Goal: Task Accomplishment & Management: Manage account settings

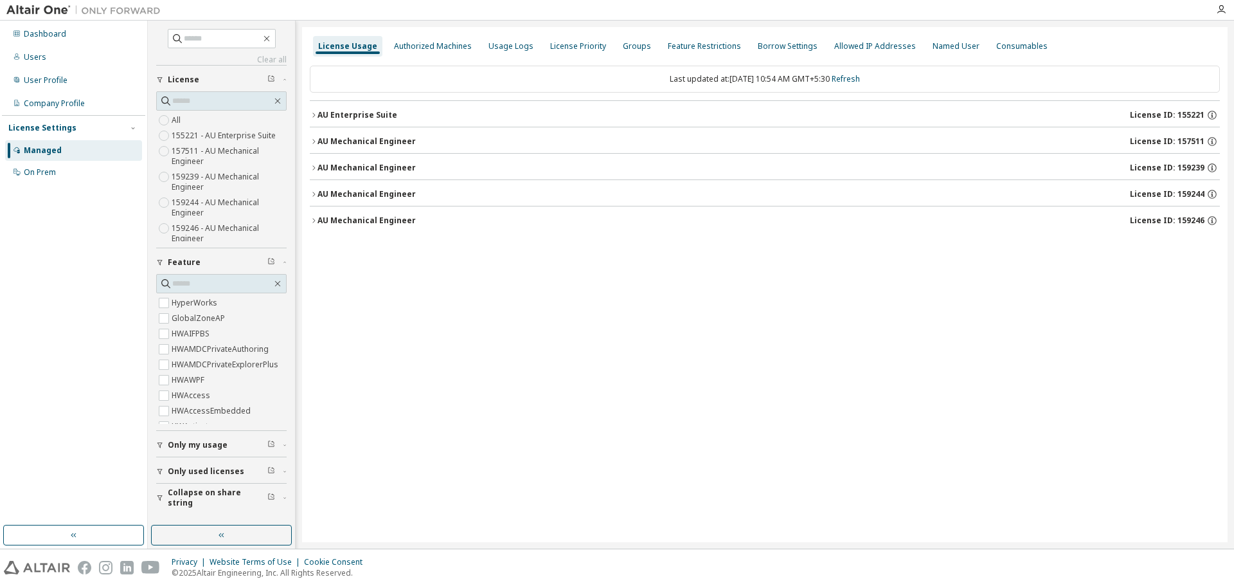
click at [318, 165] on div "AU Mechanical Engineer" at bounding box center [367, 168] width 98 height 10
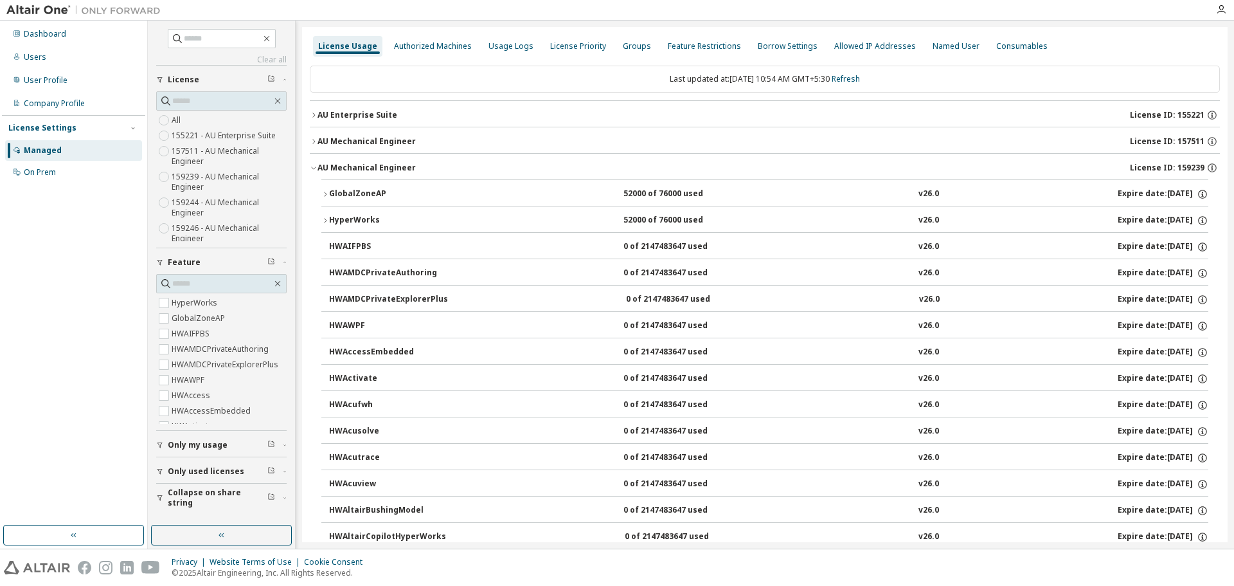
click at [327, 195] on icon "button" at bounding box center [325, 194] width 8 height 8
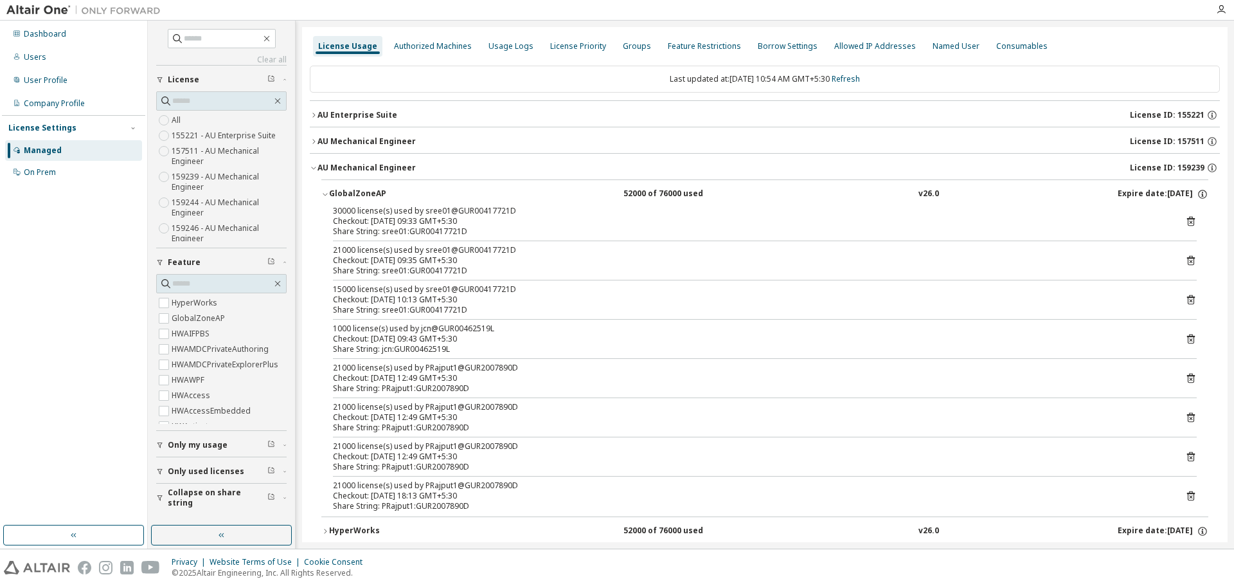
click at [327, 193] on icon "button" at bounding box center [325, 194] width 4 height 3
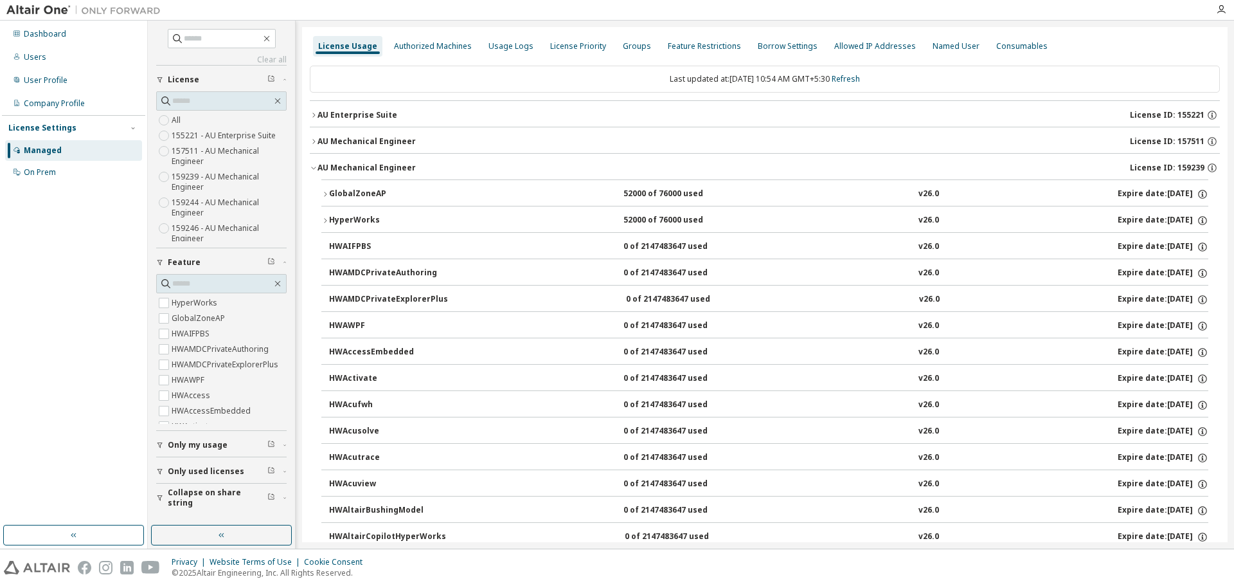
click at [327, 114] on div "AU Enterprise Suite" at bounding box center [358, 115] width 80 height 10
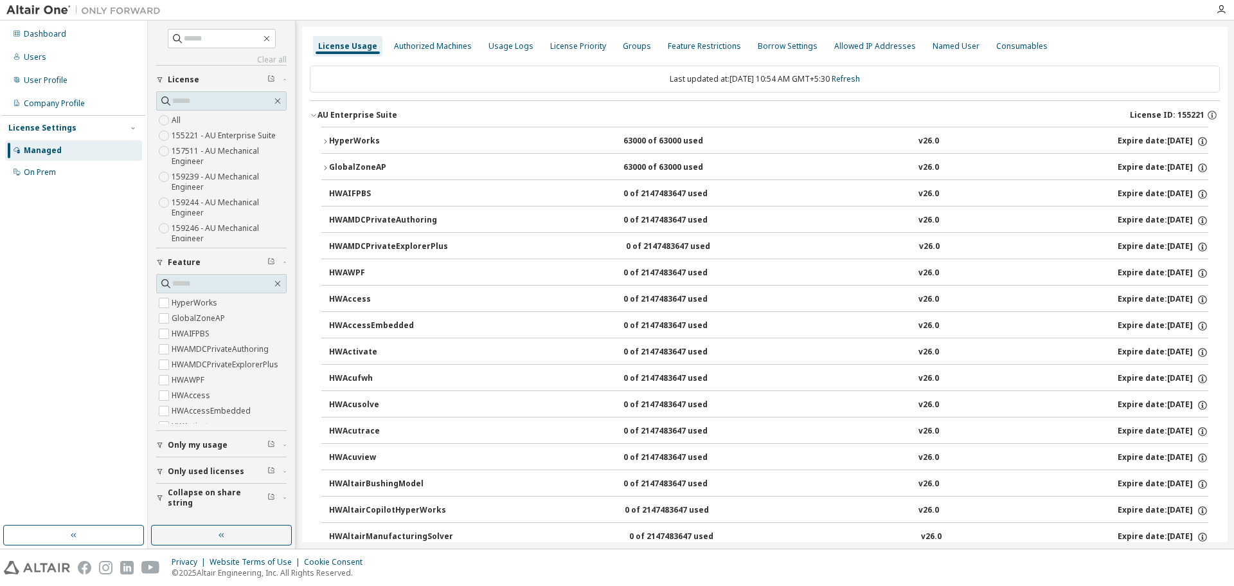
click at [330, 136] on div "HyperWorks" at bounding box center [387, 142] width 116 height 12
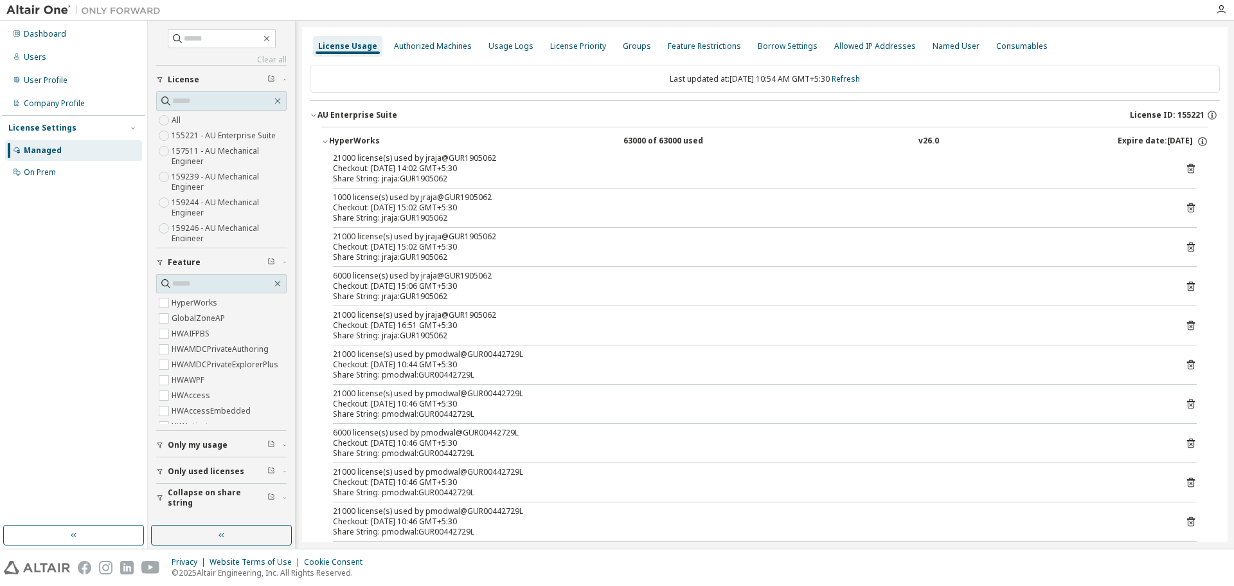
click at [334, 136] on div "HyperWorks" at bounding box center [387, 142] width 116 height 12
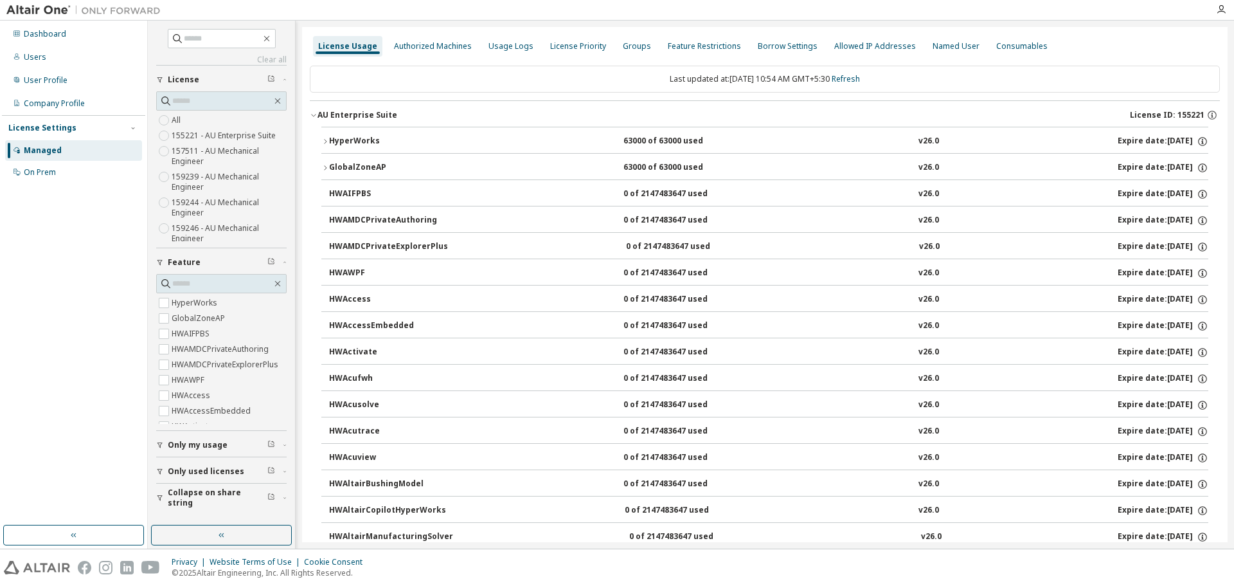
click at [314, 114] on icon "button" at bounding box center [314, 115] width 8 height 8
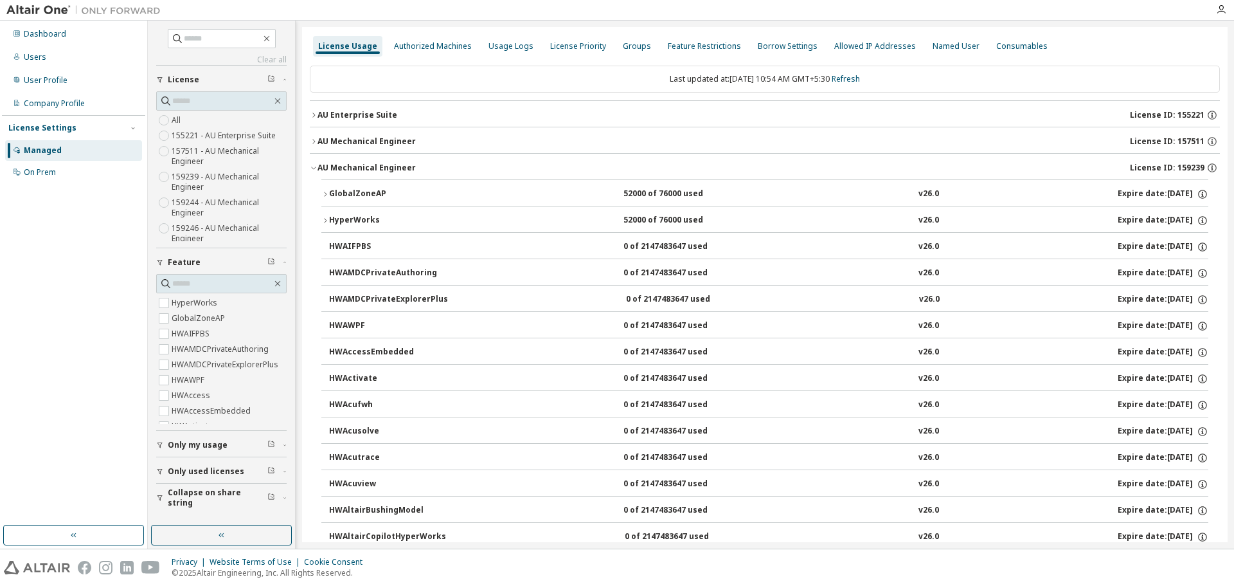
click at [377, 137] on div "AU Mechanical Engineer" at bounding box center [367, 141] width 98 height 10
click at [326, 190] on button "GlobalZoneAP 52000 of 76000 used v26.0 Expire date: 2025-10-23" at bounding box center [764, 194] width 887 height 28
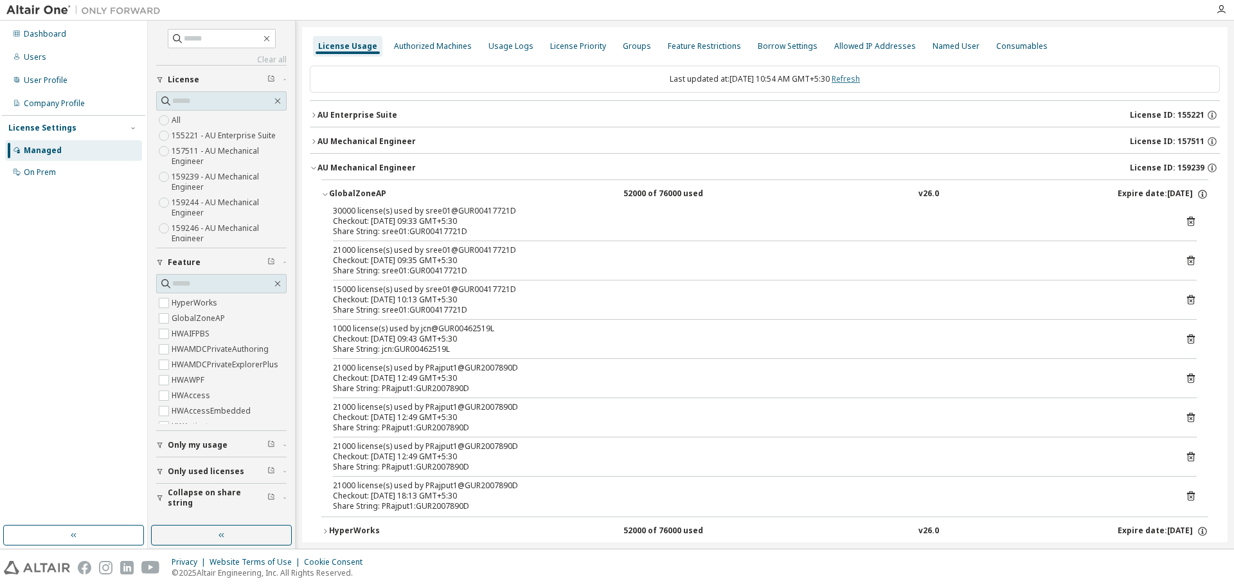
click at [860, 83] on link "Refresh" at bounding box center [846, 78] width 28 height 11
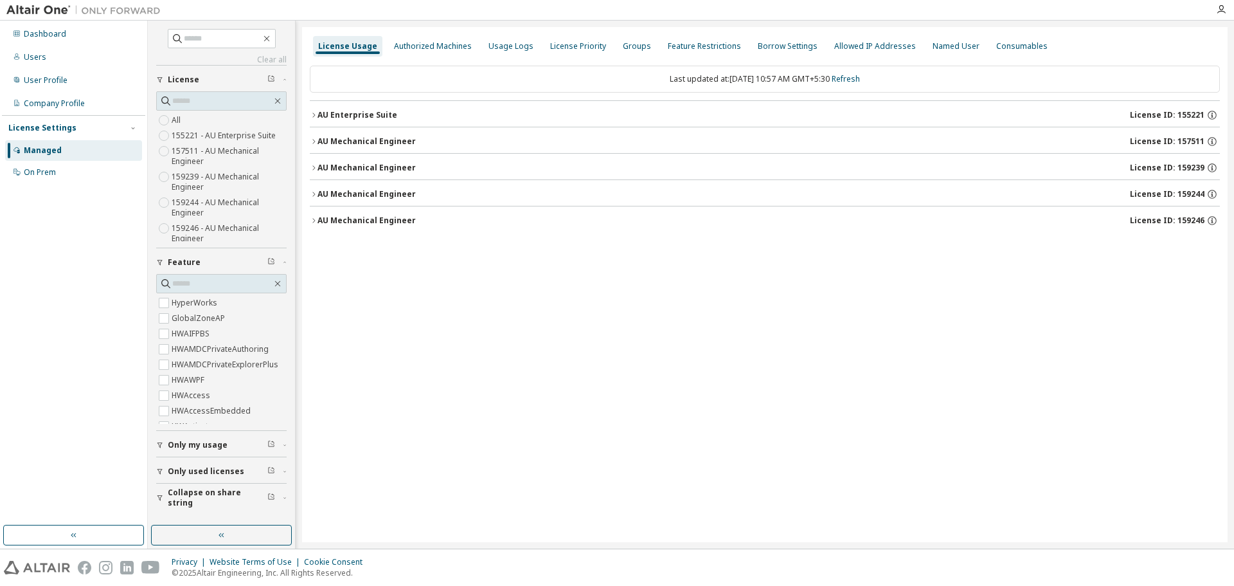
click at [318, 167] on div "AU Mechanical Engineer" at bounding box center [367, 168] width 98 height 10
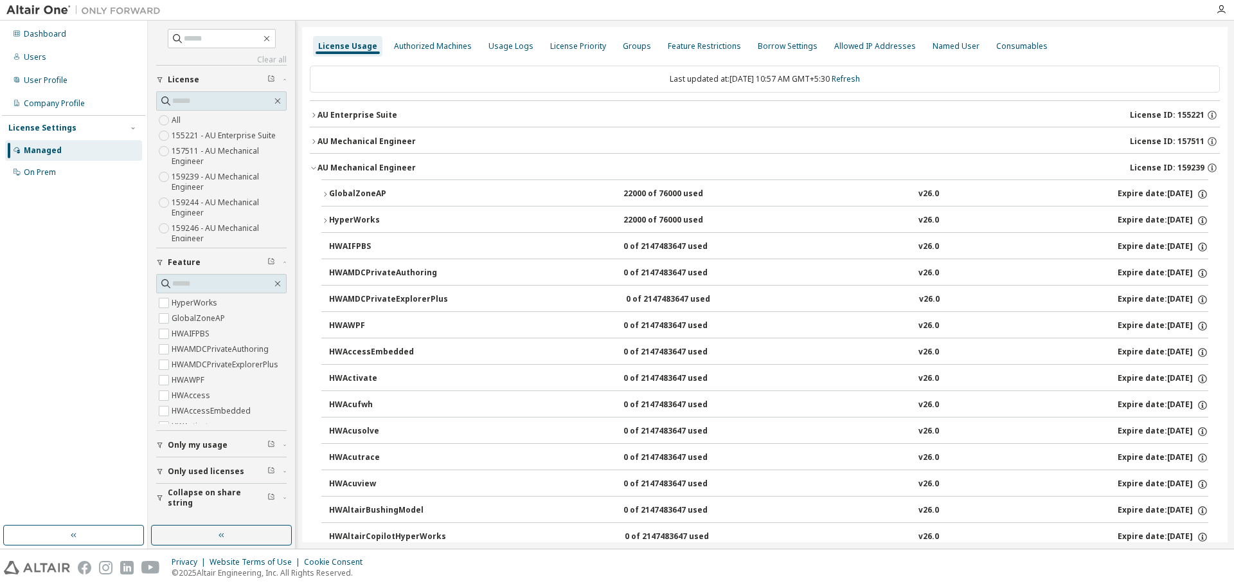
click at [332, 198] on div "GlobalZoneAP" at bounding box center [387, 194] width 116 height 12
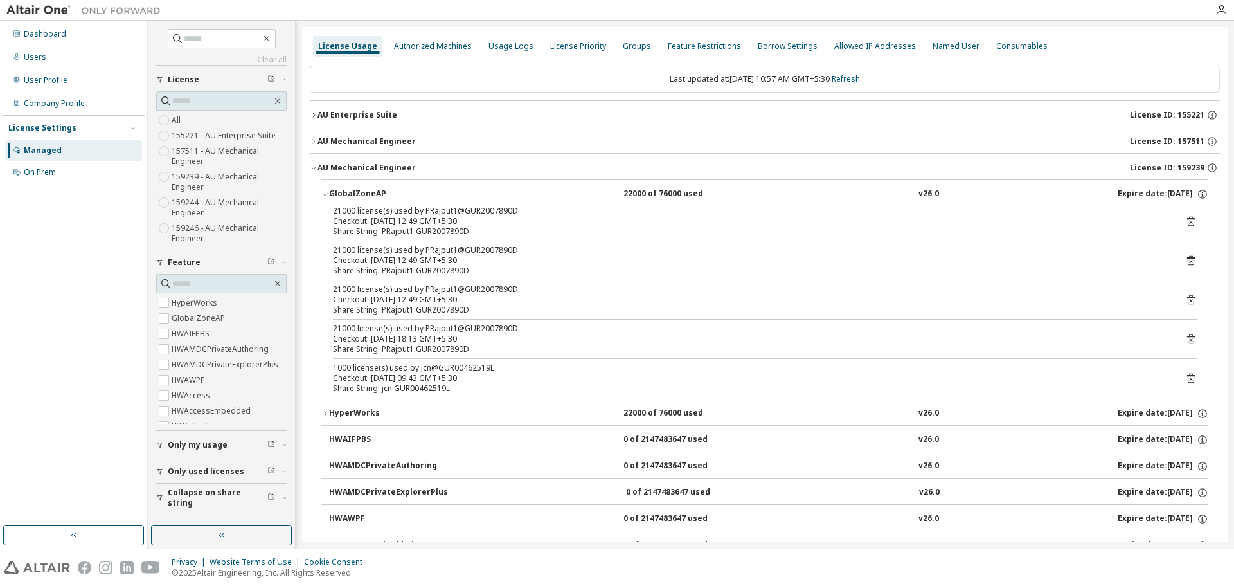
click at [1187, 376] on icon at bounding box center [1191, 378] width 8 height 10
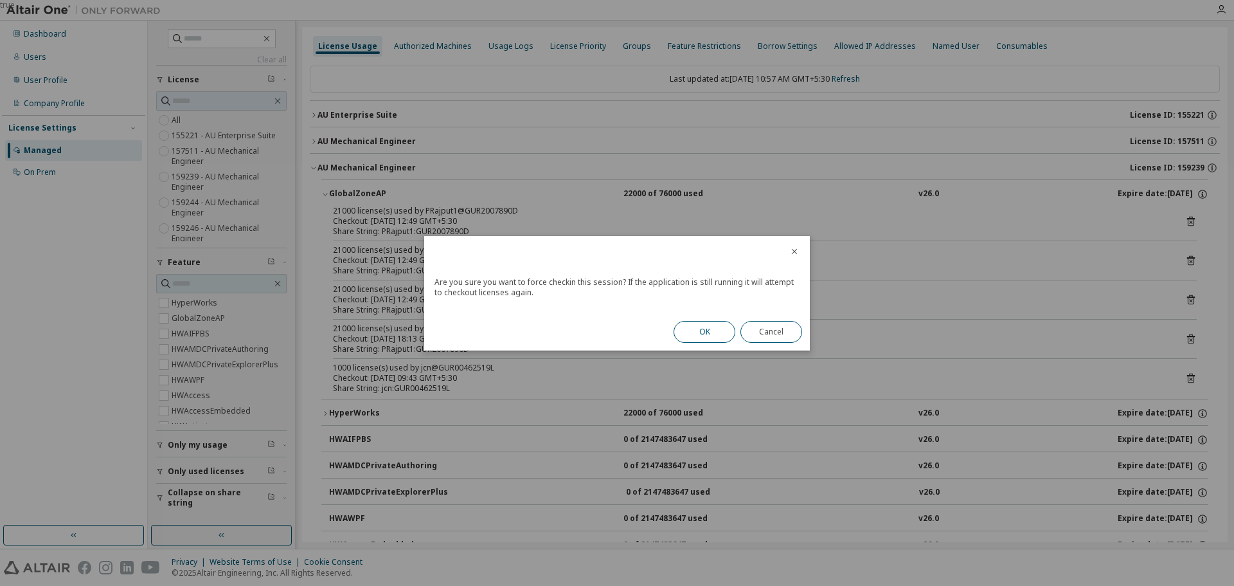
click at [701, 330] on button "OK" at bounding box center [705, 332] width 62 height 22
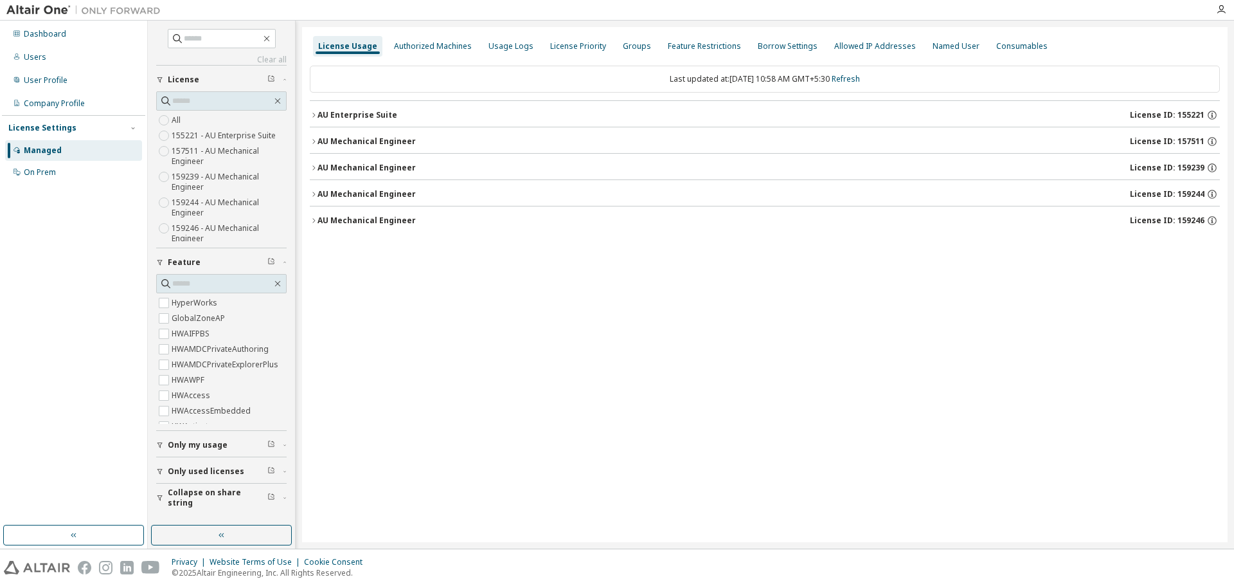
click at [309, 166] on div "License Usage Authorized Machines Usage Logs License Priority Groups Feature Re…" at bounding box center [765, 284] width 926 height 515
click at [316, 166] on icon "button" at bounding box center [314, 168] width 8 height 8
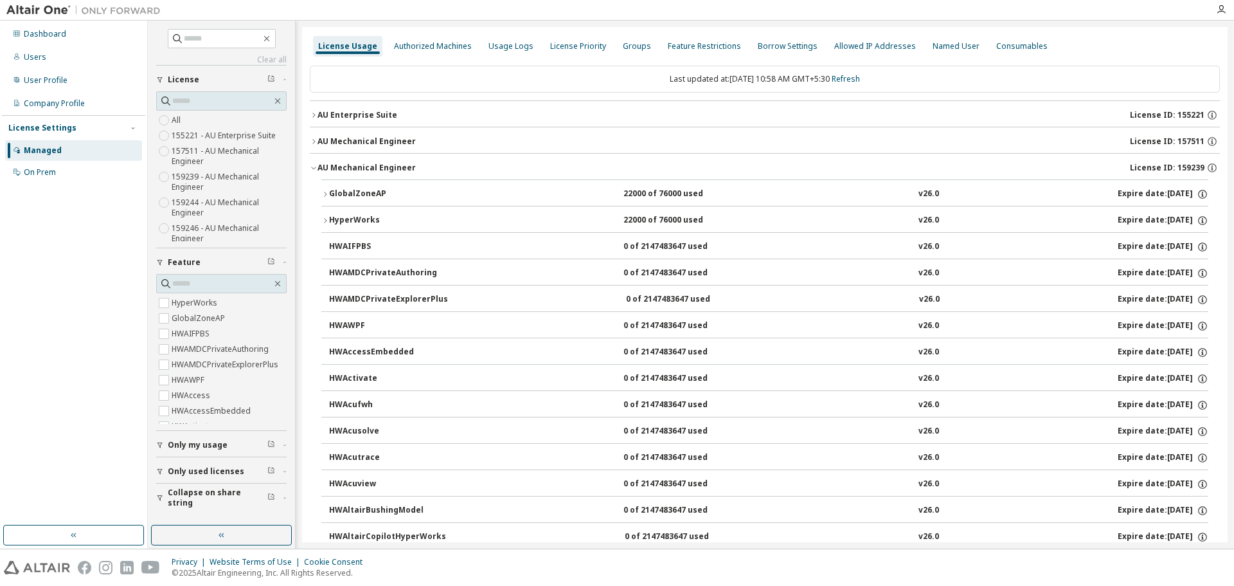
click at [334, 195] on div "GlobalZoneAP" at bounding box center [387, 194] width 116 height 12
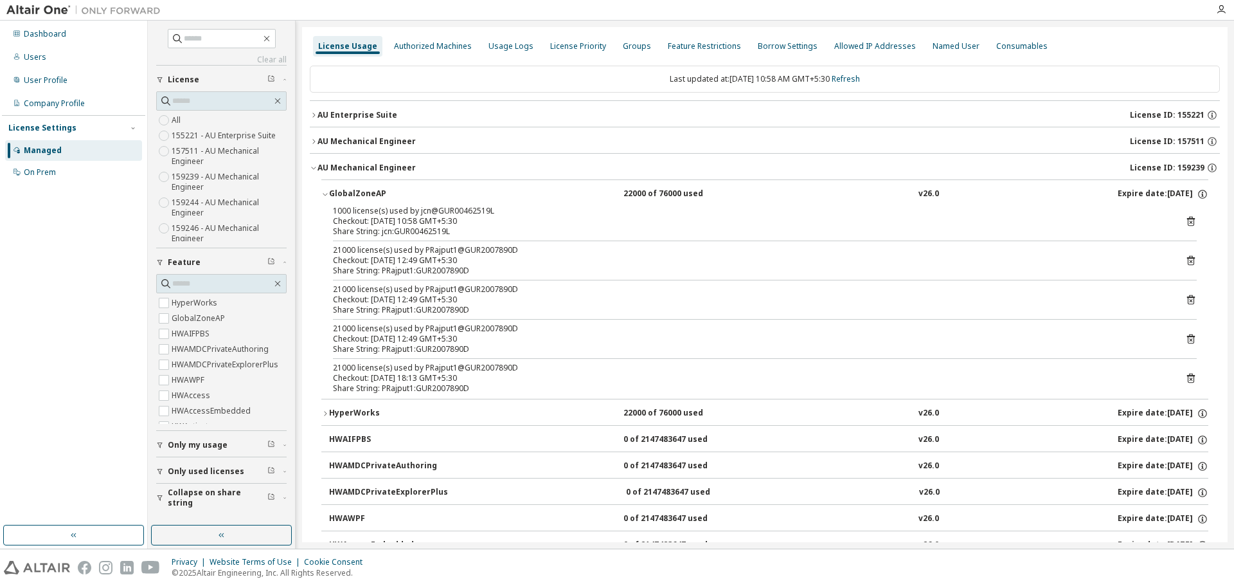
click at [1187, 219] on icon at bounding box center [1191, 222] width 8 height 10
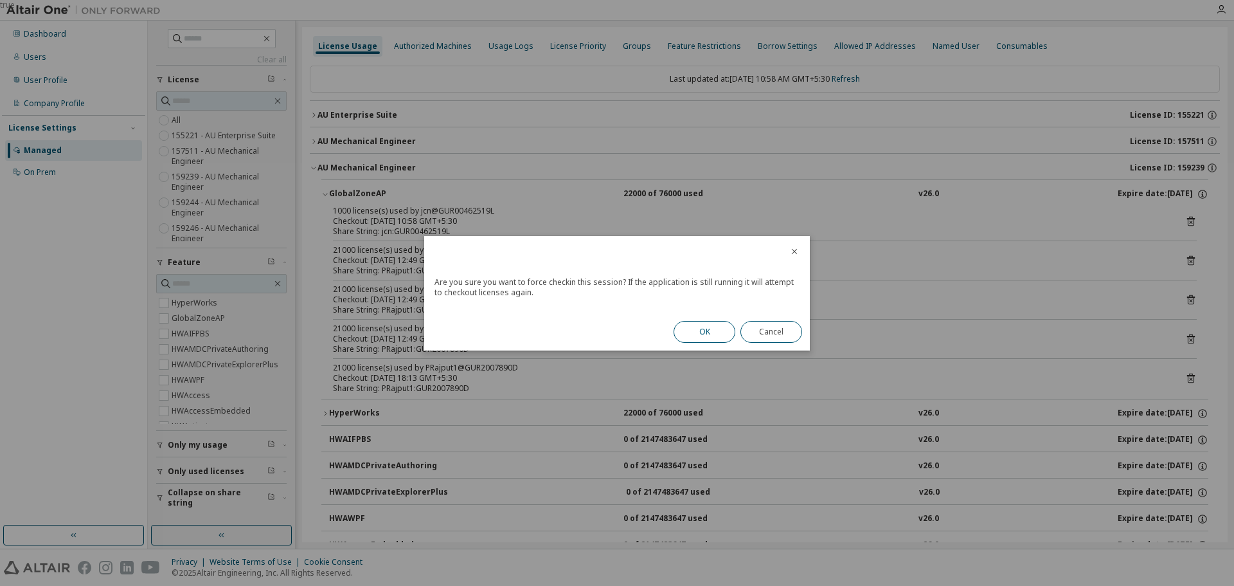
click at [703, 331] on button "OK" at bounding box center [705, 332] width 62 height 22
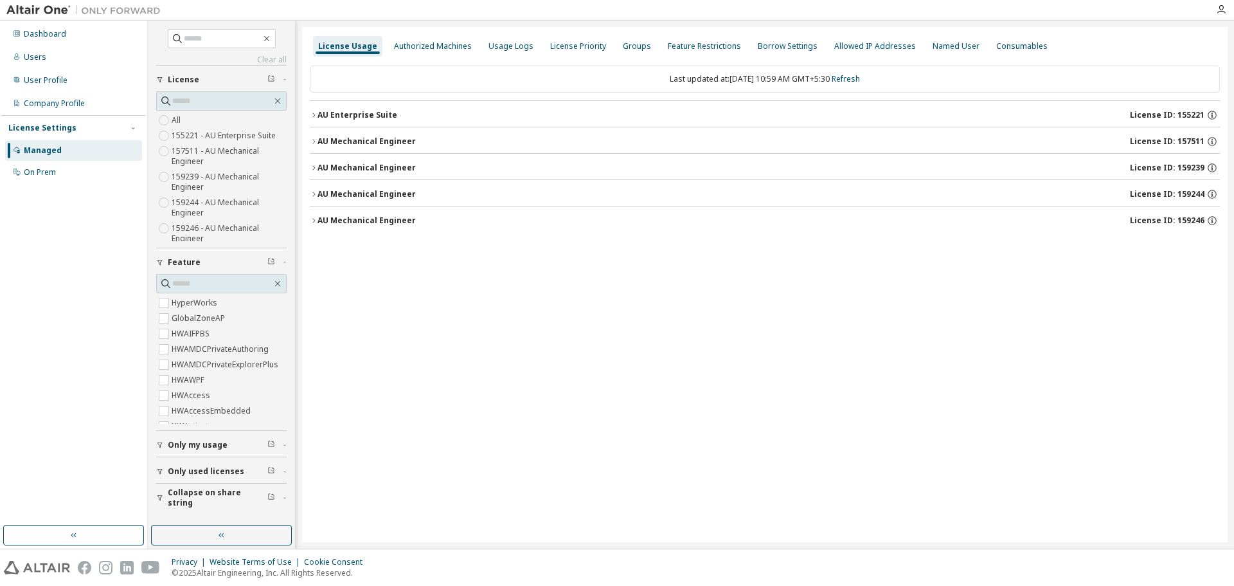
click at [316, 166] on icon "button" at bounding box center [314, 168] width 8 height 8
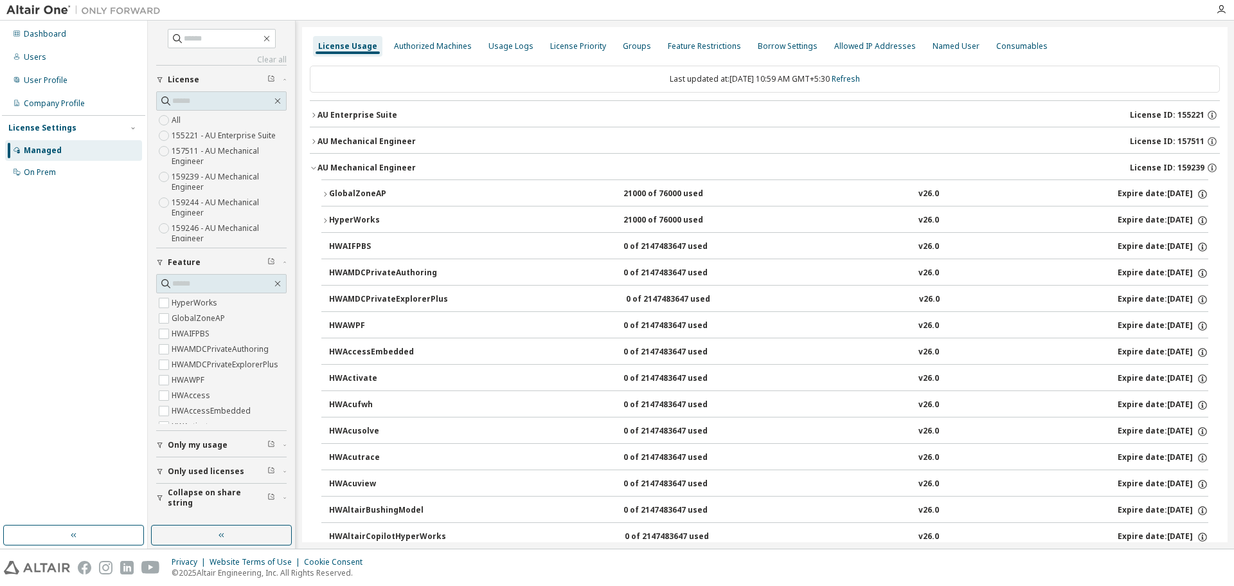
click at [329, 192] on div "GlobalZoneAP" at bounding box center [387, 194] width 116 height 12
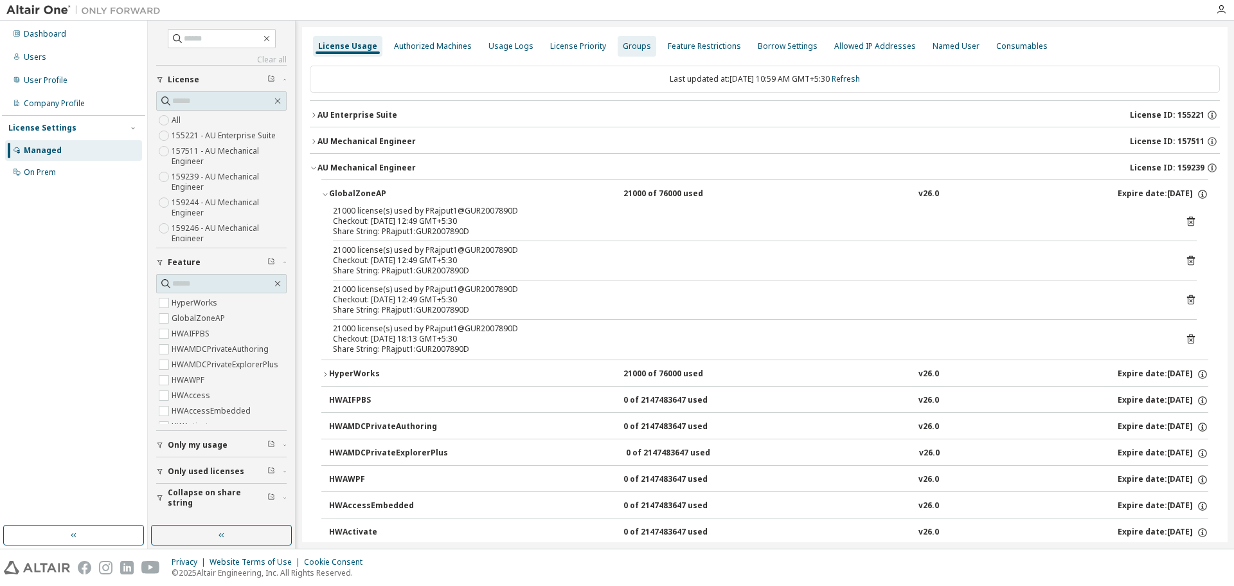
click at [636, 44] on div "Groups" at bounding box center [637, 46] width 28 height 10
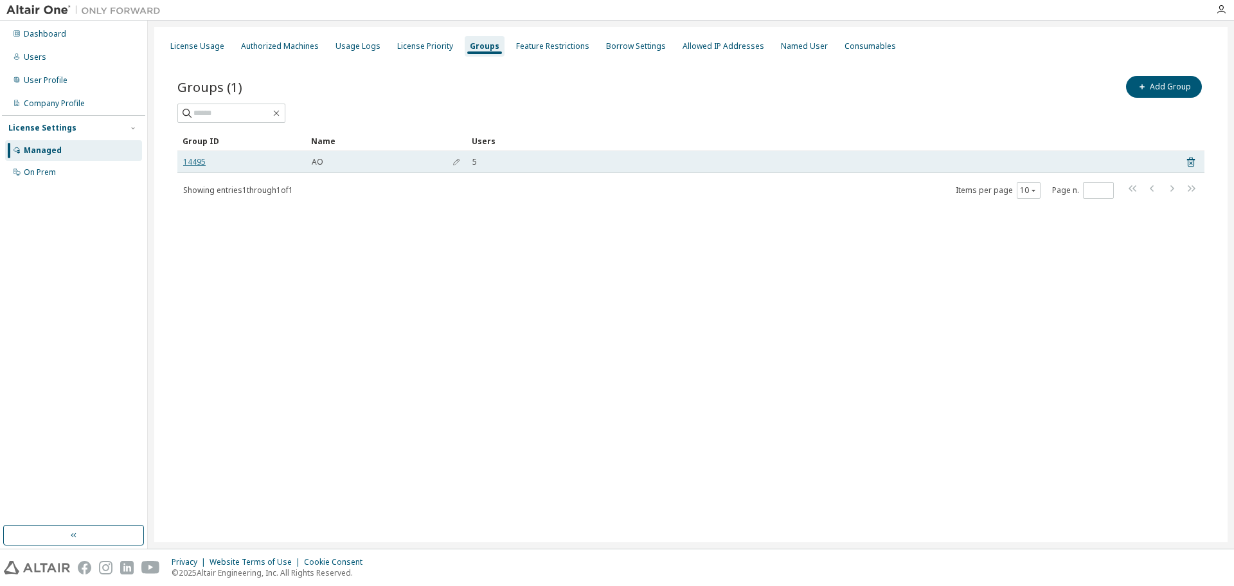
click at [195, 157] on link "14495" at bounding box center [194, 162] width 22 height 10
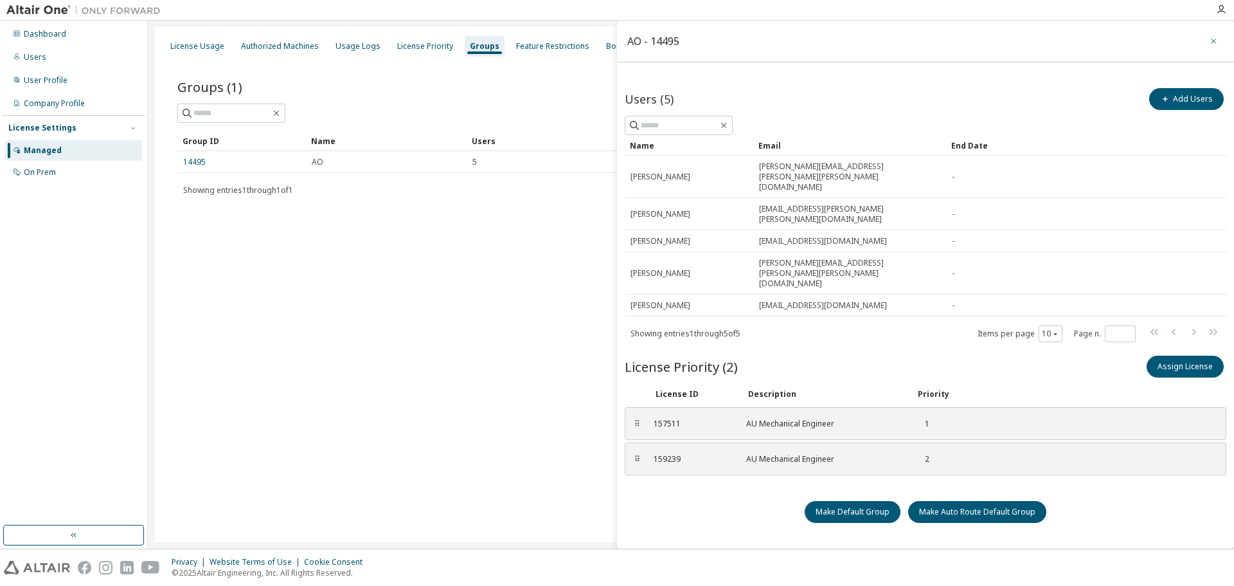
click at [1210, 40] on icon "button" at bounding box center [1213, 41] width 9 height 10
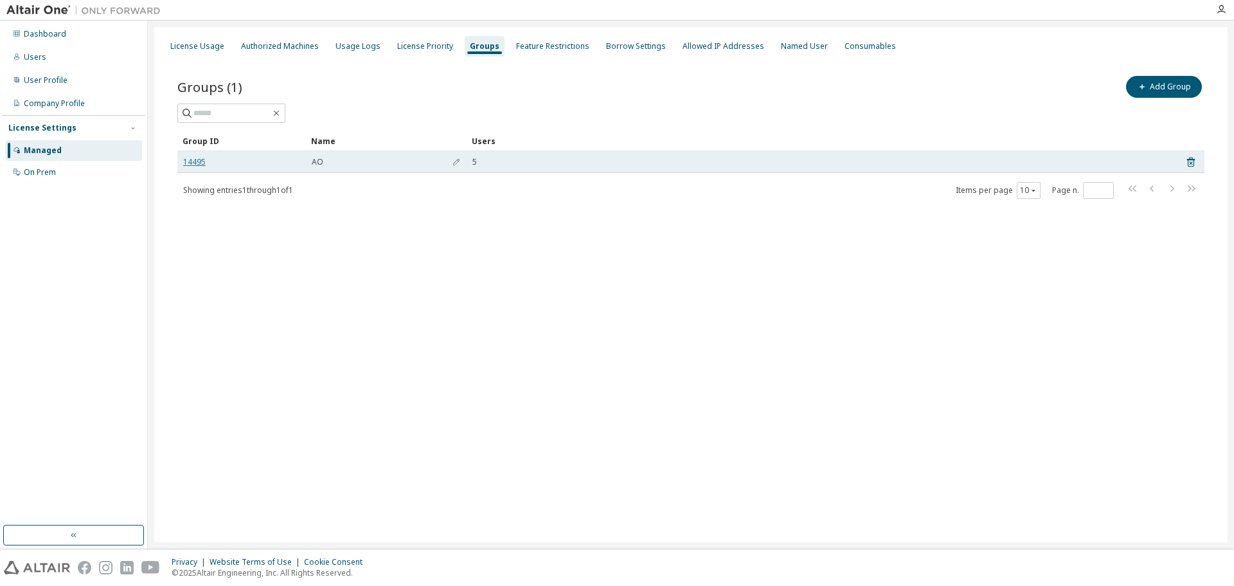
click at [199, 162] on link "14495" at bounding box center [194, 162] width 22 height 10
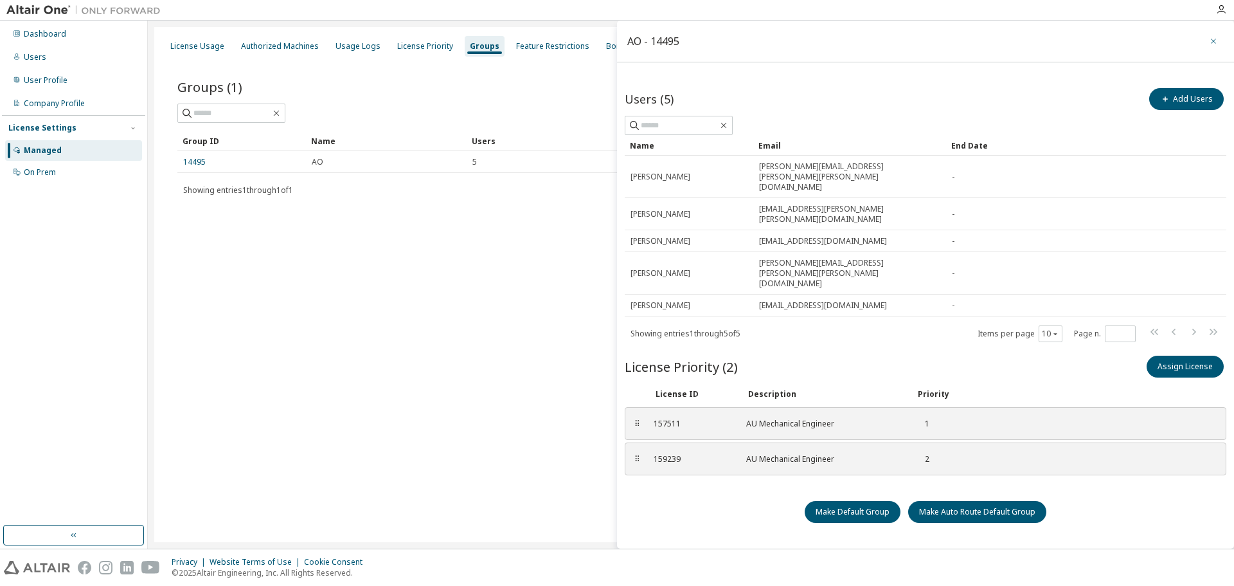
click at [1213, 40] on icon "button" at bounding box center [1213, 41] width 9 height 10
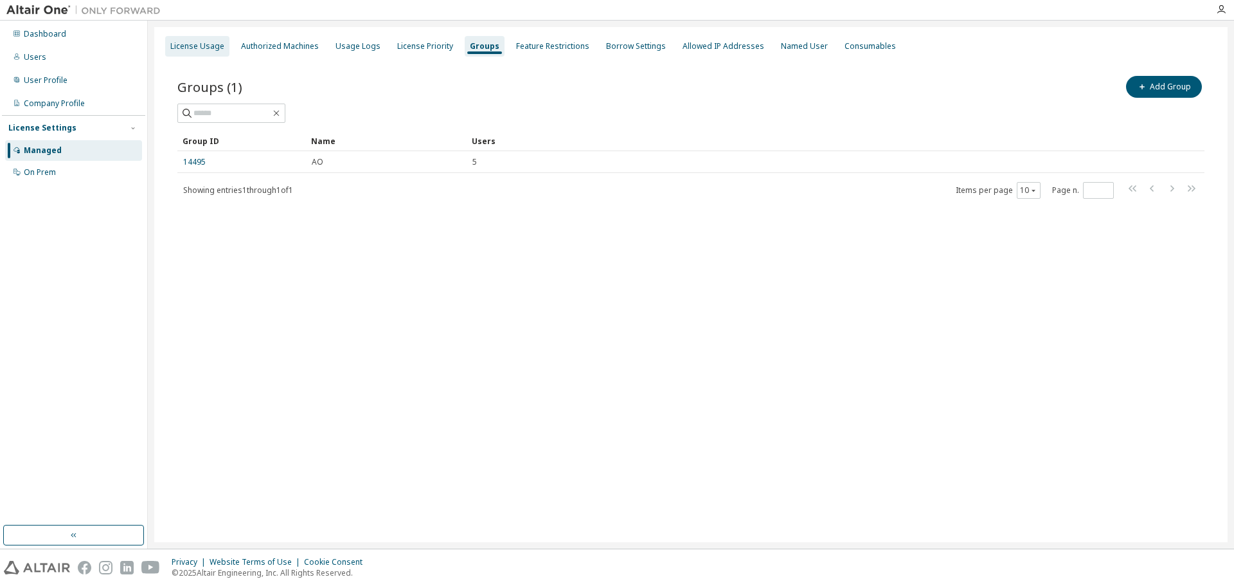
click at [211, 45] on div "License Usage" at bounding box center [197, 46] width 54 height 10
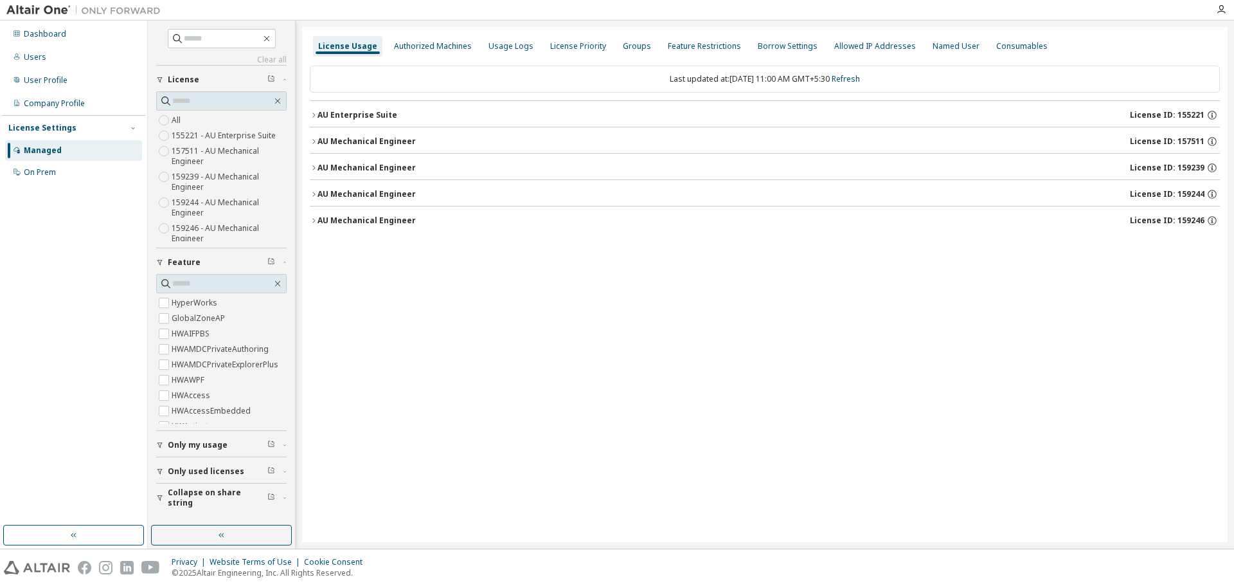
click at [317, 164] on icon "button" at bounding box center [314, 168] width 8 height 8
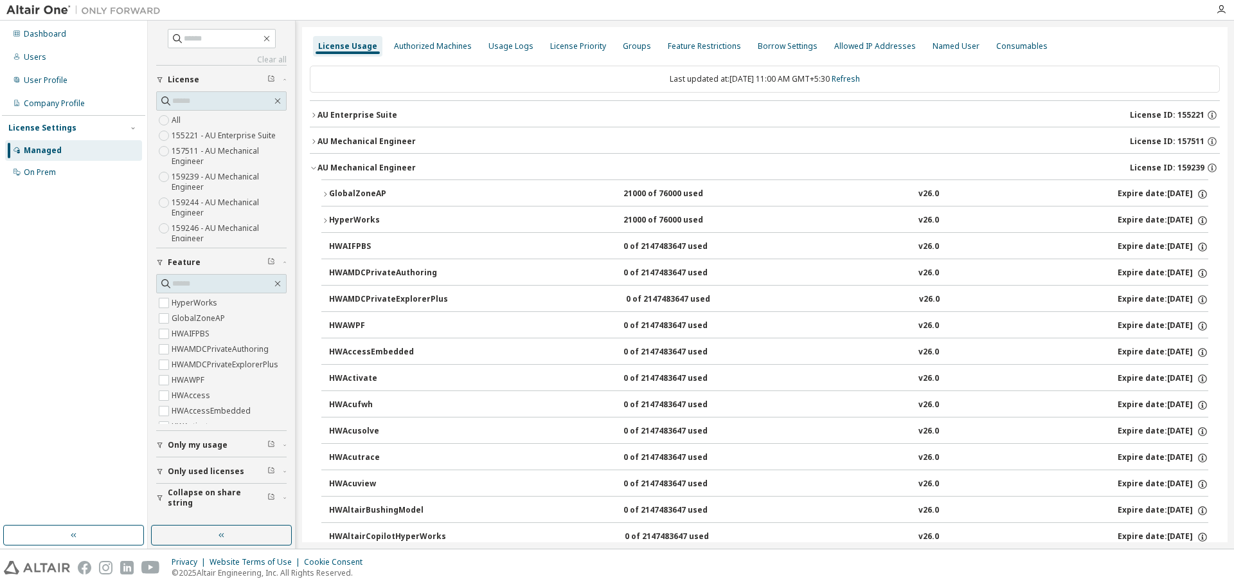
click at [329, 197] on div "GlobalZoneAP" at bounding box center [387, 194] width 116 height 12
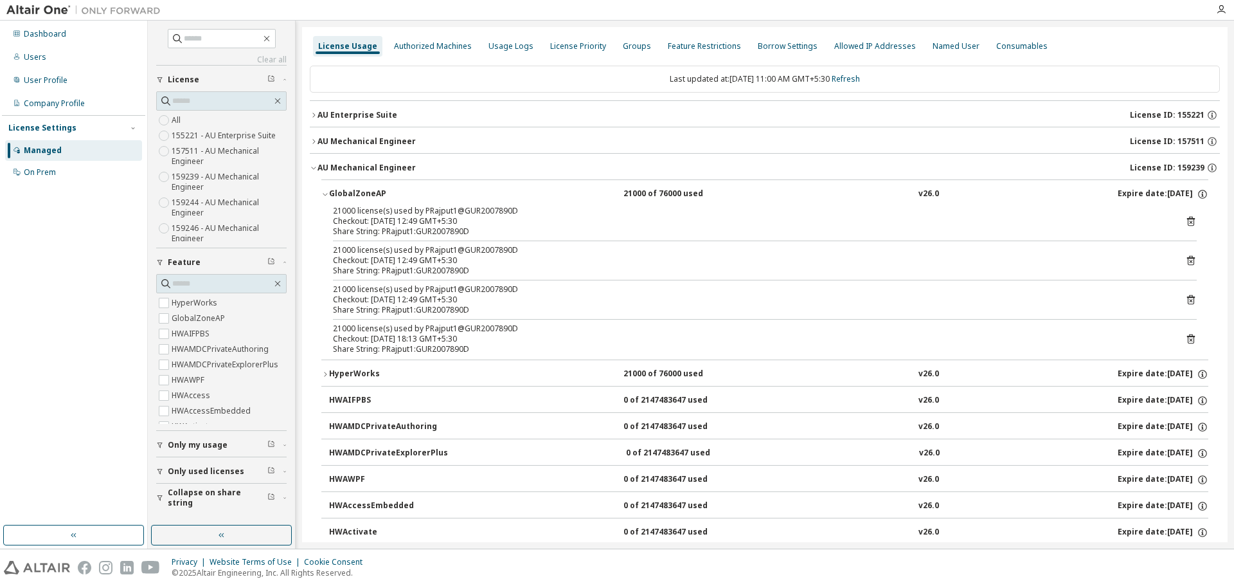
click at [1185, 220] on icon at bounding box center [1191, 221] width 12 height 12
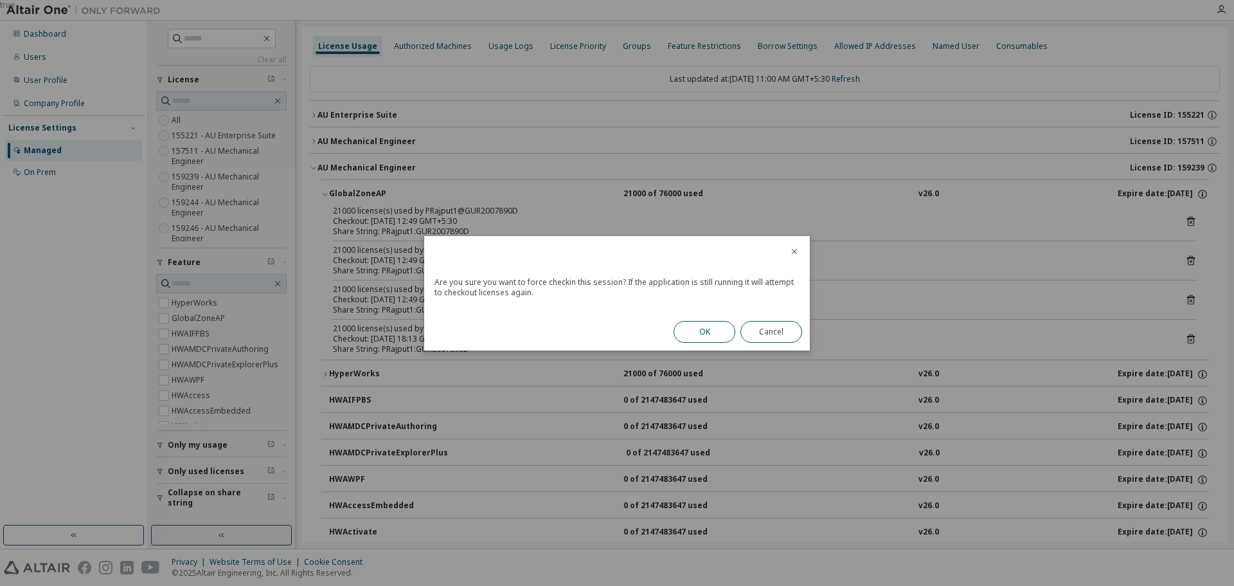
click at [706, 328] on button "OK" at bounding box center [705, 332] width 62 height 22
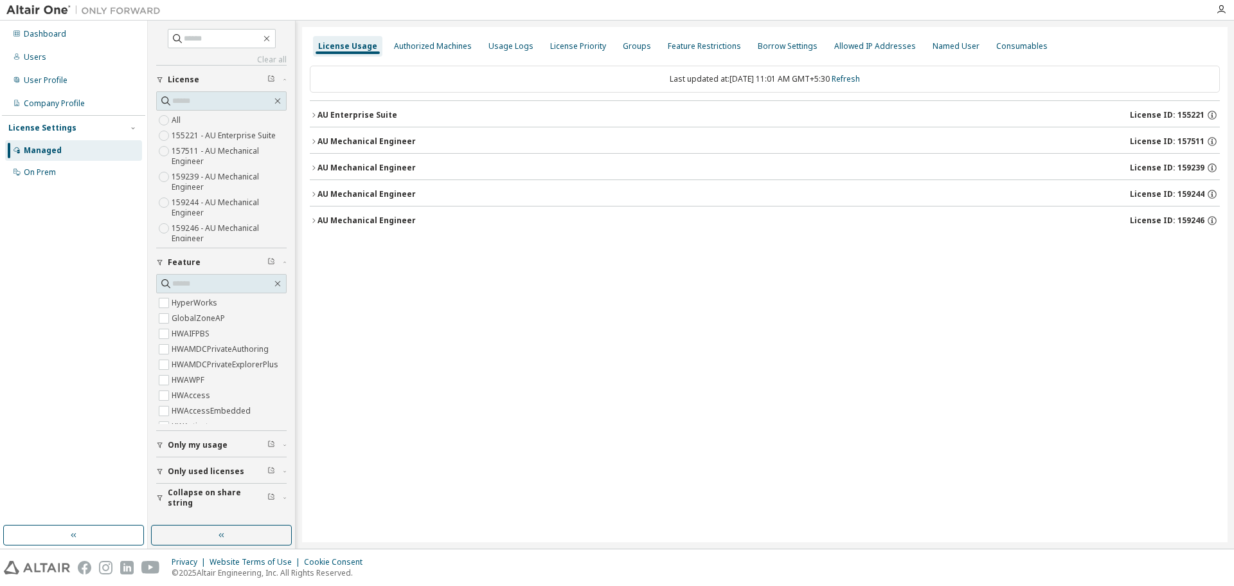
click at [313, 164] on icon "button" at bounding box center [314, 168] width 8 height 8
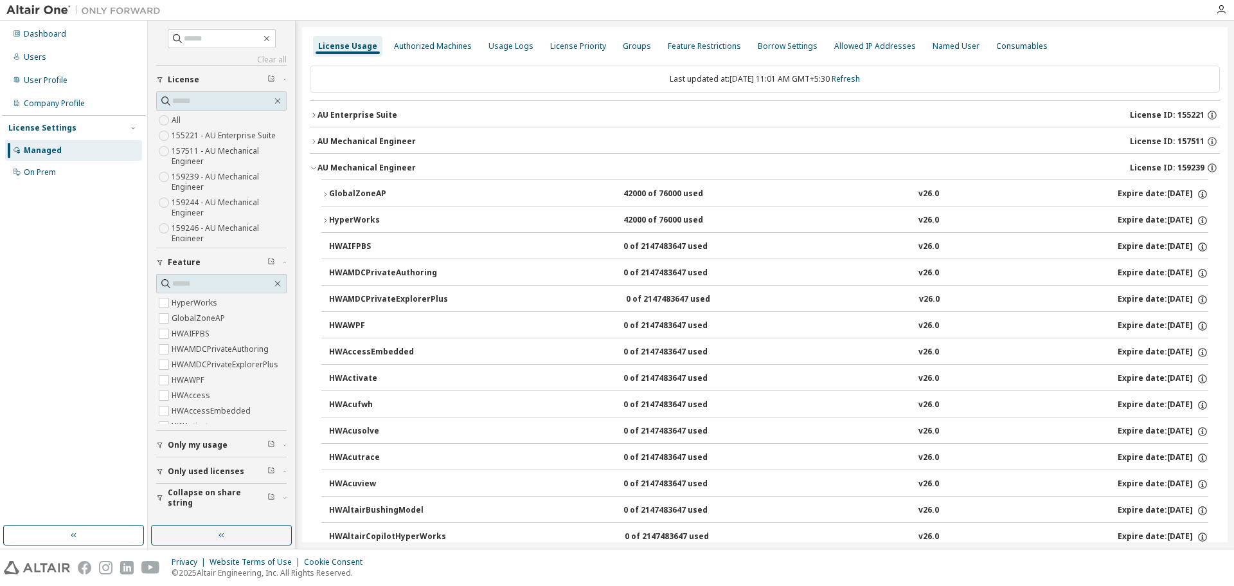
click at [337, 188] on div "GlobalZoneAP" at bounding box center [387, 194] width 116 height 12
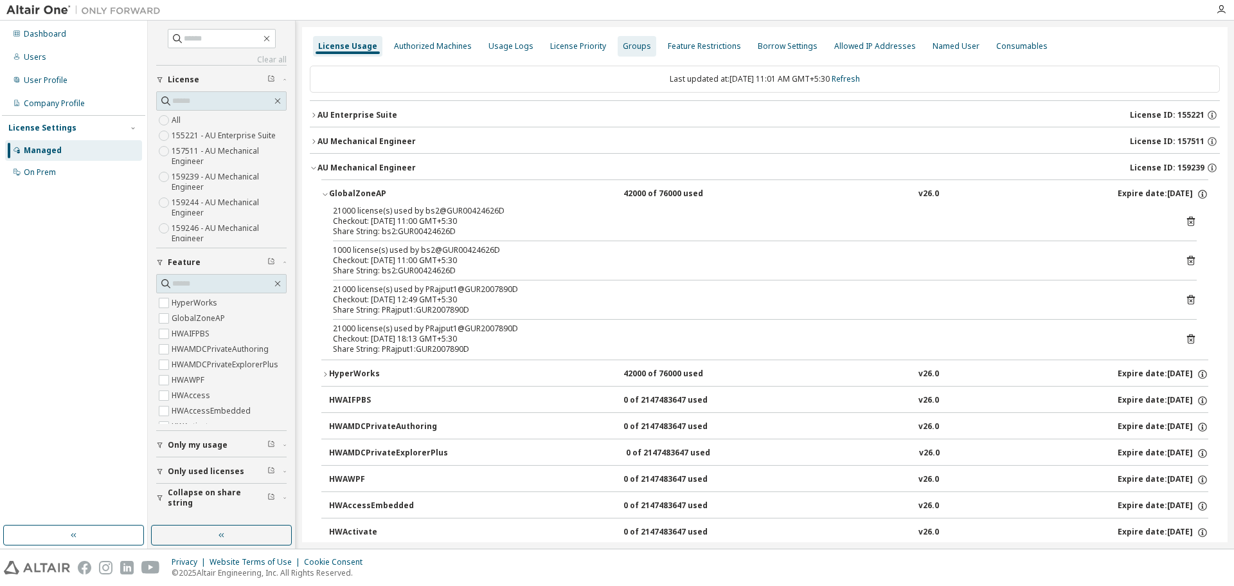
click at [634, 49] on div "Groups" at bounding box center [637, 46] width 28 height 10
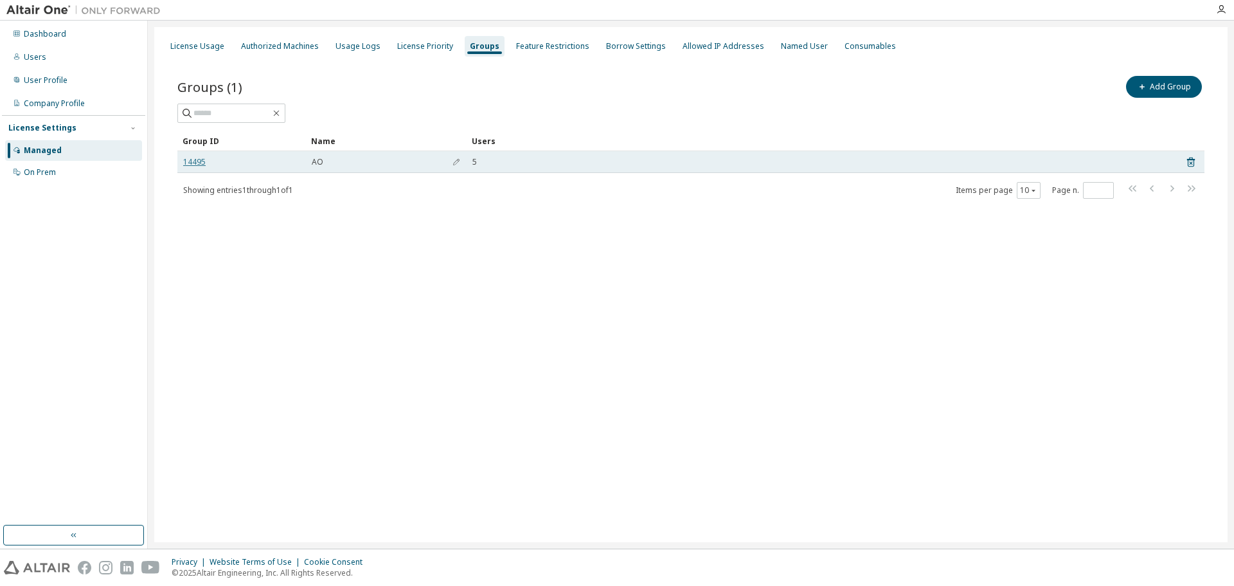
click at [195, 157] on link "14495" at bounding box center [194, 162] width 22 height 10
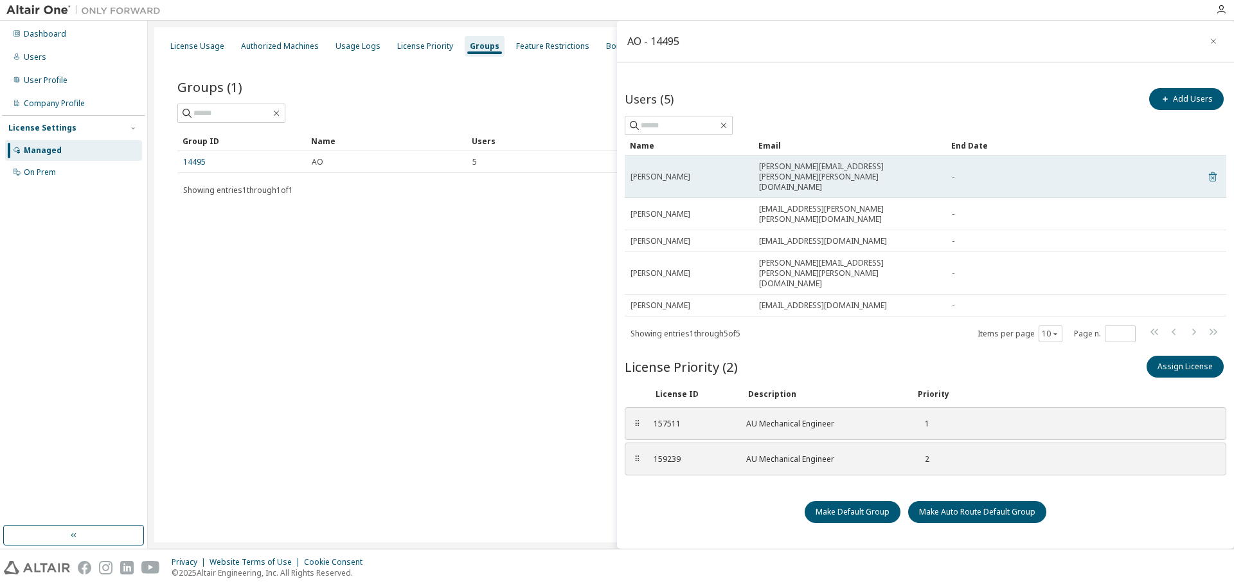
click at [1212, 169] on icon at bounding box center [1213, 176] width 12 height 15
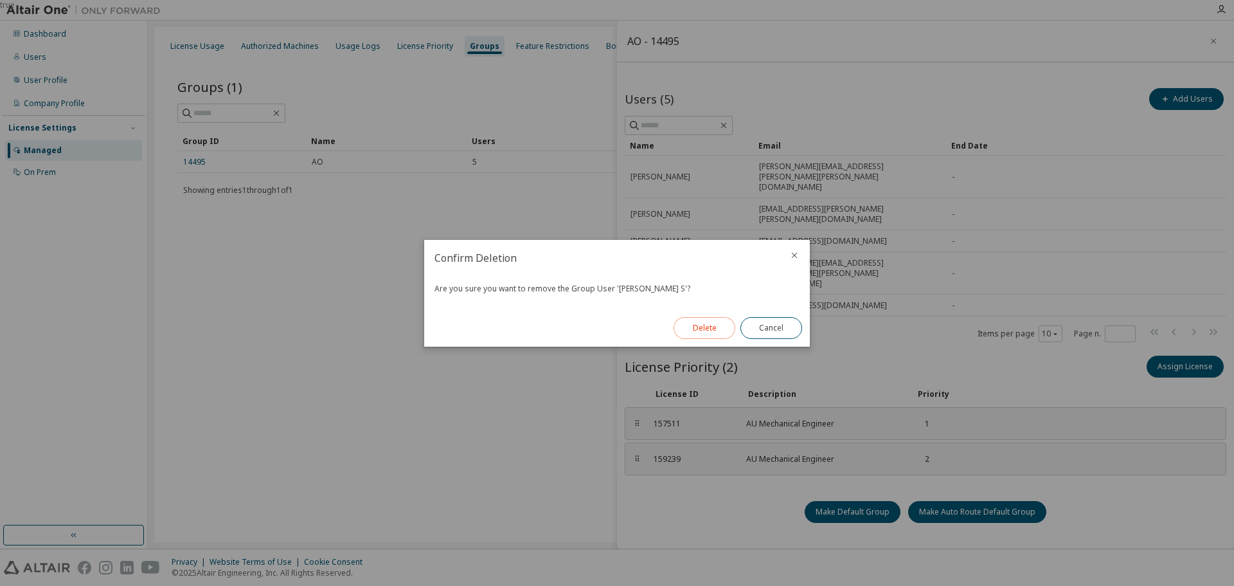
click at [705, 332] on button "Delete" at bounding box center [705, 328] width 62 height 22
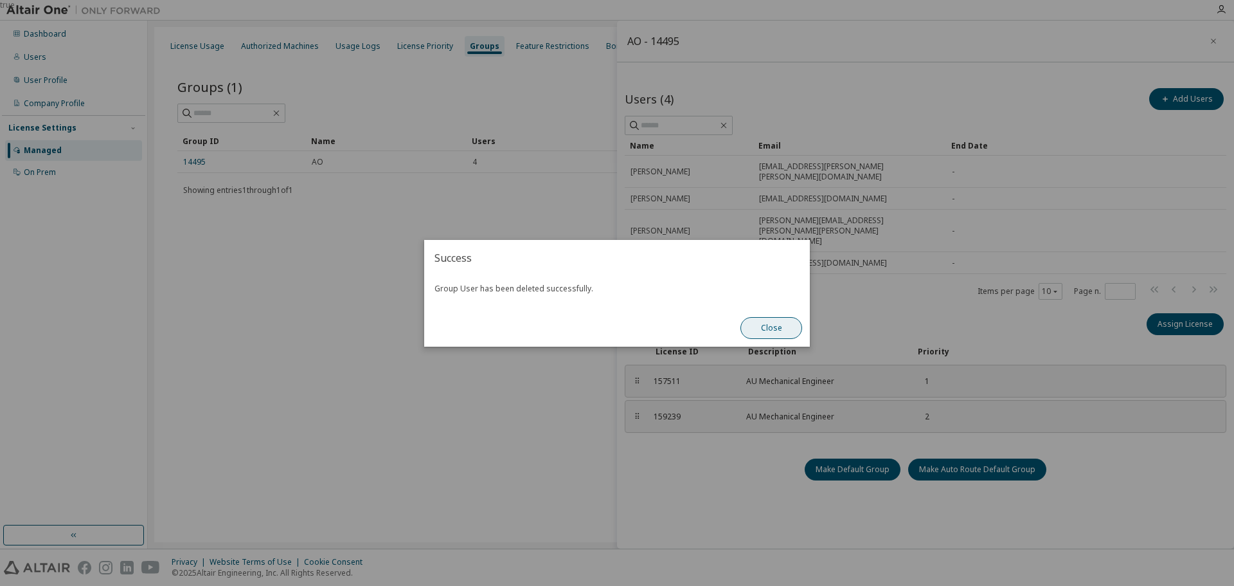
click at [766, 326] on button "Close" at bounding box center [772, 328] width 62 height 22
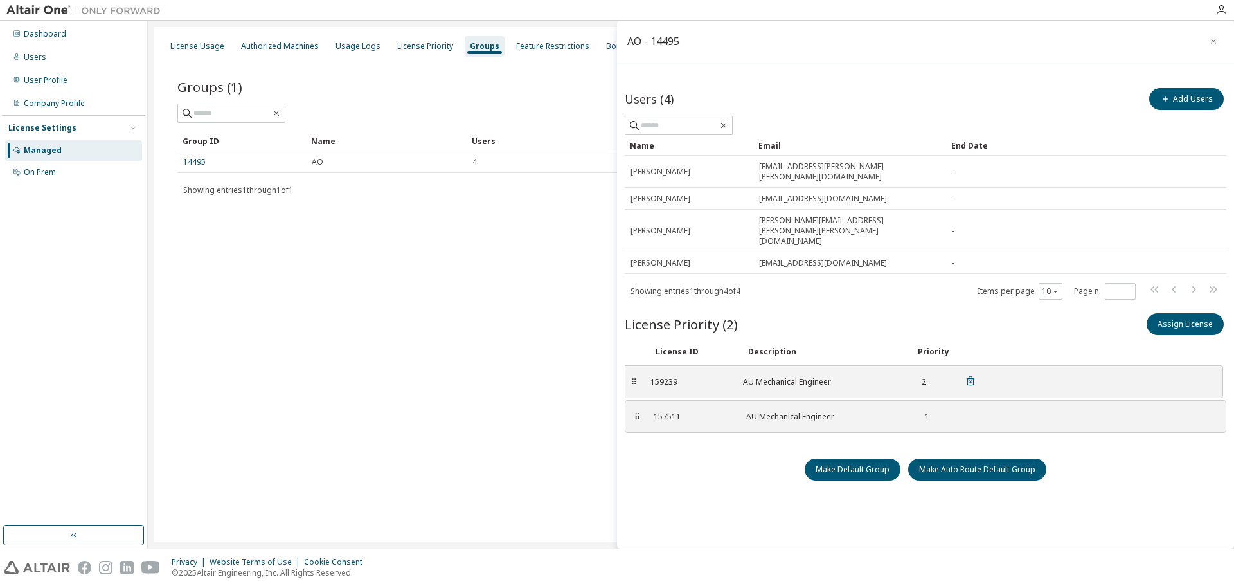
drag, startPoint x: 637, startPoint y: 384, endPoint x: 634, endPoint y: 349, distance: 34.9
click at [634, 377] on div "⠿" at bounding box center [634, 382] width 8 height 10
click at [205, 46] on div "License Usage" at bounding box center [197, 46] width 54 height 10
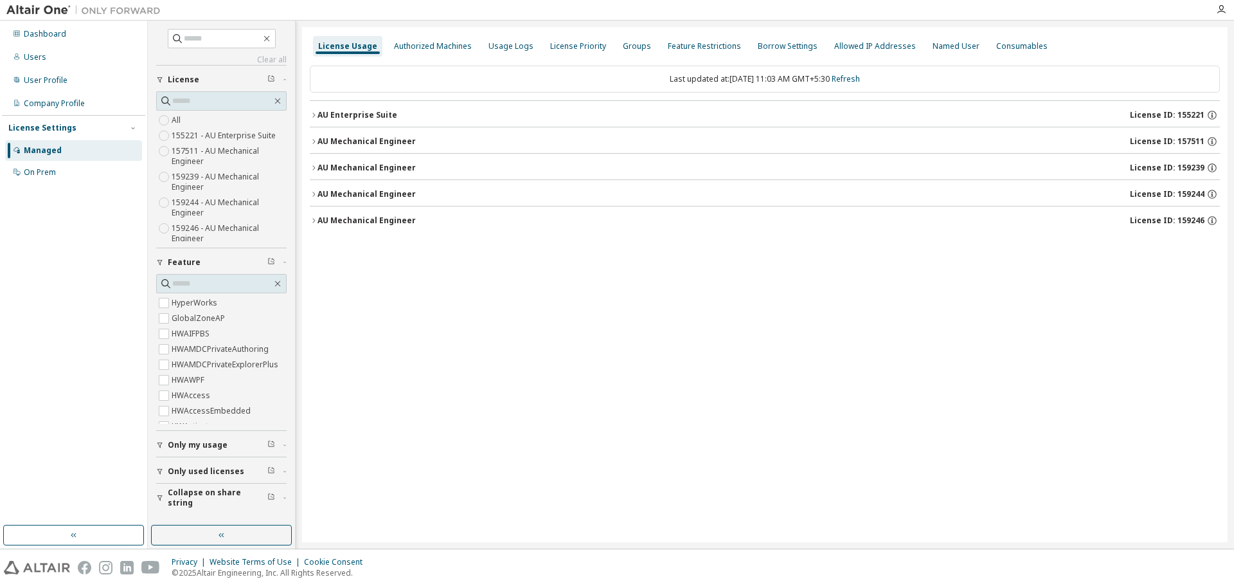
drag, startPoint x: 314, startPoint y: 165, endPoint x: 323, endPoint y: 167, distance: 9.2
click at [315, 165] on icon "button" at bounding box center [314, 168] width 8 height 8
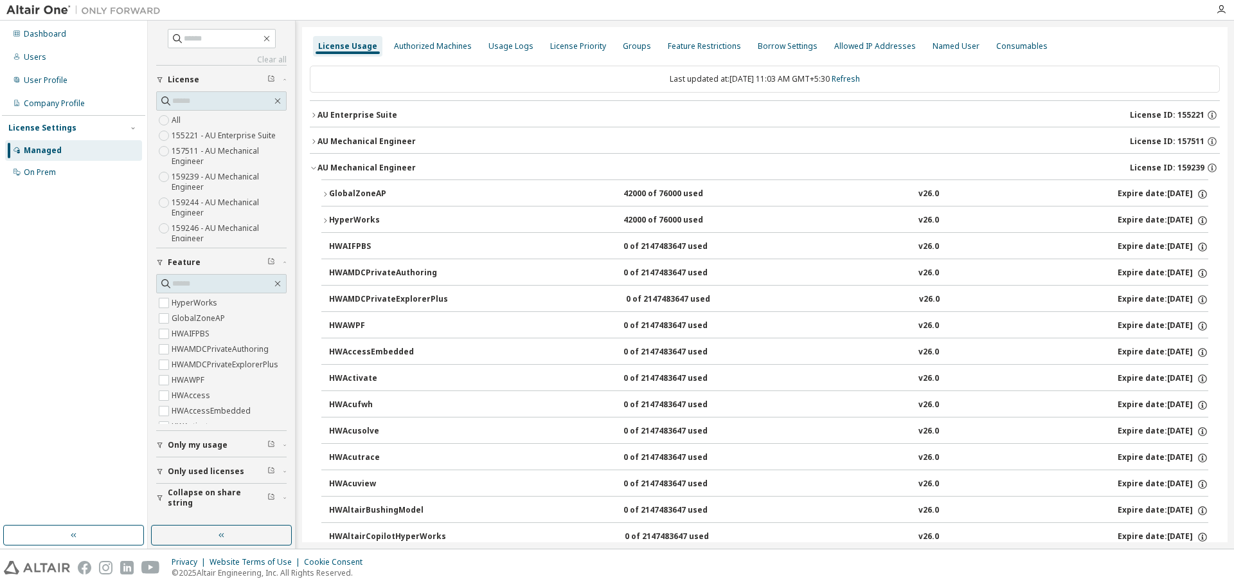
click at [323, 187] on button "GlobalZoneAP 42000 of 76000 used v26.0 Expire date: [DATE]" at bounding box center [764, 194] width 887 height 28
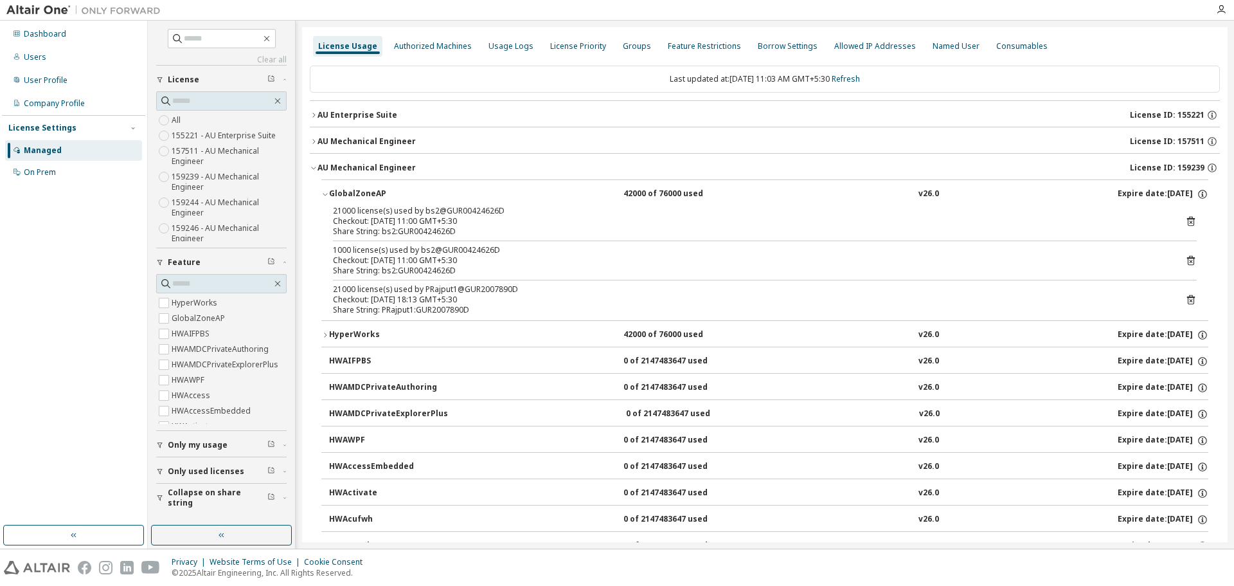
drag, startPoint x: 857, startPoint y: 77, endPoint x: 873, endPoint y: 94, distance: 23.2
click at [857, 77] on link "Refresh" at bounding box center [846, 78] width 28 height 11
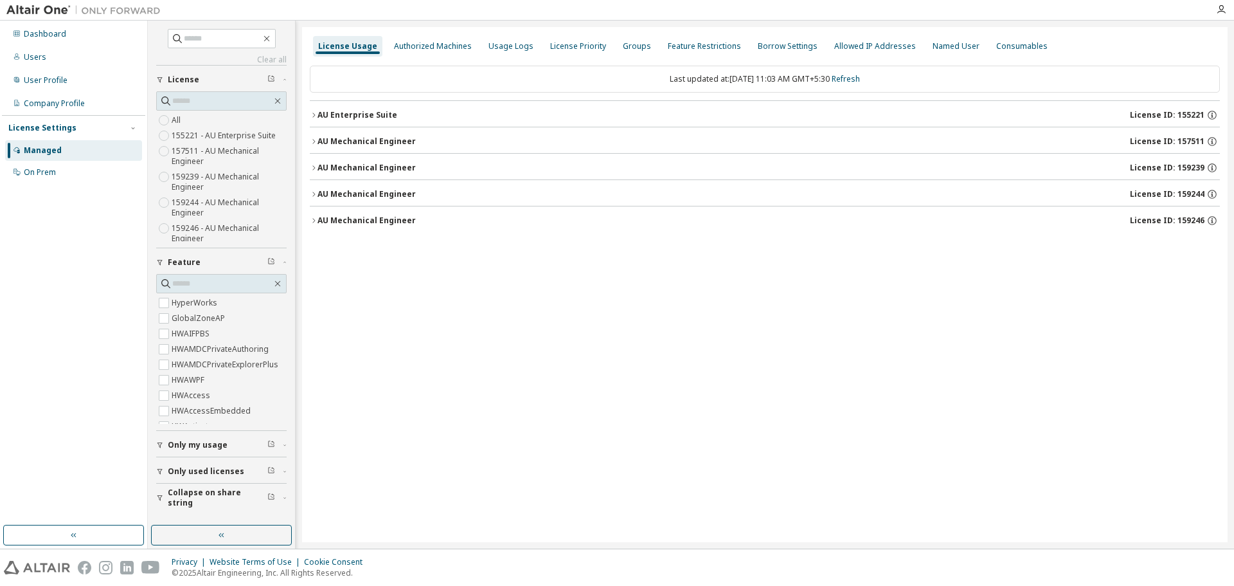
click at [339, 168] on div "AU Mechanical Engineer" at bounding box center [367, 168] width 98 height 10
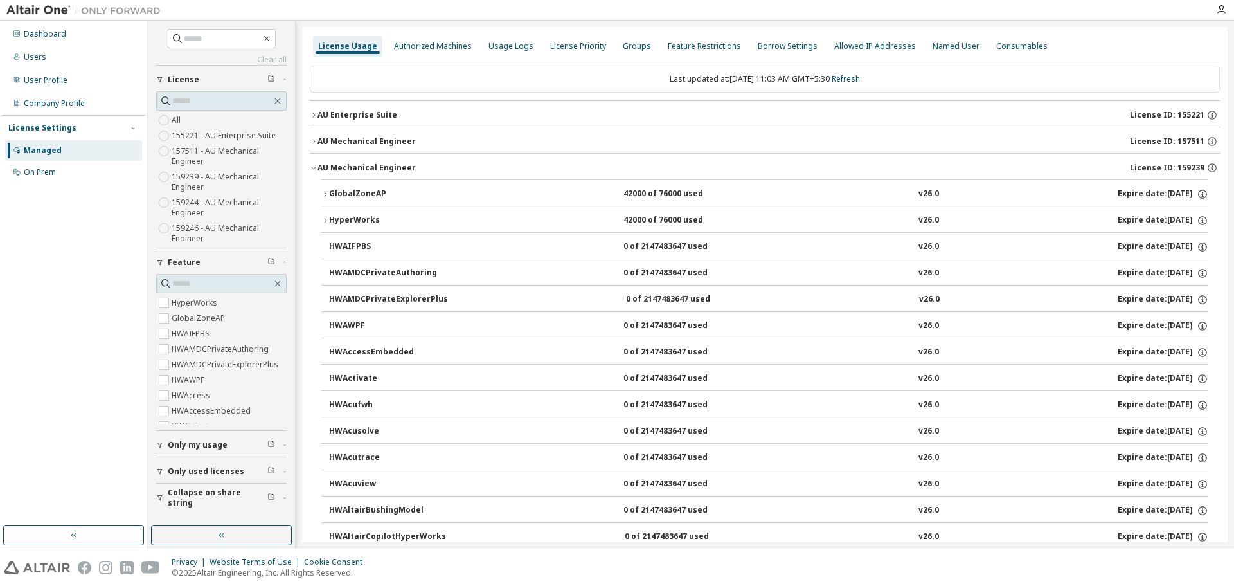
click at [341, 191] on div "GlobalZoneAP" at bounding box center [387, 194] width 116 height 12
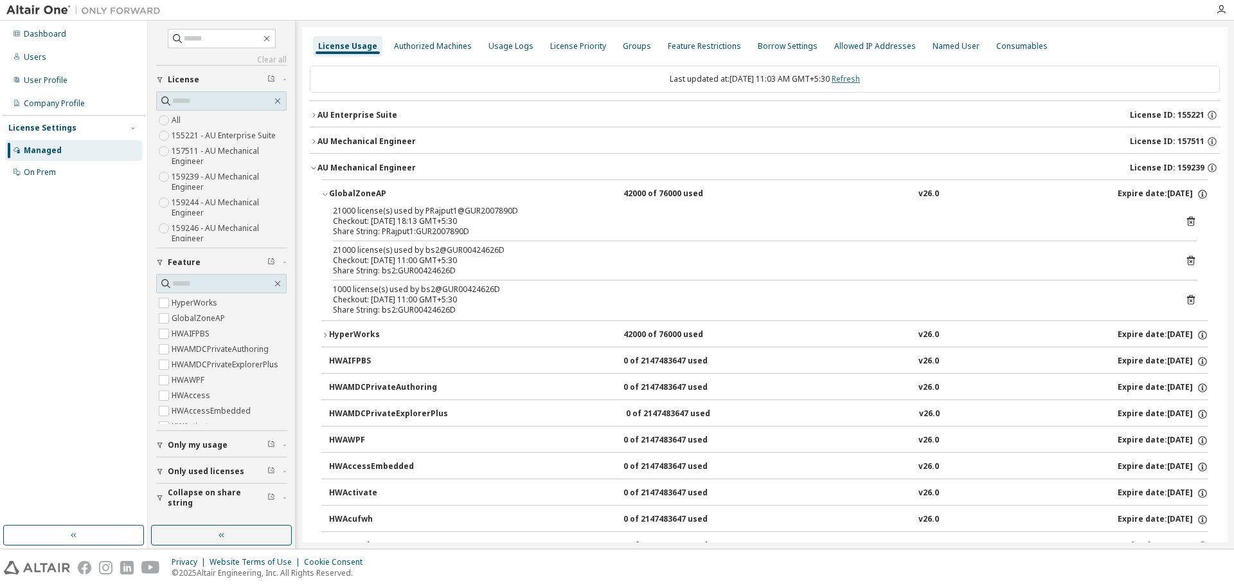
click at [860, 78] on link "Refresh" at bounding box center [846, 78] width 28 height 11
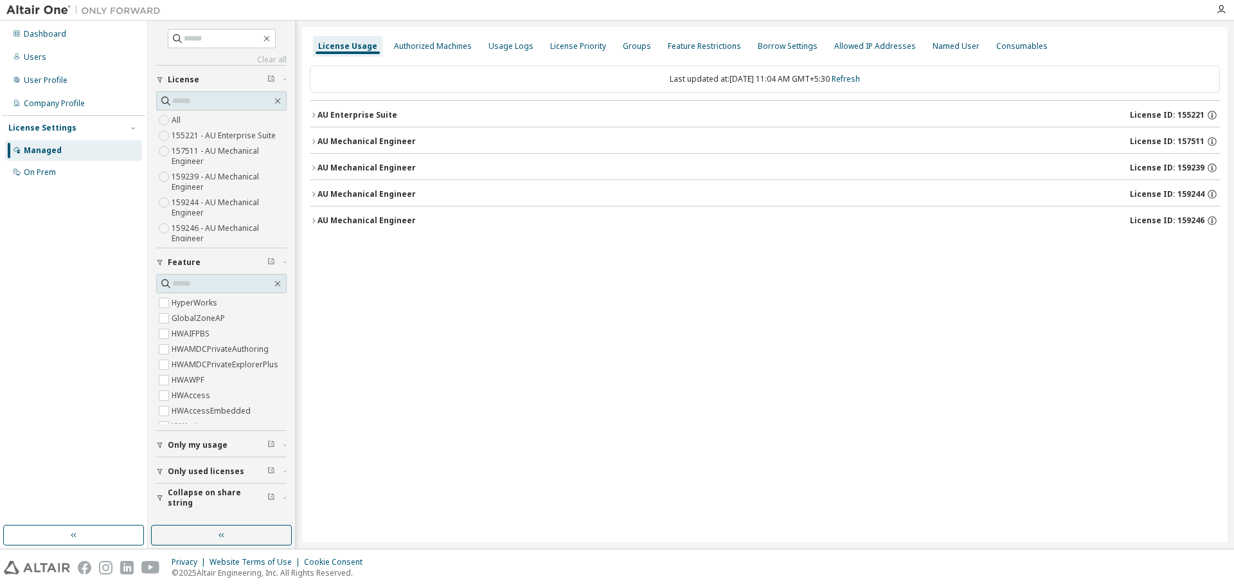
click at [316, 162] on button "AU Mechanical Engineer License ID: 159239" at bounding box center [765, 168] width 910 height 28
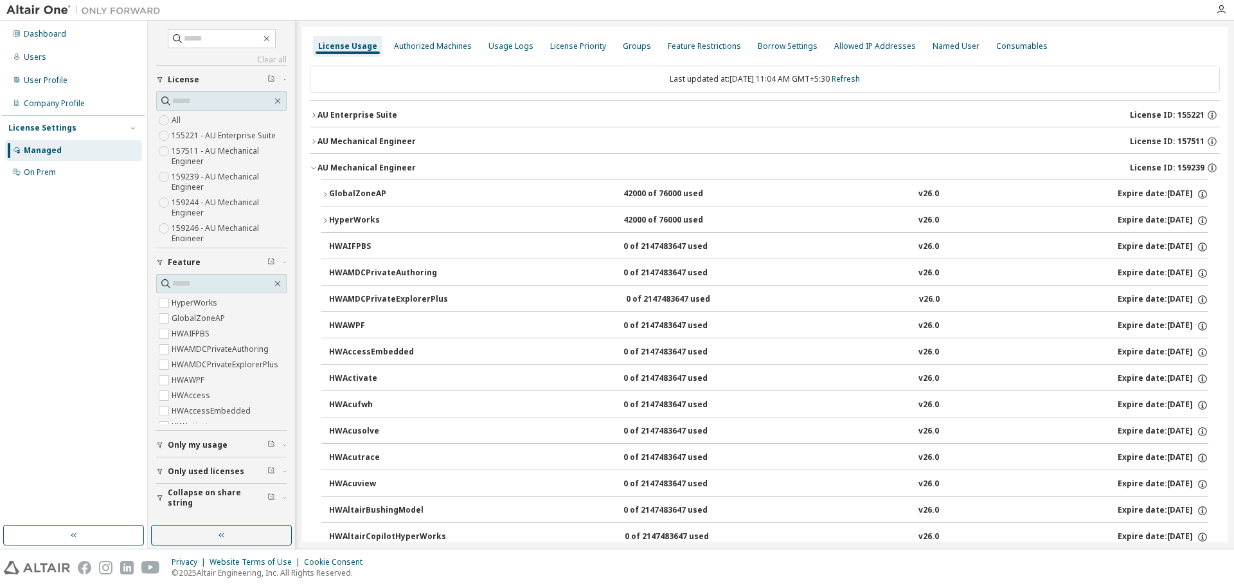
click at [333, 193] on div "GlobalZoneAP" at bounding box center [387, 194] width 116 height 12
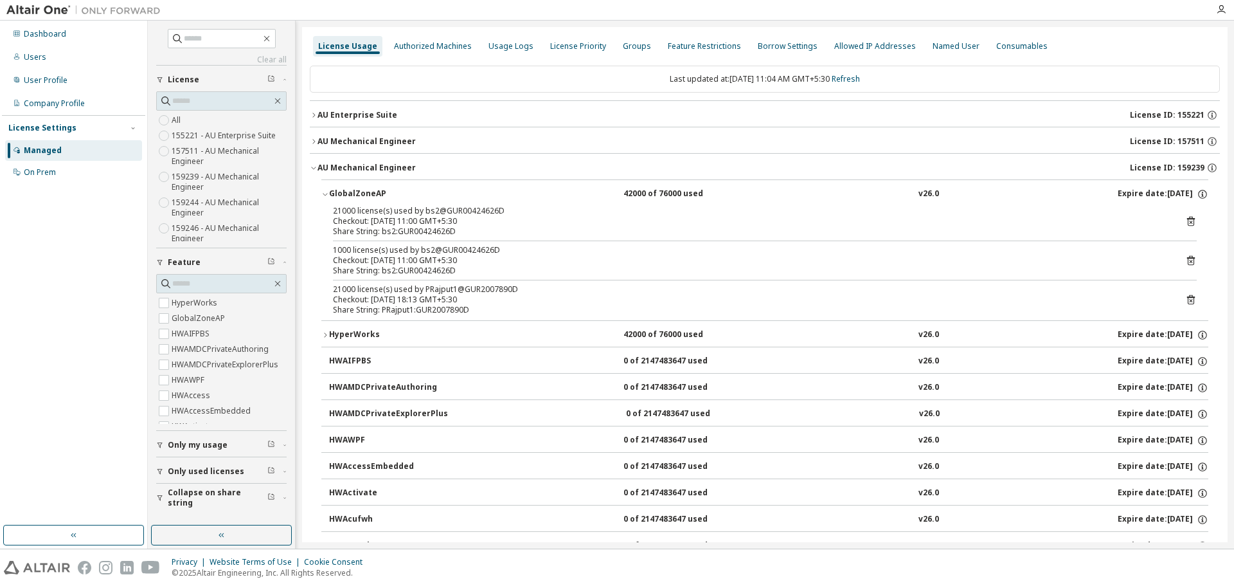
click at [1187, 300] on icon at bounding box center [1191, 300] width 12 height 12
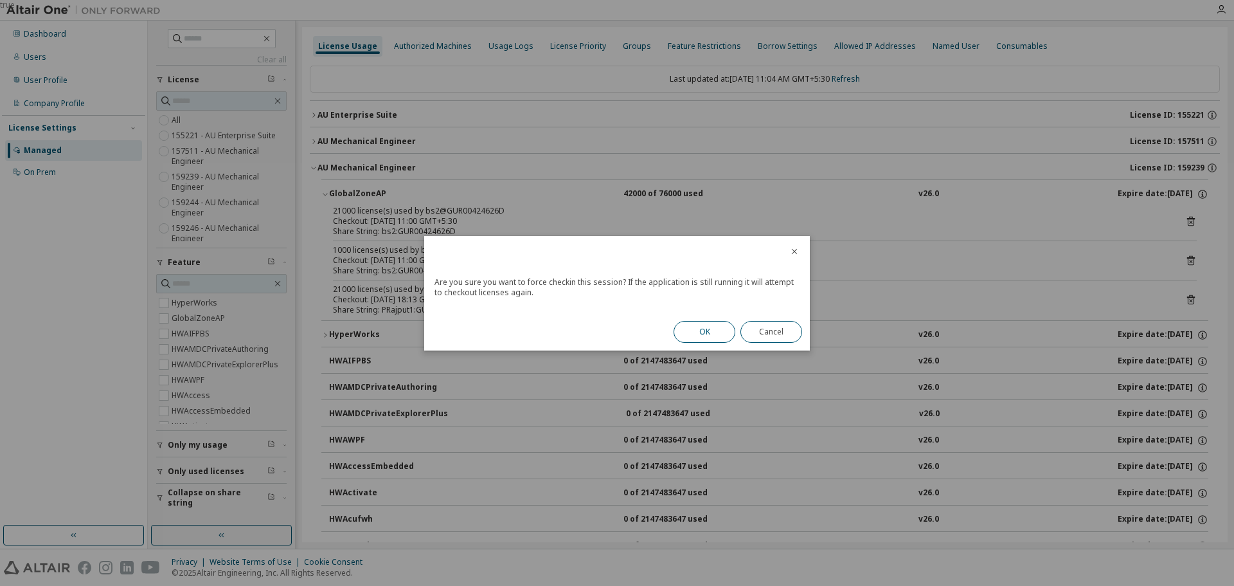
click at [709, 331] on button "OK" at bounding box center [705, 332] width 62 height 22
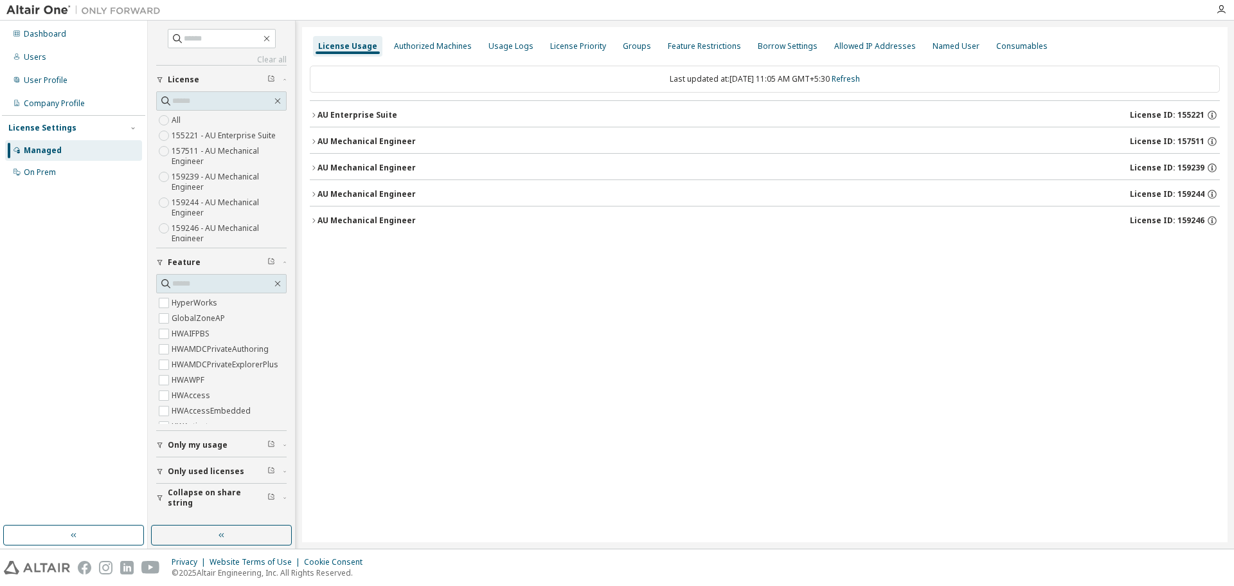
click at [314, 134] on button "AU Mechanical Engineer License ID: 157511" at bounding box center [765, 141] width 910 height 28
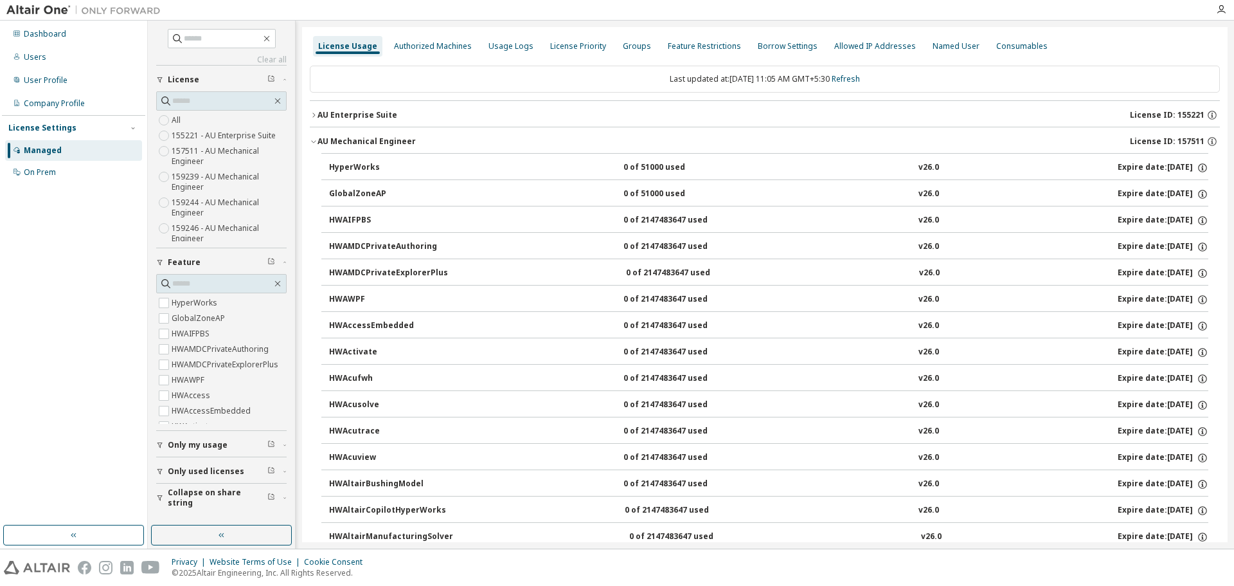
click at [314, 139] on icon "button" at bounding box center [314, 142] width 8 height 8
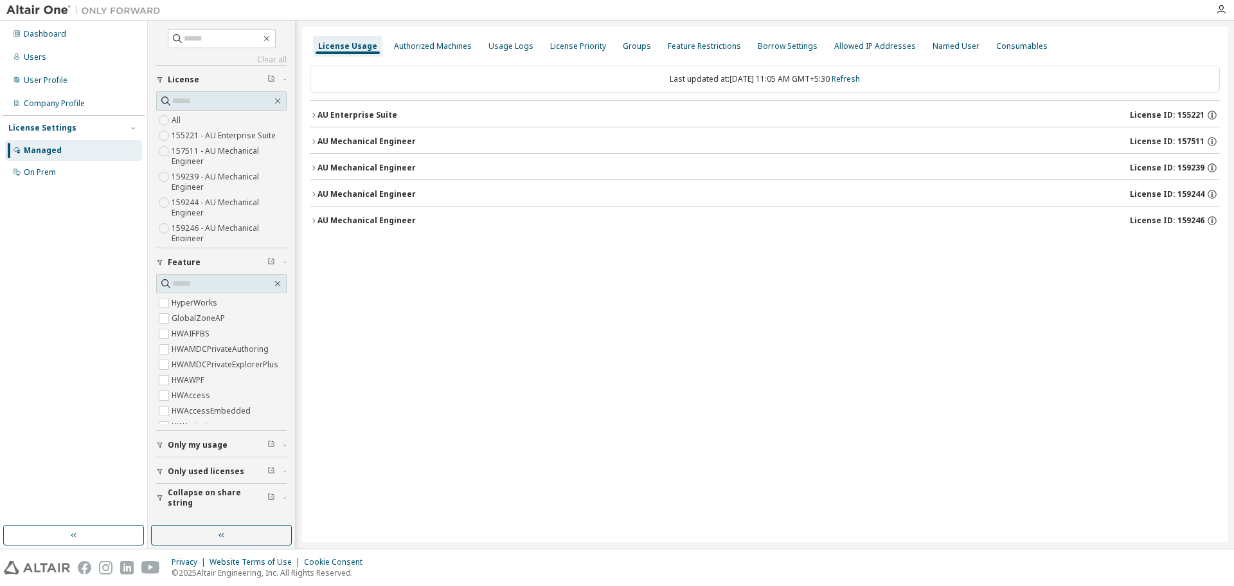
click at [313, 166] on icon "button" at bounding box center [314, 168] width 8 height 8
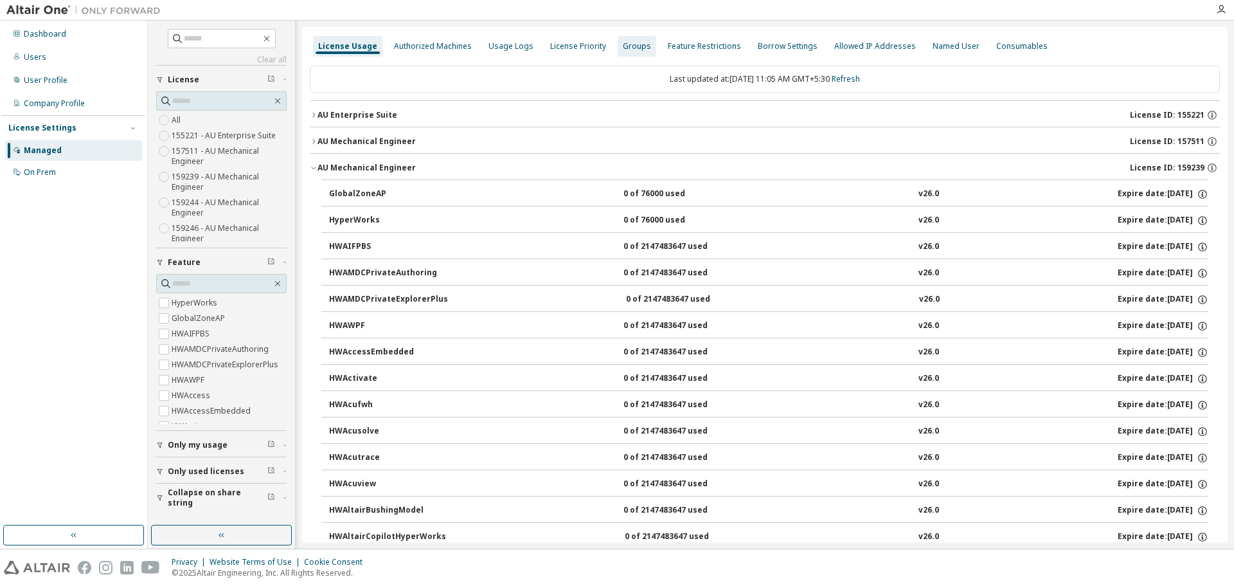
click at [623, 45] on div "Groups" at bounding box center [637, 46] width 28 height 10
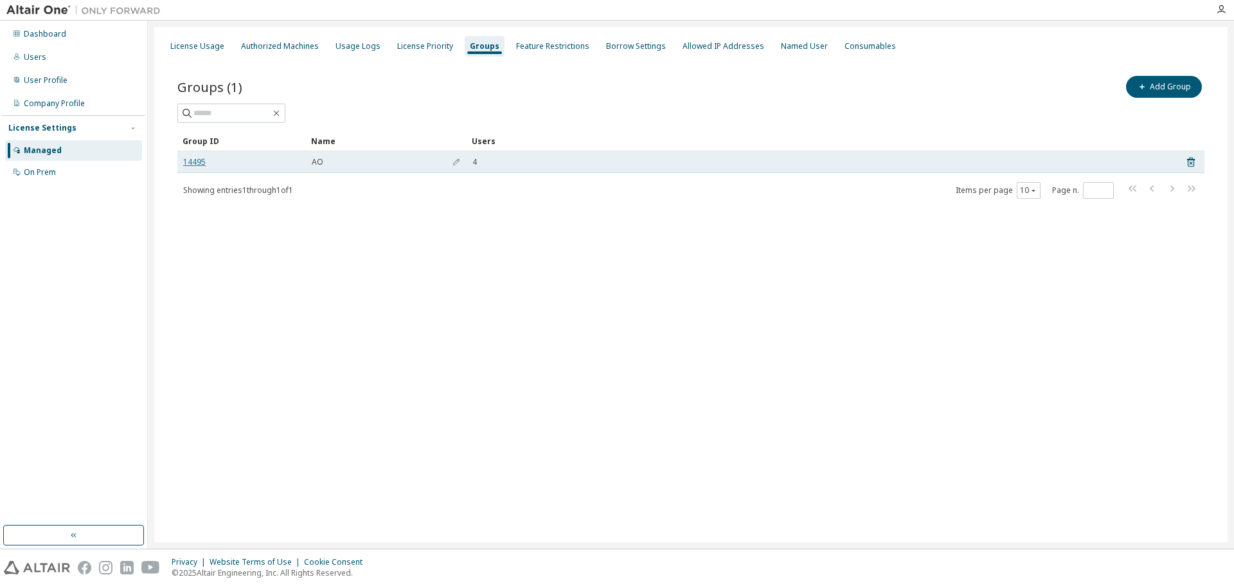
click at [199, 161] on link "14495" at bounding box center [194, 162] width 22 height 10
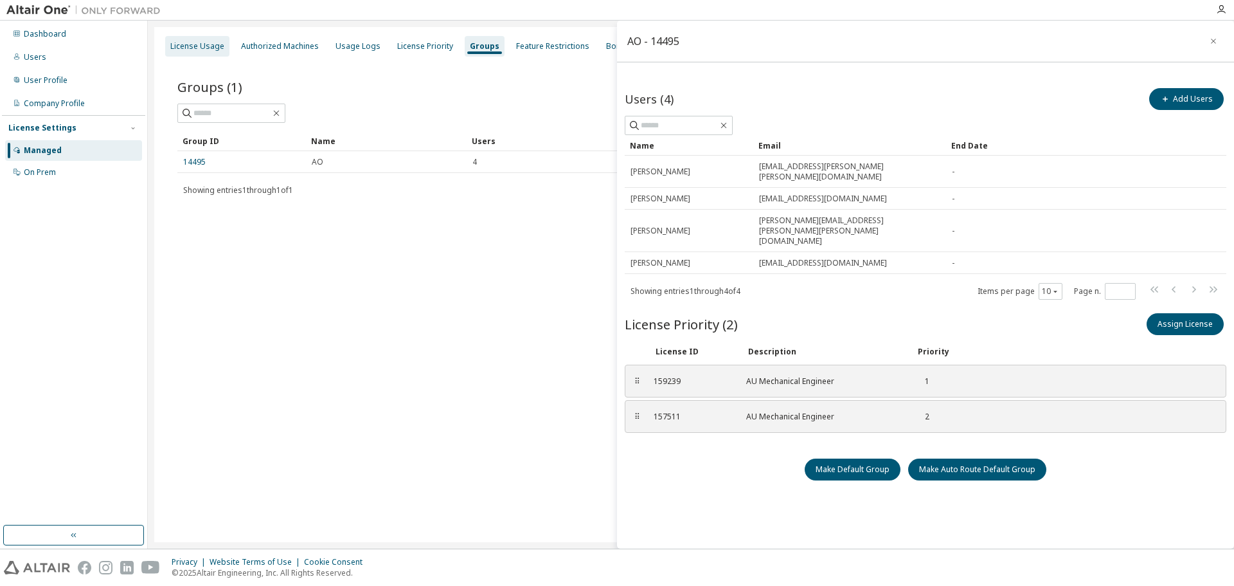
click at [190, 53] on div "License Usage" at bounding box center [197, 46] width 64 height 21
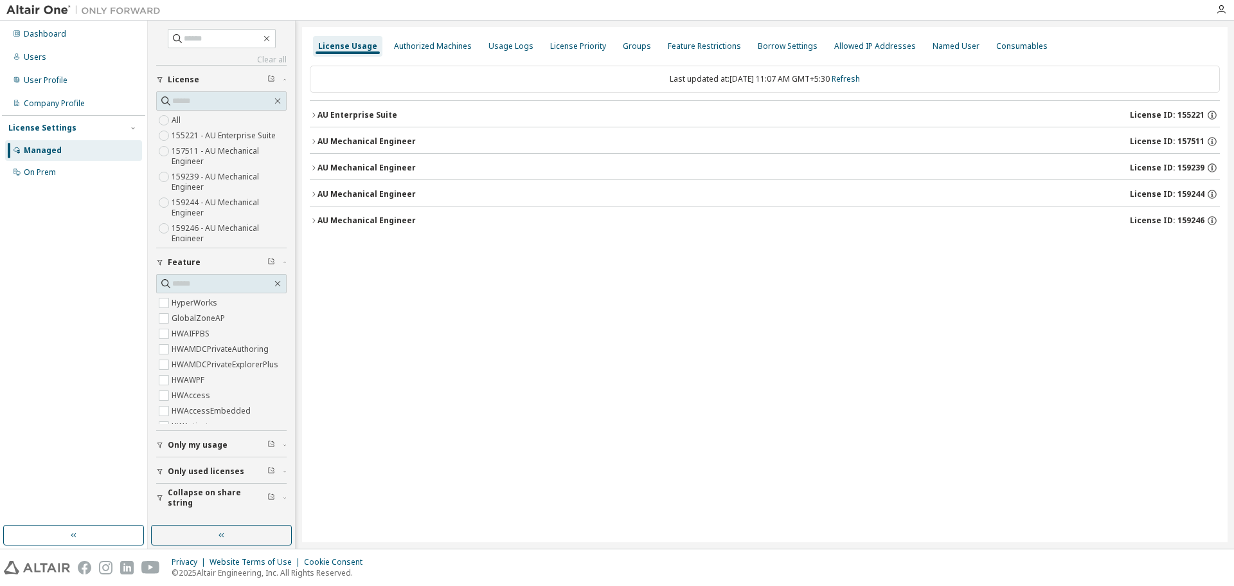
click at [312, 163] on button "AU Mechanical Engineer License ID: 159239" at bounding box center [765, 168] width 910 height 28
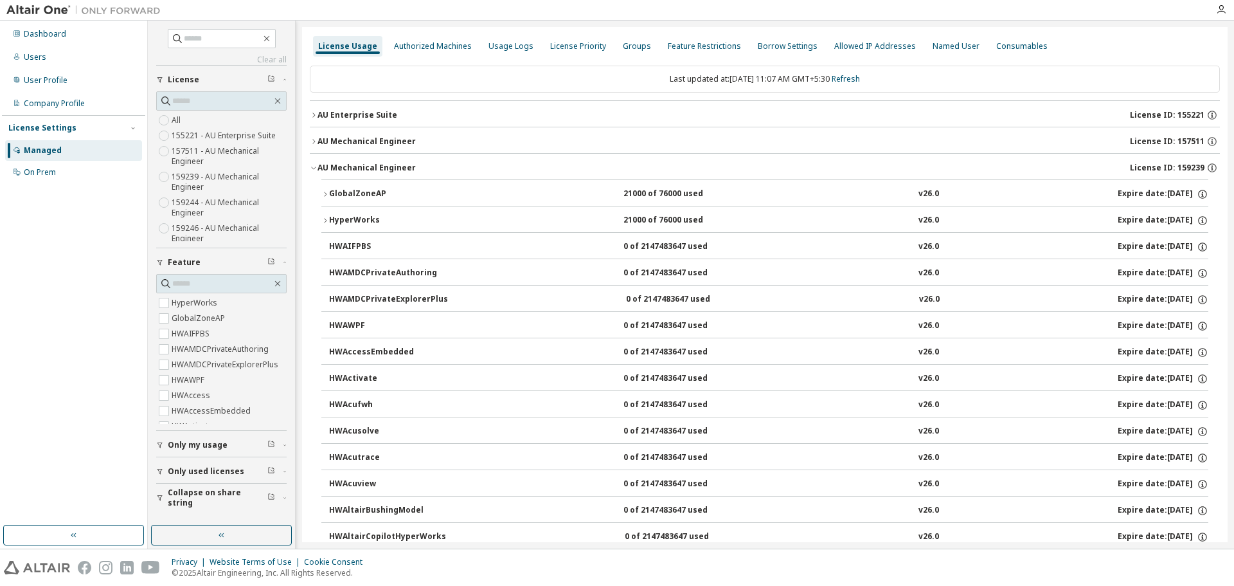
click at [327, 193] on icon "button" at bounding box center [325, 194] width 8 height 8
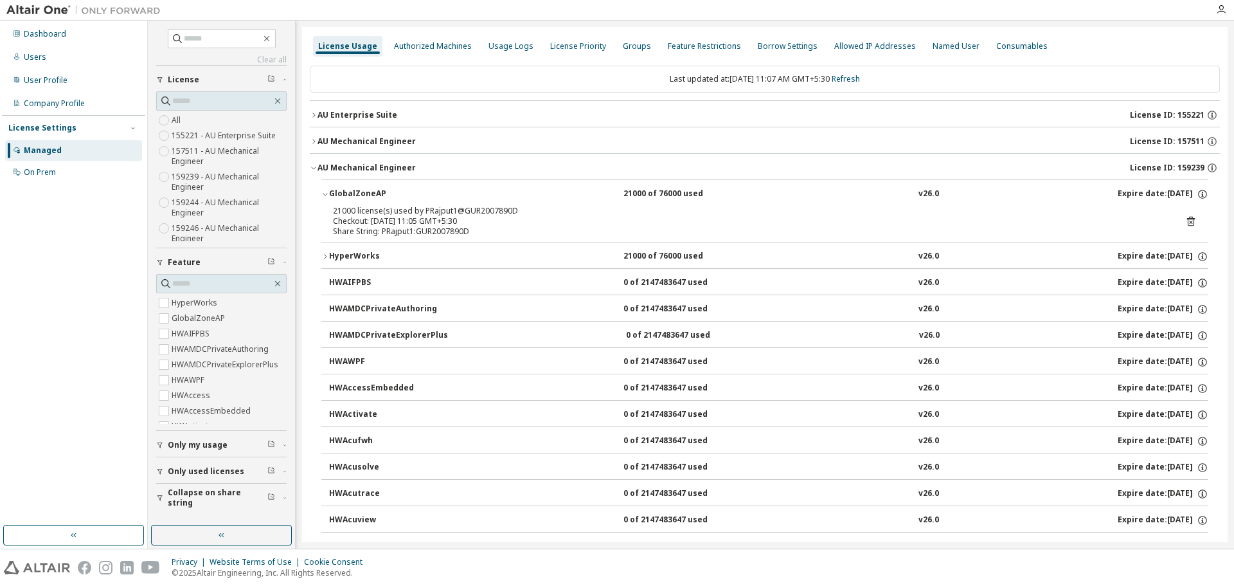
click at [1187, 224] on icon at bounding box center [1191, 221] width 12 height 12
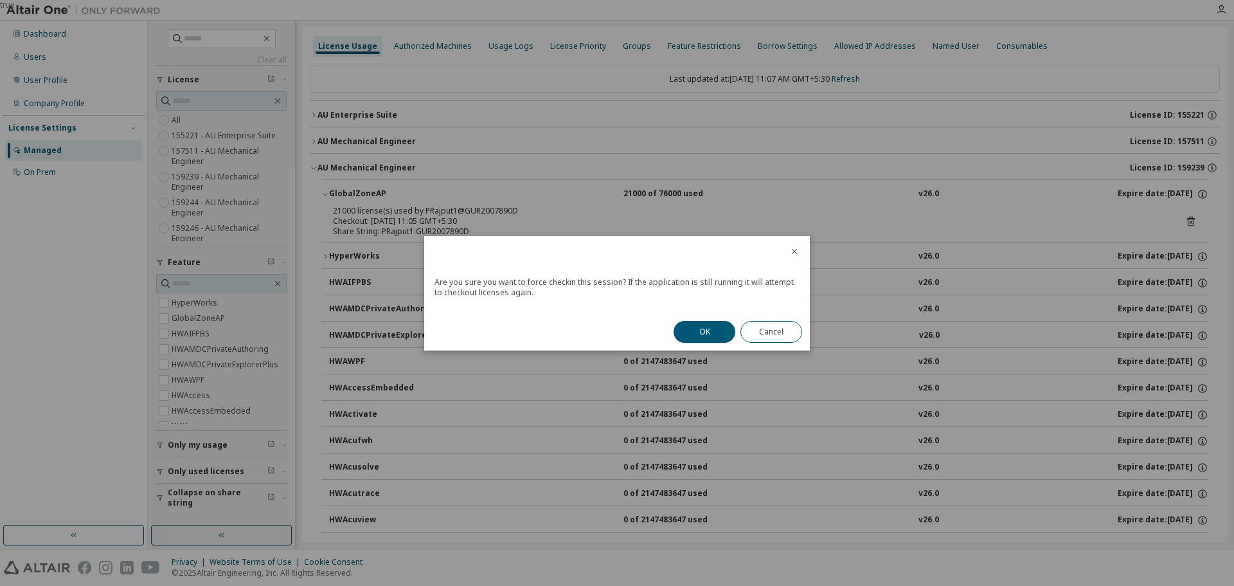
click at [710, 334] on button "OK" at bounding box center [705, 332] width 62 height 22
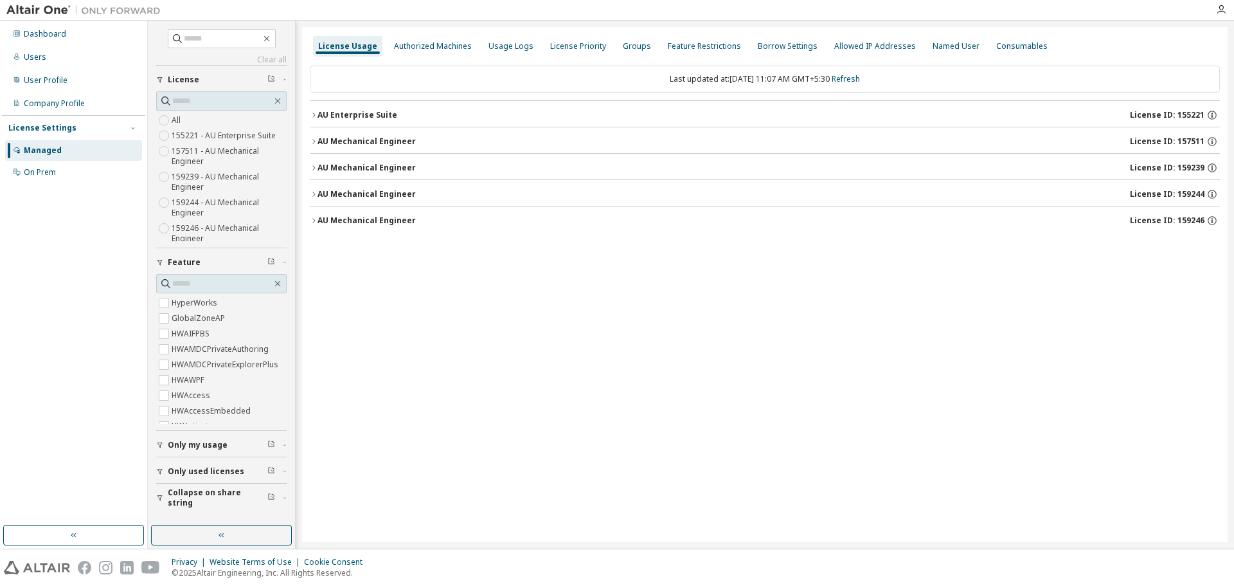
click at [305, 163] on div "License Usage Authorized Machines Usage Logs License Priority Groups Feature Re…" at bounding box center [765, 284] width 926 height 515
click at [314, 168] on icon "button" at bounding box center [314, 168] width 8 height 8
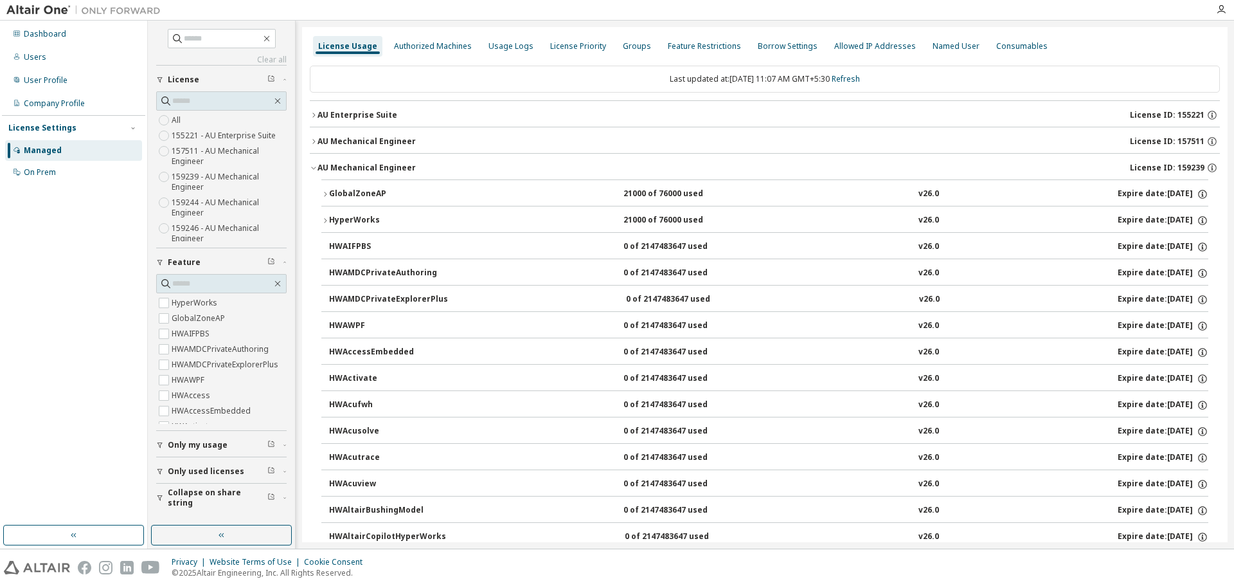
click at [329, 199] on div "GlobalZoneAP" at bounding box center [387, 194] width 116 height 12
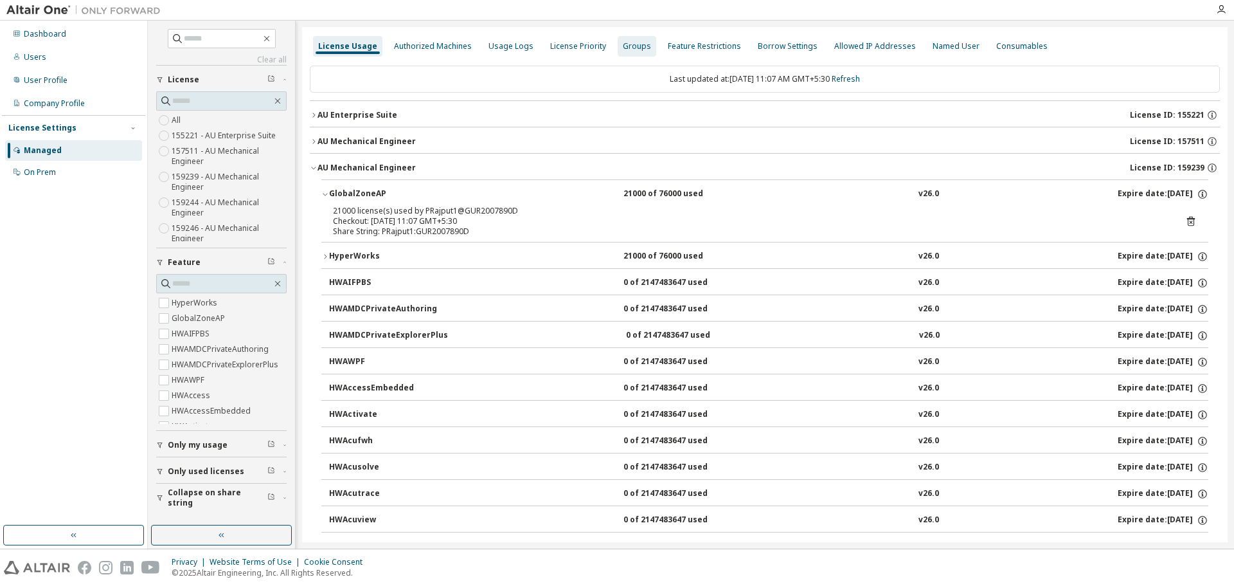
click at [638, 44] on div "Groups" at bounding box center [637, 46] width 28 height 10
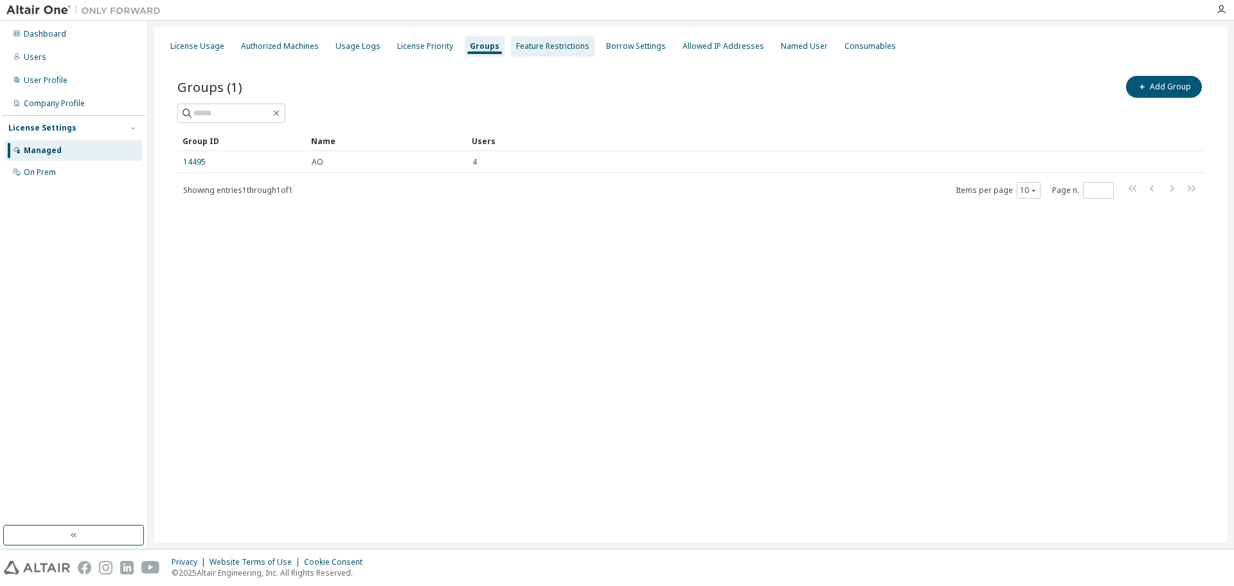
click at [532, 41] on div "Feature Restrictions" at bounding box center [552, 46] width 73 height 10
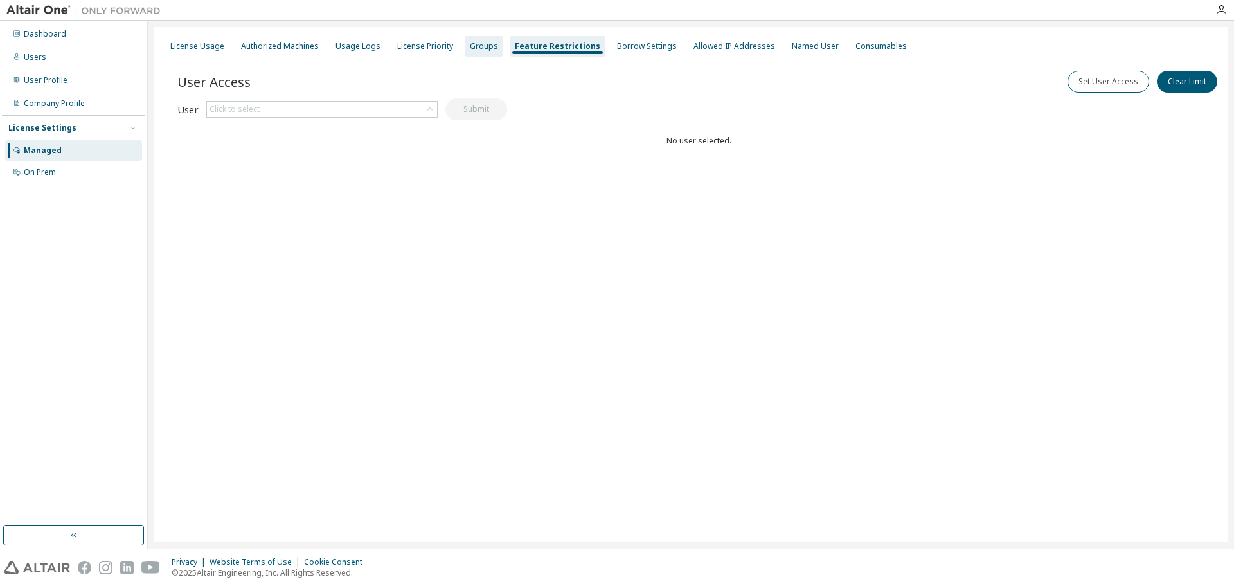
click at [479, 47] on div "Groups" at bounding box center [484, 46] width 28 height 10
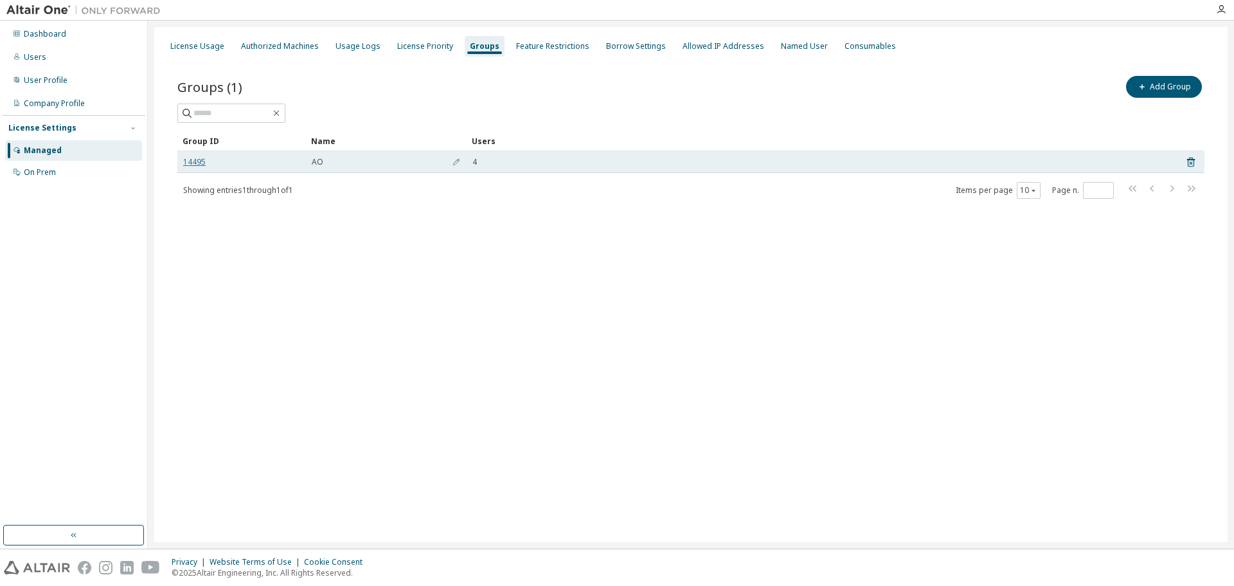
click at [197, 163] on link "14495" at bounding box center [194, 162] width 22 height 10
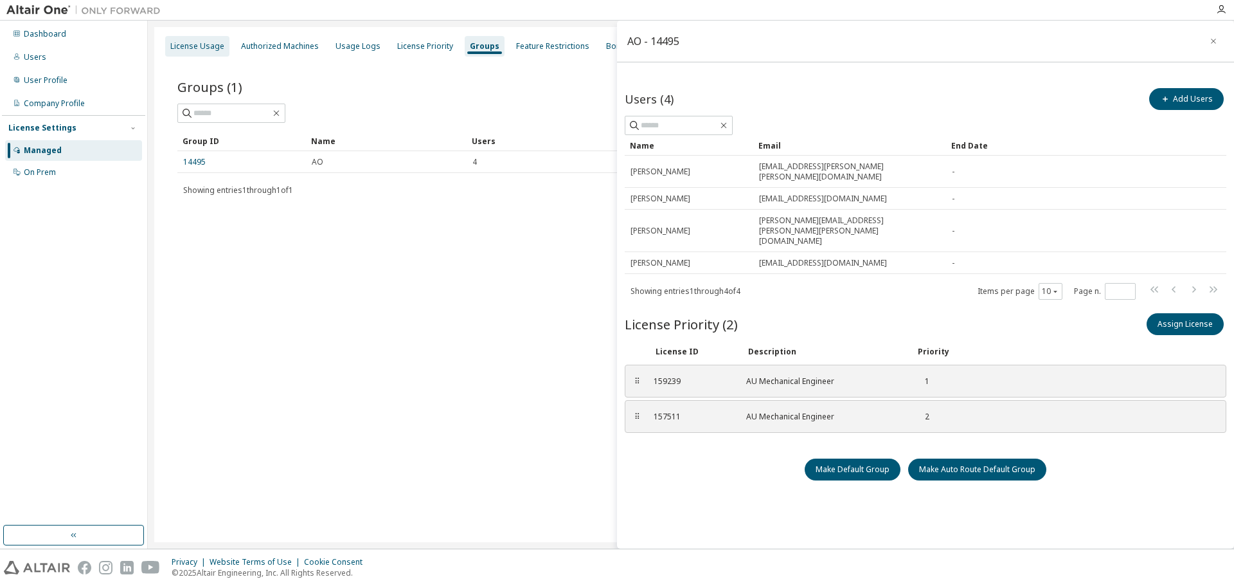
click at [204, 46] on div "License Usage" at bounding box center [197, 46] width 54 height 10
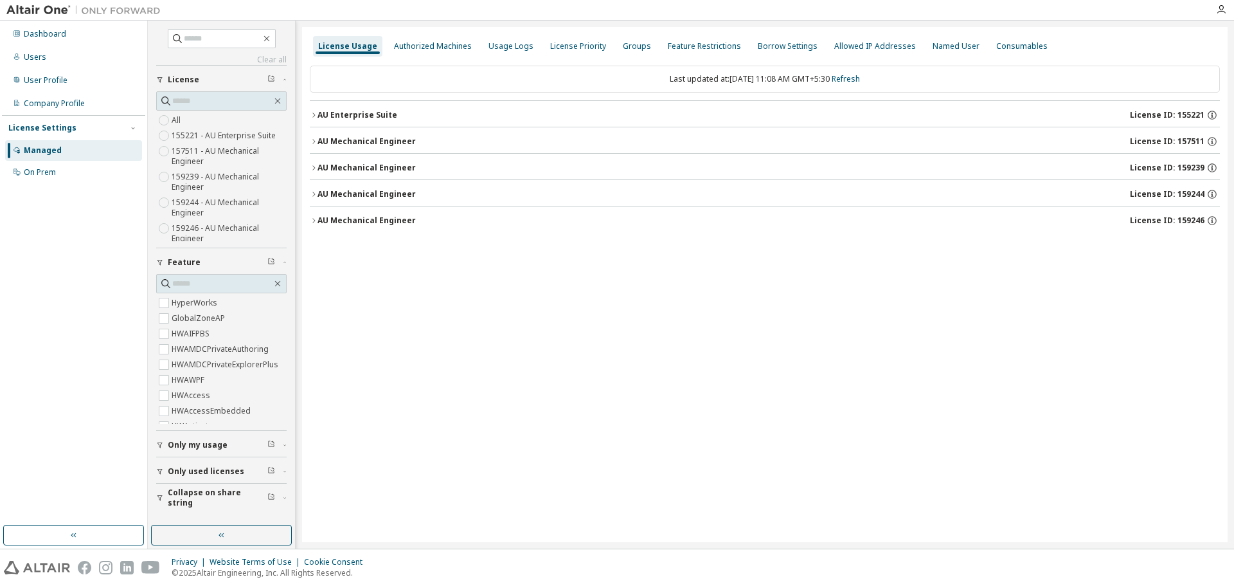
click at [313, 163] on button "AU Mechanical Engineer License ID: 159239" at bounding box center [765, 168] width 910 height 28
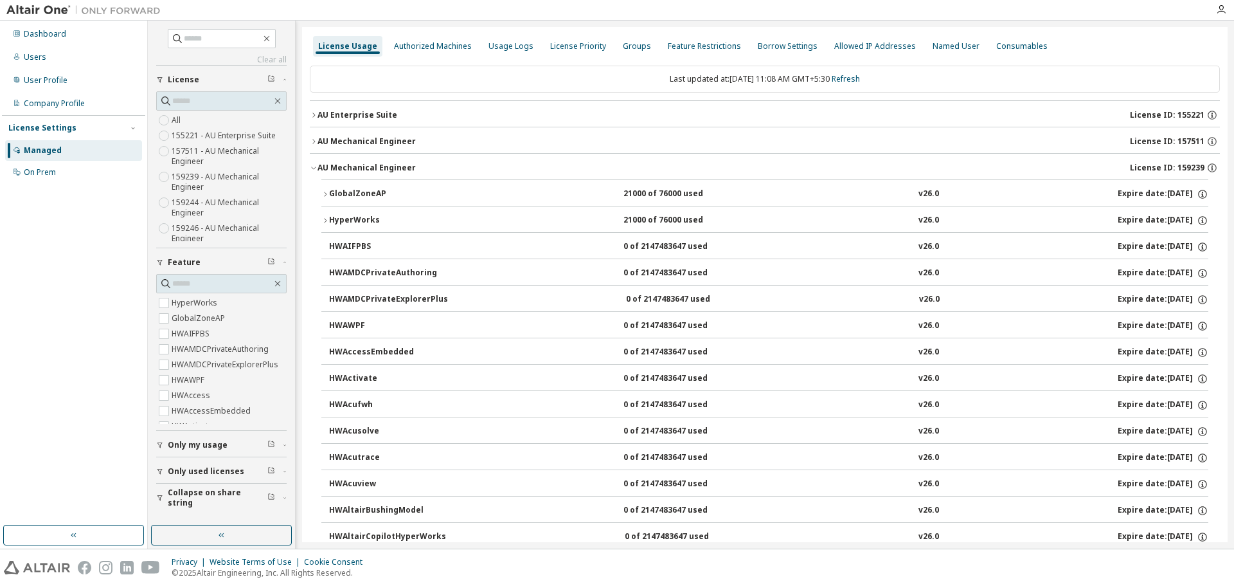
click at [322, 194] on icon "button" at bounding box center [325, 194] width 8 height 8
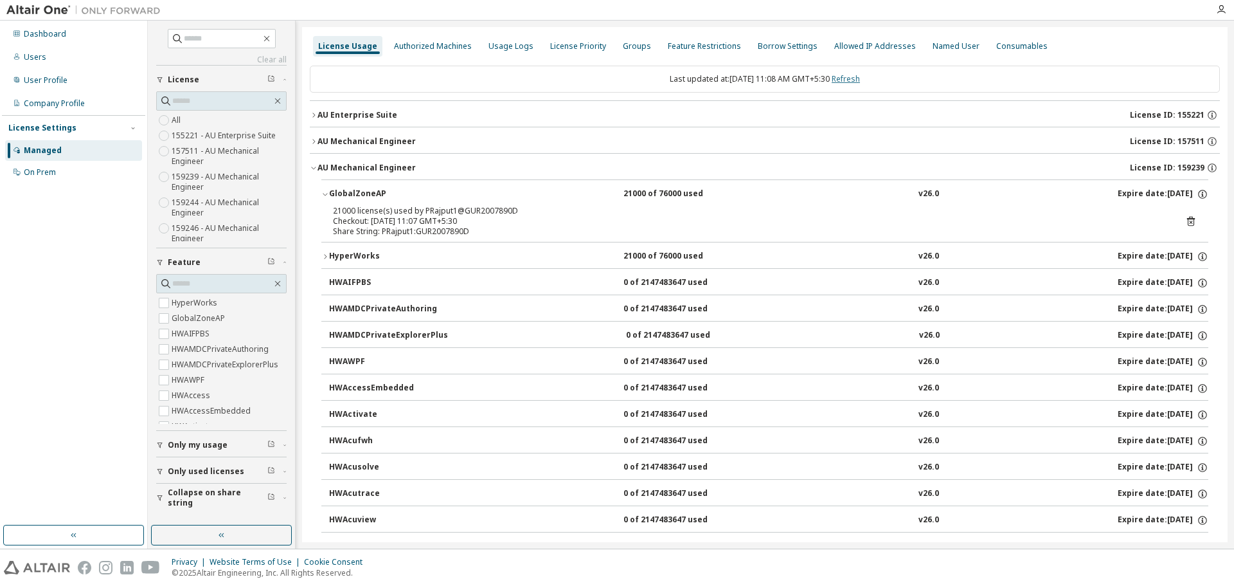
click at [852, 76] on link "Refresh" at bounding box center [846, 78] width 28 height 11
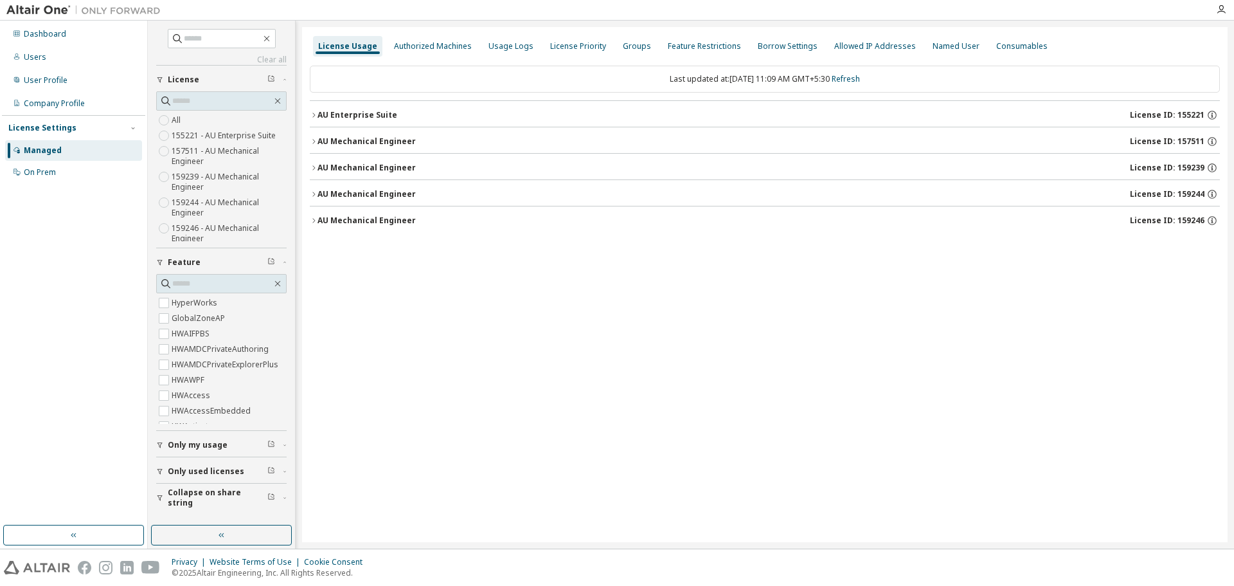
click at [311, 165] on icon "button" at bounding box center [314, 168] width 8 height 8
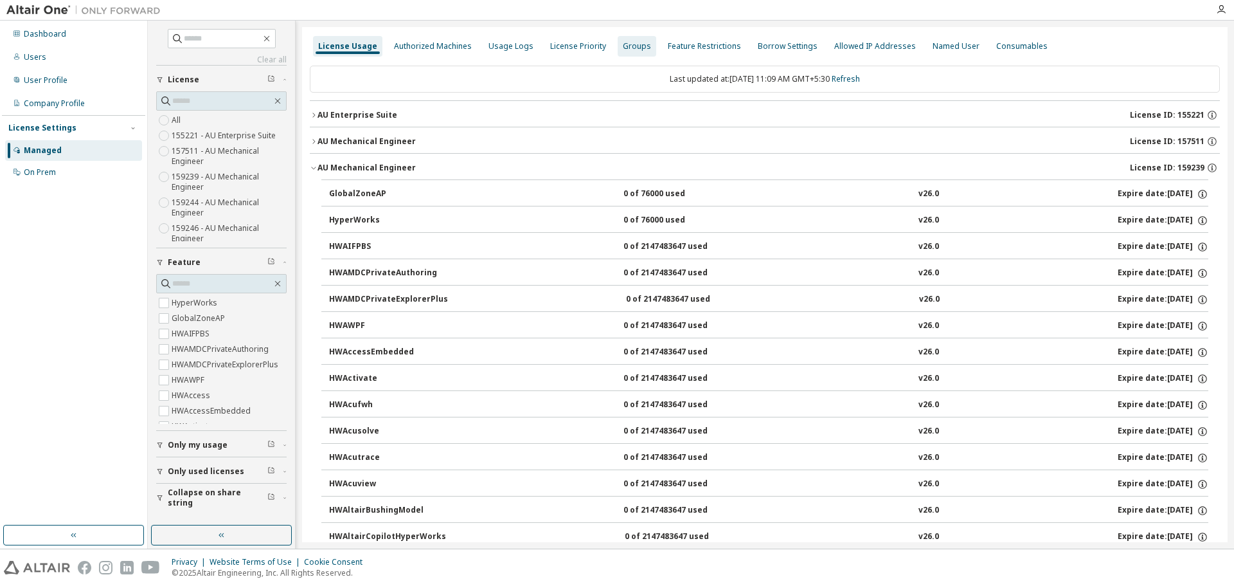
click at [634, 48] on div "Groups" at bounding box center [637, 46] width 28 height 10
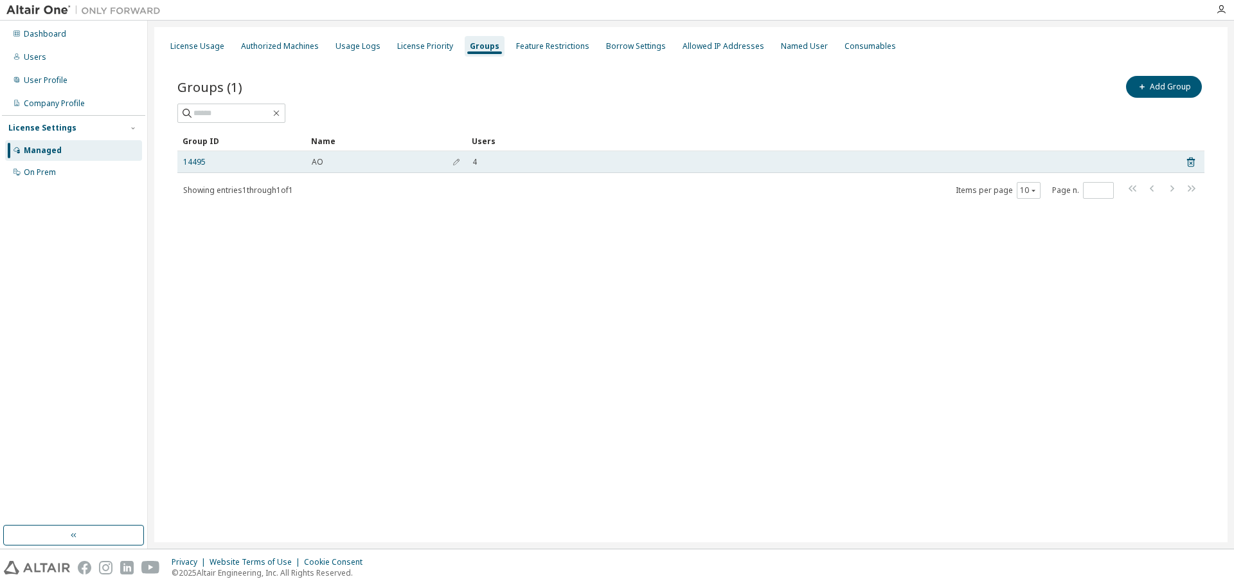
click at [181, 162] on td "14495" at bounding box center [241, 162] width 129 height 22
click at [192, 159] on link "14495" at bounding box center [194, 162] width 22 height 10
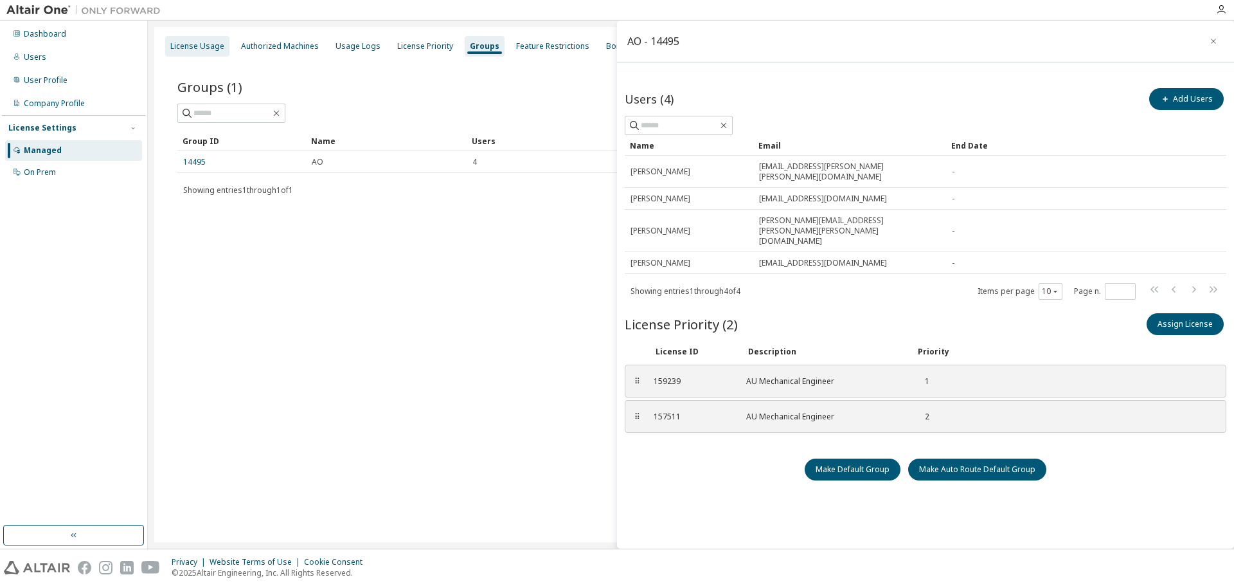
click at [190, 49] on div "License Usage" at bounding box center [197, 46] width 54 height 10
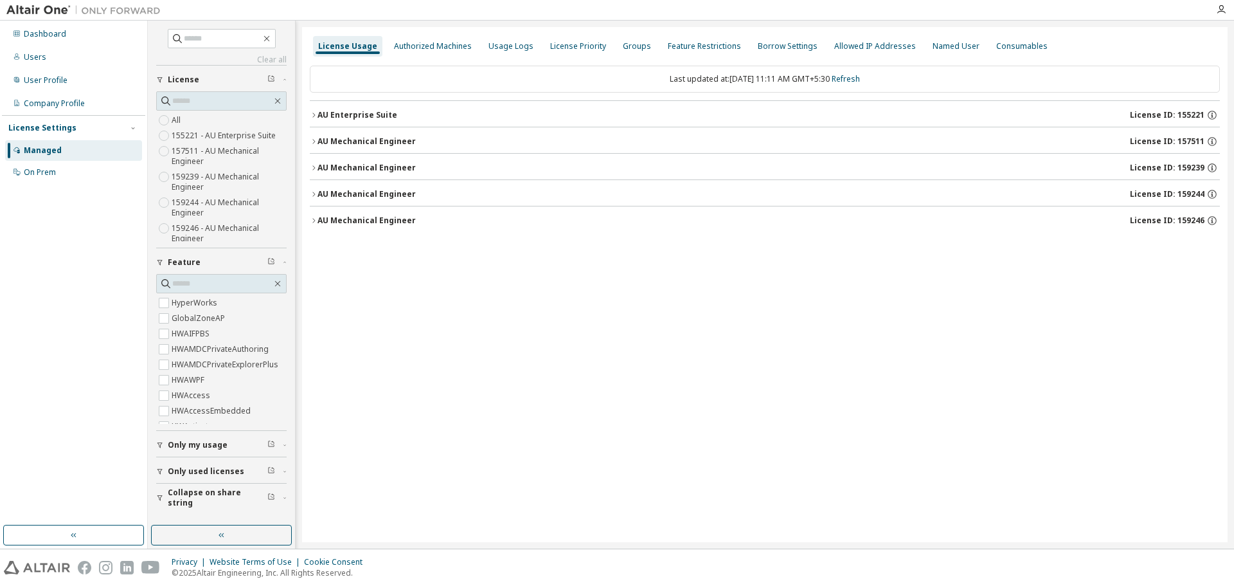
click at [318, 166] on div "AU Mechanical Engineer" at bounding box center [367, 168] width 98 height 10
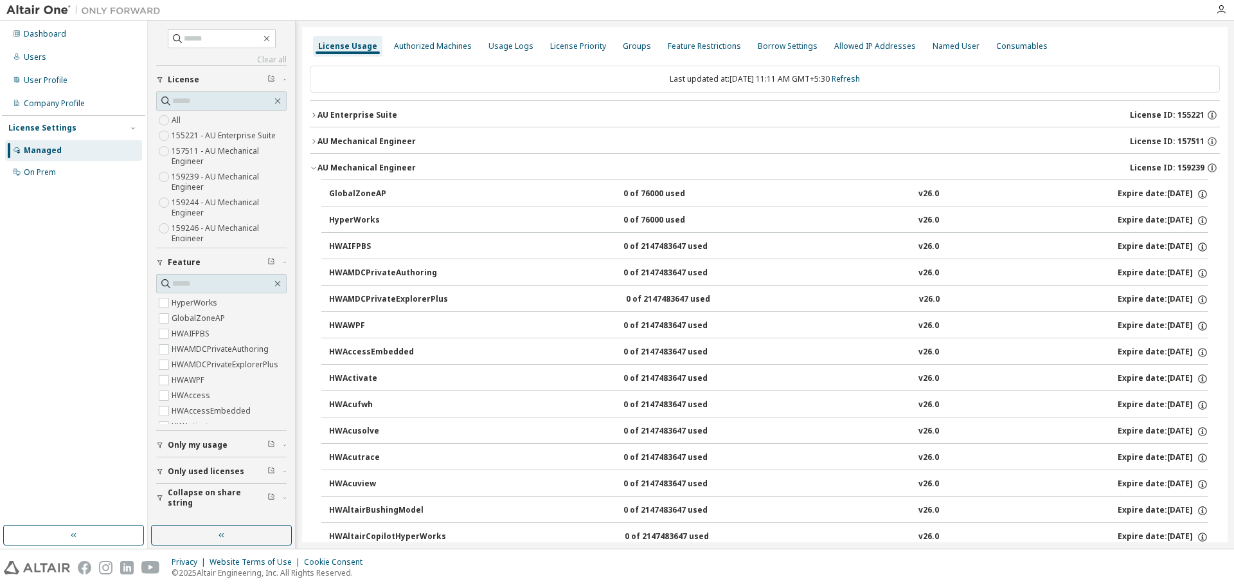
click at [319, 139] on div "AU Mechanical Engineer" at bounding box center [367, 141] width 98 height 10
click at [318, 168] on div "AU Mechanical Engineer" at bounding box center [367, 168] width 98 height 10
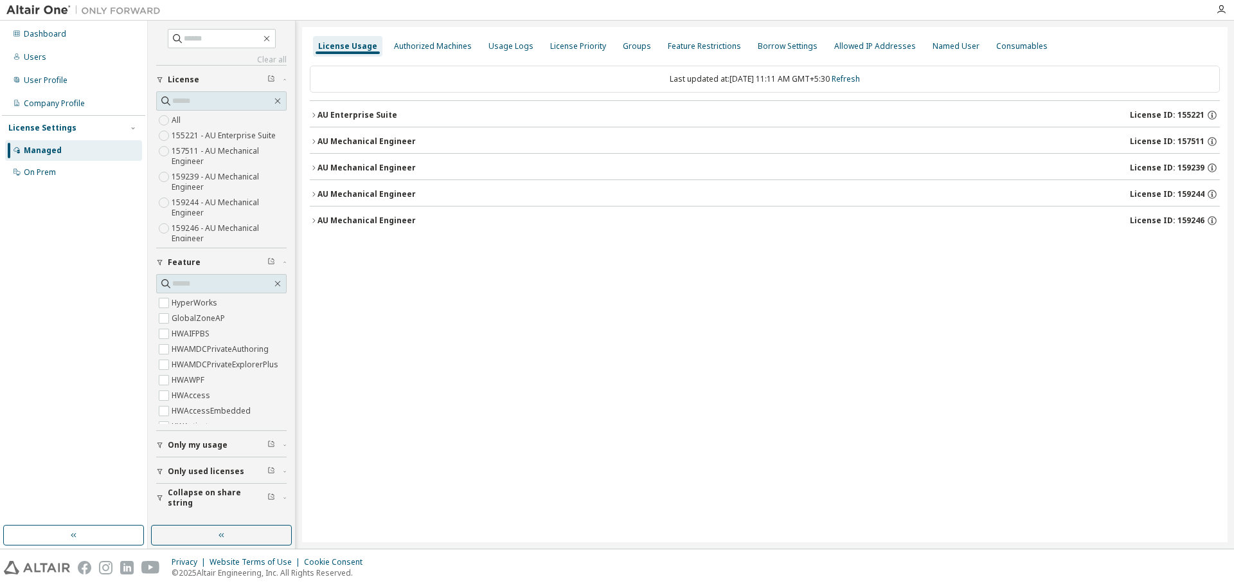
click at [318, 168] on div "AU Mechanical Engineer" at bounding box center [367, 168] width 98 height 10
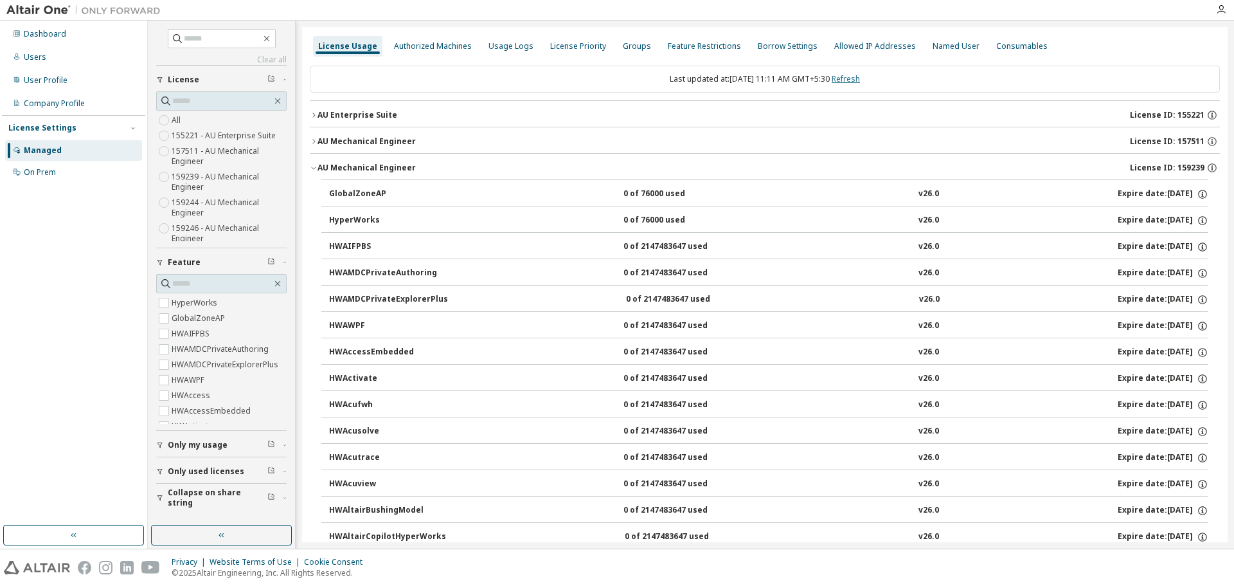
click at [858, 80] on link "Refresh" at bounding box center [846, 78] width 28 height 11
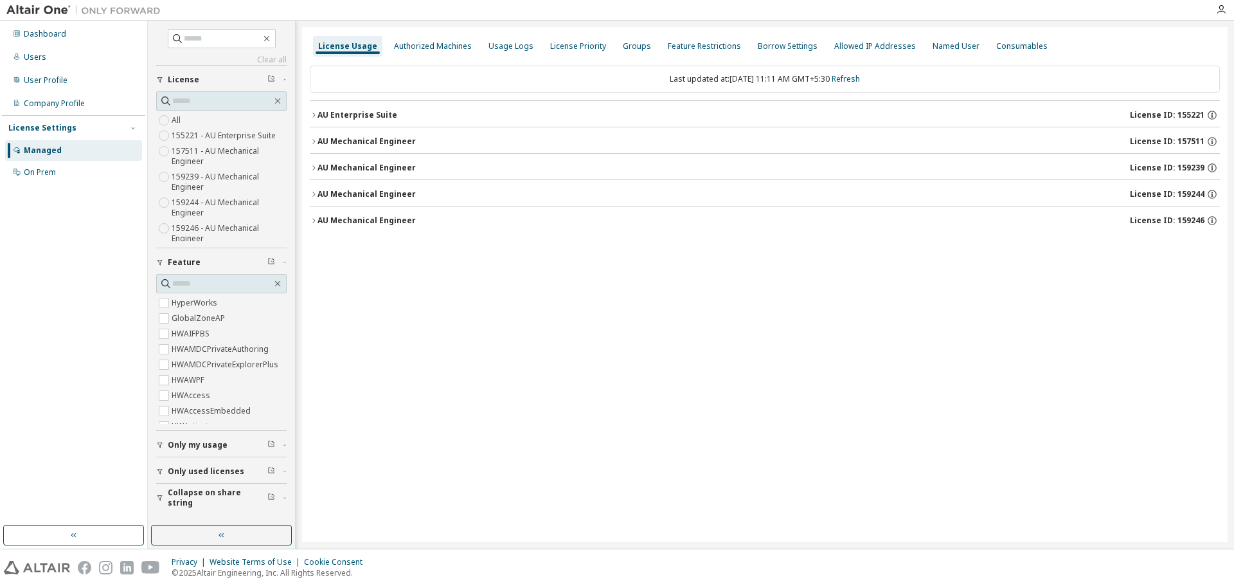
click at [314, 167] on icon "button" at bounding box center [313, 167] width 3 height 4
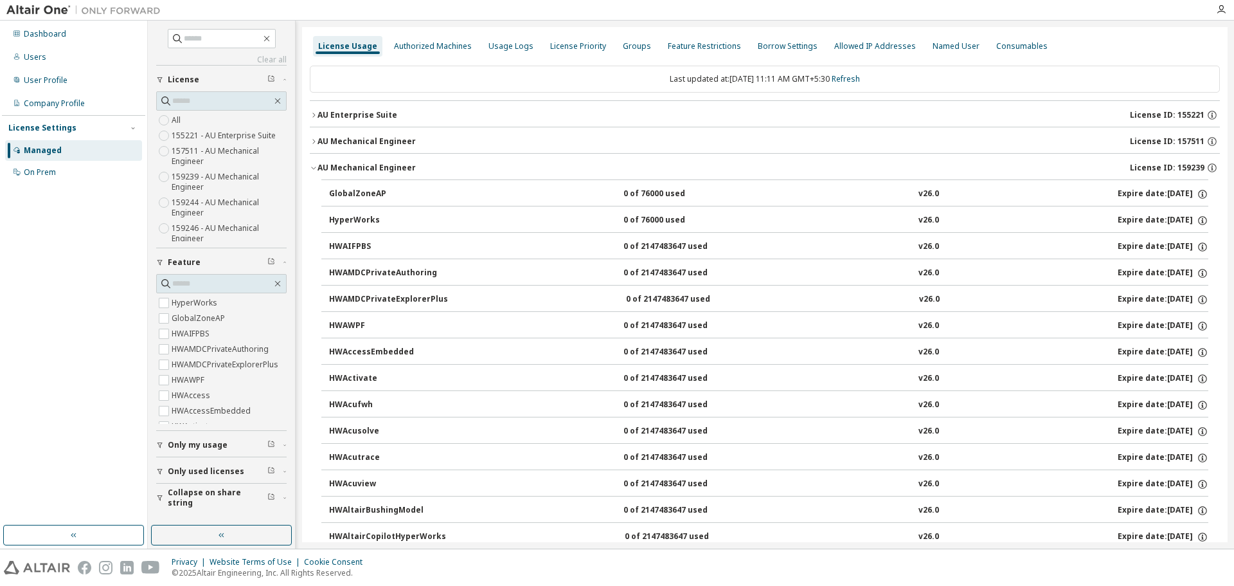
click at [314, 167] on icon "button" at bounding box center [314, 168] width 8 height 8
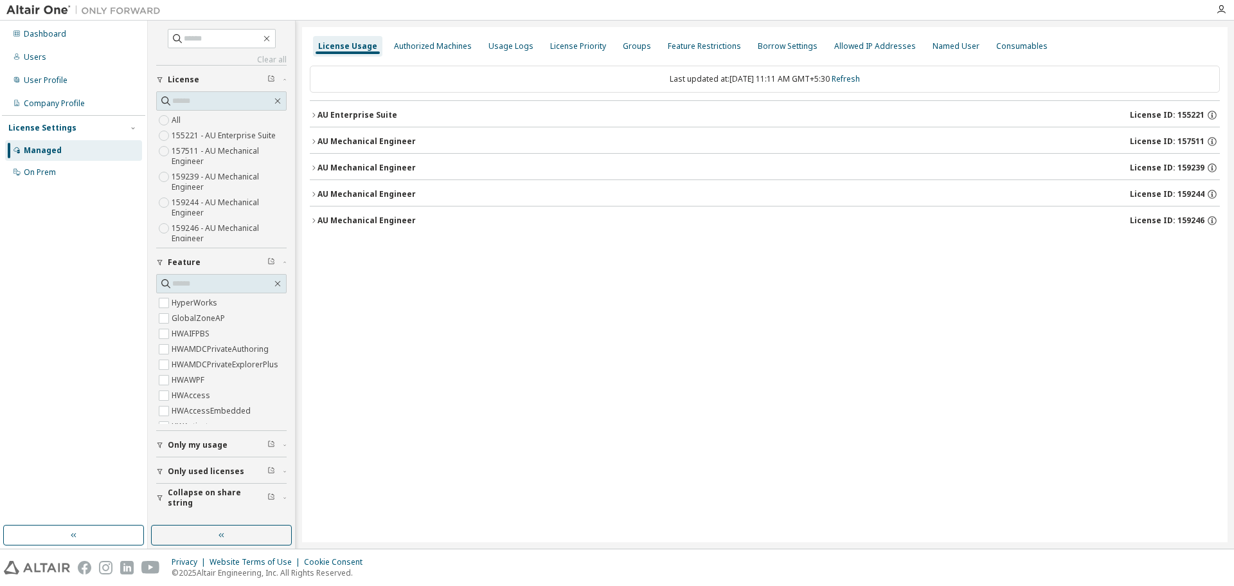
click at [312, 165] on icon "button" at bounding box center [314, 168] width 8 height 8
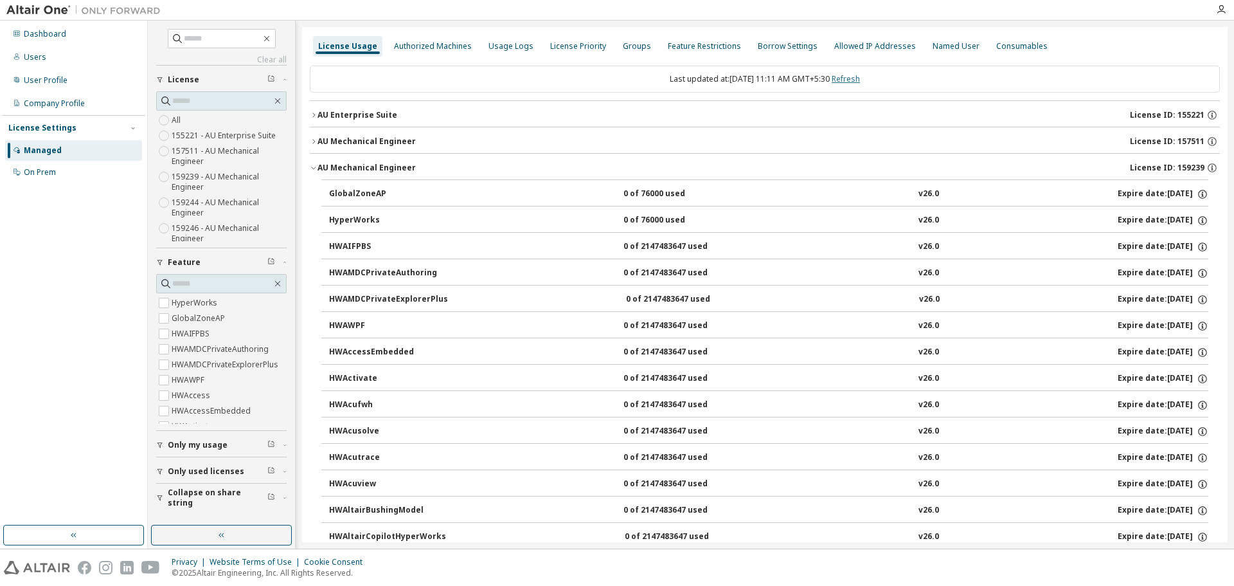
click at [856, 77] on link "Refresh" at bounding box center [846, 78] width 28 height 11
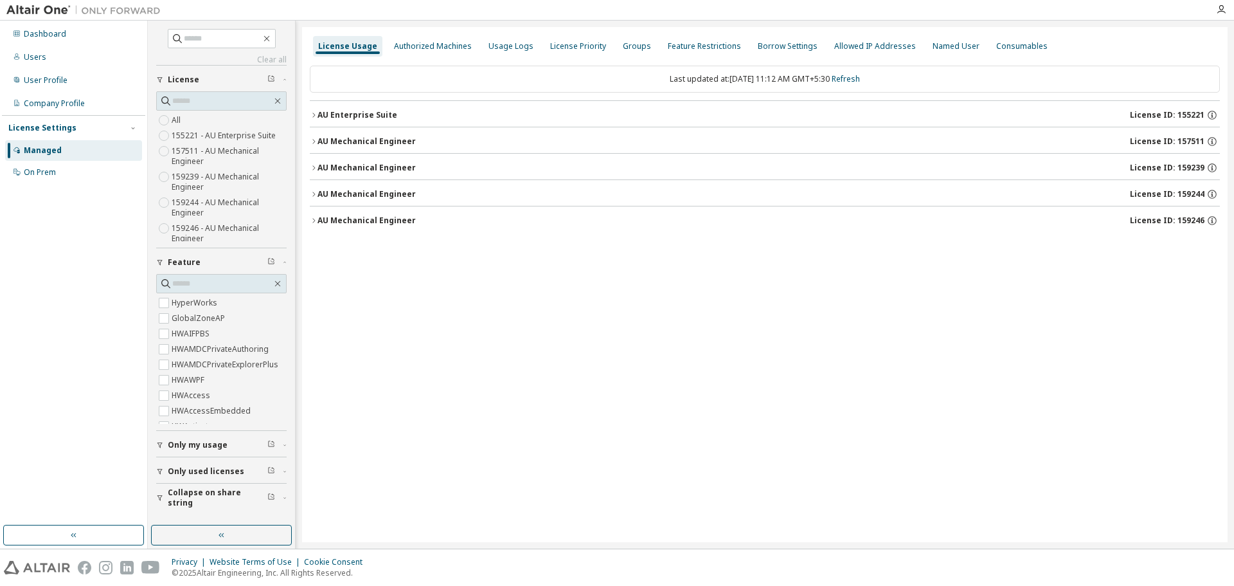
click at [312, 186] on button "AU Mechanical Engineer License ID: 159244" at bounding box center [765, 194] width 910 height 28
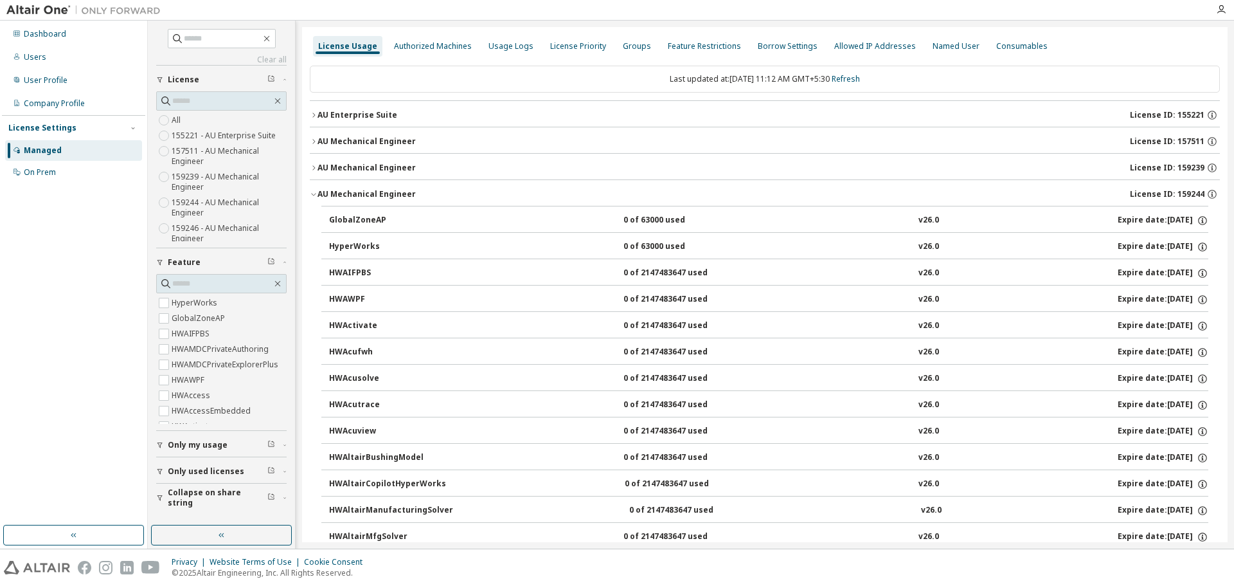
click at [312, 186] on button "AU Mechanical Engineer License ID: 159244" at bounding box center [765, 194] width 910 height 28
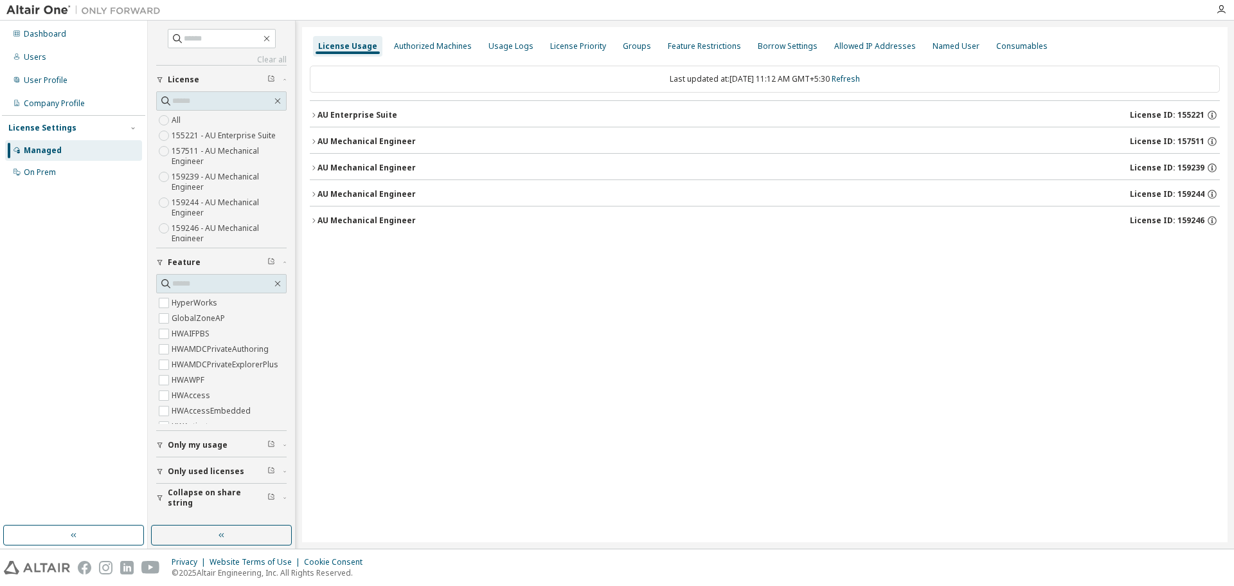
click at [315, 219] on icon "button" at bounding box center [314, 221] width 8 height 8
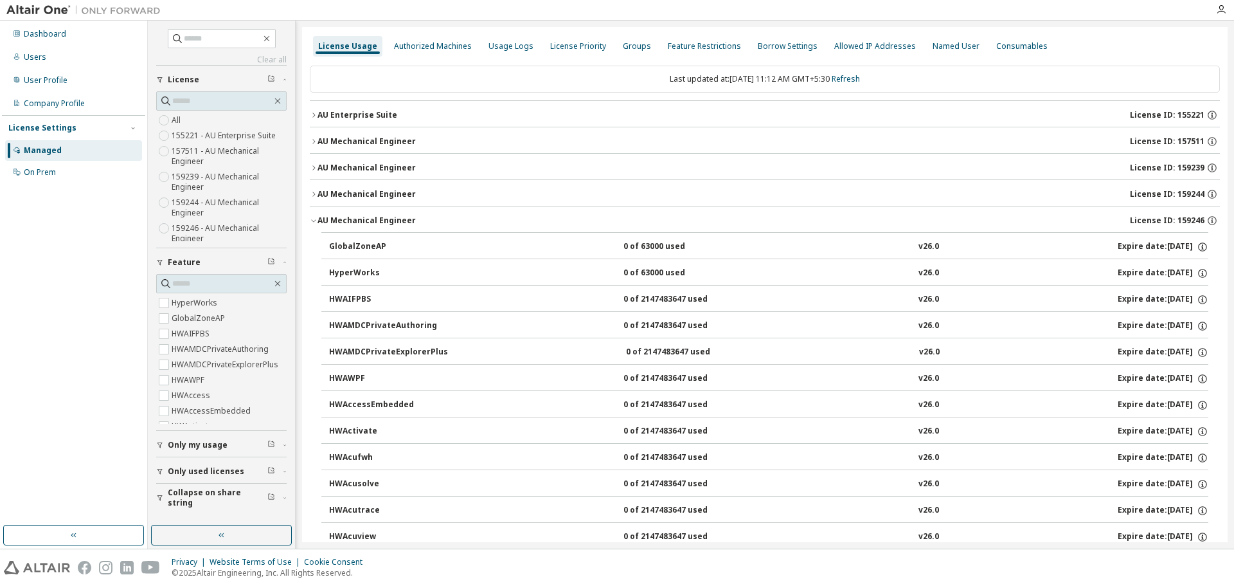
click at [315, 219] on icon "button" at bounding box center [314, 221] width 8 height 8
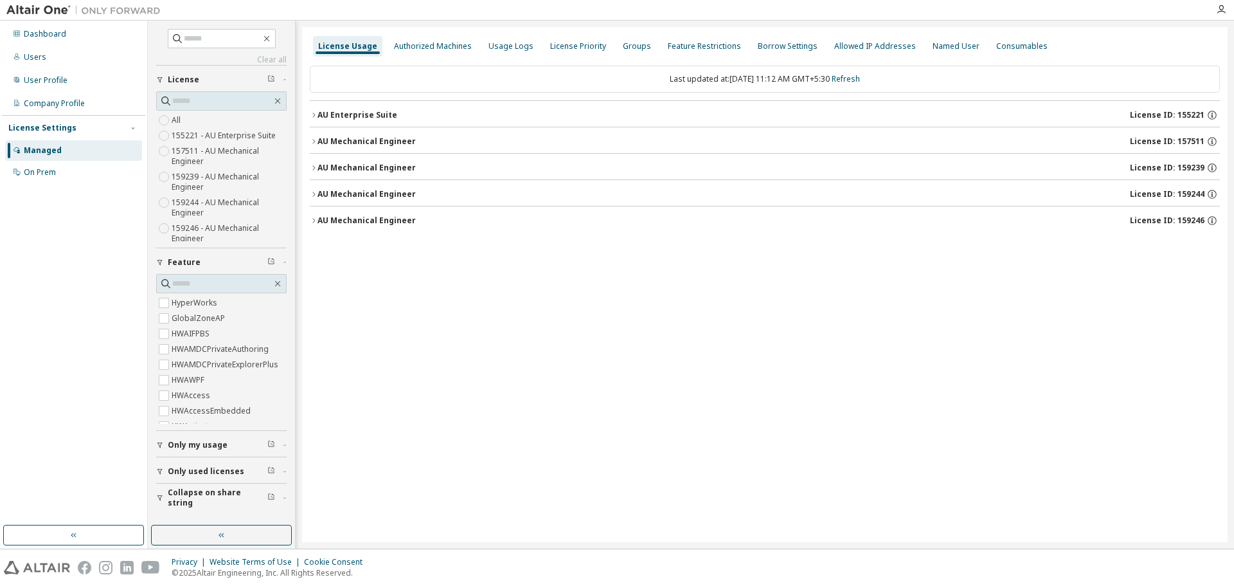
click at [316, 109] on button "AU Enterprise Suite License ID: 155221" at bounding box center [765, 115] width 910 height 28
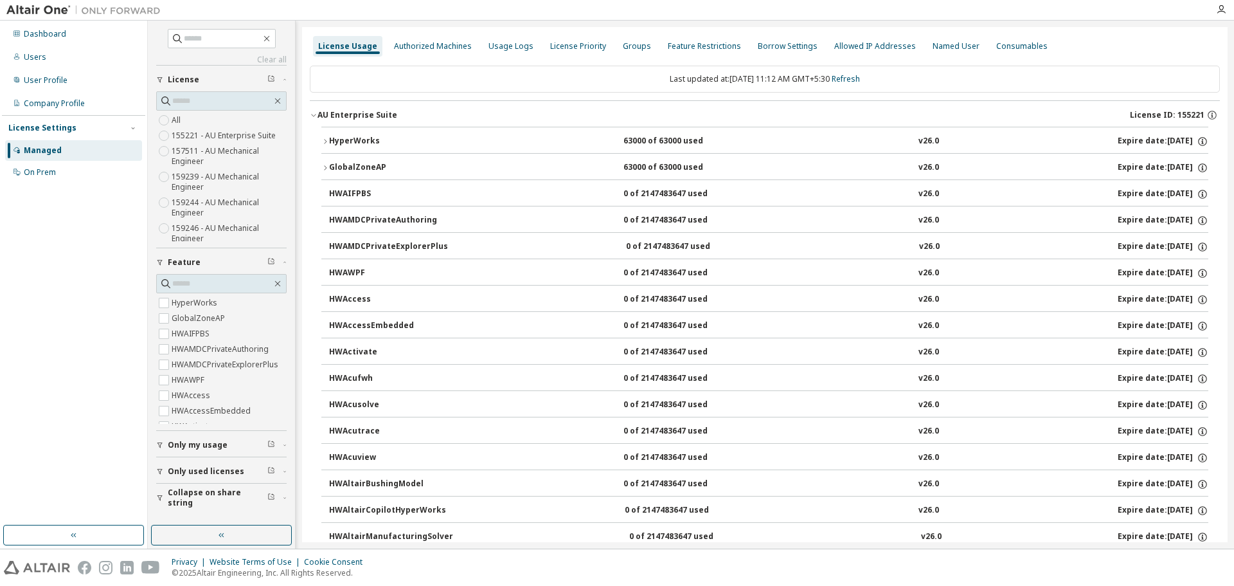
click at [316, 109] on button "AU Enterprise Suite License ID: 155221" at bounding box center [765, 115] width 910 height 28
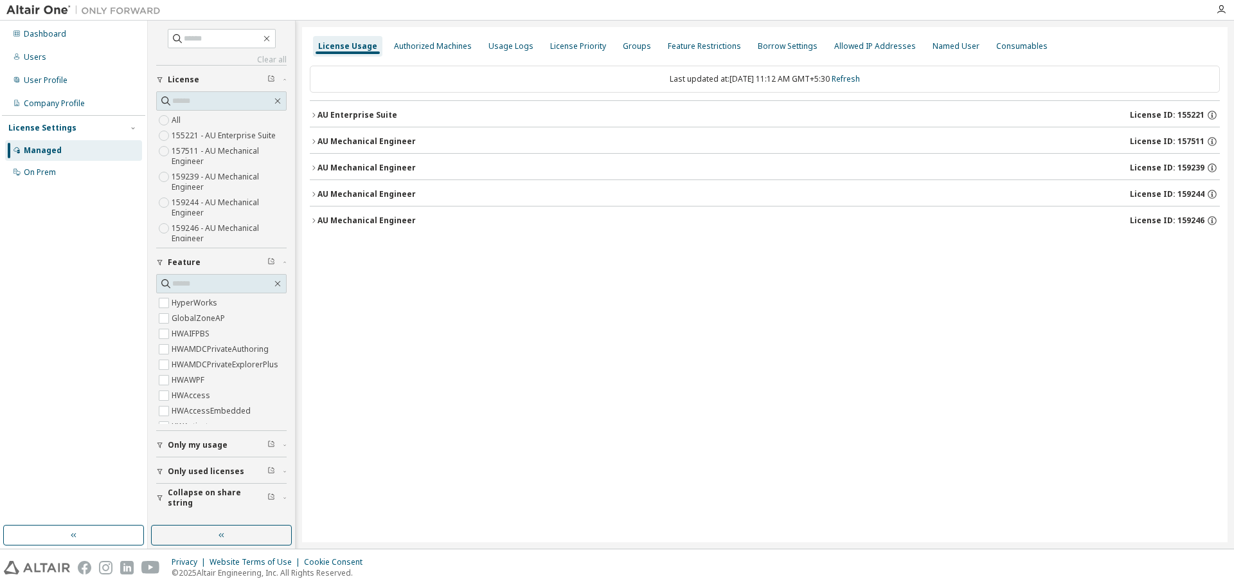
click at [316, 166] on icon "button" at bounding box center [314, 168] width 8 height 8
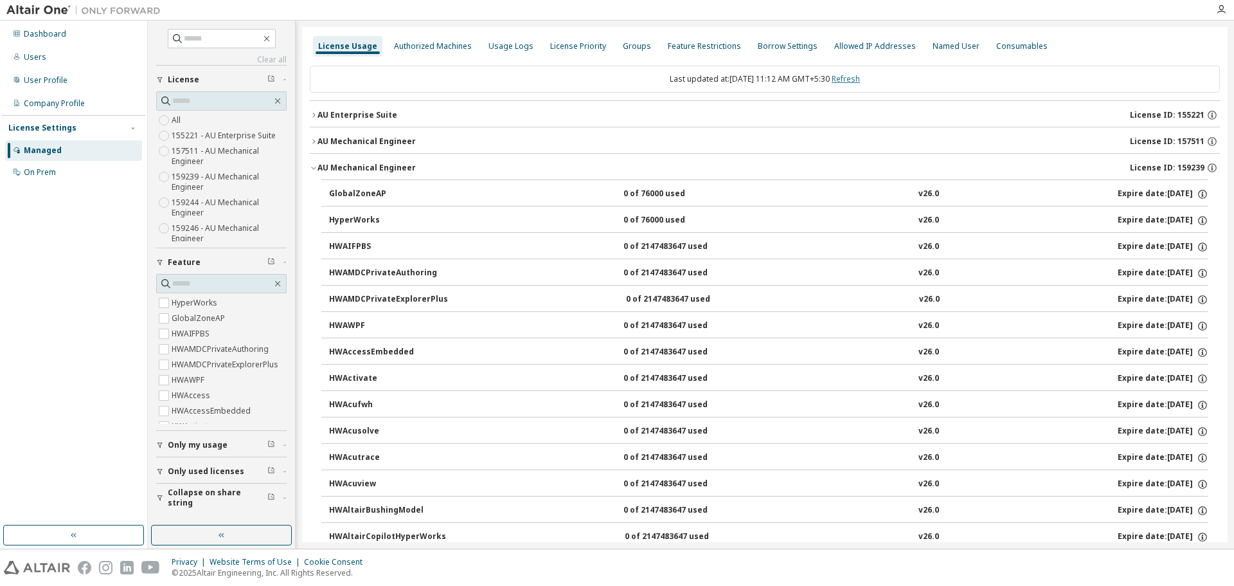
click at [851, 79] on link "Refresh" at bounding box center [846, 78] width 28 height 11
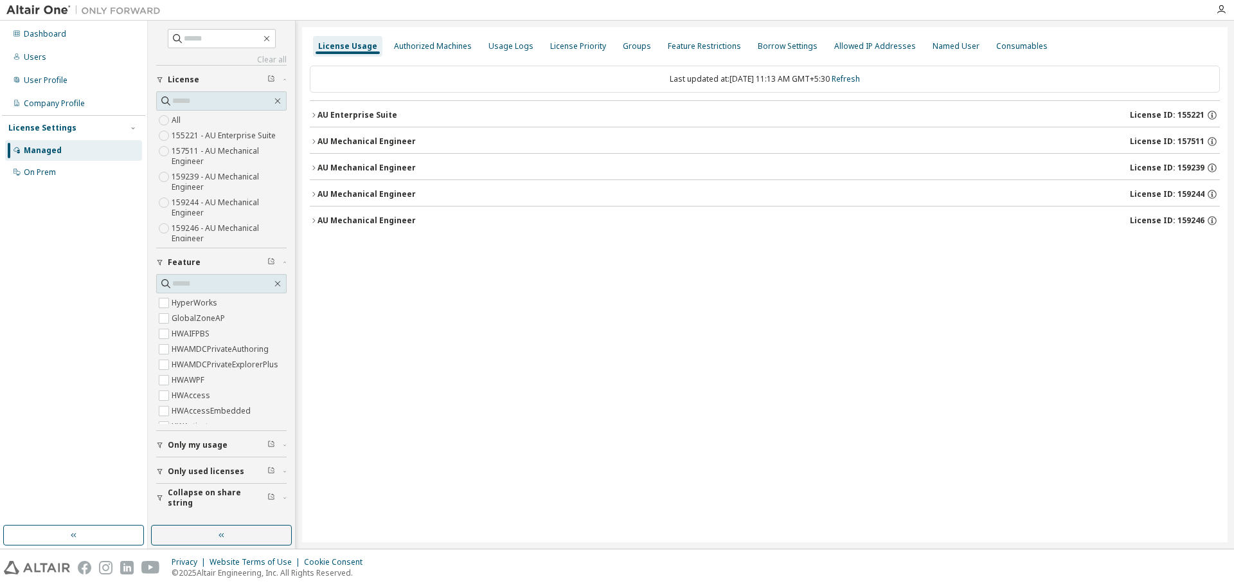
click at [322, 164] on div "AU Mechanical Engineer" at bounding box center [367, 168] width 98 height 10
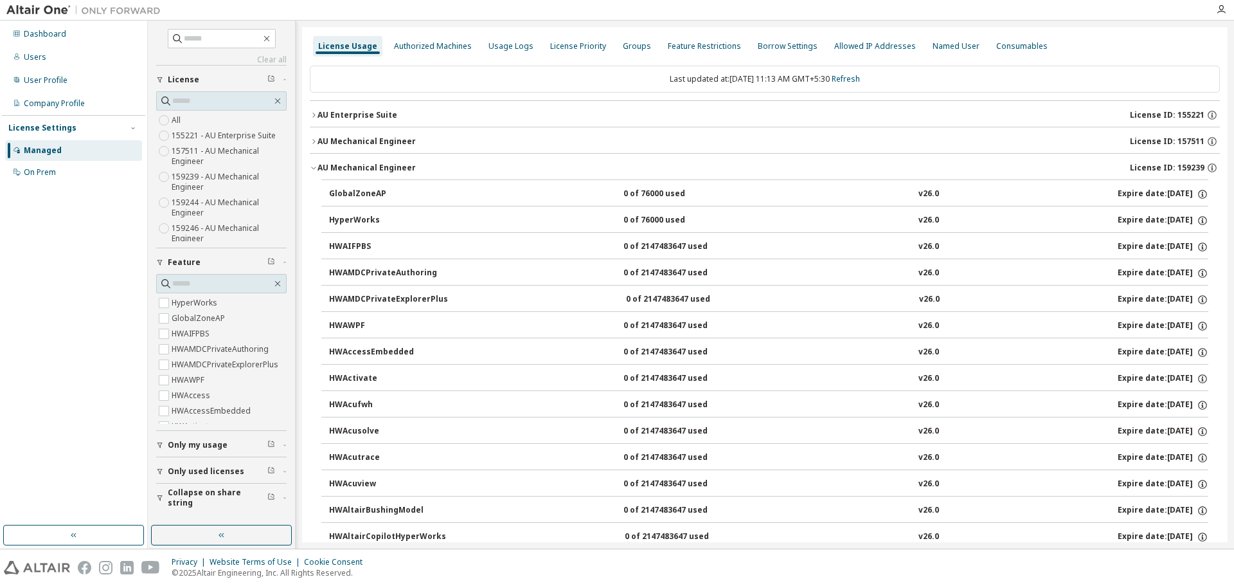
click at [322, 164] on div "AU Mechanical Engineer" at bounding box center [367, 168] width 98 height 10
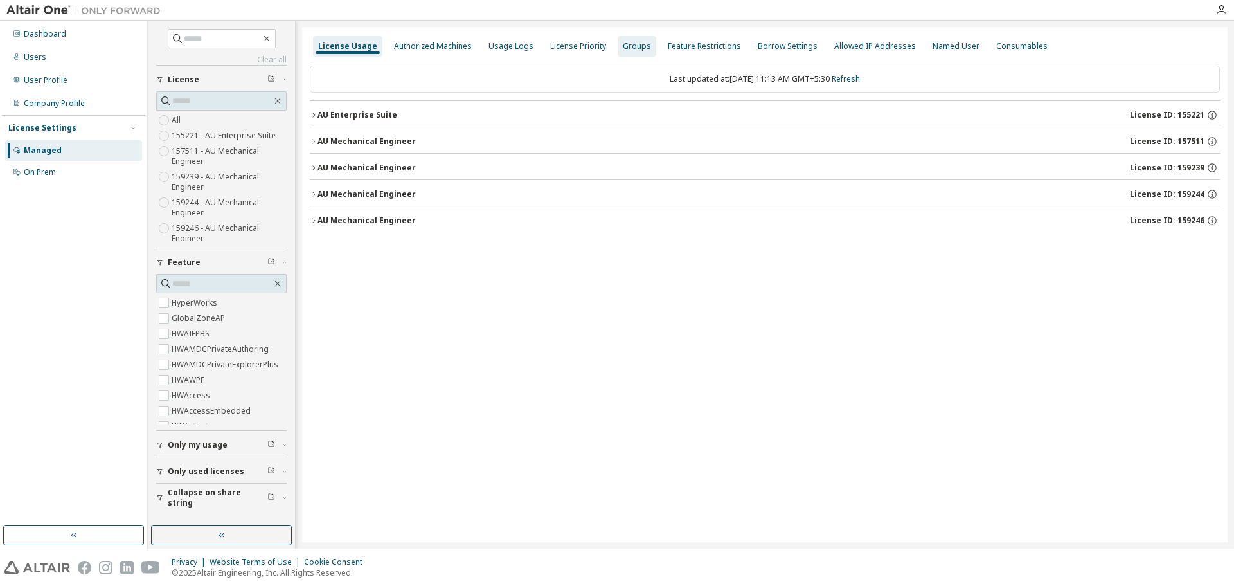
click at [623, 44] on div "Groups" at bounding box center [637, 46] width 28 height 10
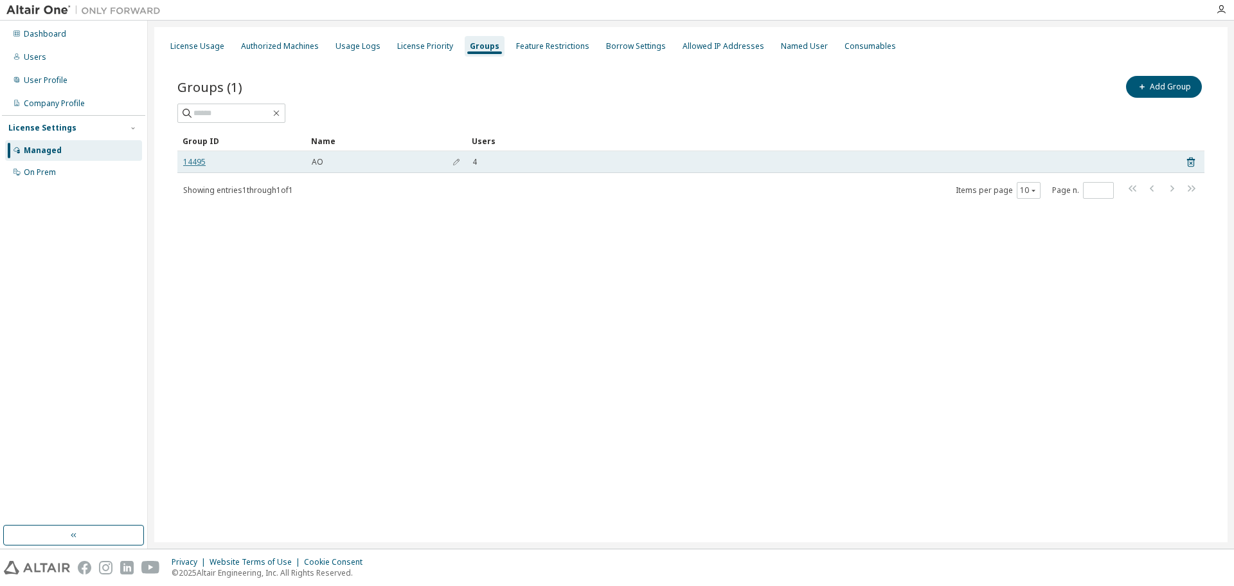
click at [185, 163] on link "14495" at bounding box center [194, 162] width 22 height 10
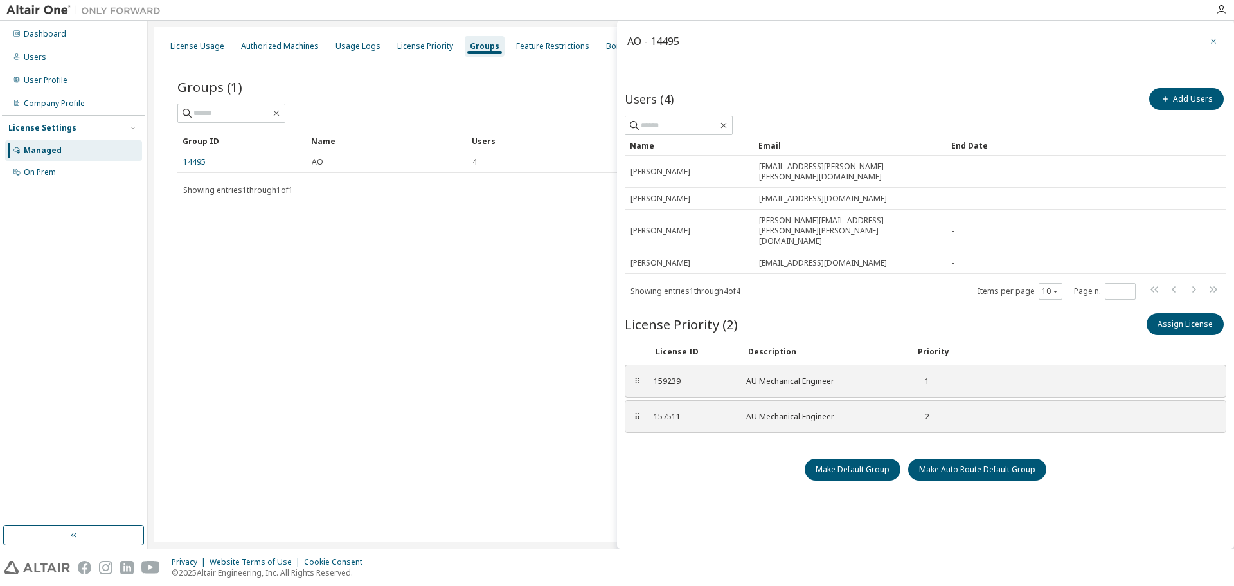
click at [1216, 41] on icon "button" at bounding box center [1213, 41] width 9 height 10
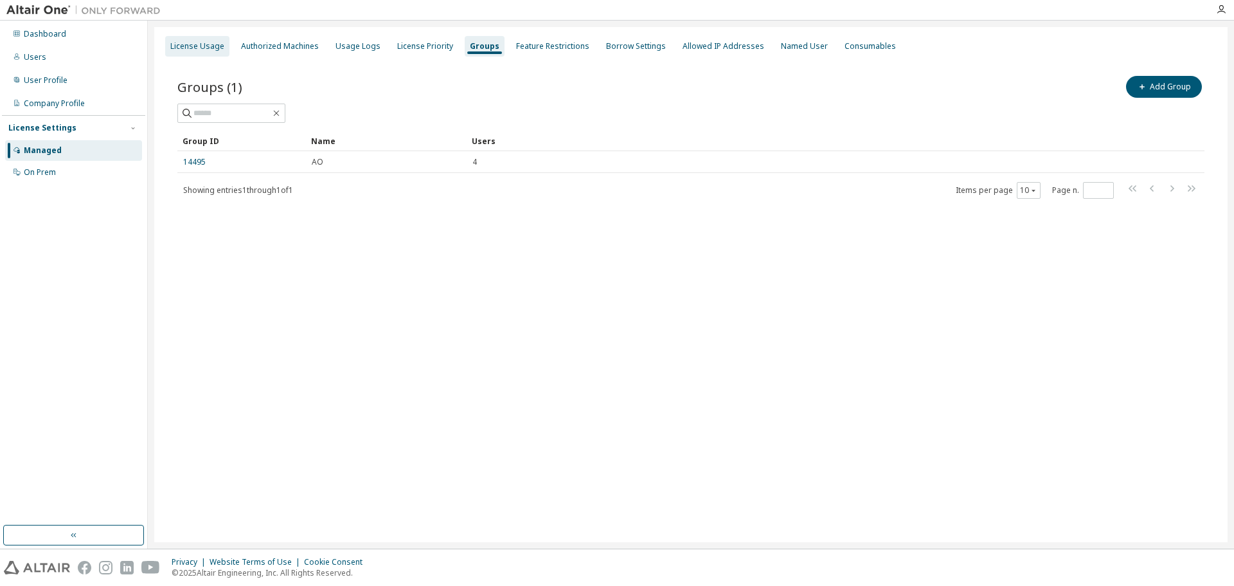
click at [196, 46] on div "License Usage" at bounding box center [197, 46] width 54 height 10
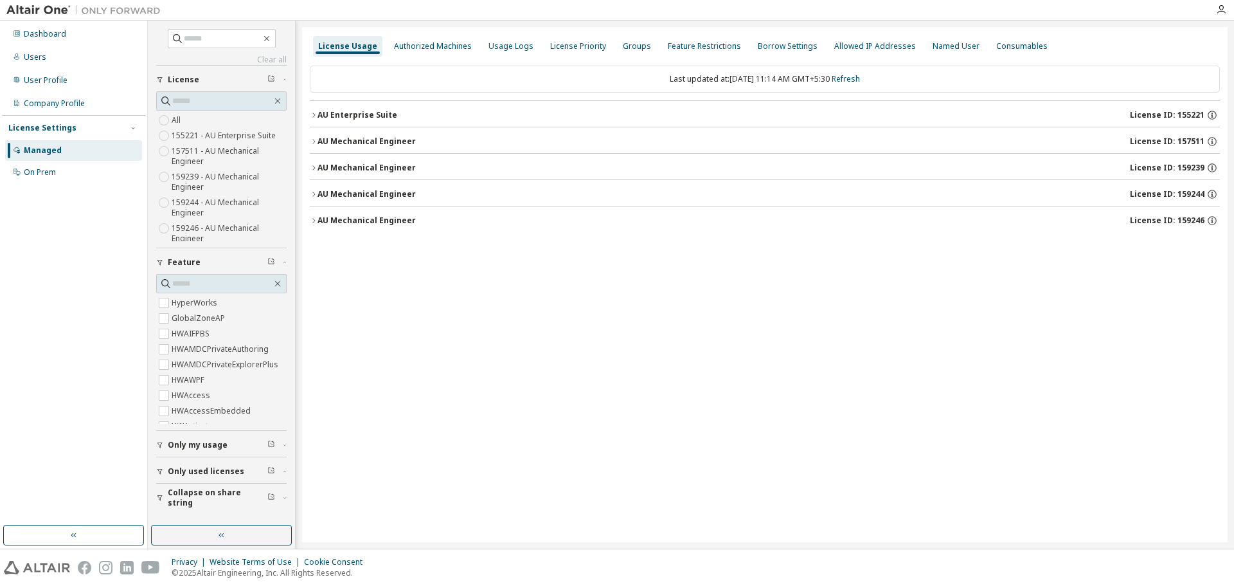
click at [307, 165] on div "License Usage Authorized Machines Usage Logs License Priority Groups Feature Re…" at bounding box center [765, 284] width 926 height 515
click at [325, 169] on div "AU Mechanical Engineer" at bounding box center [367, 168] width 98 height 10
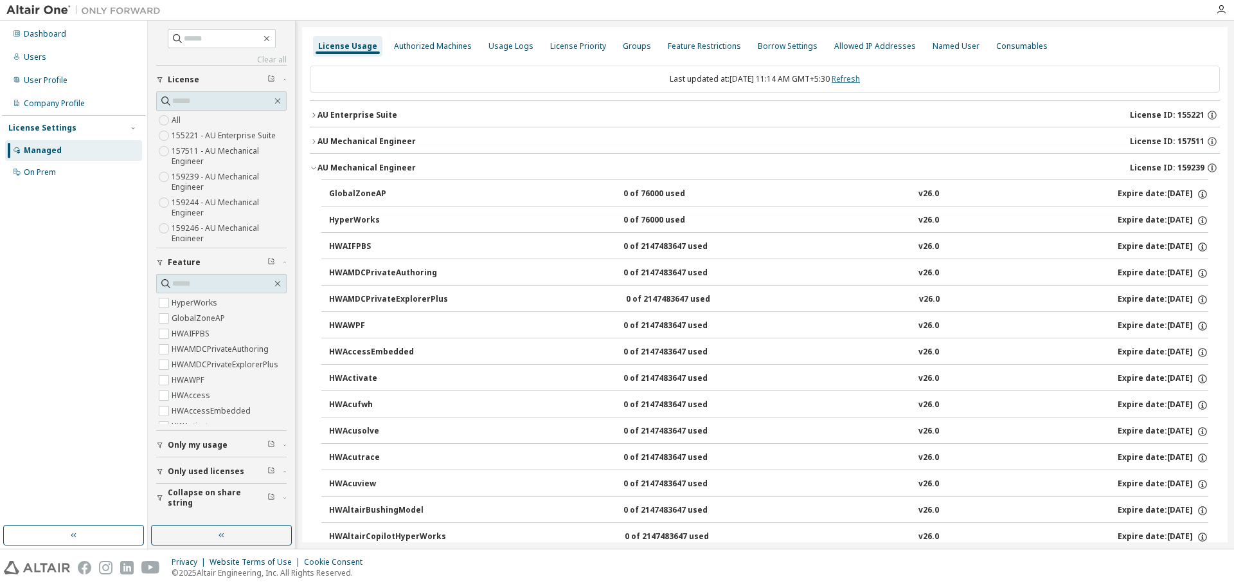
click at [860, 83] on link "Refresh" at bounding box center [846, 78] width 28 height 11
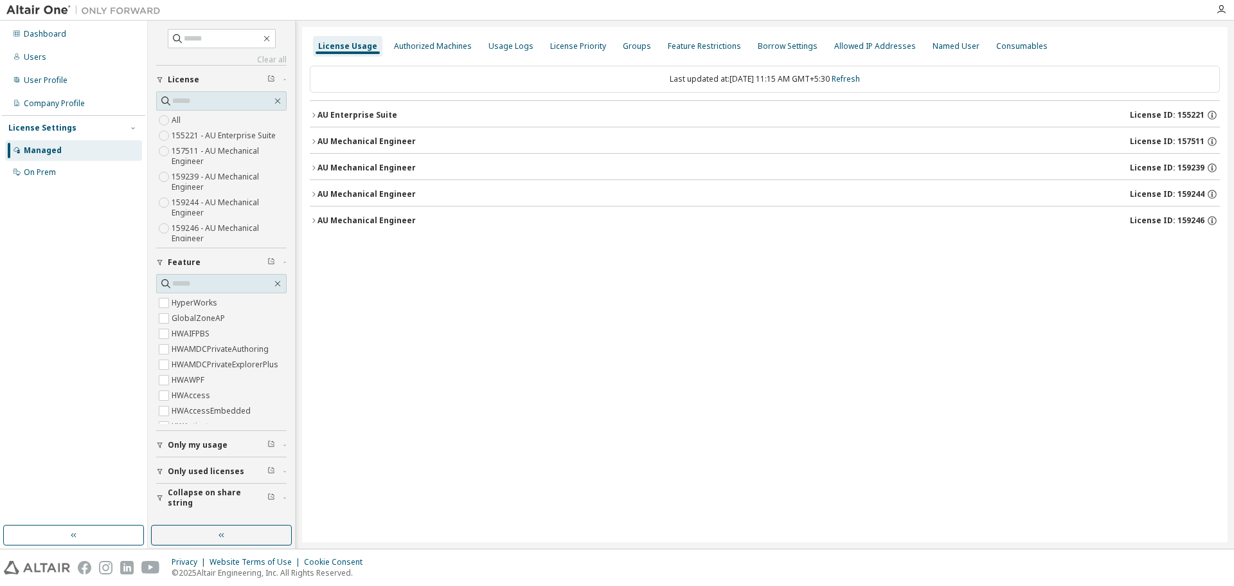
click at [312, 166] on icon "button" at bounding box center [314, 168] width 8 height 8
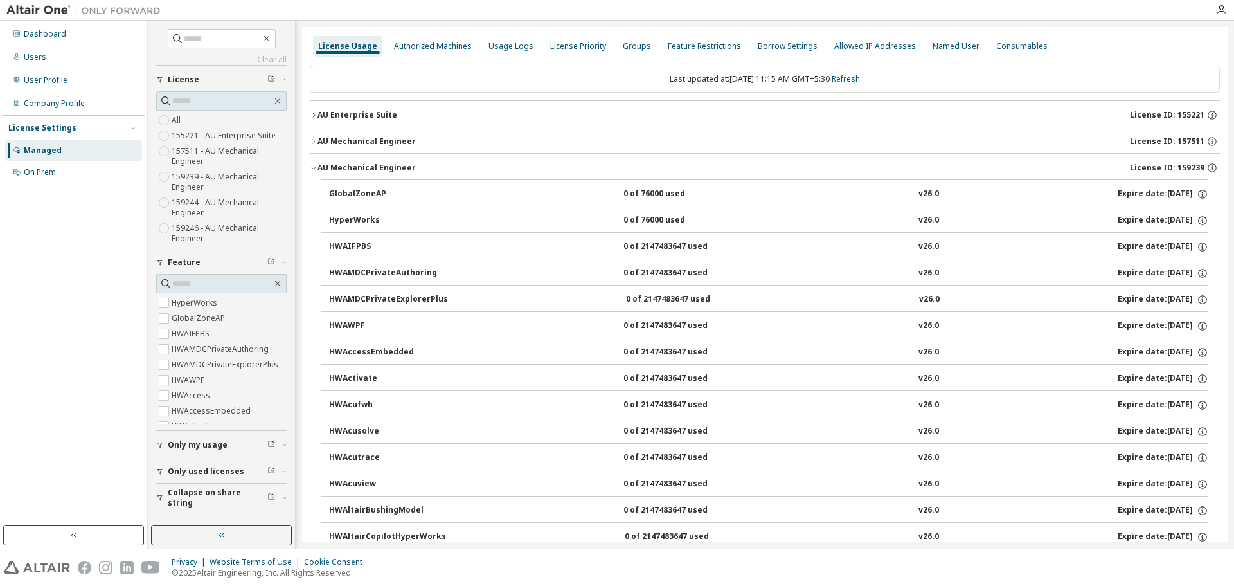
click at [312, 166] on icon "button" at bounding box center [314, 168] width 8 height 8
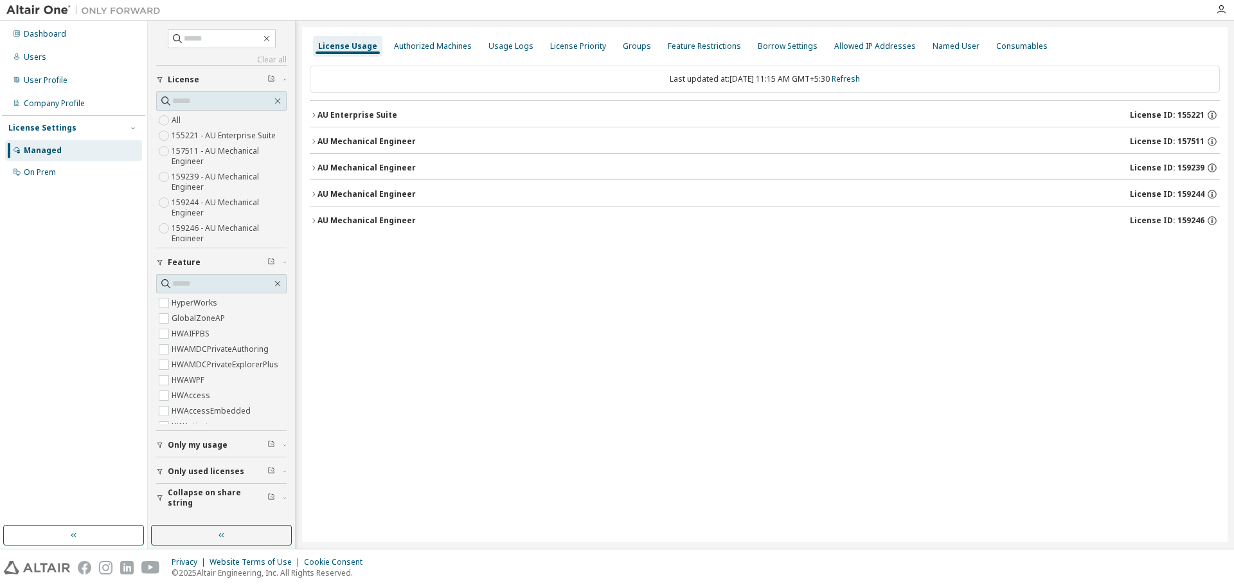
click at [316, 163] on button "AU Mechanical Engineer License ID: 159239" at bounding box center [765, 168] width 910 height 28
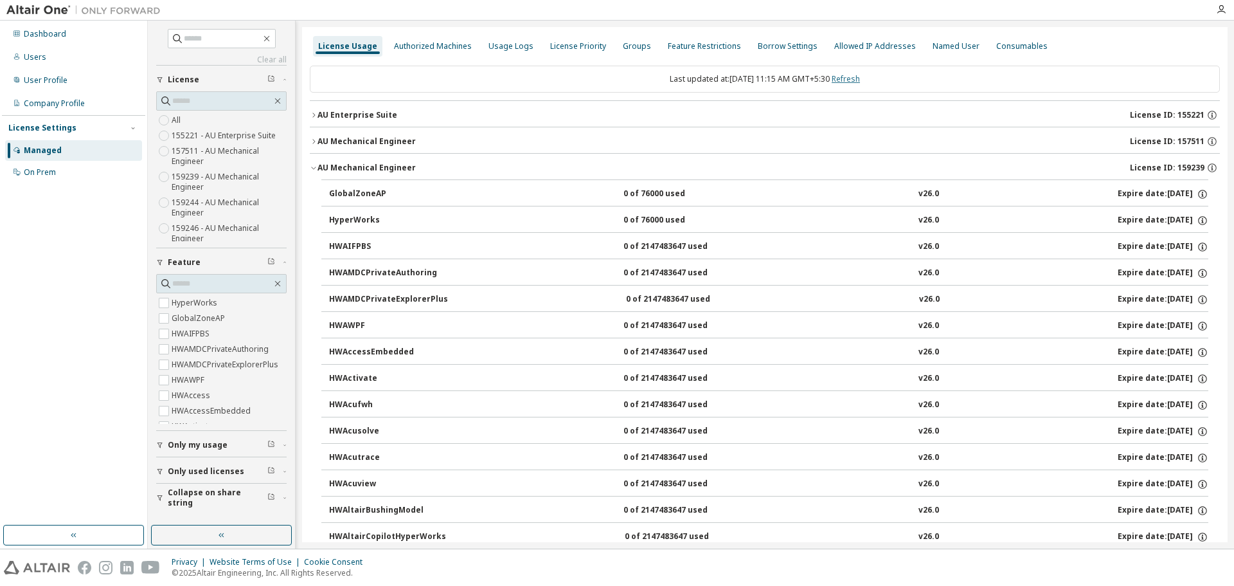
click at [859, 76] on link "Refresh" at bounding box center [846, 78] width 28 height 11
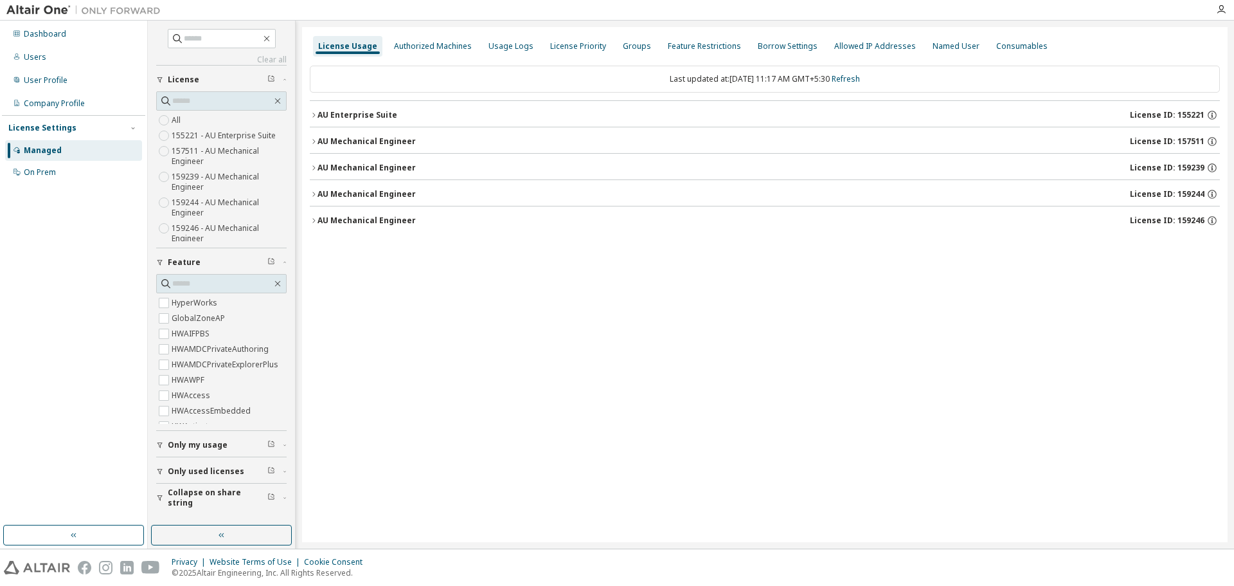
click at [321, 166] on div "AU Mechanical Engineer" at bounding box center [367, 168] width 98 height 10
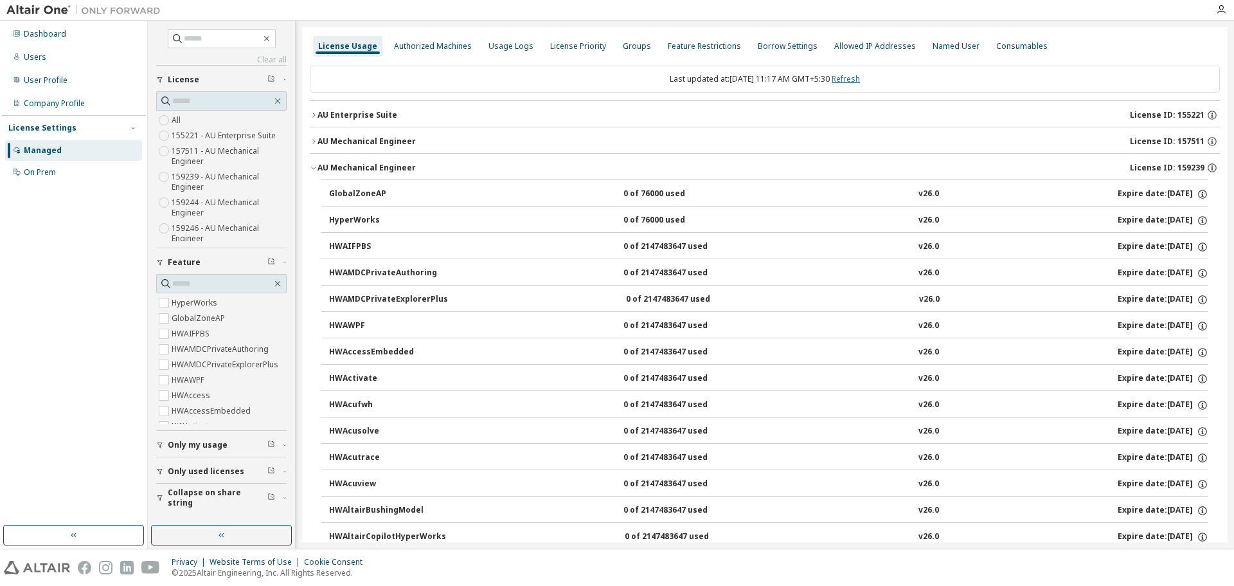
click at [860, 76] on link "Refresh" at bounding box center [846, 78] width 28 height 11
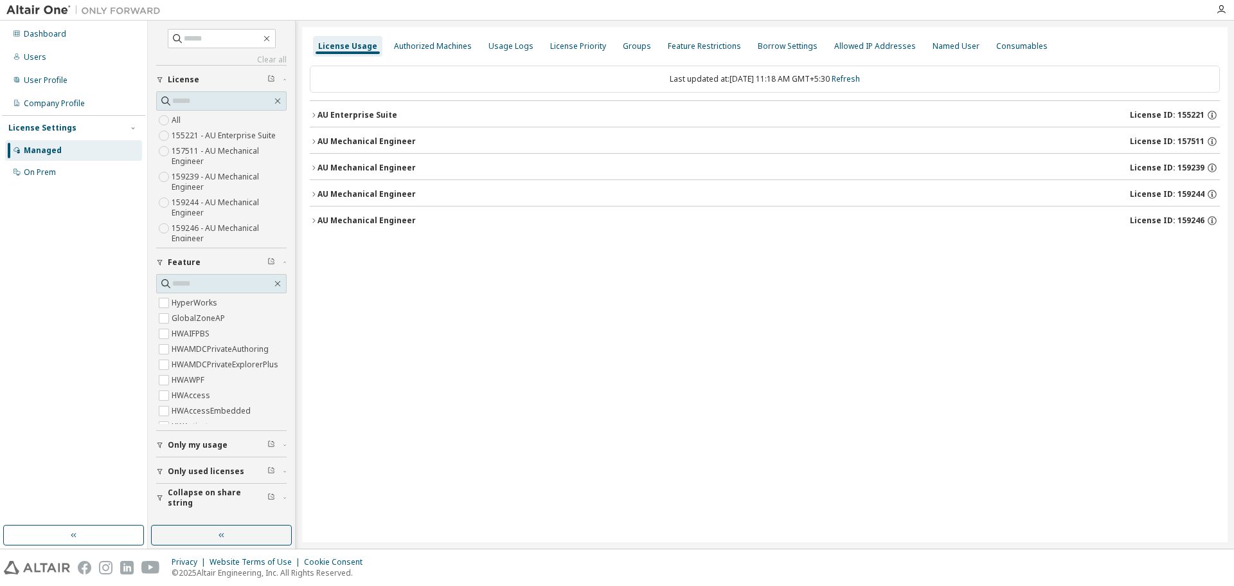
click at [321, 163] on div "AU Mechanical Engineer" at bounding box center [367, 168] width 98 height 10
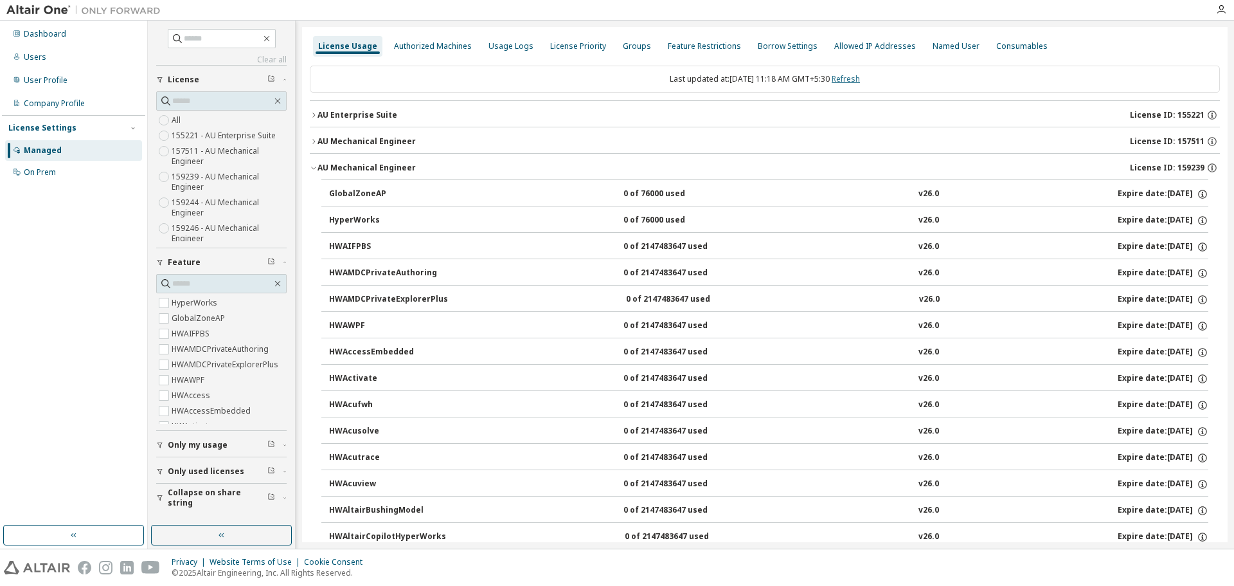
click at [860, 76] on link "Refresh" at bounding box center [846, 78] width 28 height 11
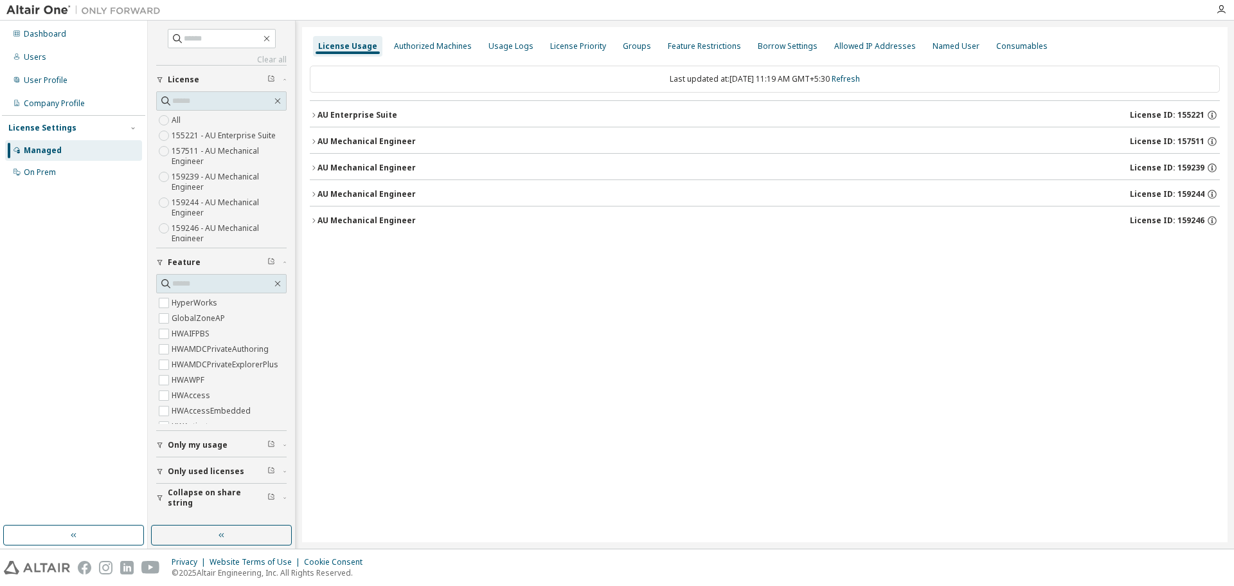
click at [321, 195] on div "AU Mechanical Engineer" at bounding box center [367, 194] width 98 height 10
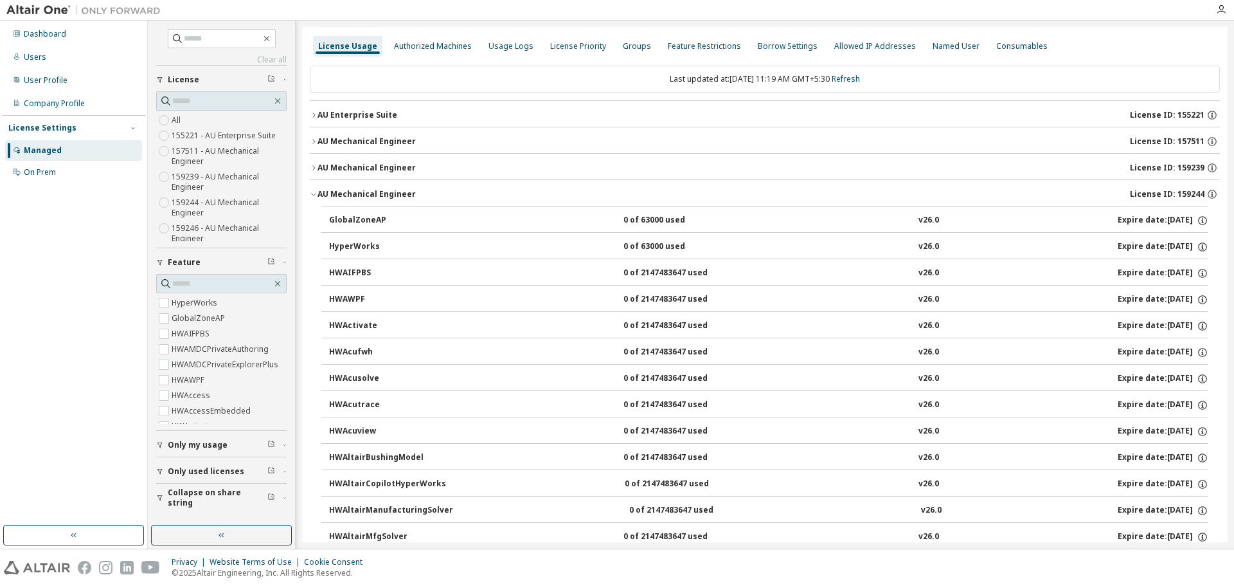
click at [321, 195] on div "AU Mechanical Engineer" at bounding box center [367, 194] width 98 height 10
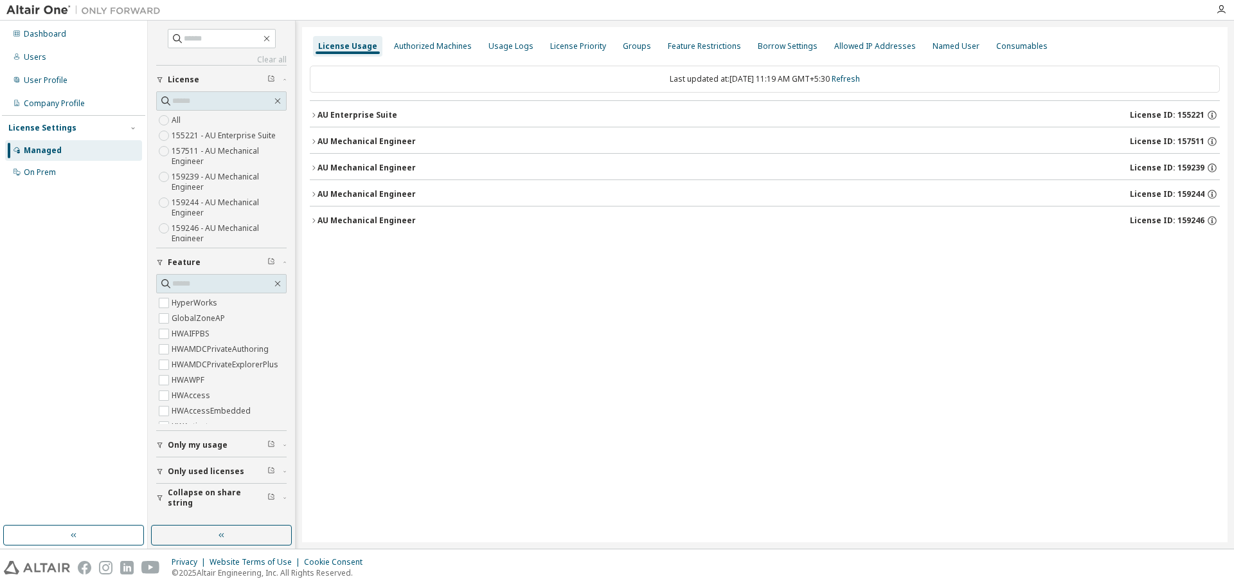
click at [316, 213] on button "AU Mechanical Engineer License ID: 159246" at bounding box center [765, 220] width 910 height 28
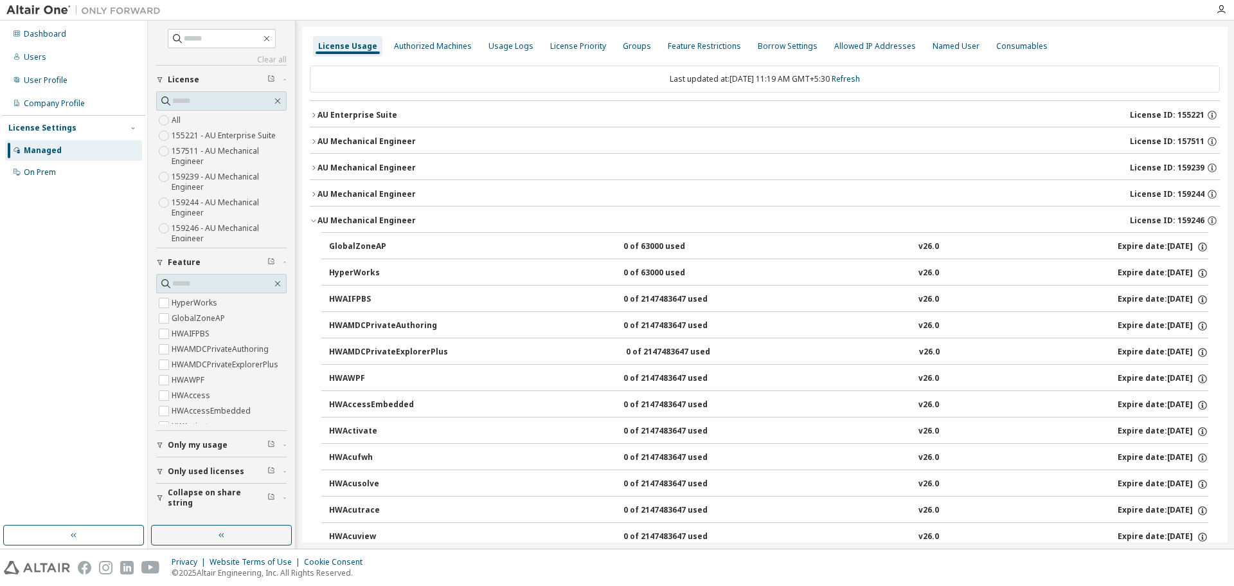
click at [316, 213] on button "AU Mechanical Engineer License ID: 159246" at bounding box center [765, 220] width 910 height 28
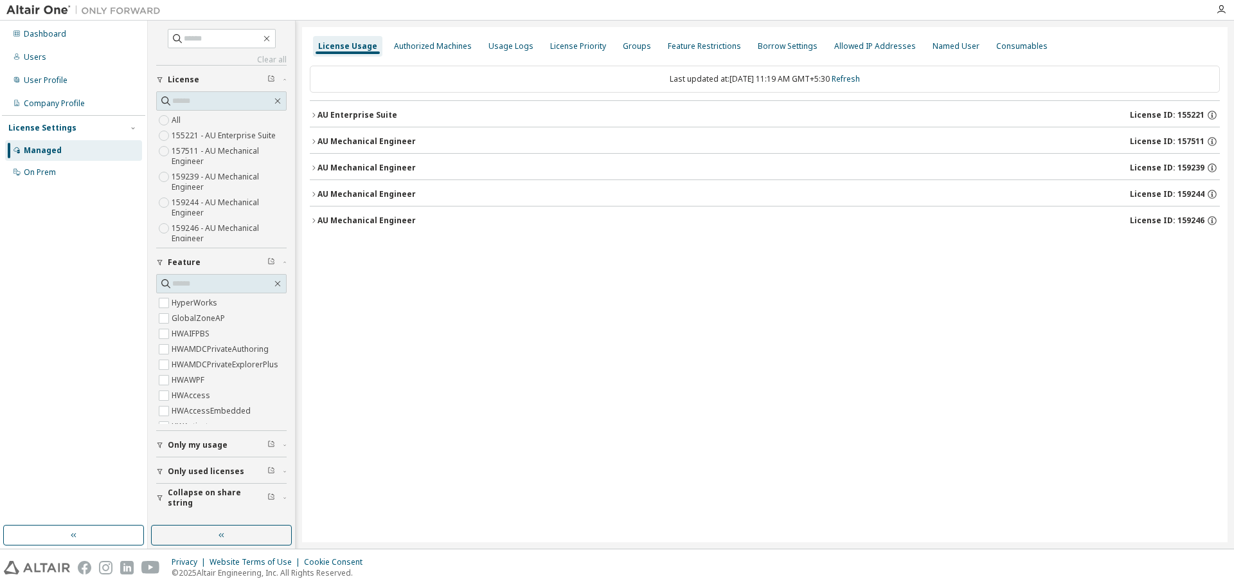
click at [314, 164] on icon "button" at bounding box center [314, 168] width 8 height 8
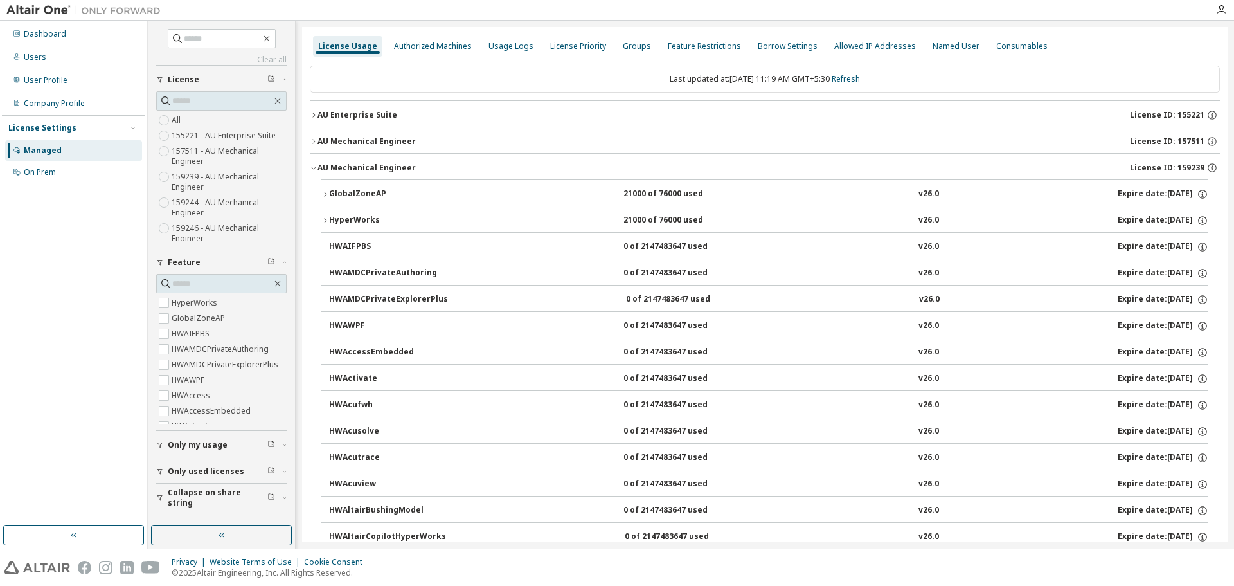
click at [344, 195] on div "GlobalZoneAP" at bounding box center [387, 194] width 116 height 12
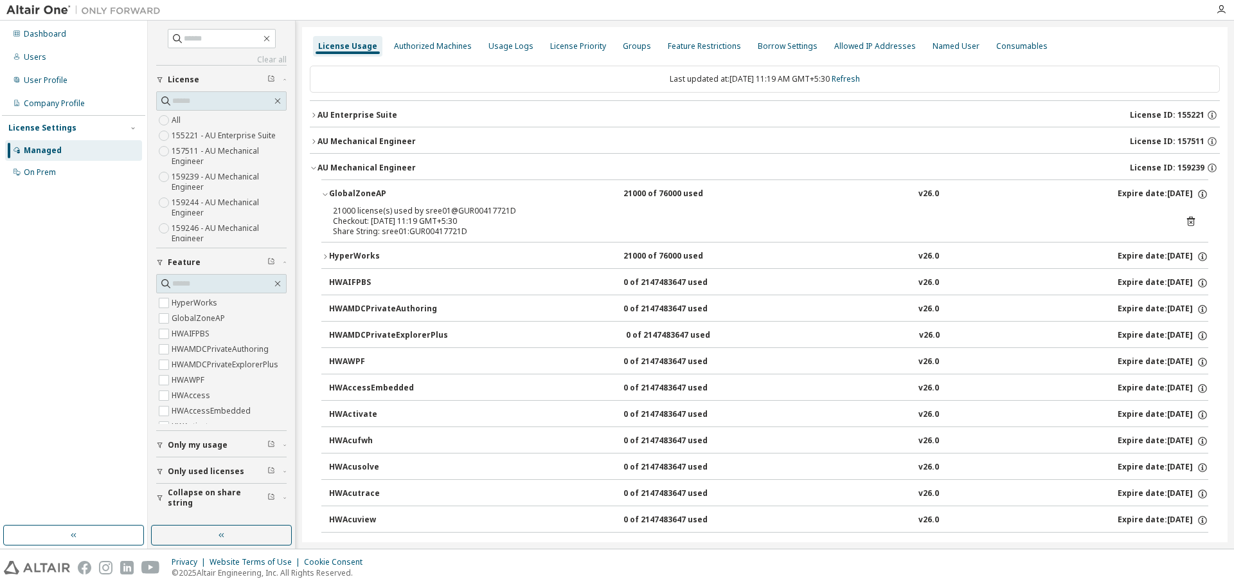
click at [1186, 222] on icon at bounding box center [1191, 221] width 12 height 12
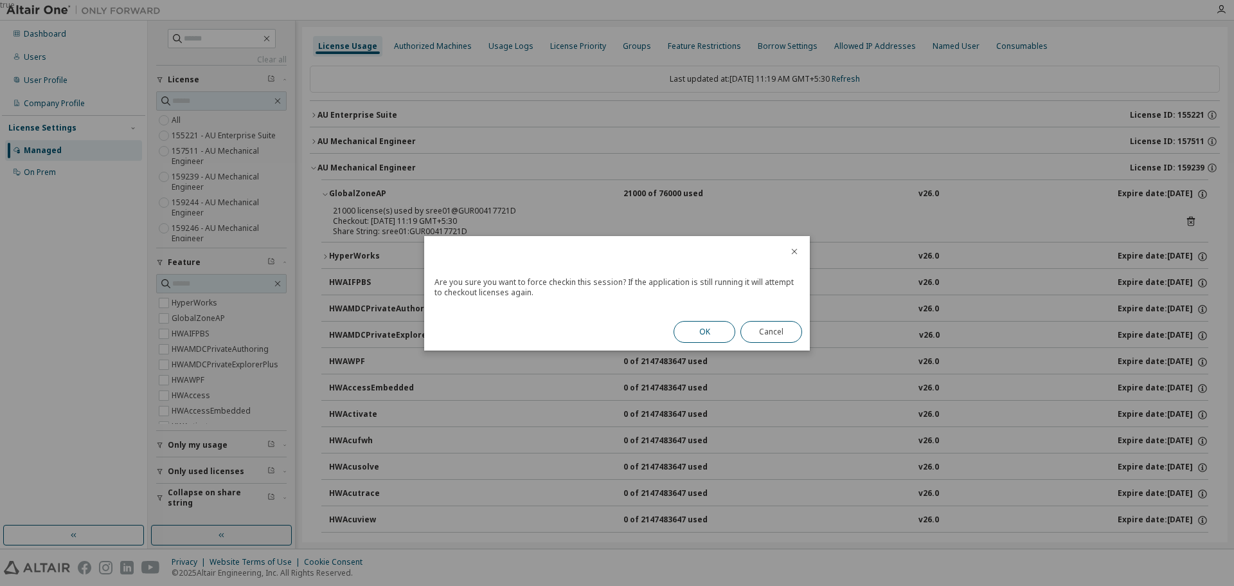
click at [723, 333] on button "OK" at bounding box center [705, 332] width 62 height 22
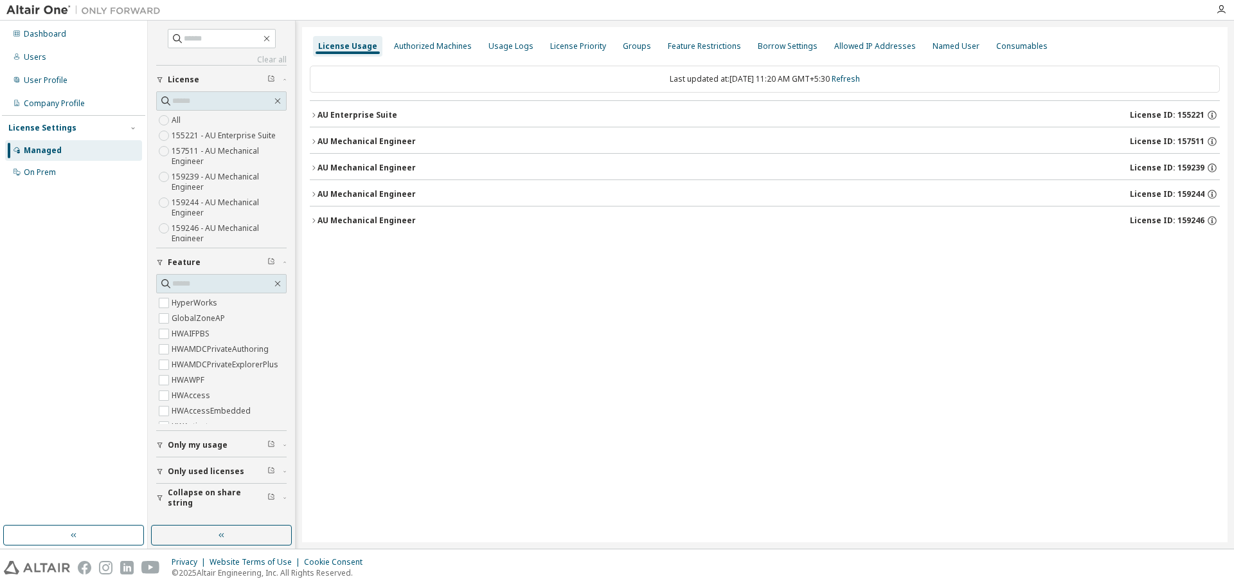
click at [321, 163] on div "AU Mechanical Engineer" at bounding box center [367, 168] width 98 height 10
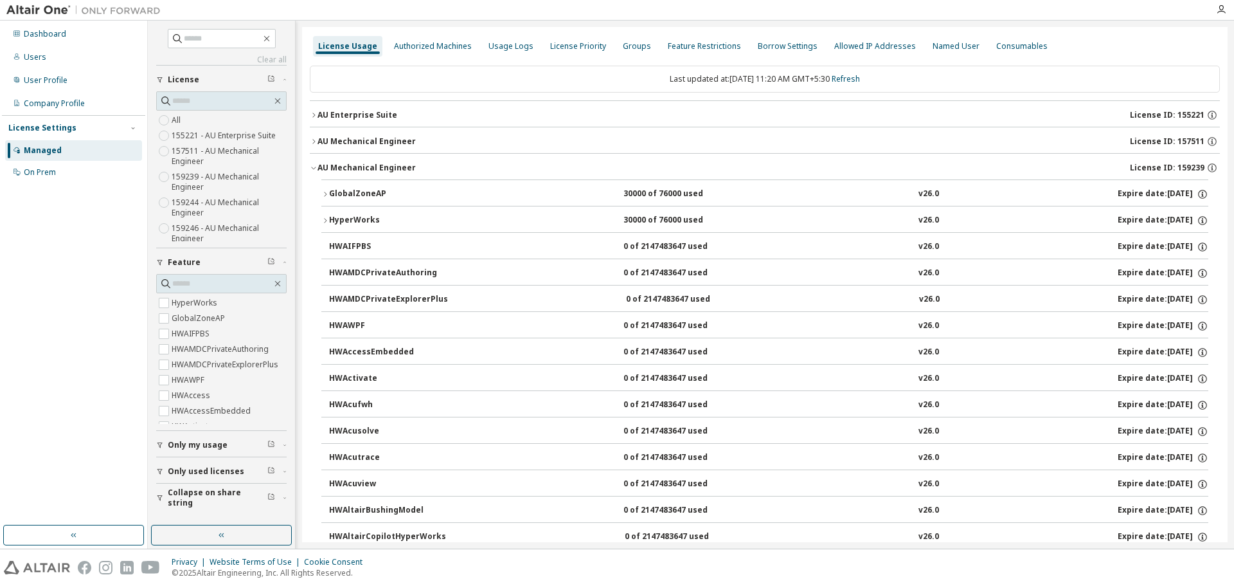
click at [330, 197] on div "GlobalZoneAP" at bounding box center [387, 194] width 116 height 12
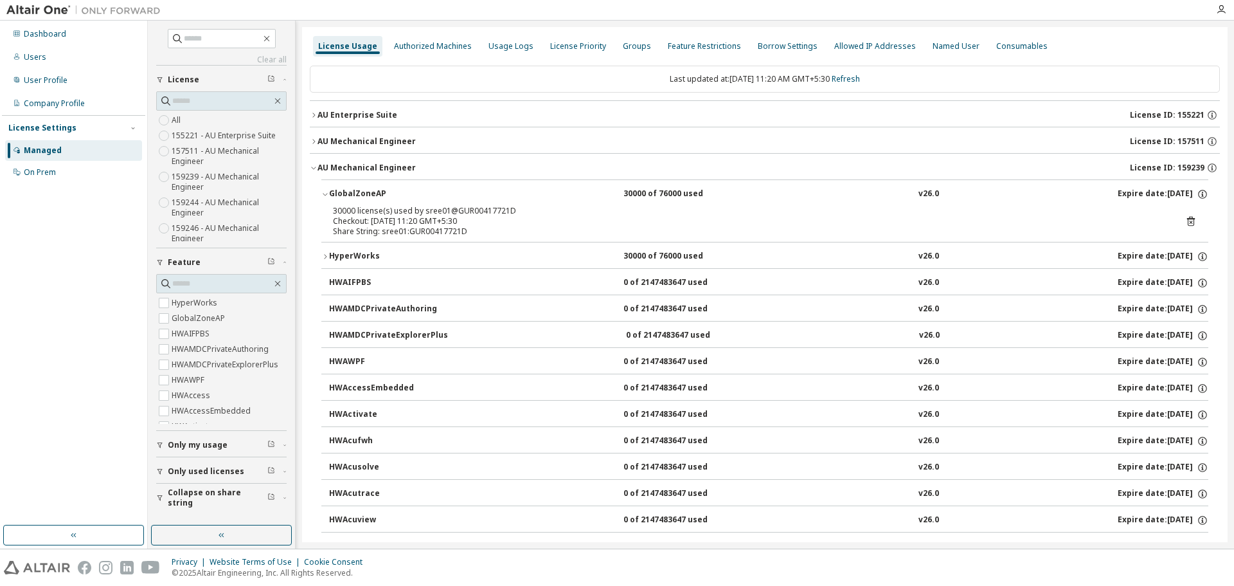
click at [330, 190] on div "GlobalZoneAP" at bounding box center [387, 194] width 116 height 12
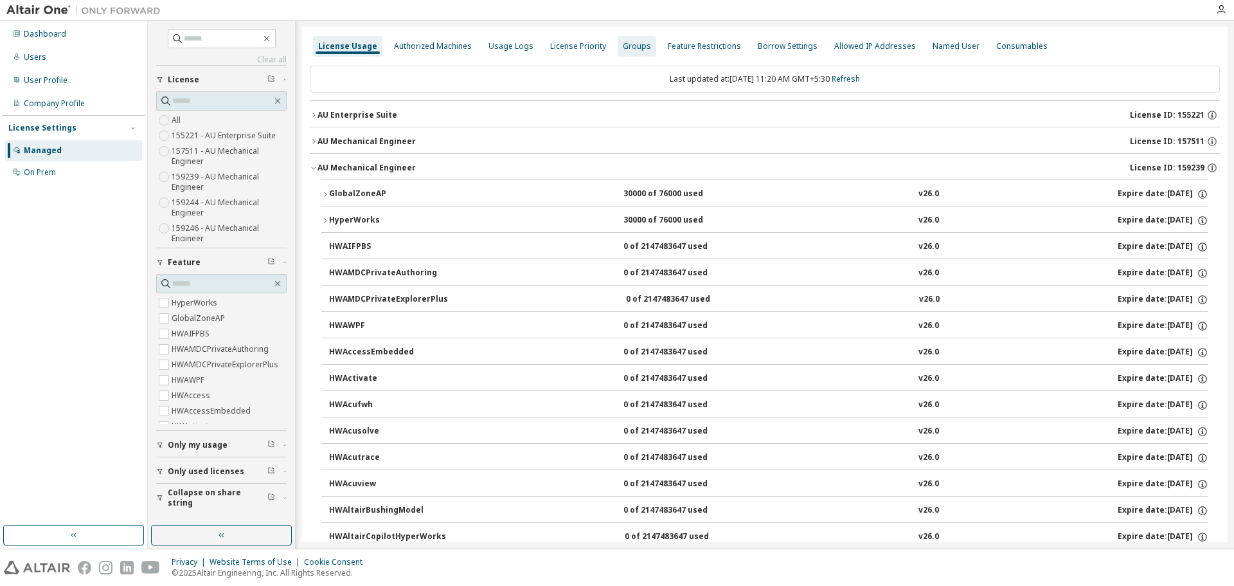
click at [634, 51] on div "Groups" at bounding box center [637, 46] width 28 height 10
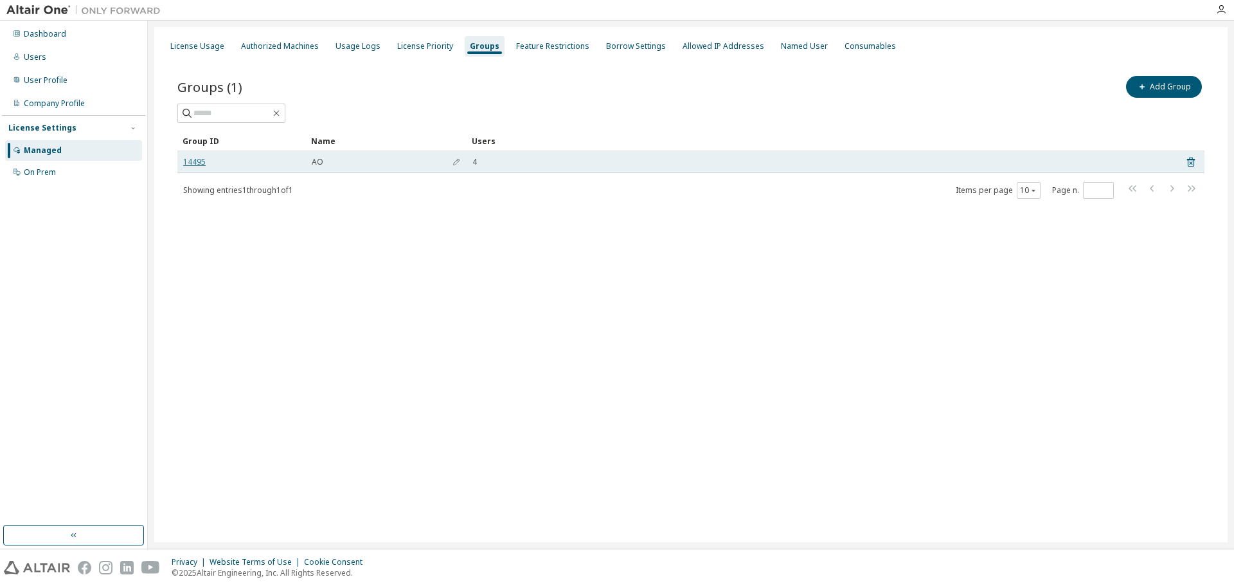
click at [188, 161] on link "14495" at bounding box center [194, 162] width 22 height 10
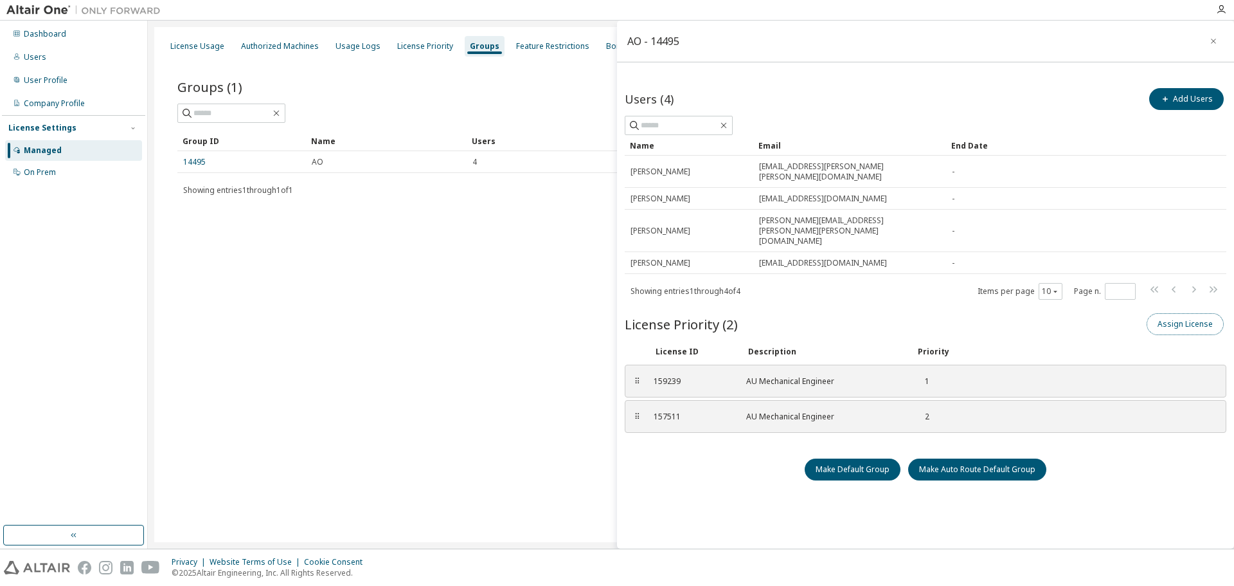
click at [1183, 313] on button "Assign License" at bounding box center [1185, 324] width 77 height 22
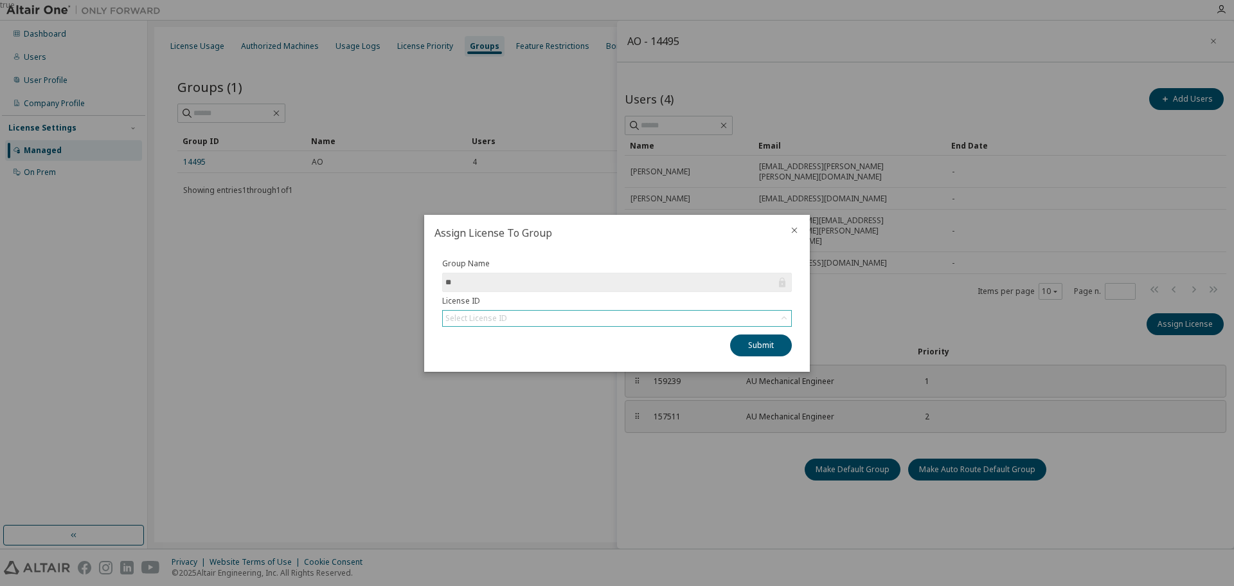
click at [786, 318] on icon at bounding box center [784, 318] width 13 height 13
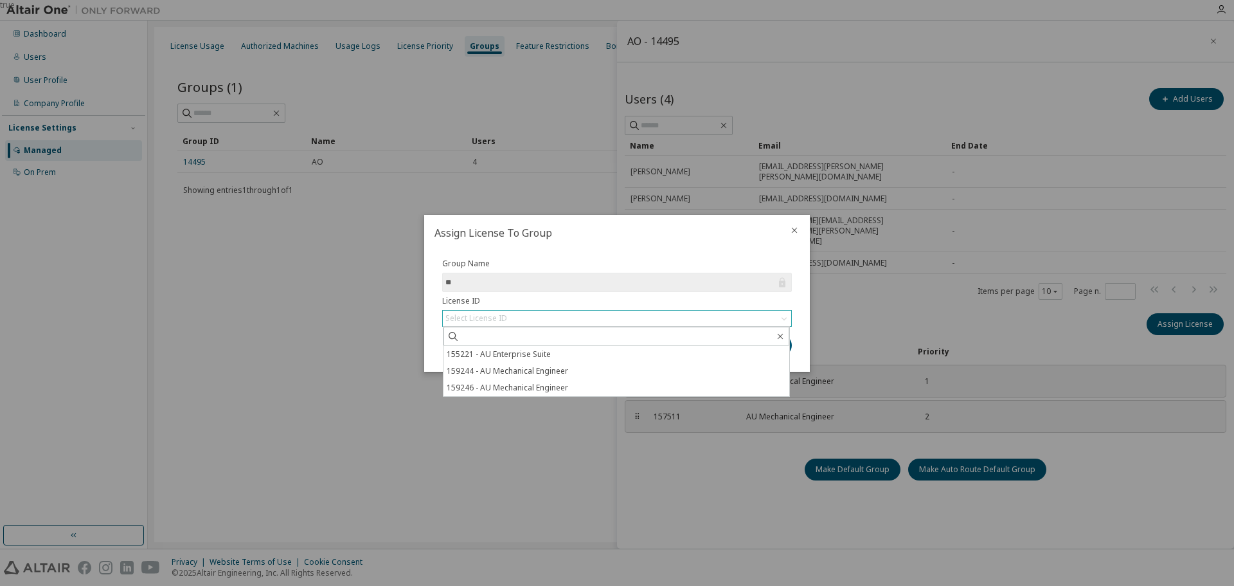
click at [786, 318] on icon at bounding box center [784, 318] width 5 height 3
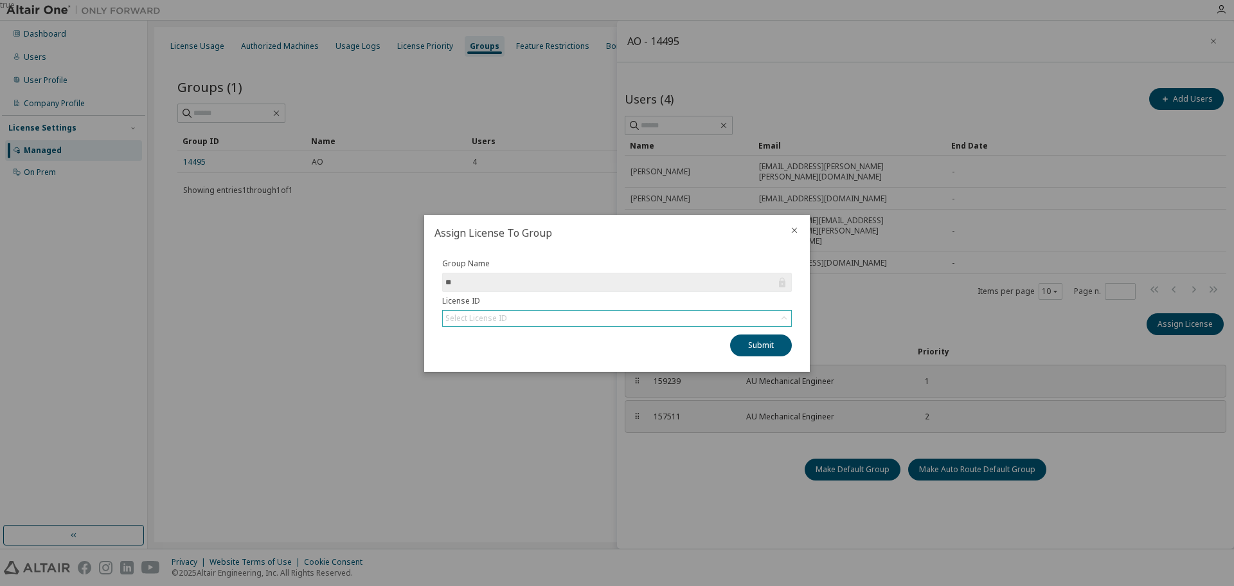
click at [323, 271] on div "true" at bounding box center [617, 293] width 1234 height 586
click at [795, 229] on icon "close" at bounding box center [794, 230] width 10 height 10
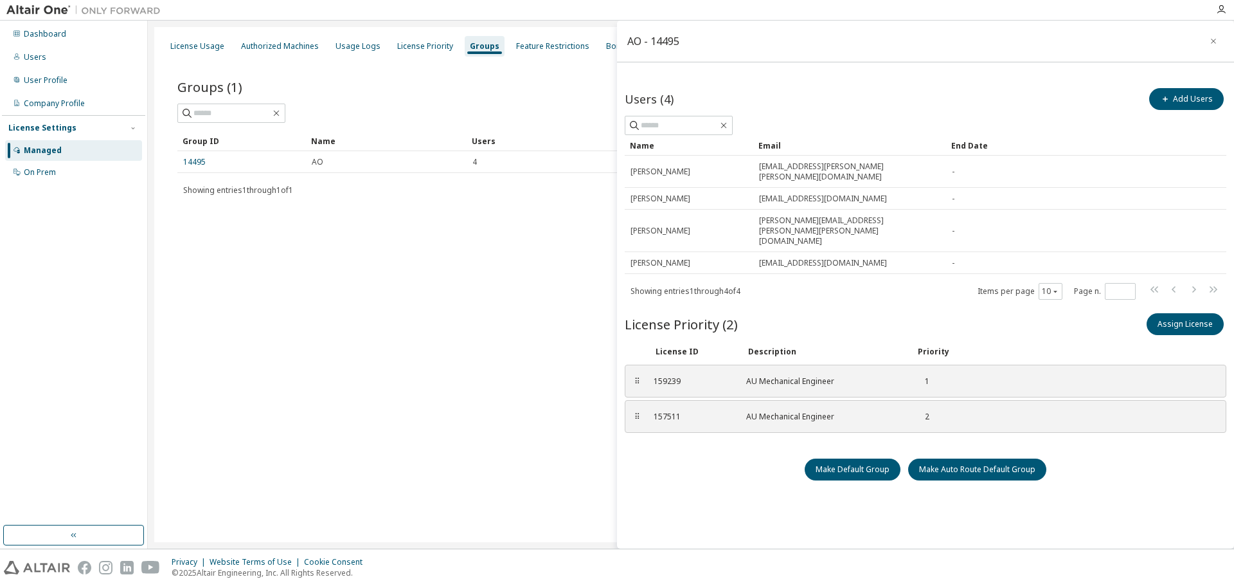
click at [1212, 37] on icon "button" at bounding box center [1213, 41] width 9 height 10
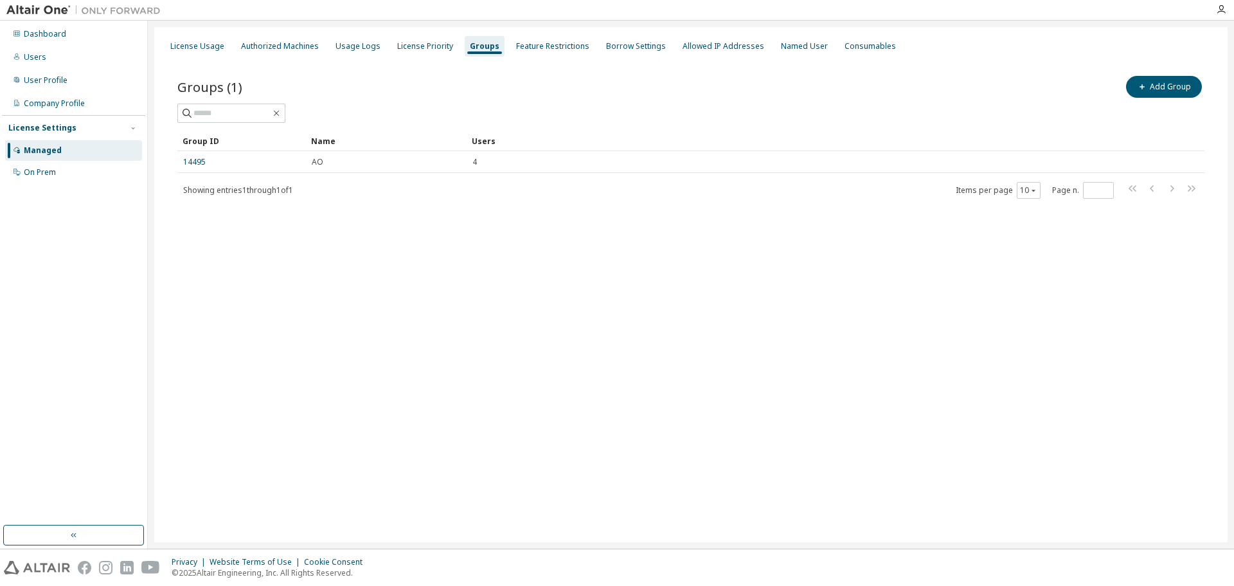
drag, startPoint x: 186, startPoint y: 39, endPoint x: 397, endPoint y: 209, distance: 270.1
click at [186, 40] on div "License Usage" at bounding box center [197, 46] width 64 height 21
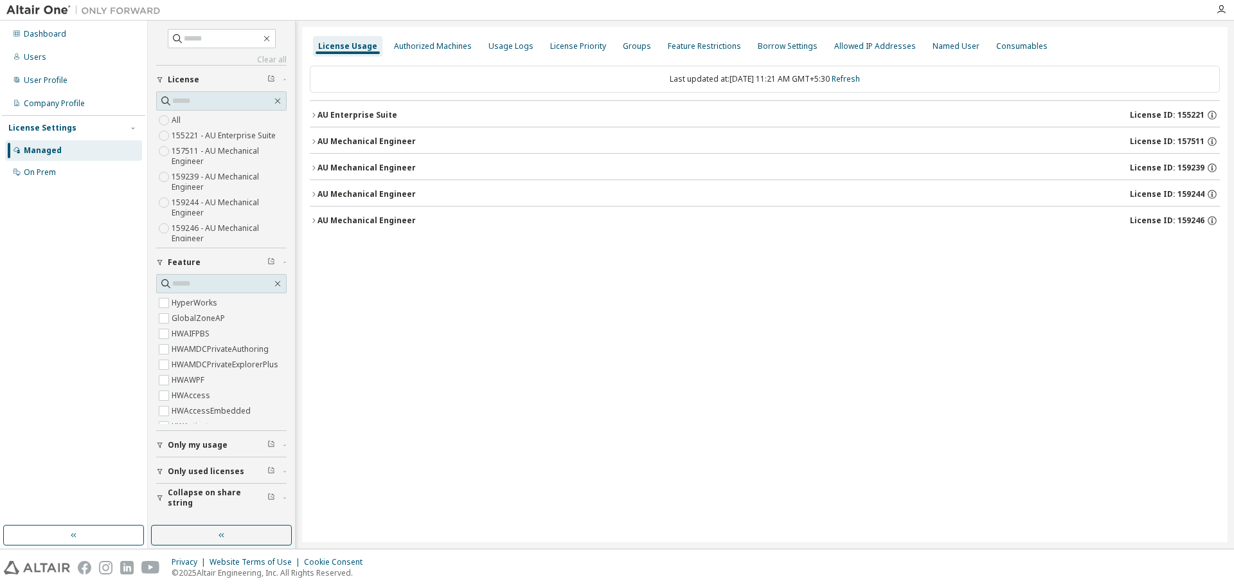
click at [312, 164] on icon "button" at bounding box center [314, 168] width 8 height 8
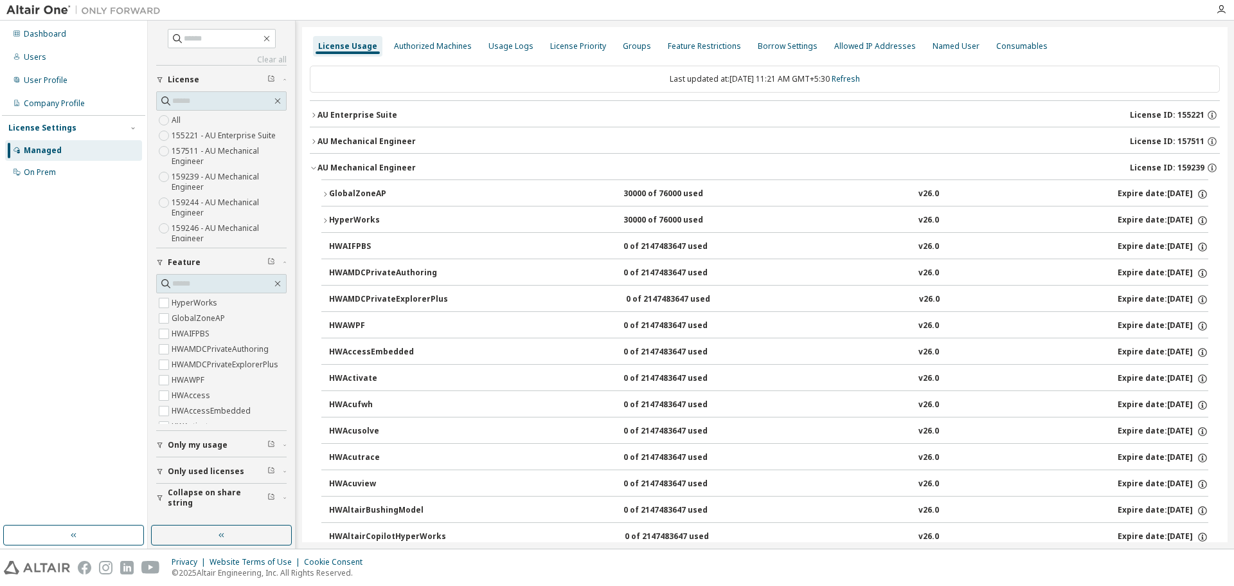
click at [312, 164] on icon "button" at bounding box center [314, 168] width 8 height 8
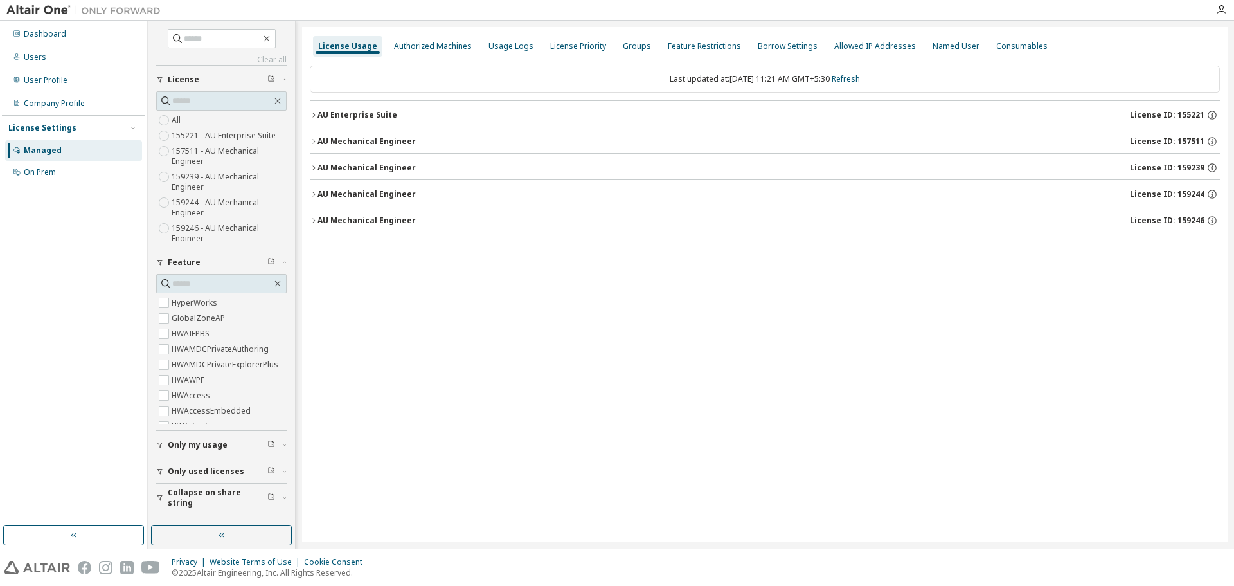
click at [319, 163] on div "AU Mechanical Engineer" at bounding box center [367, 168] width 98 height 10
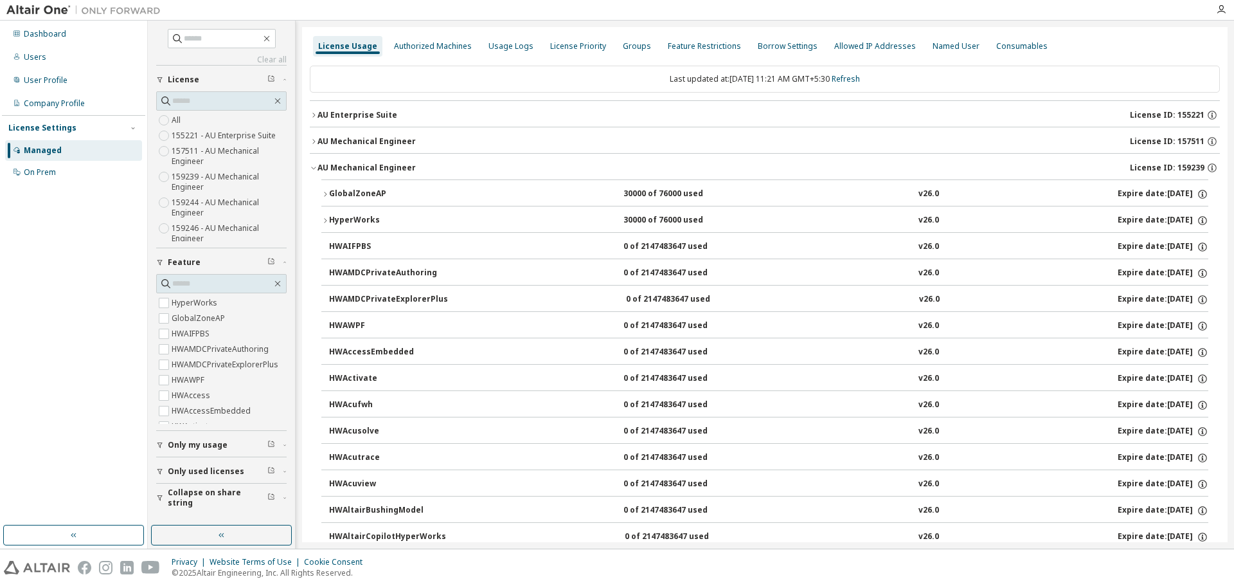
click at [678, 193] on div "30000 of 76000 used" at bounding box center [682, 194] width 116 height 12
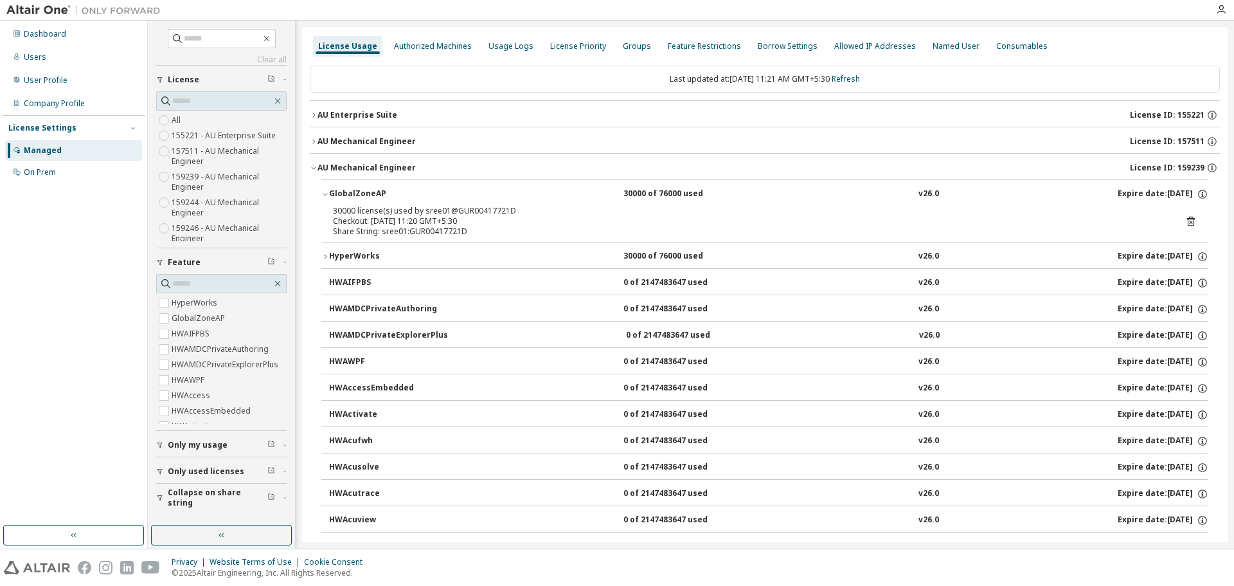
click at [678, 193] on div "30000 of 76000 used" at bounding box center [682, 194] width 116 height 12
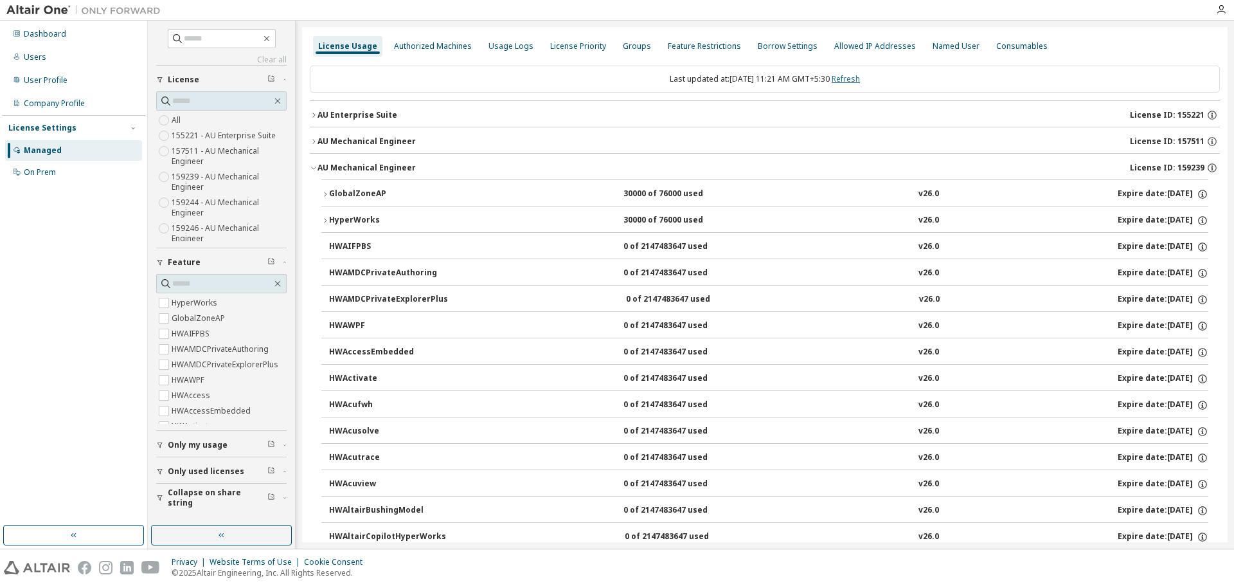
click at [860, 82] on link "Refresh" at bounding box center [846, 78] width 28 height 11
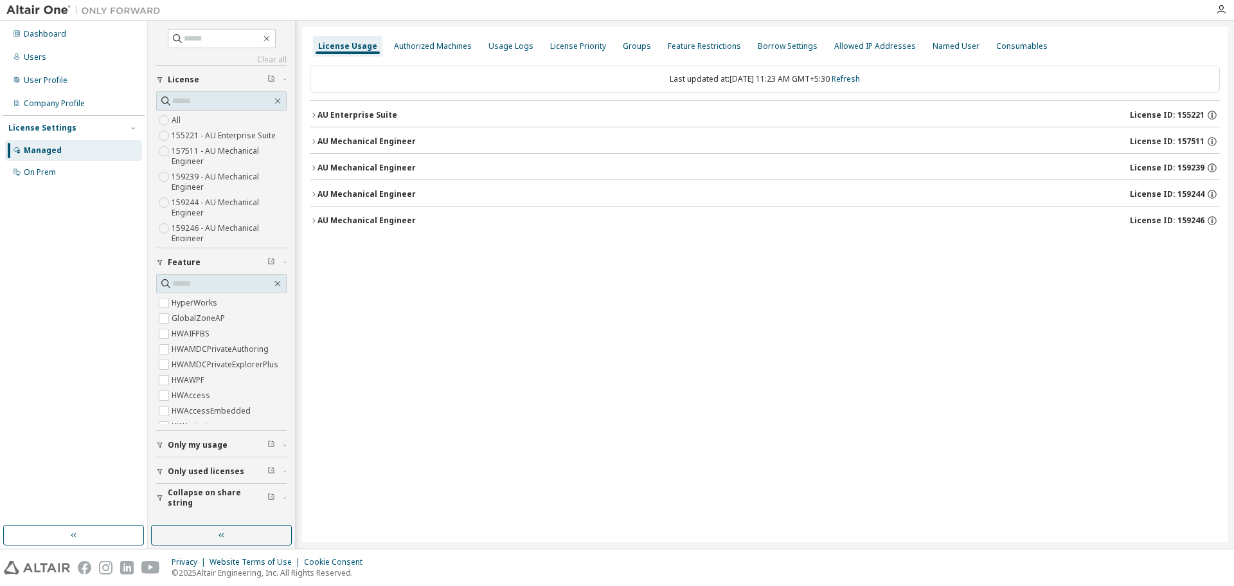
click at [334, 168] on div "AU Mechanical Engineer" at bounding box center [367, 168] width 98 height 10
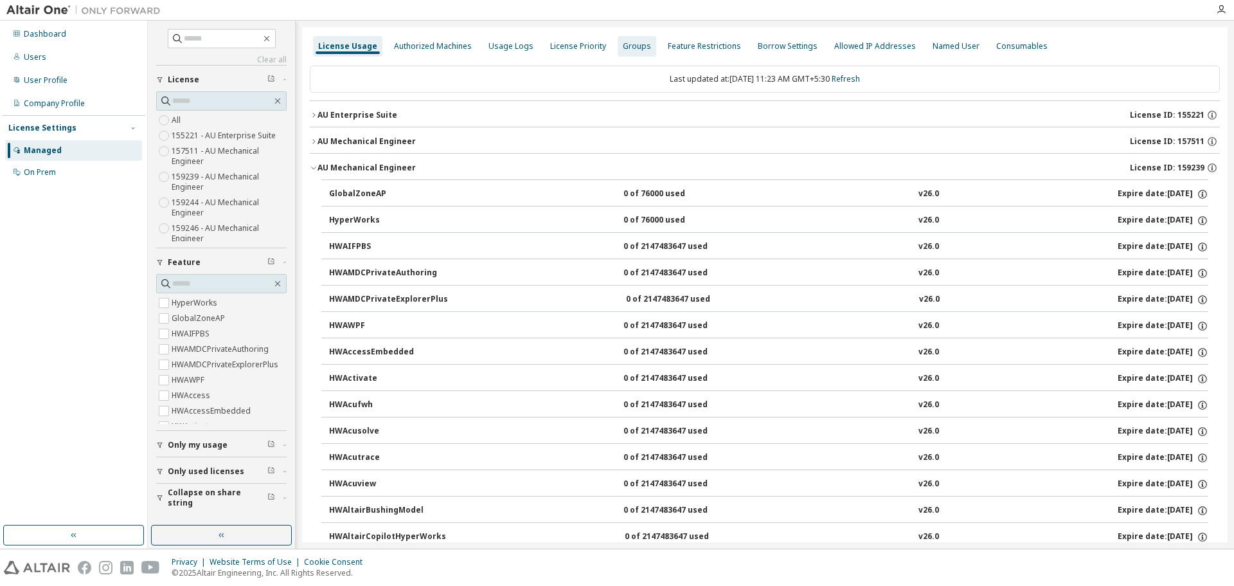
click at [623, 46] on div "Groups" at bounding box center [637, 46] width 28 height 10
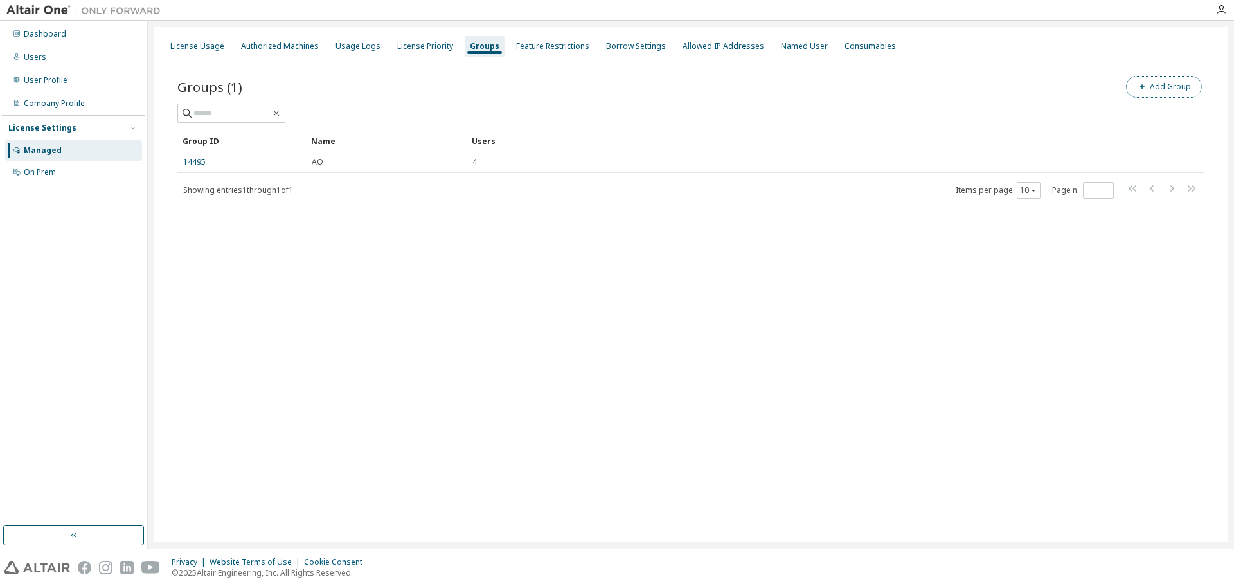
click at [1174, 83] on button "Add Group" at bounding box center [1164, 87] width 76 height 22
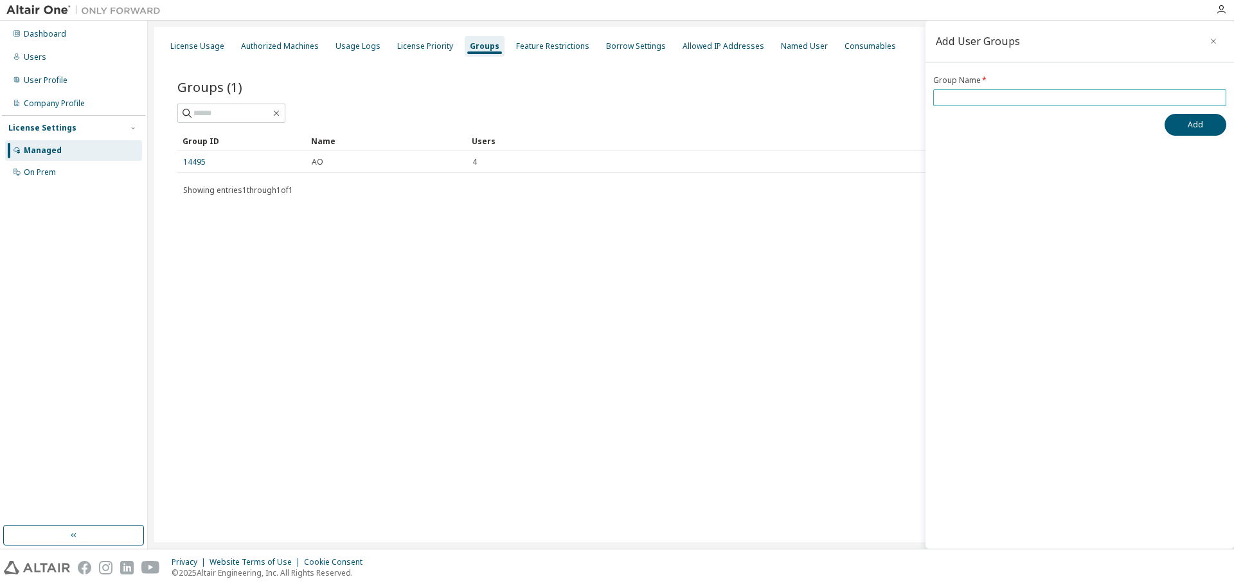
click at [1021, 96] on input "text" at bounding box center [1080, 98] width 287 height 10
type input "********"
click at [1188, 126] on button "Add" at bounding box center [1196, 125] width 62 height 22
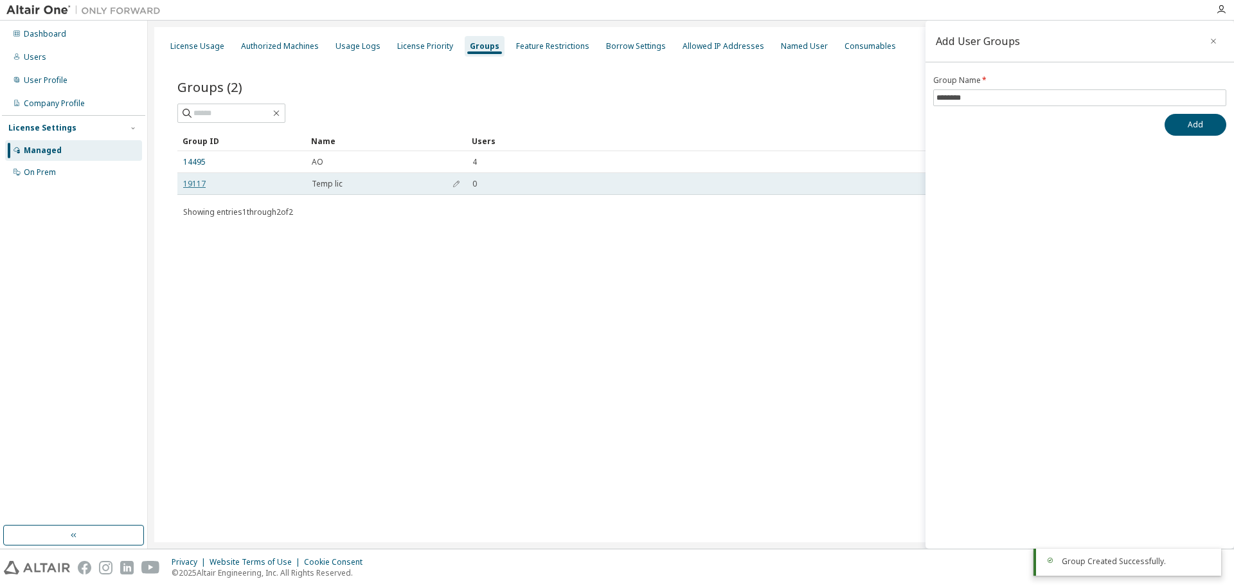
click at [201, 186] on link "19117" at bounding box center [194, 184] width 22 height 10
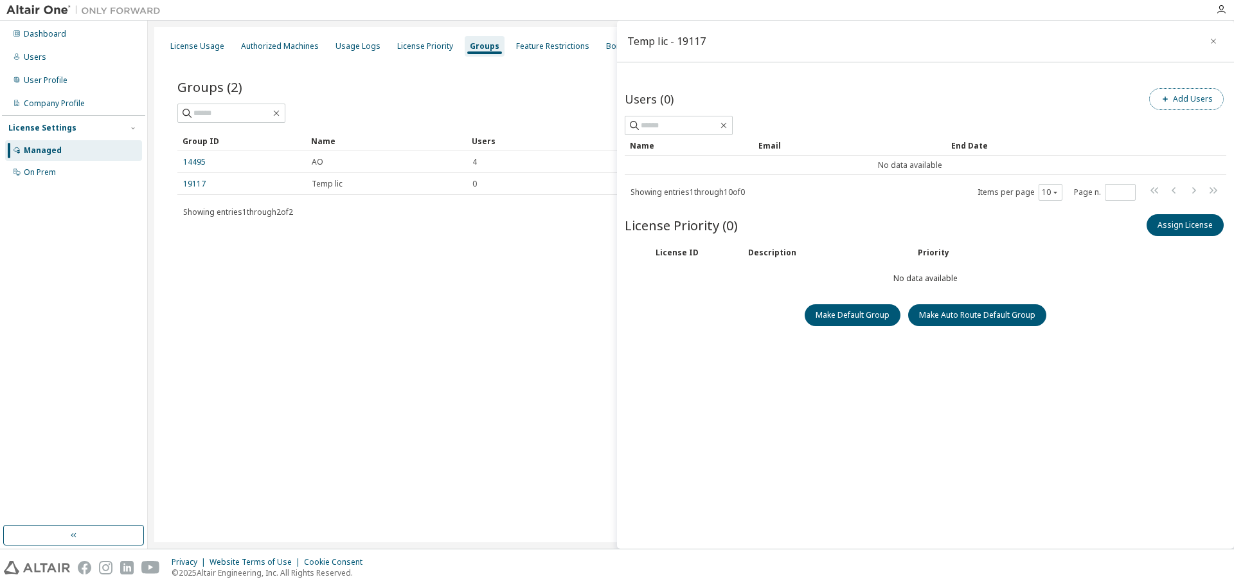
click at [1187, 107] on button "Add Users" at bounding box center [1186, 99] width 75 height 22
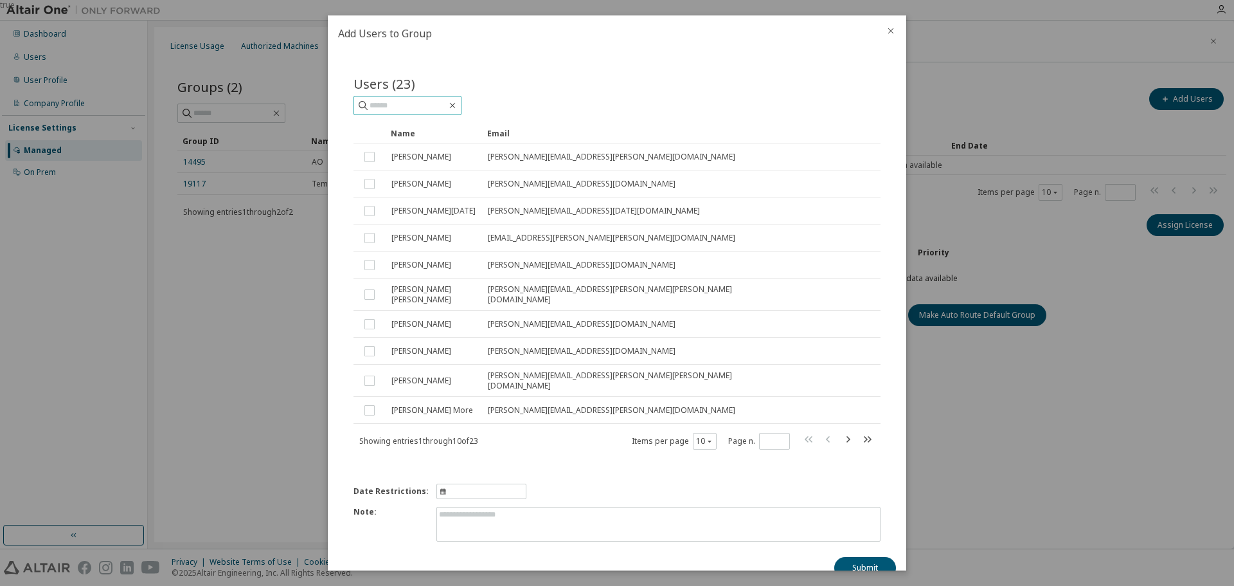
click at [409, 102] on input "text" at bounding box center [408, 105] width 77 height 13
type input "*"
type input "***"
click at [847, 436] on icon "button" at bounding box center [849, 439] width 4 height 6
type input "*"
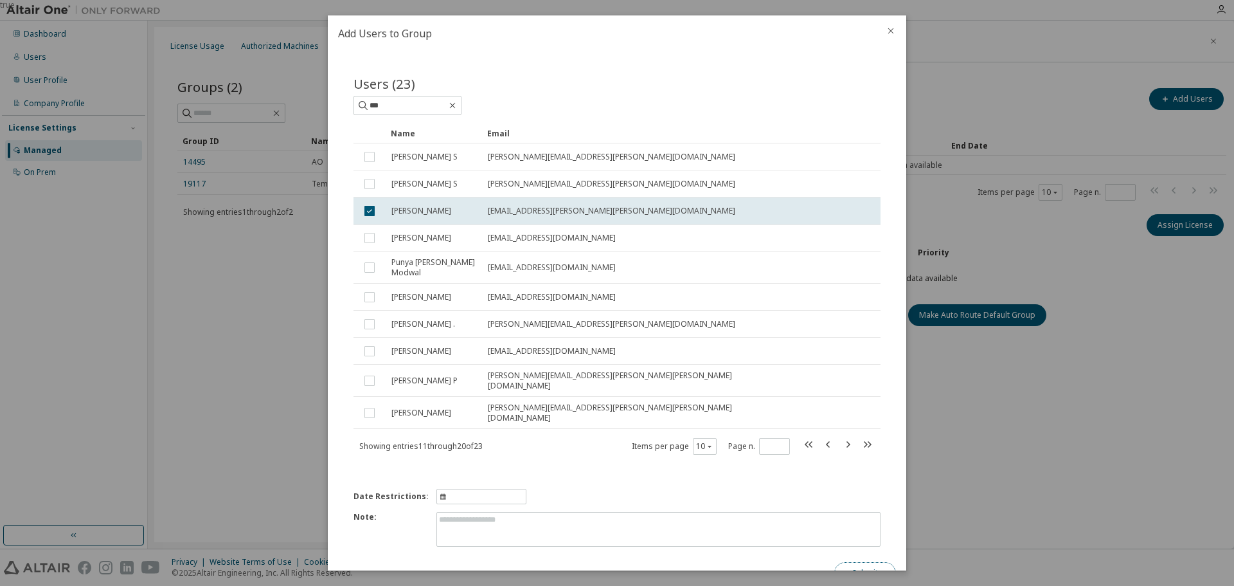
click at [859, 562] on button "Submit" at bounding box center [865, 573] width 62 height 22
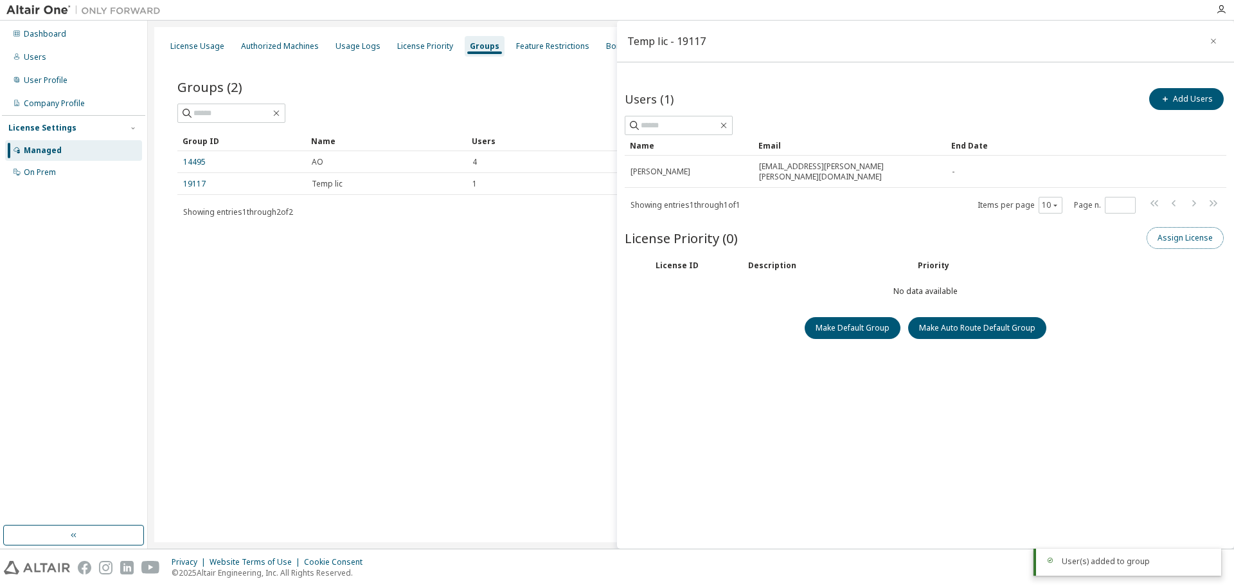
click at [1192, 227] on button "Assign License" at bounding box center [1185, 238] width 77 height 22
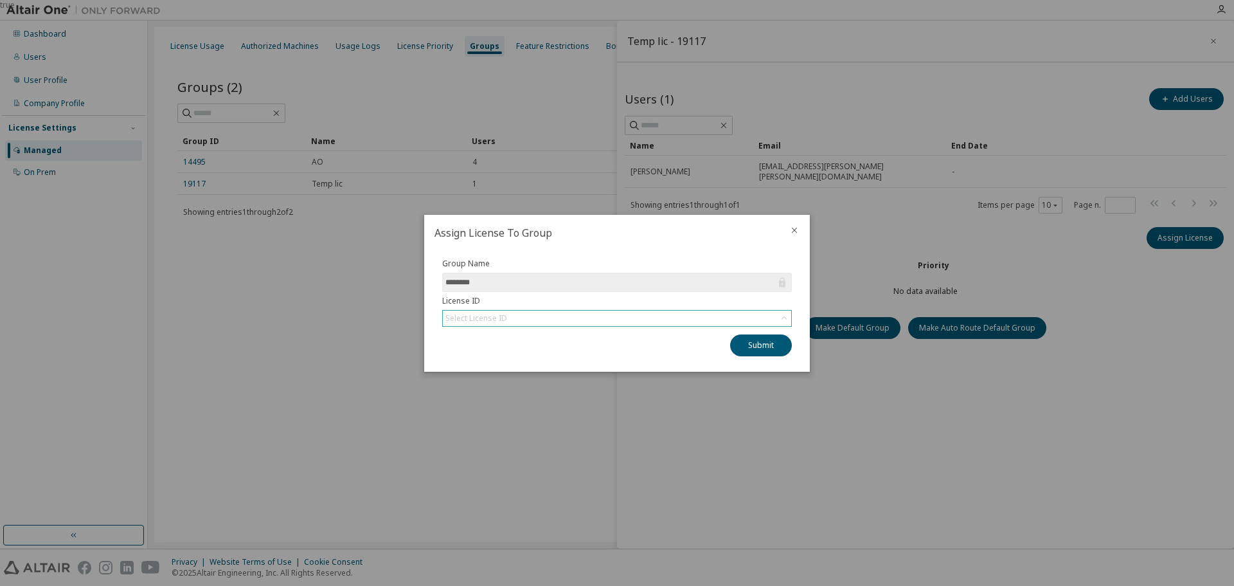
click at [784, 317] on icon at bounding box center [784, 317] width 5 height 3
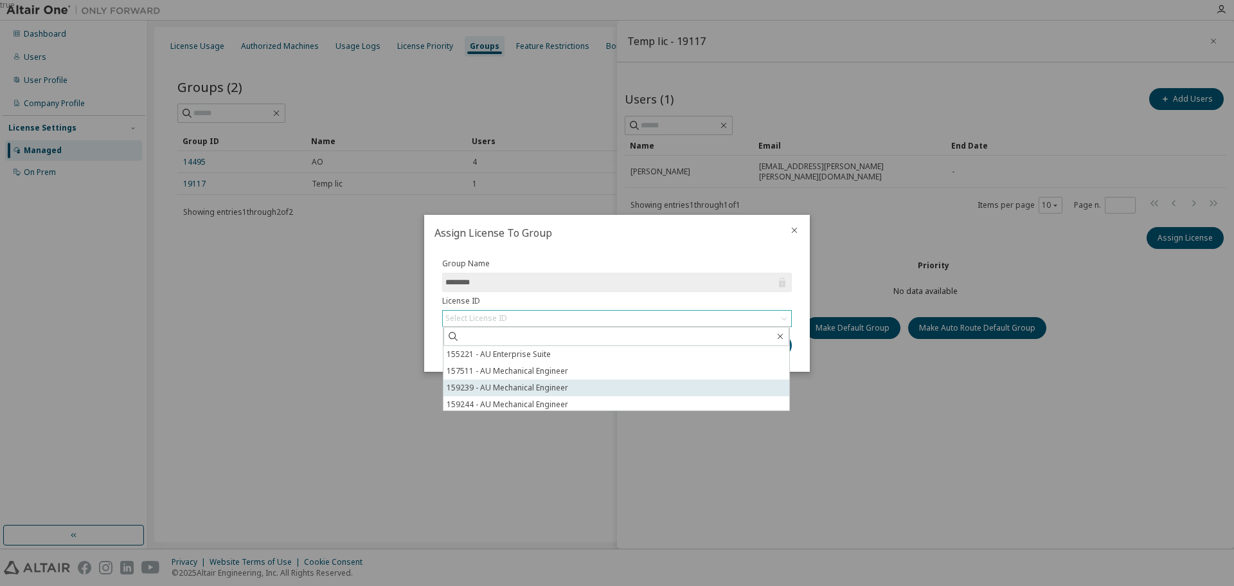
click at [496, 387] on li "159239 - AU Mechanical Engineer" at bounding box center [617, 387] width 346 height 17
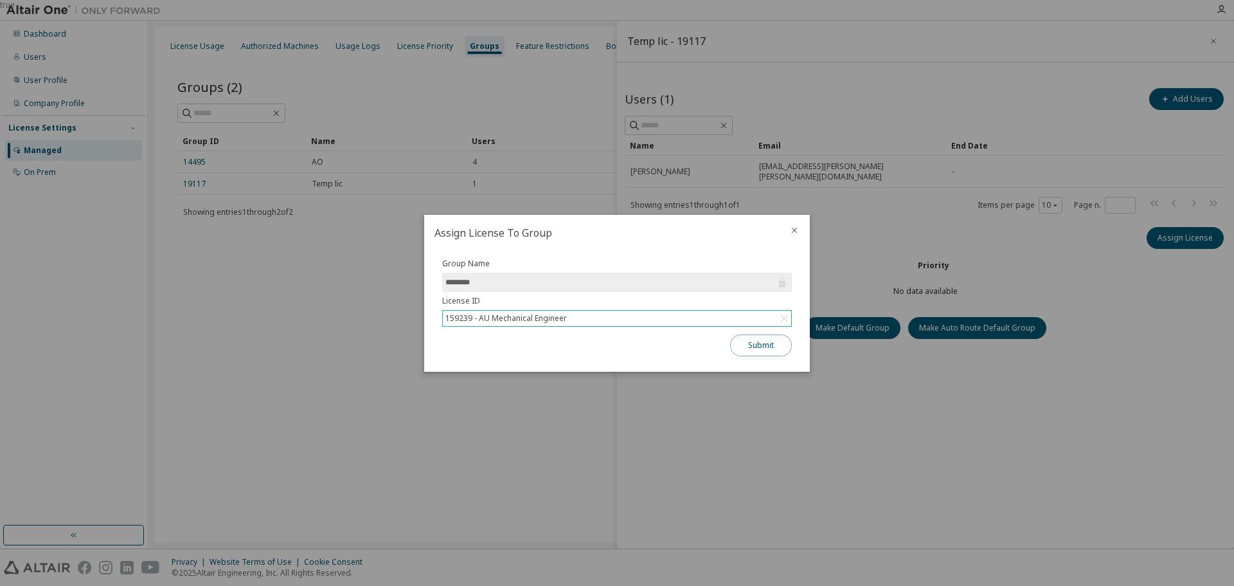
click at [747, 340] on button "Submit" at bounding box center [761, 345] width 62 height 22
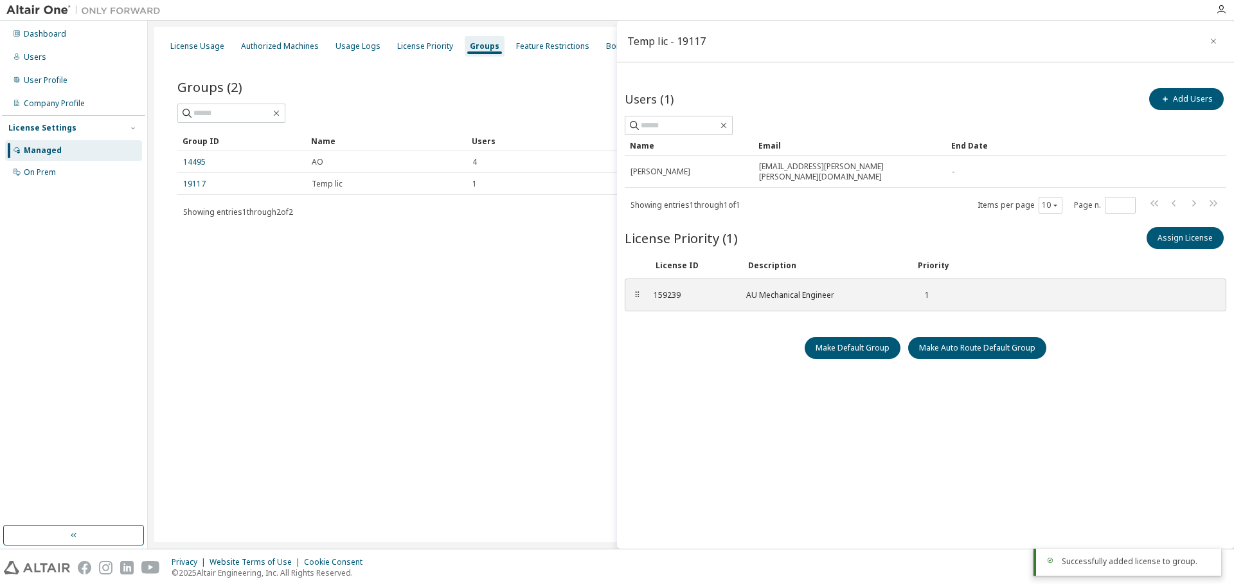
click at [513, 338] on div "License Usage Authorized Machines Usage Logs License Priority Groups Feature Re…" at bounding box center [690, 284] width 1073 height 515
click at [839, 338] on button "Make Default Group" at bounding box center [853, 348] width 96 height 22
click at [1214, 40] on icon "button" at bounding box center [1213, 41] width 9 height 10
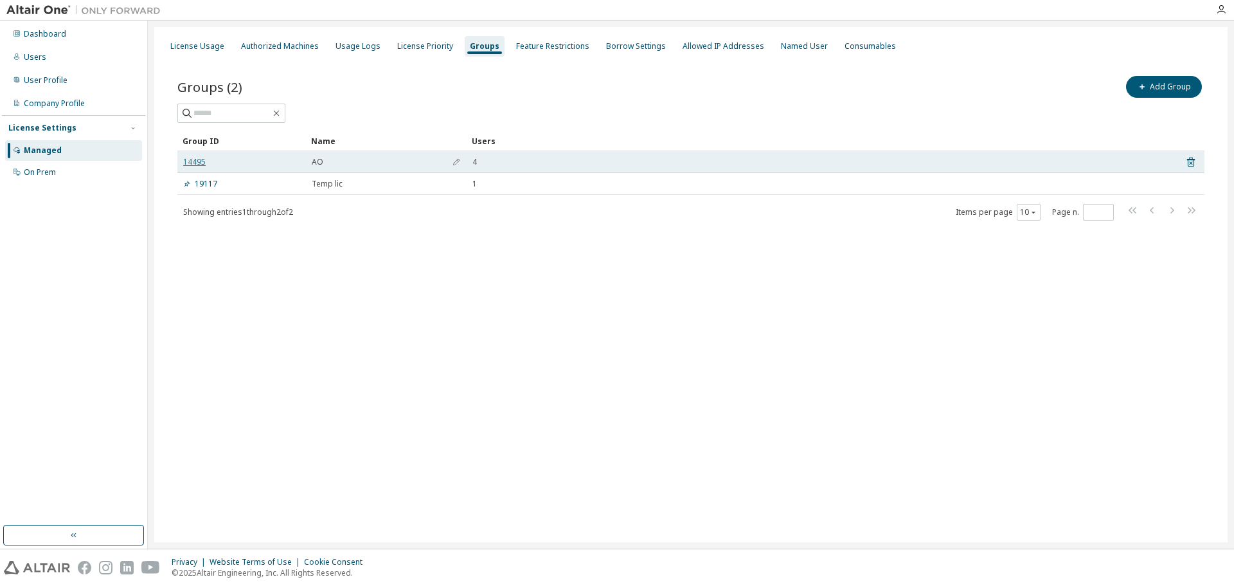
click at [194, 157] on link "14495" at bounding box center [194, 162] width 22 height 10
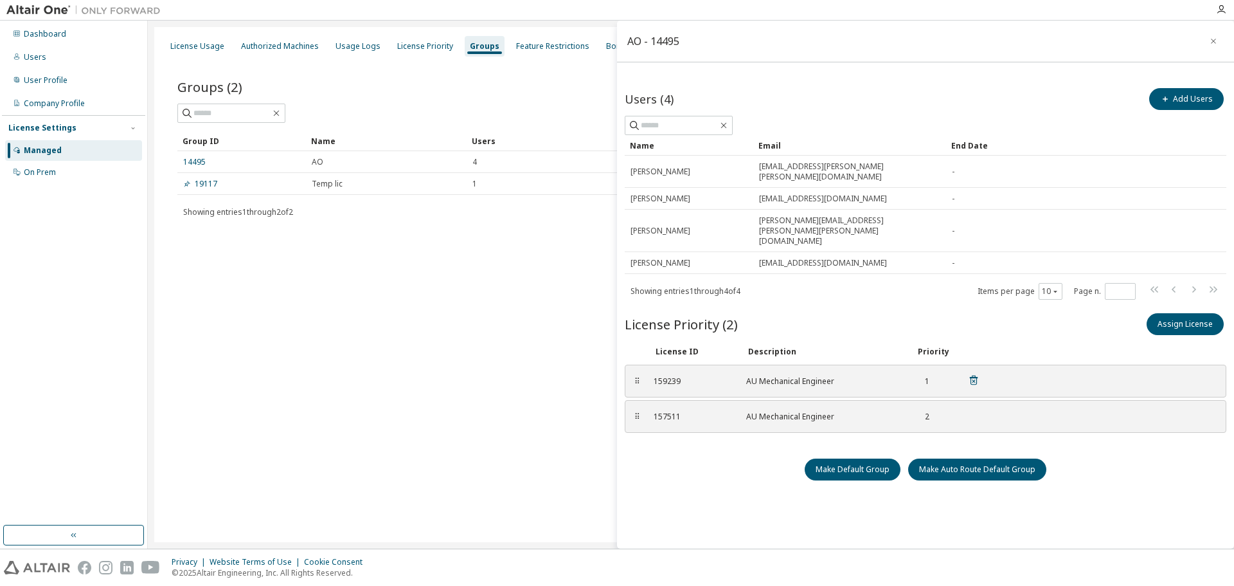
click at [975, 374] on icon at bounding box center [974, 380] width 12 height 12
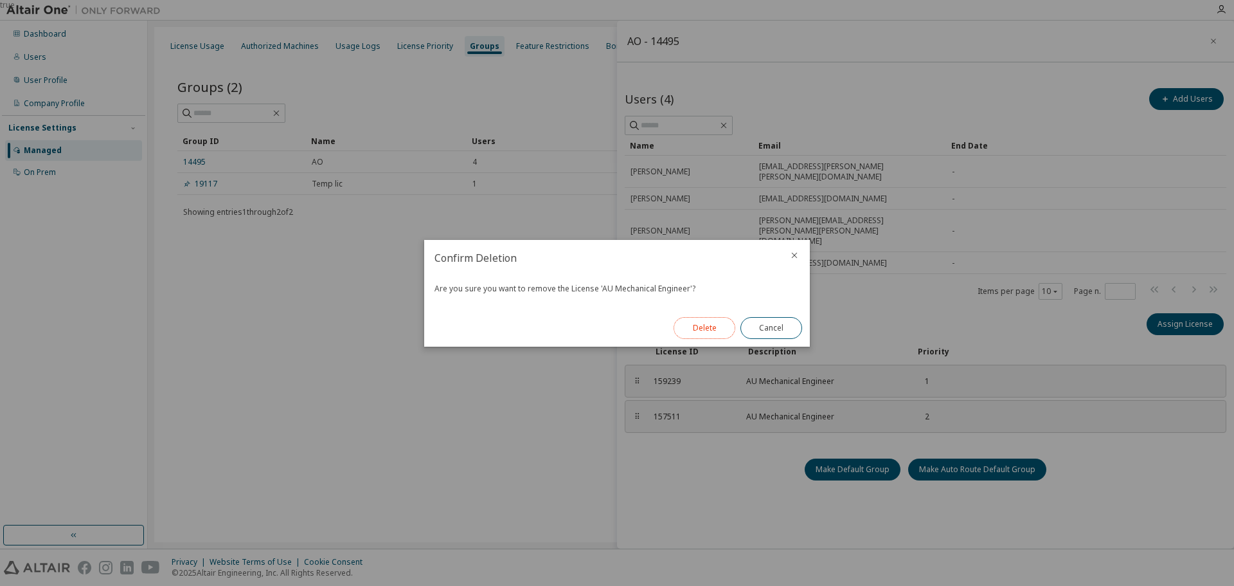
click at [714, 330] on button "Delete" at bounding box center [705, 328] width 62 height 22
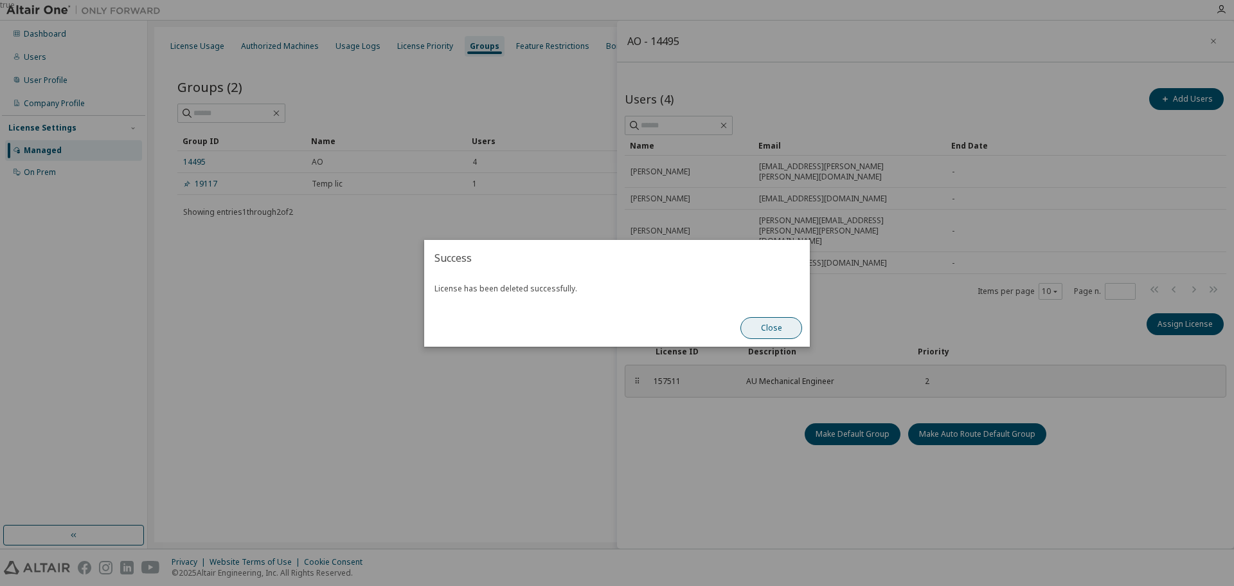
drag, startPoint x: 785, startPoint y: 328, endPoint x: 553, endPoint y: 332, distance: 232.1
click at [784, 328] on button "Close" at bounding box center [772, 328] width 62 height 22
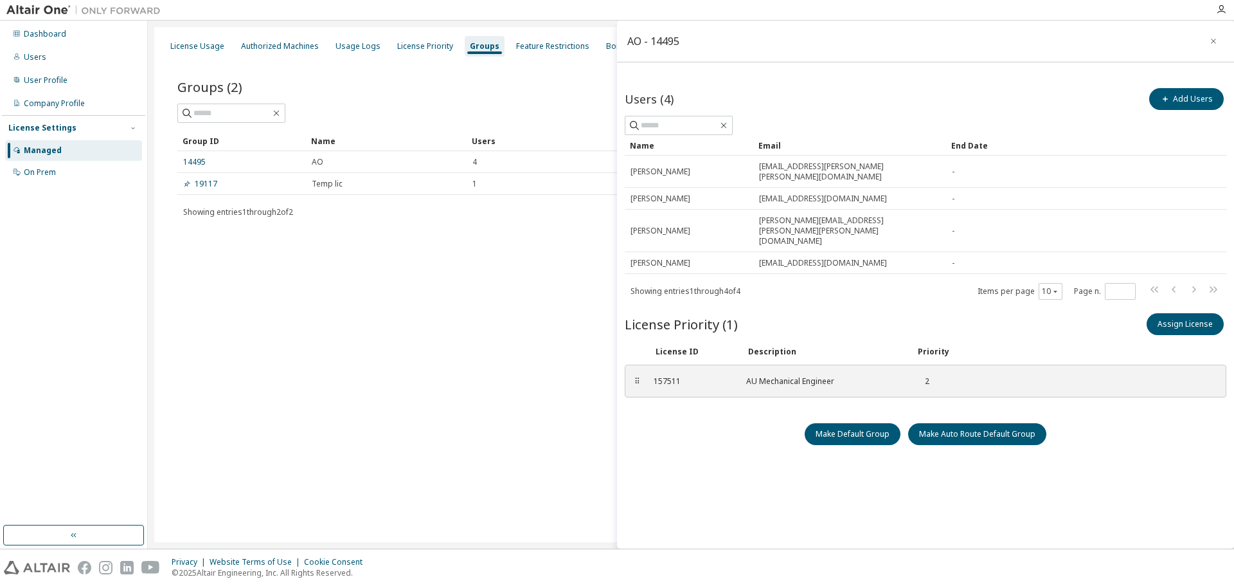
click at [372, 333] on div "License Usage Authorized Machines Usage Logs License Priority Groups Feature Re…" at bounding box center [690, 284] width 1073 height 515
click at [1211, 40] on icon "button" at bounding box center [1213, 41] width 9 height 10
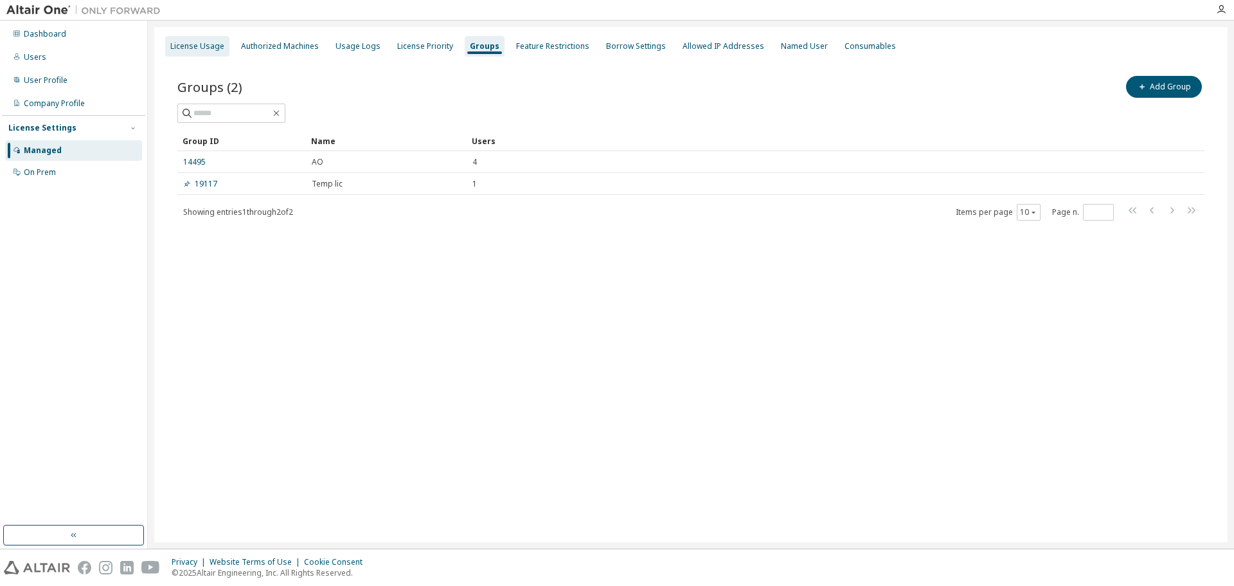
click at [206, 43] on div "License Usage" at bounding box center [197, 46] width 54 height 10
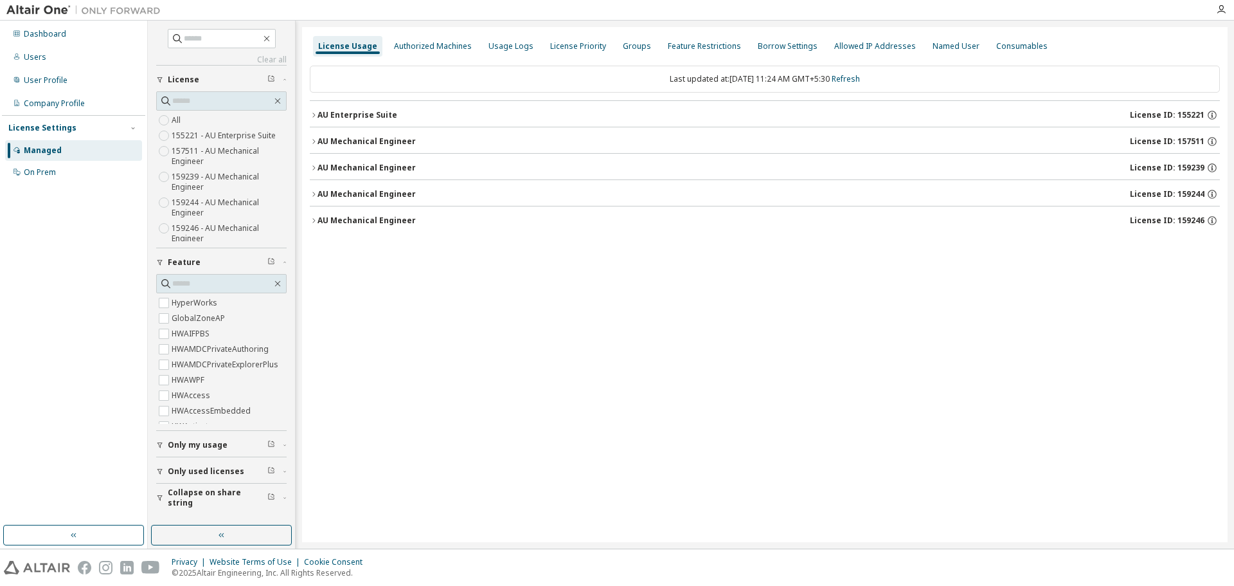
click at [314, 166] on icon "button" at bounding box center [314, 168] width 8 height 8
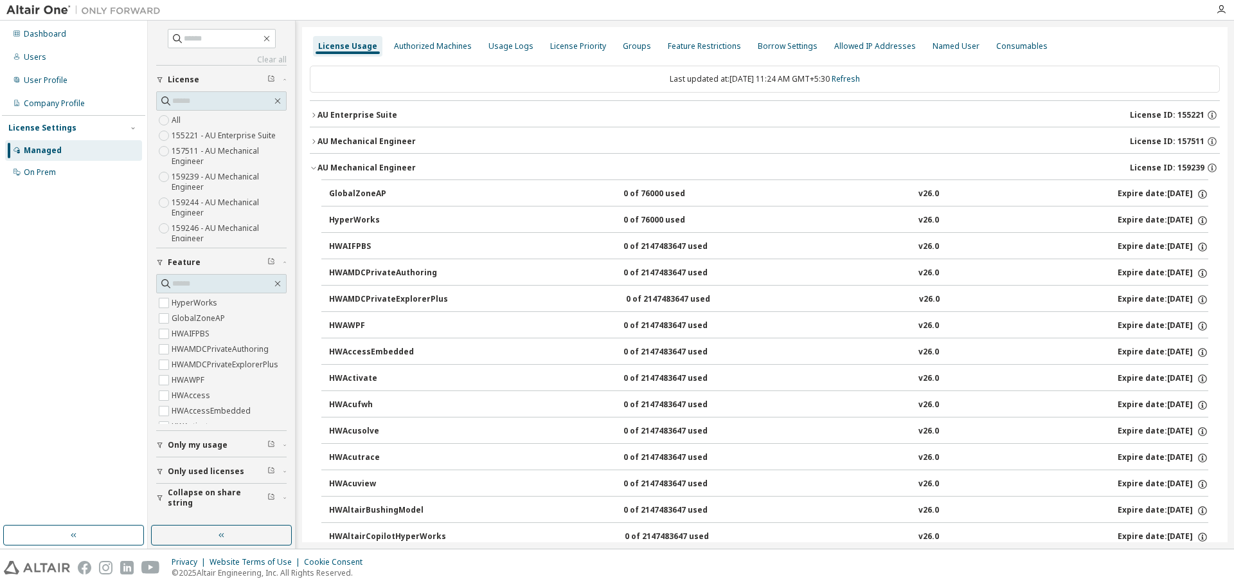
click at [314, 166] on icon "button" at bounding box center [314, 168] width 8 height 8
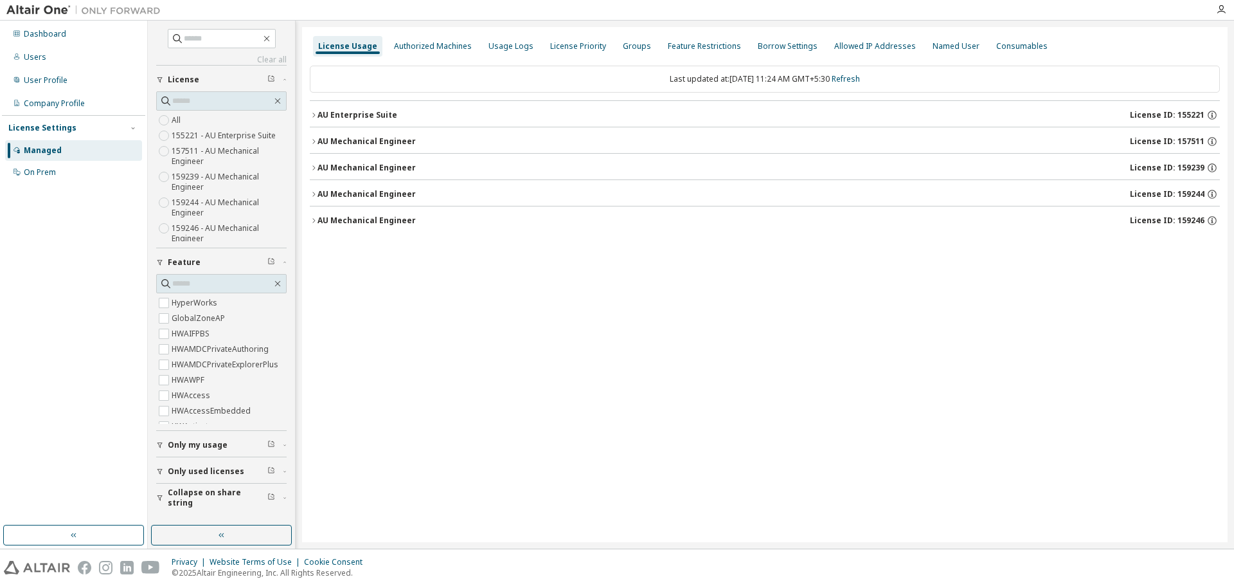
click at [318, 161] on button "AU Mechanical Engineer License ID: 159239" at bounding box center [765, 168] width 910 height 28
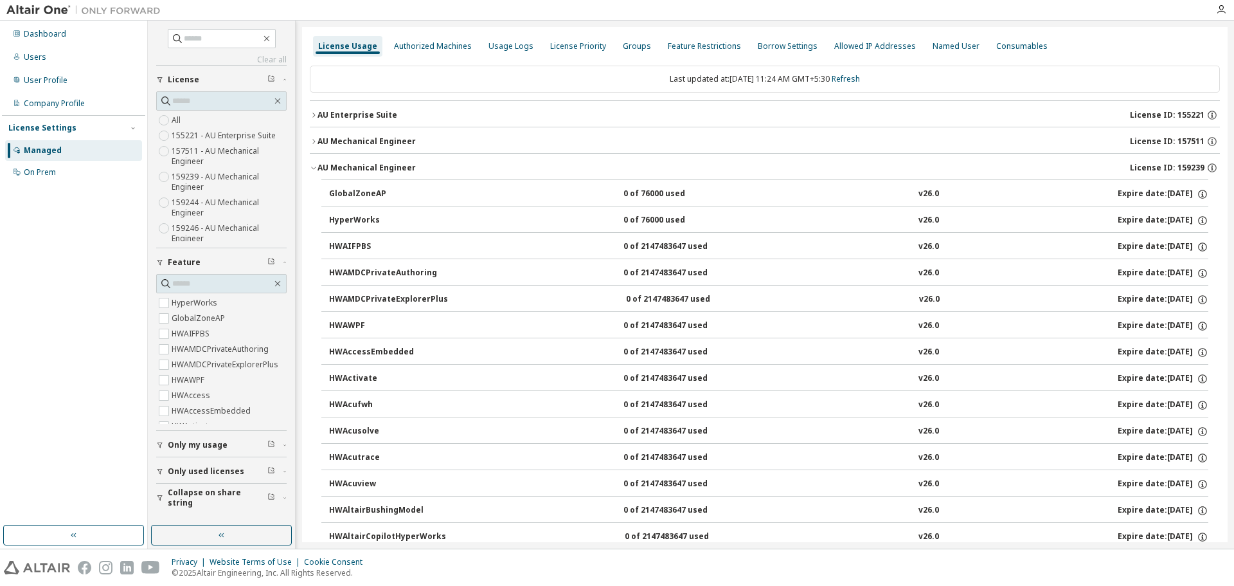
drag, startPoint x: 312, startPoint y: 168, endPoint x: 325, endPoint y: 187, distance: 23.2
click at [312, 168] on icon "button" at bounding box center [314, 168] width 8 height 8
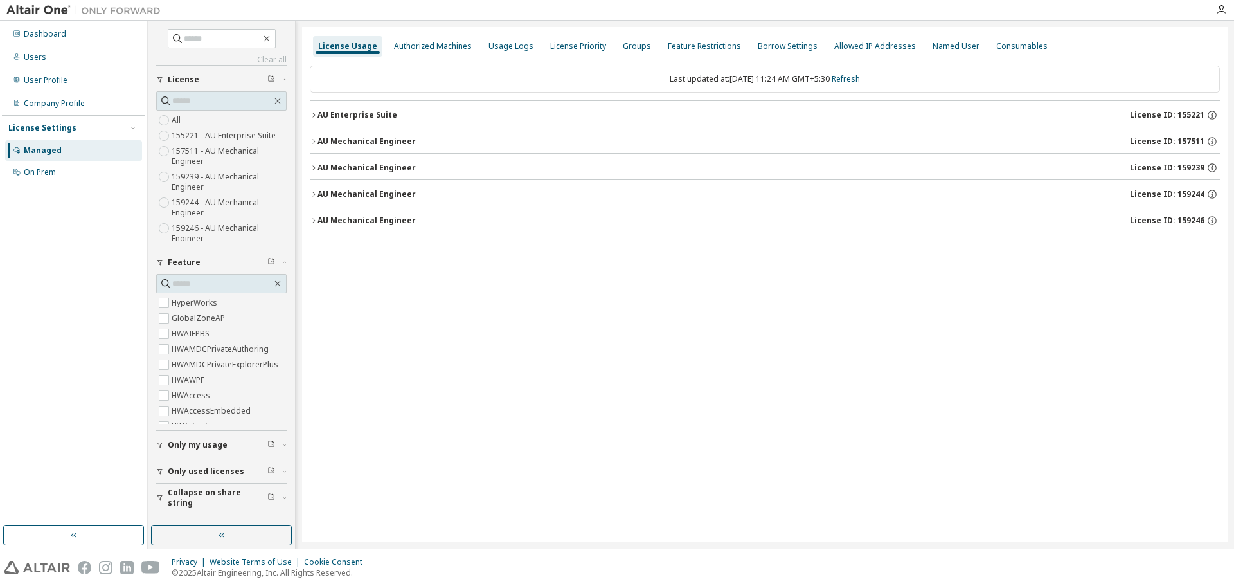
click at [323, 197] on div "AU Mechanical Engineer" at bounding box center [367, 194] width 98 height 10
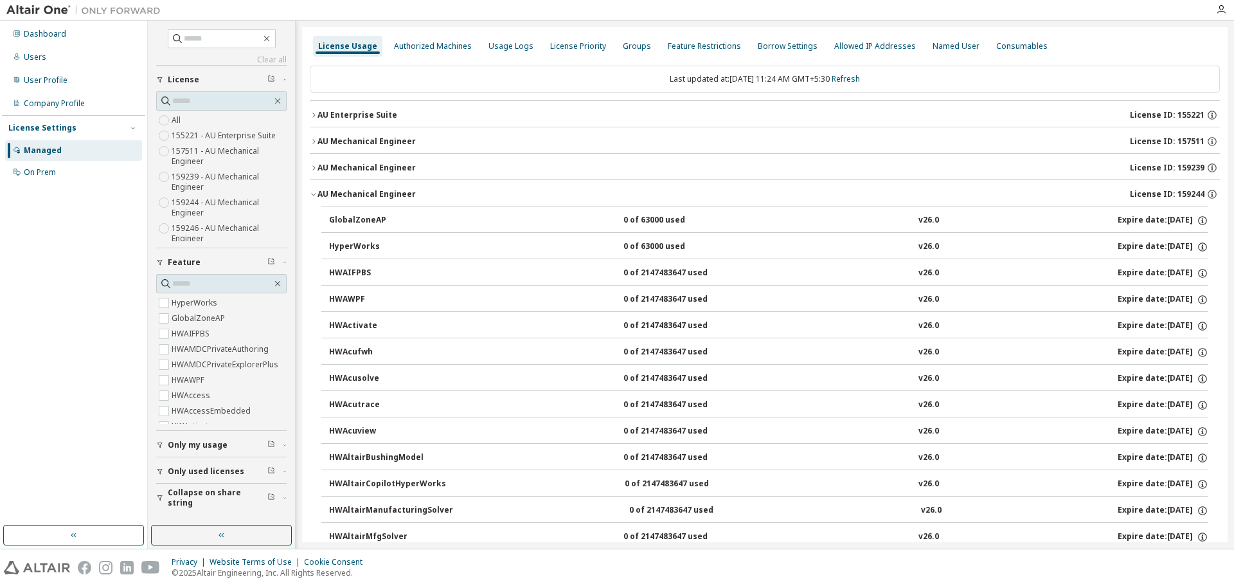
click at [323, 197] on div "AU Mechanical Engineer" at bounding box center [367, 194] width 98 height 10
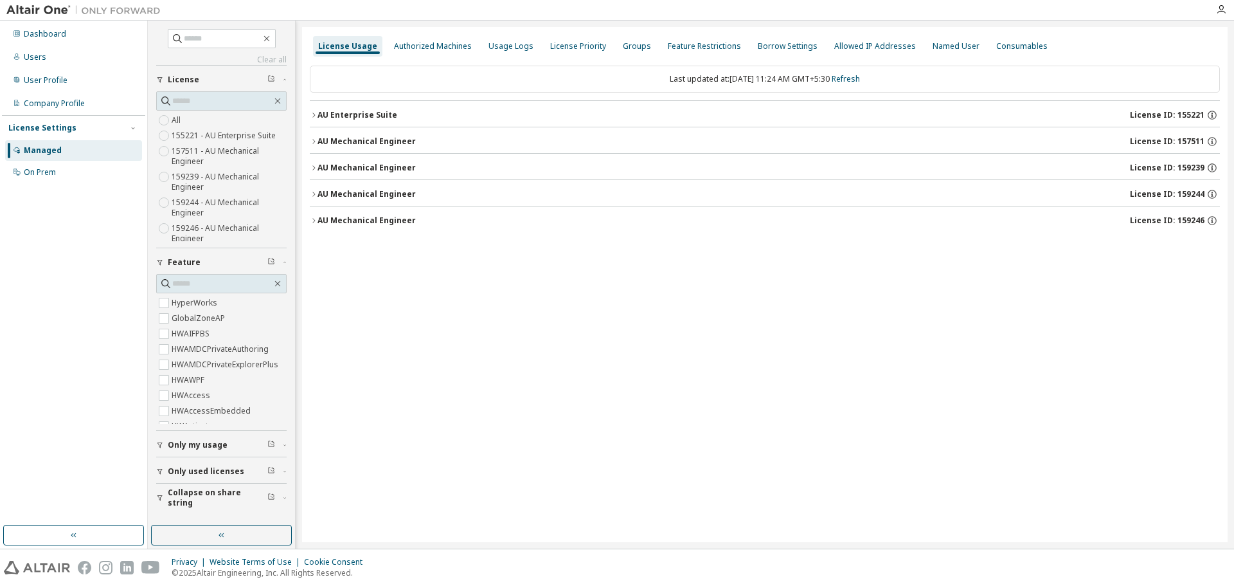
click at [322, 213] on button "AU Mechanical Engineer License ID: 159246" at bounding box center [765, 220] width 910 height 28
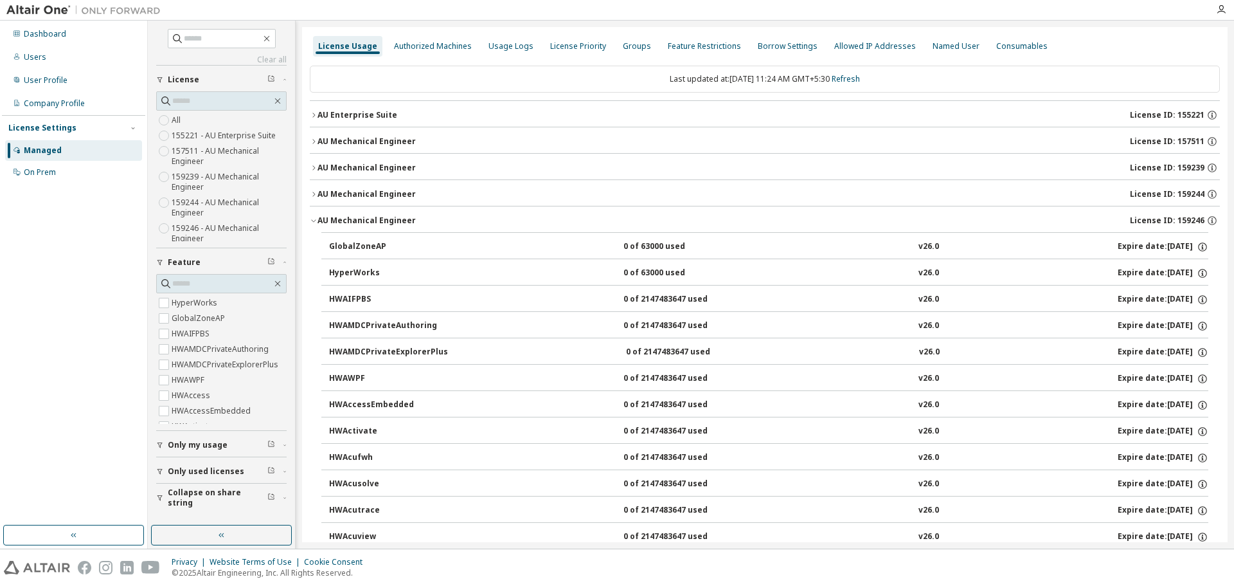
click at [322, 213] on button "AU Mechanical Engineer License ID: 159246" at bounding box center [765, 220] width 910 height 28
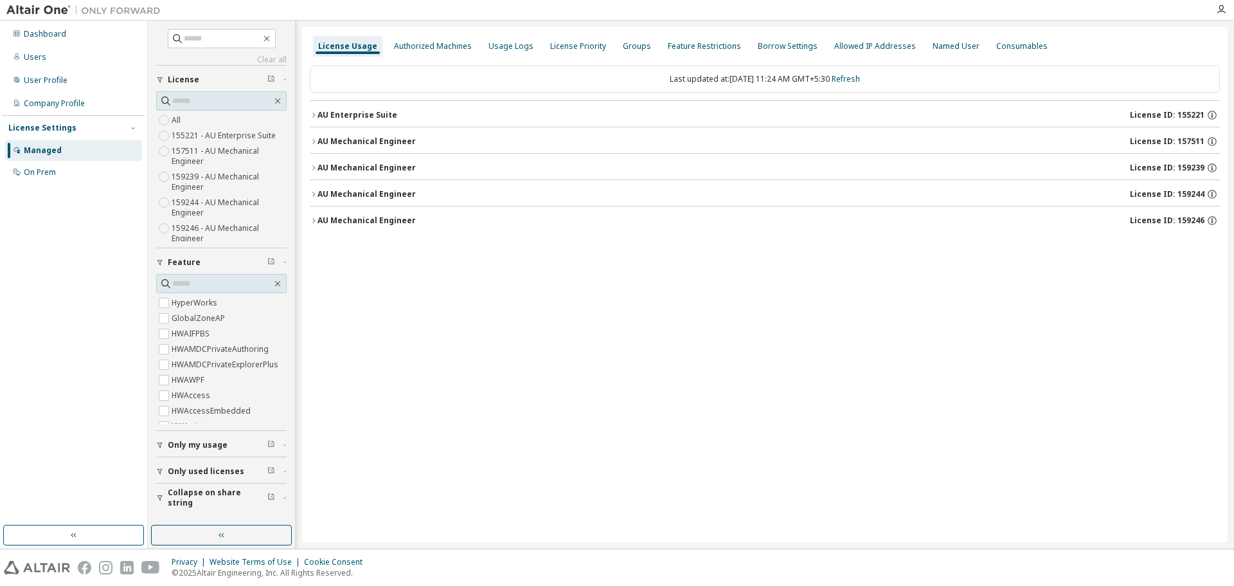
click at [323, 166] on div "AU Mechanical Engineer" at bounding box center [367, 168] width 98 height 10
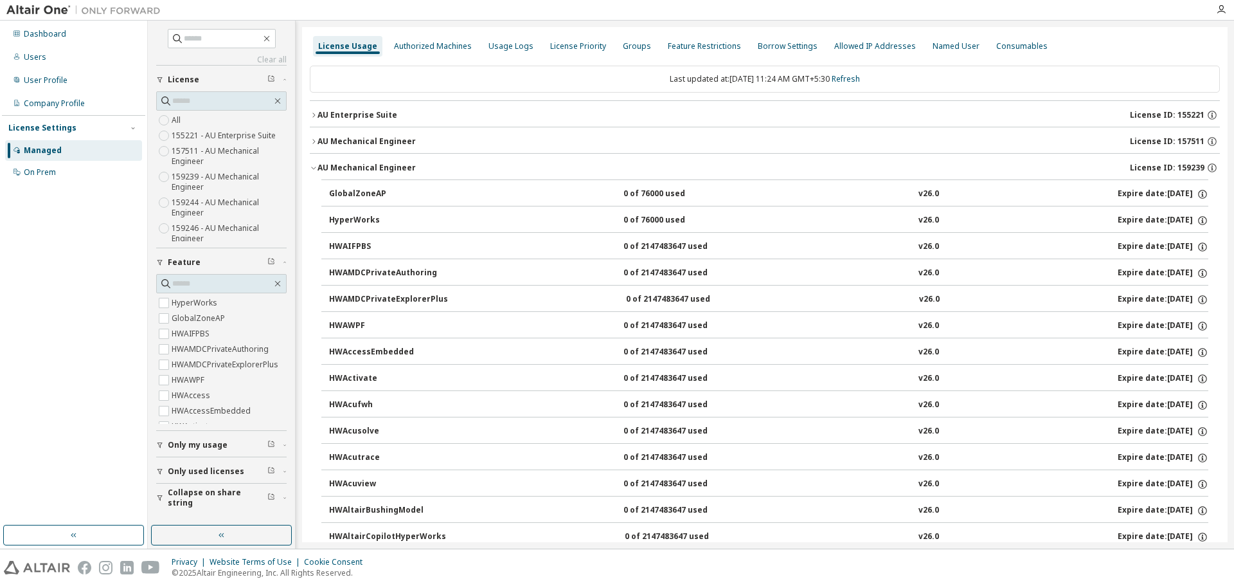
click at [323, 166] on div "AU Mechanical Engineer" at bounding box center [367, 168] width 98 height 10
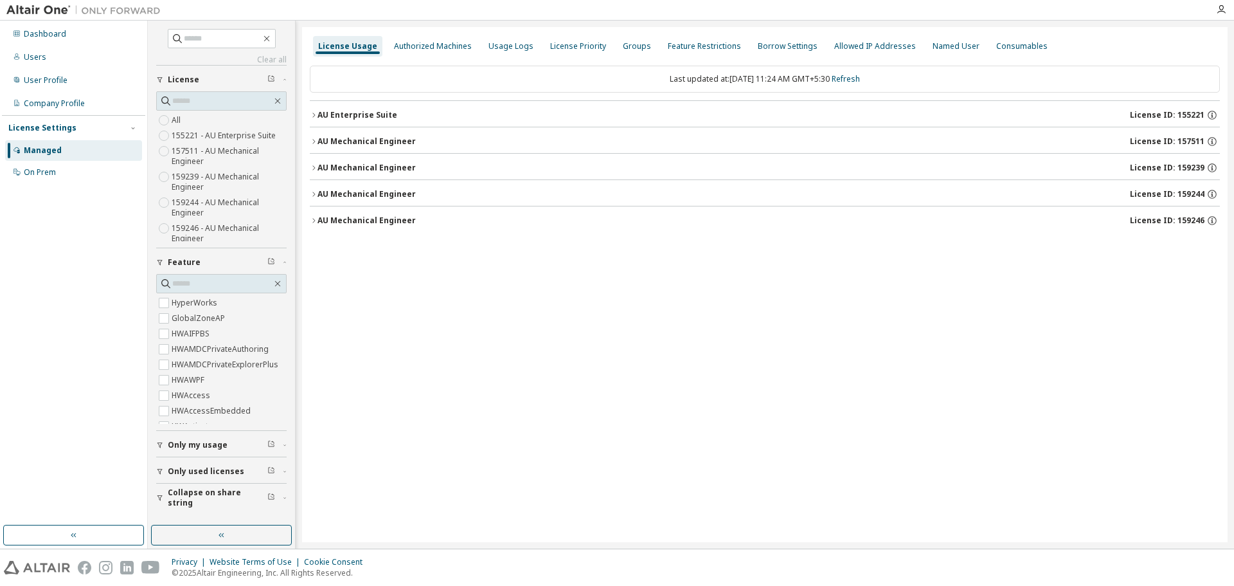
click at [318, 166] on div "AU Mechanical Engineer" at bounding box center [367, 168] width 98 height 10
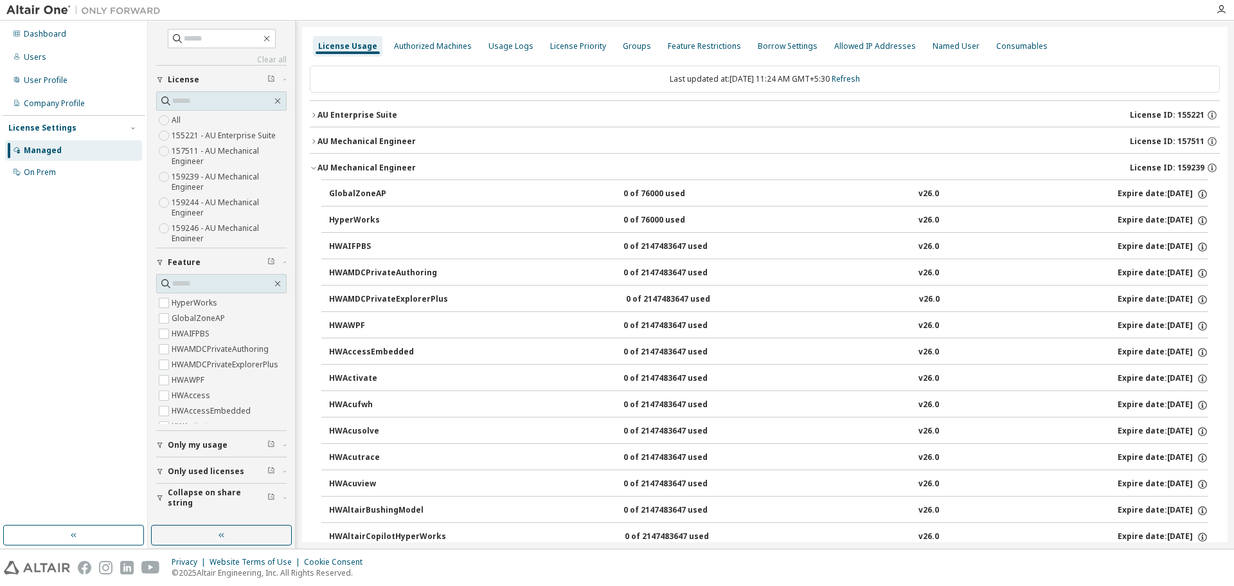
click at [325, 145] on div "AU Mechanical Engineer" at bounding box center [367, 141] width 98 height 10
click at [321, 170] on div "AU Mechanical Engineer" at bounding box center [367, 168] width 98 height 10
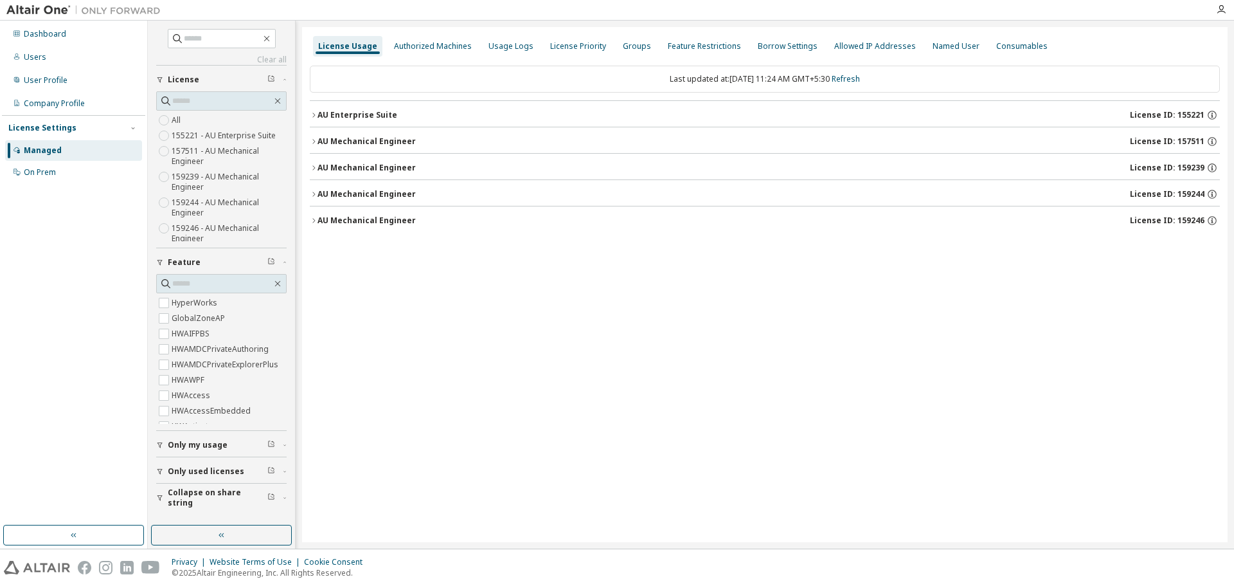
click at [324, 192] on div "AU Mechanical Engineer" at bounding box center [367, 194] width 98 height 10
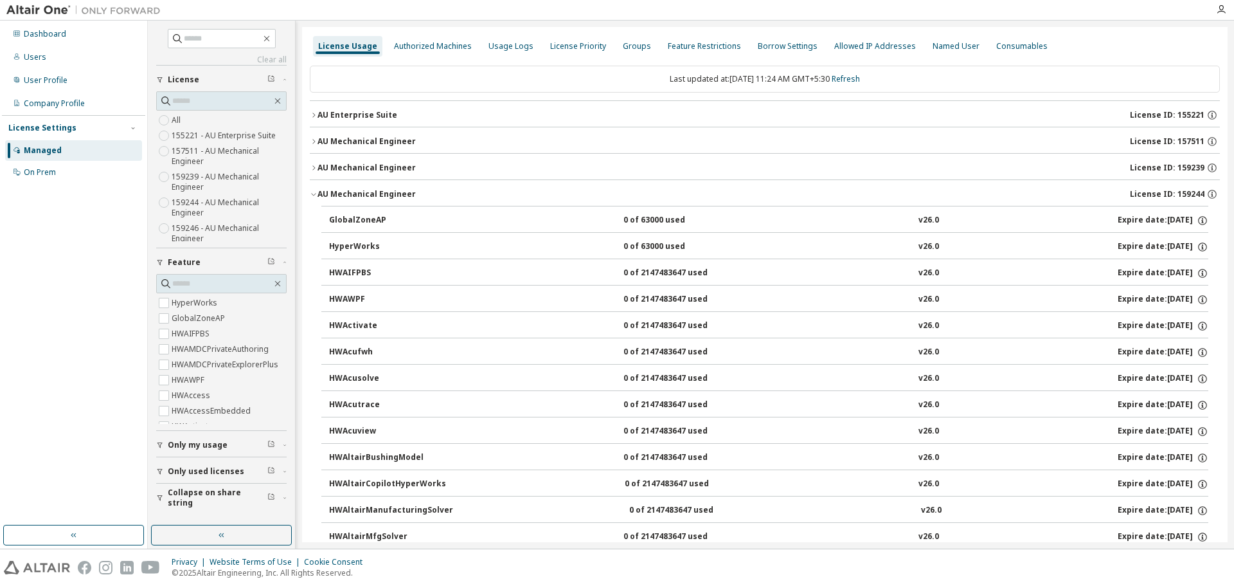
click at [324, 192] on div "AU Mechanical Engineer" at bounding box center [367, 194] width 98 height 10
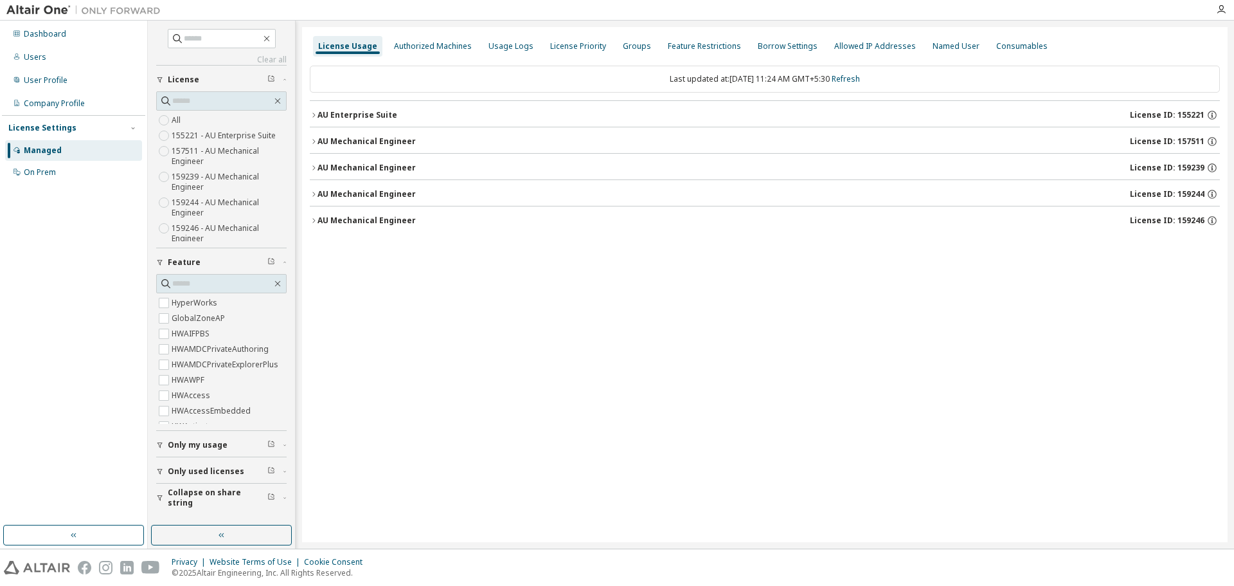
click at [330, 160] on button "AU Mechanical Engineer License ID: 159239" at bounding box center [765, 168] width 910 height 28
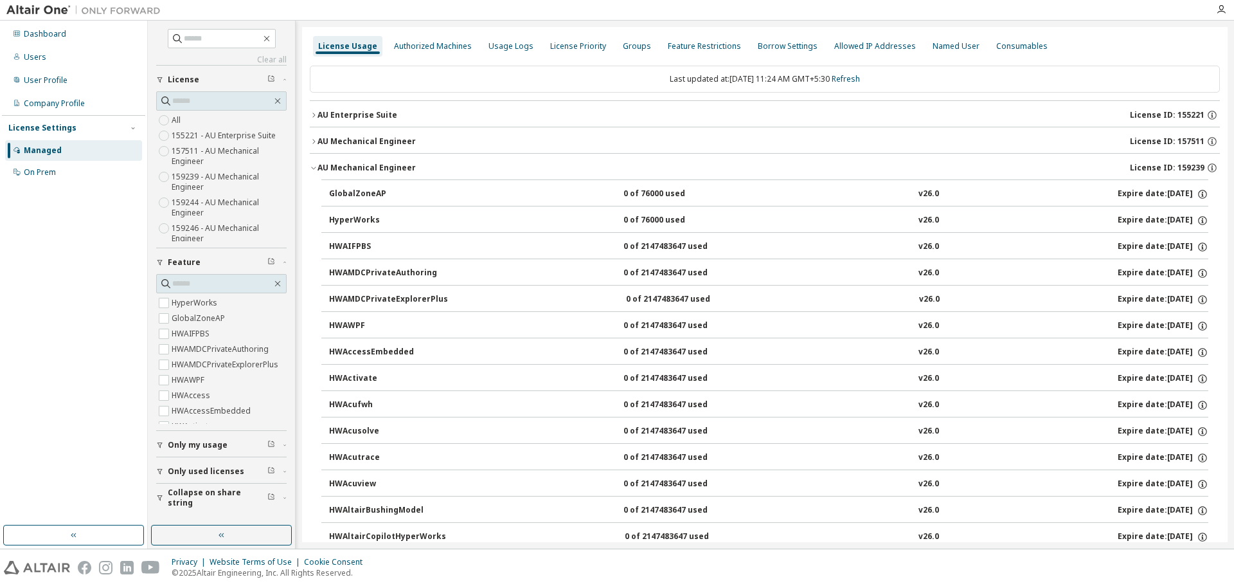
click at [330, 142] on div "AU Mechanical Engineer" at bounding box center [367, 141] width 98 height 10
click at [341, 165] on div "AU Mechanical Engineer" at bounding box center [367, 168] width 98 height 10
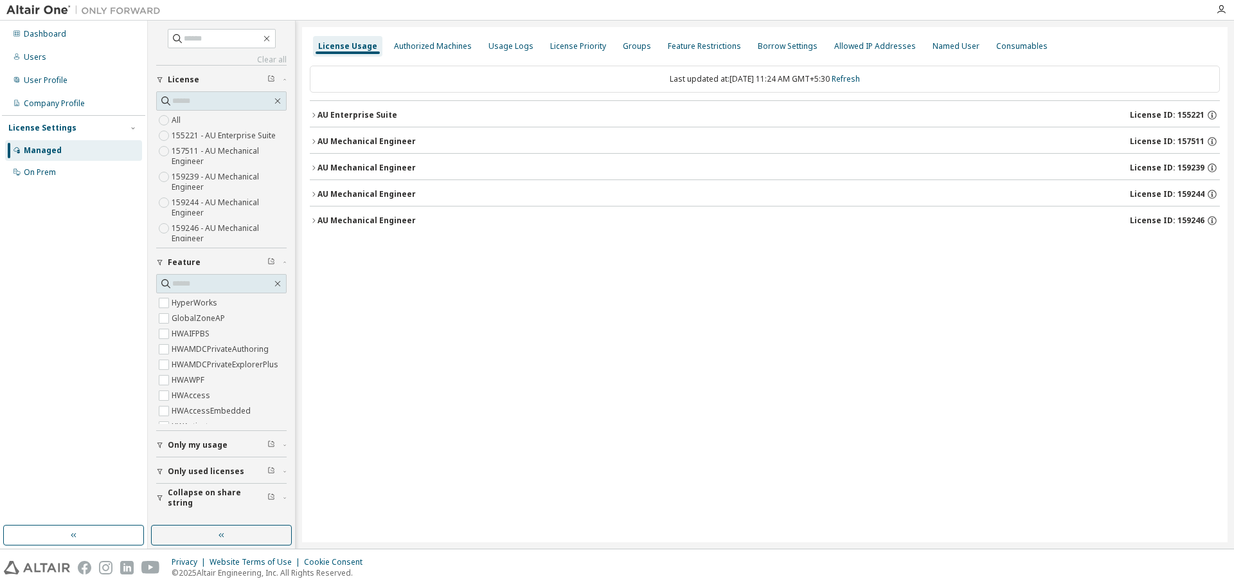
click at [370, 166] on div "AU Mechanical Engineer" at bounding box center [367, 168] width 98 height 10
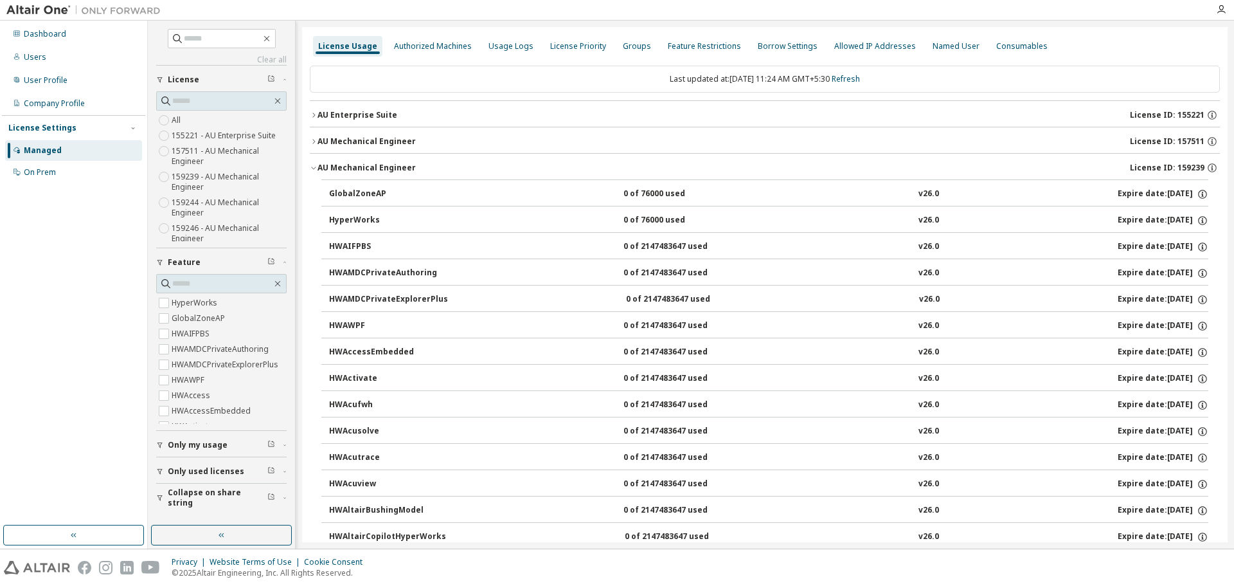
click at [350, 138] on div "AU Mechanical Engineer" at bounding box center [367, 141] width 98 height 10
click at [342, 159] on button "AU Mechanical Engineer License ID: 159239" at bounding box center [765, 168] width 910 height 28
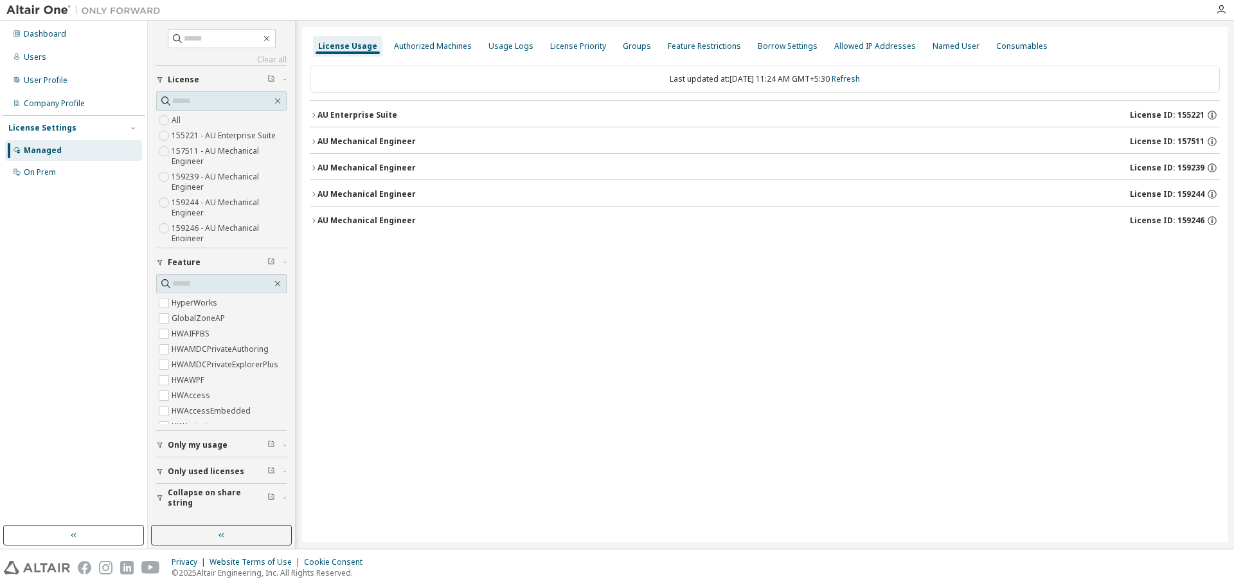
click at [335, 187] on button "AU Mechanical Engineer License ID: 159244" at bounding box center [765, 194] width 910 height 28
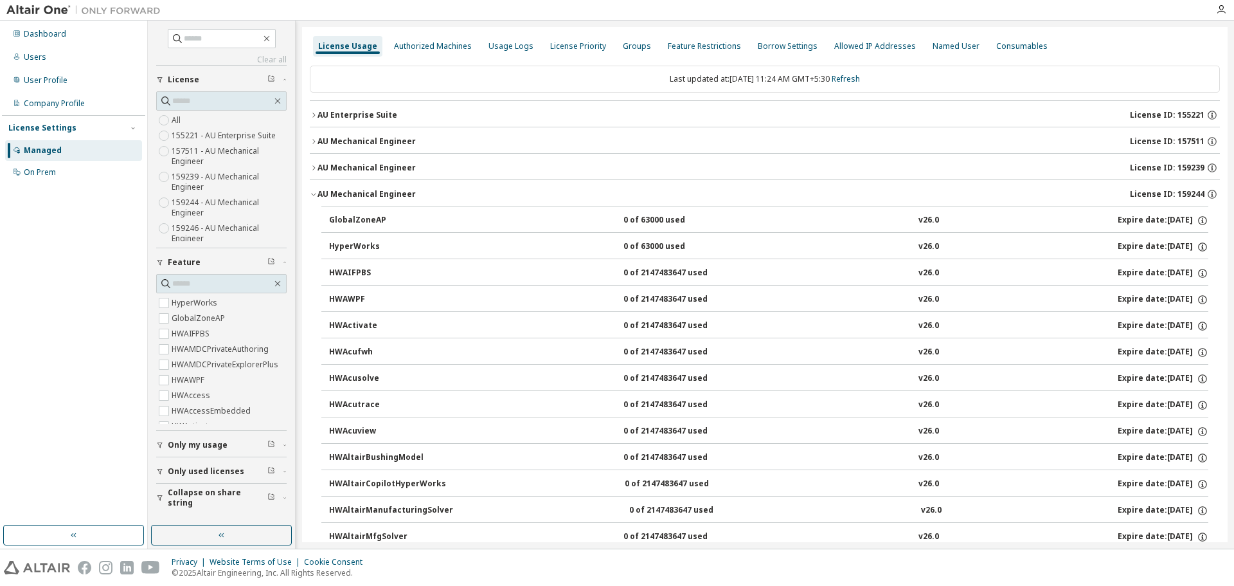
click at [335, 187] on button "AU Mechanical Engineer License ID: 159244" at bounding box center [765, 194] width 910 height 28
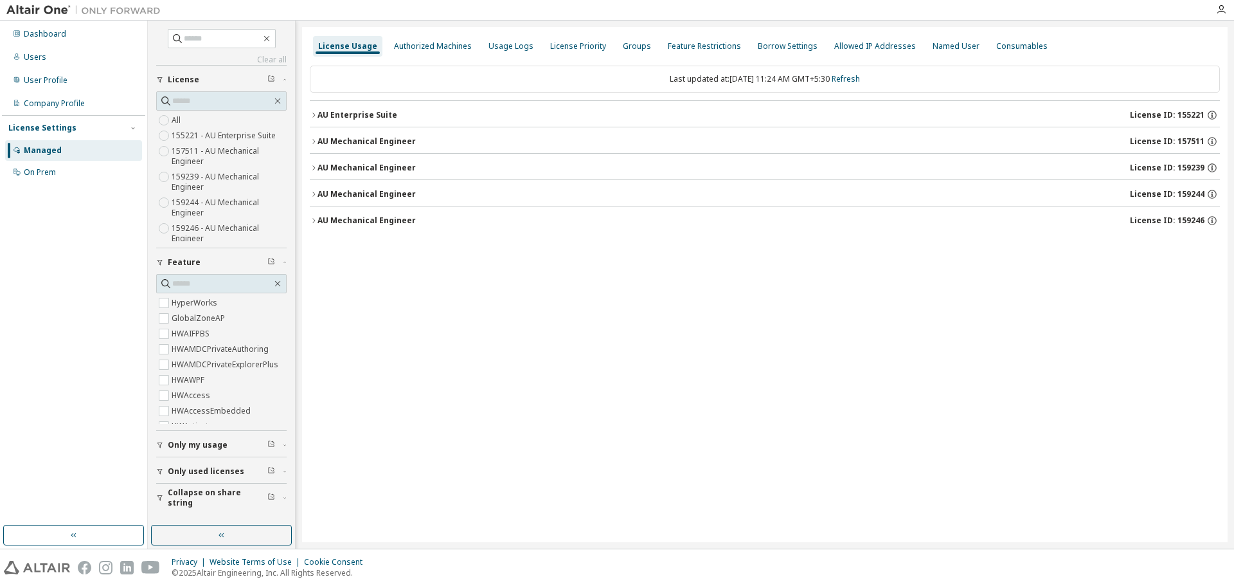
click at [337, 216] on div "AU Mechanical Engineer" at bounding box center [367, 220] width 98 height 10
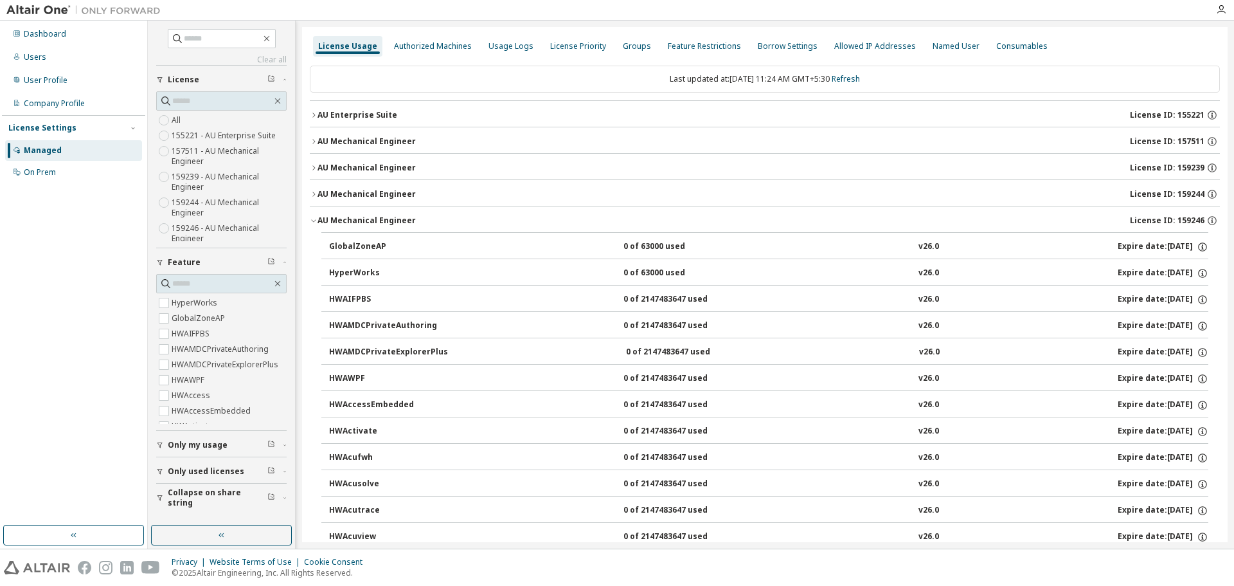
click at [337, 216] on div "AU Mechanical Engineer" at bounding box center [367, 220] width 98 height 10
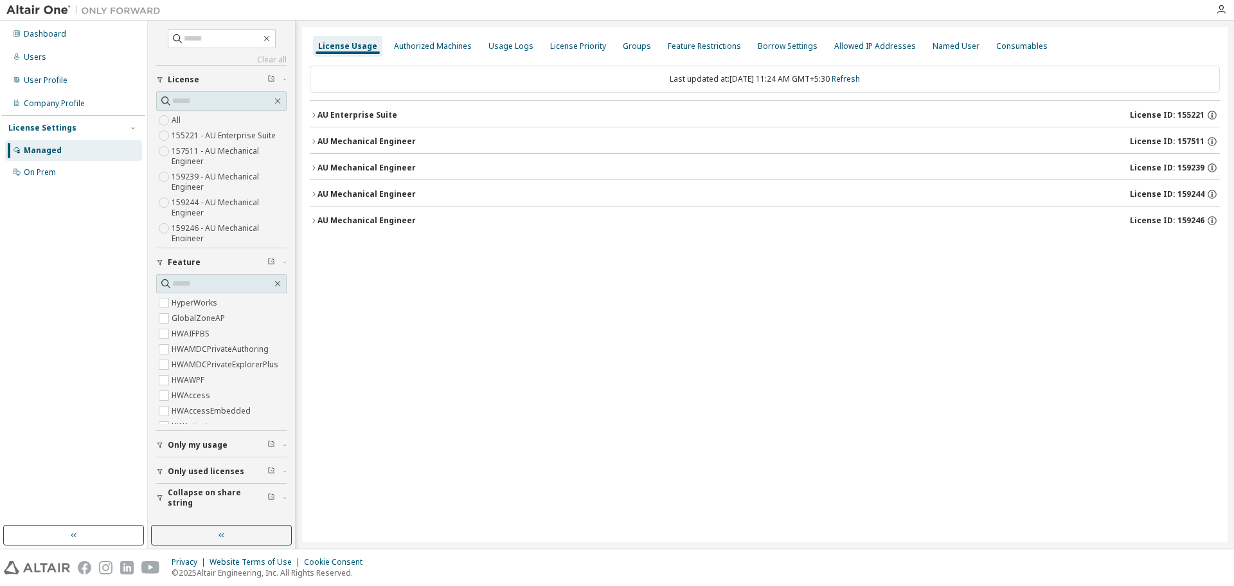
click at [364, 111] on div "AU Enterprise Suite" at bounding box center [358, 115] width 80 height 10
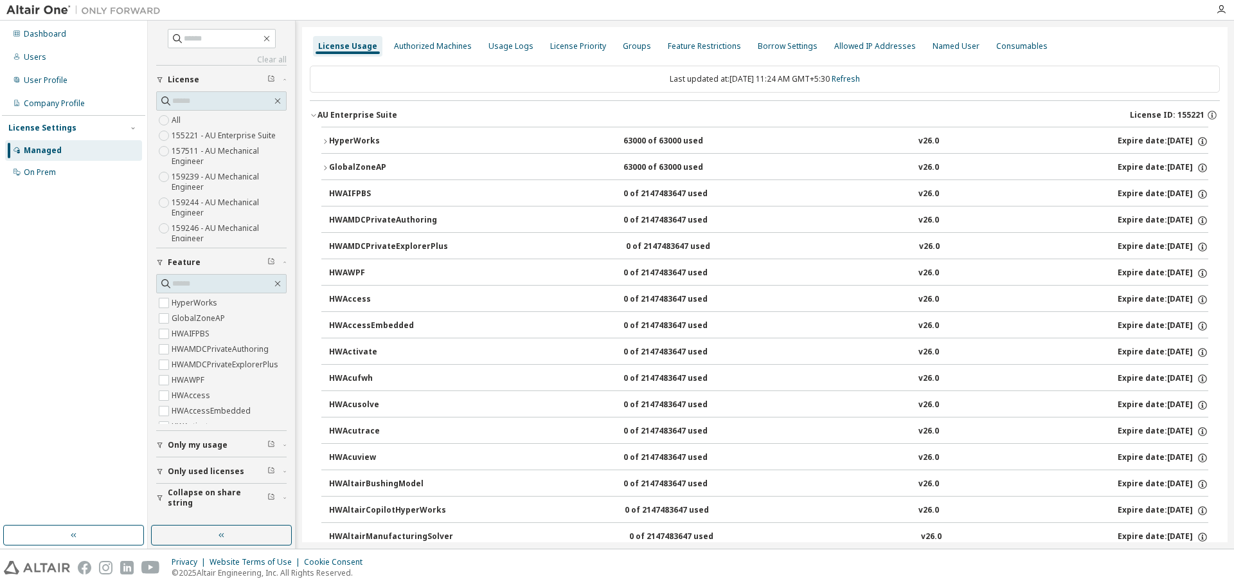
click at [354, 139] on div "HyperWorks" at bounding box center [387, 142] width 116 height 12
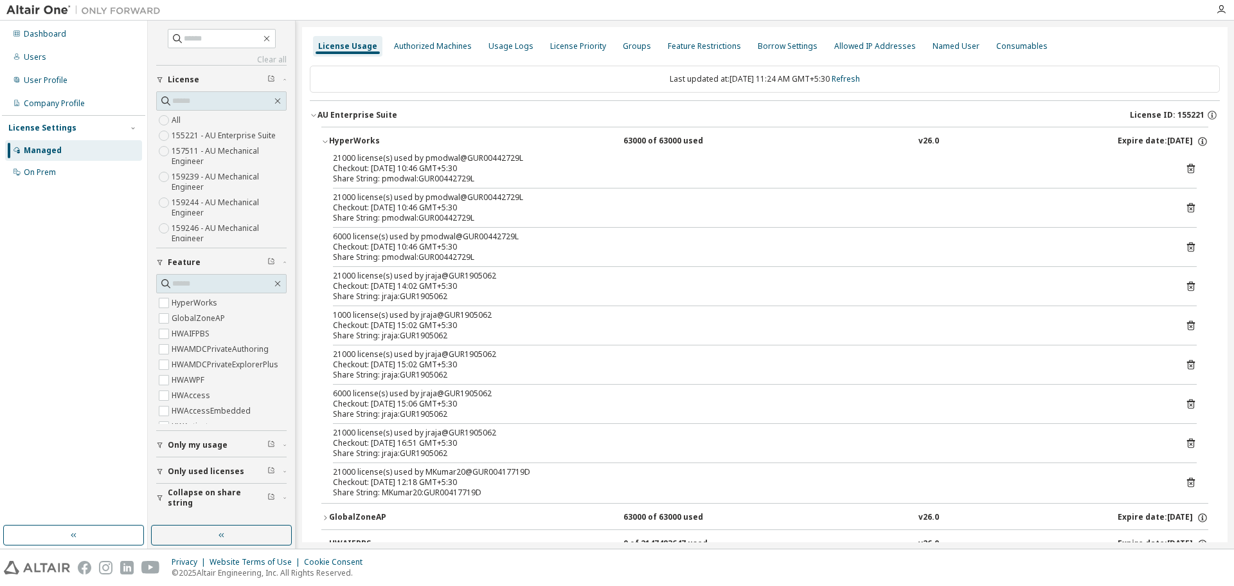
click at [354, 139] on div "HyperWorks" at bounding box center [387, 142] width 116 height 12
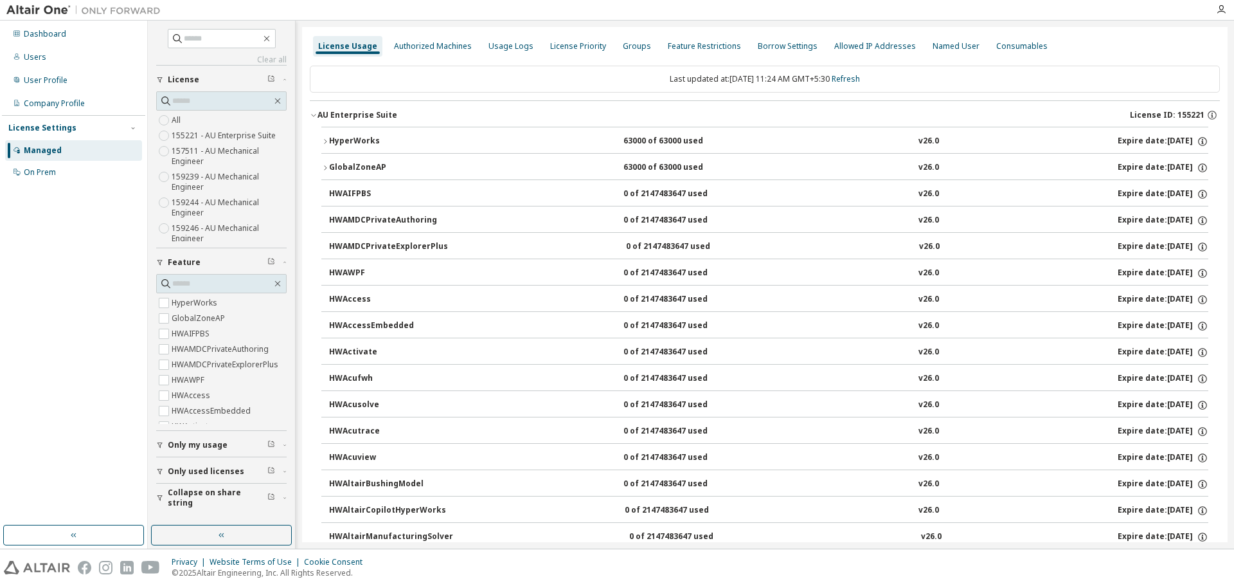
click at [345, 112] on div "AU Enterprise Suite" at bounding box center [358, 115] width 80 height 10
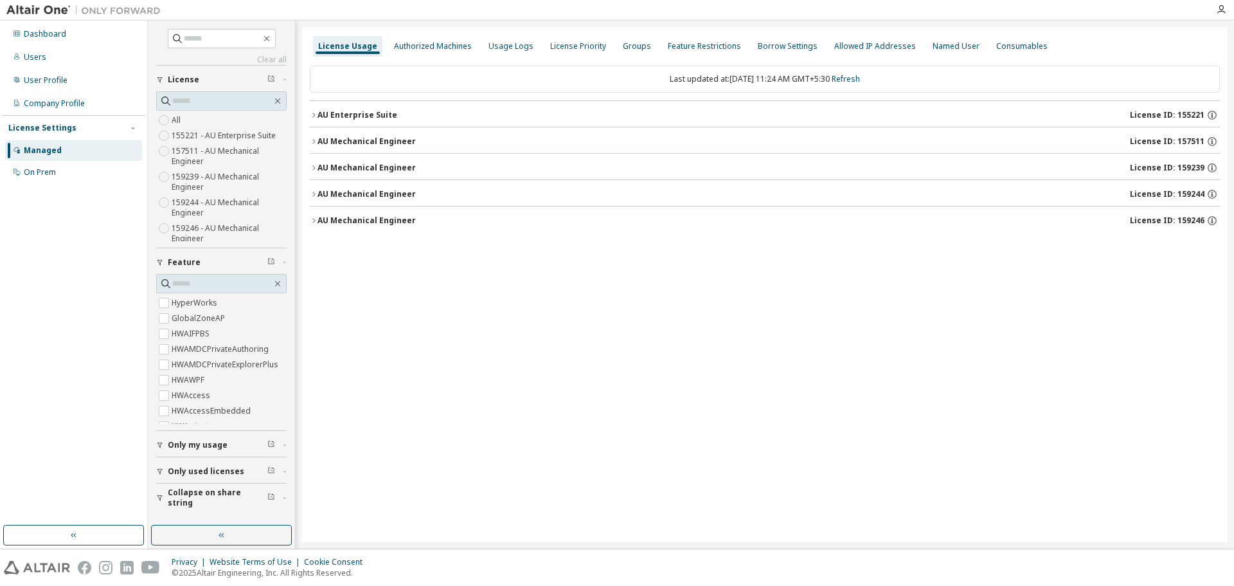
click at [330, 159] on button "AU Mechanical Engineer License ID: 159239" at bounding box center [765, 168] width 910 height 28
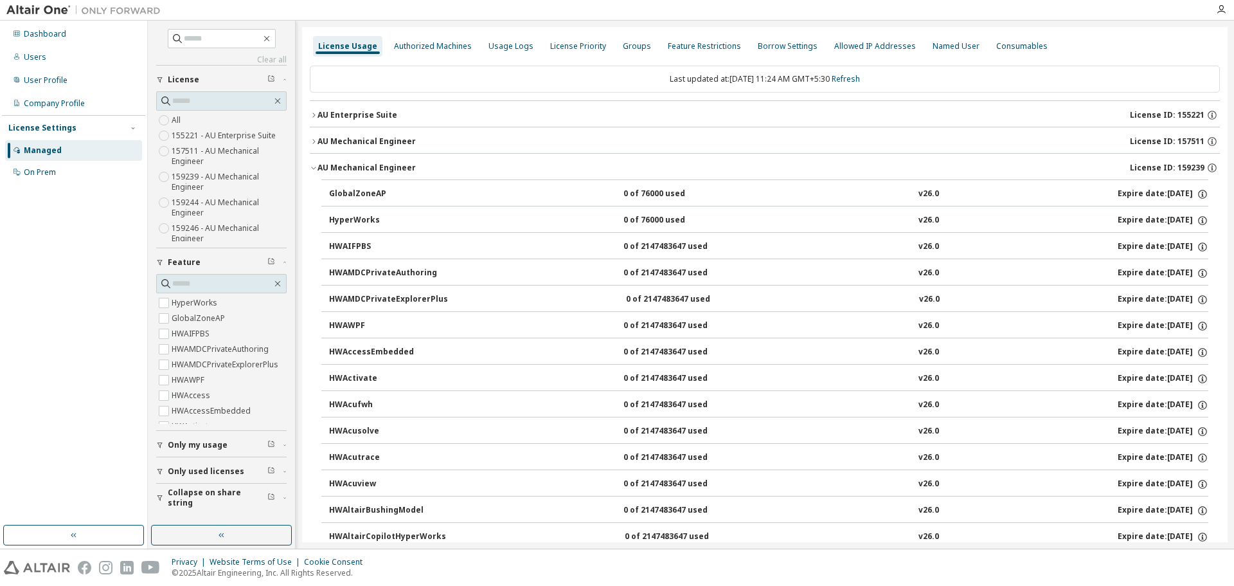
click at [327, 159] on button "AU Mechanical Engineer License ID: 159239" at bounding box center [765, 168] width 910 height 28
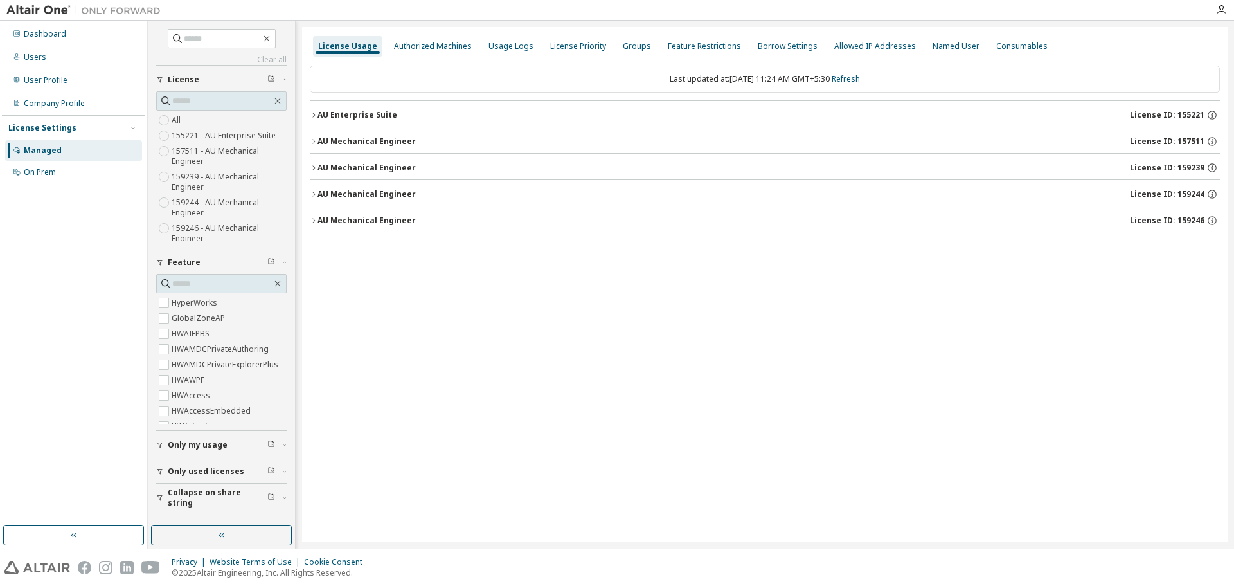
click at [319, 165] on div "AU Mechanical Engineer" at bounding box center [367, 168] width 98 height 10
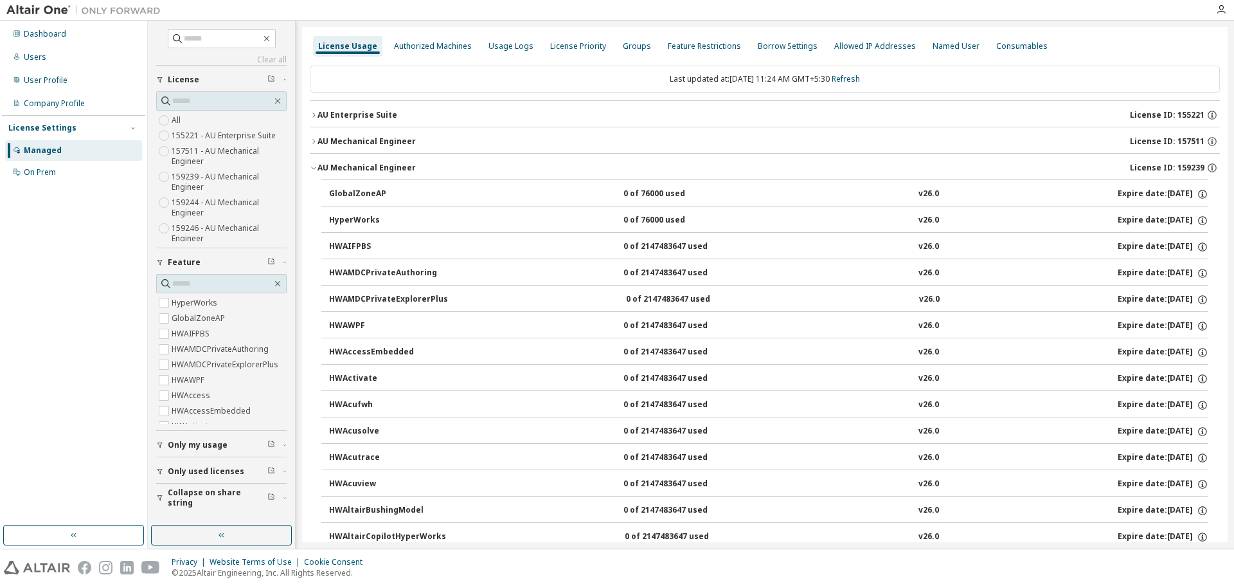
click at [319, 165] on div "AU Mechanical Engineer" at bounding box center [367, 168] width 98 height 10
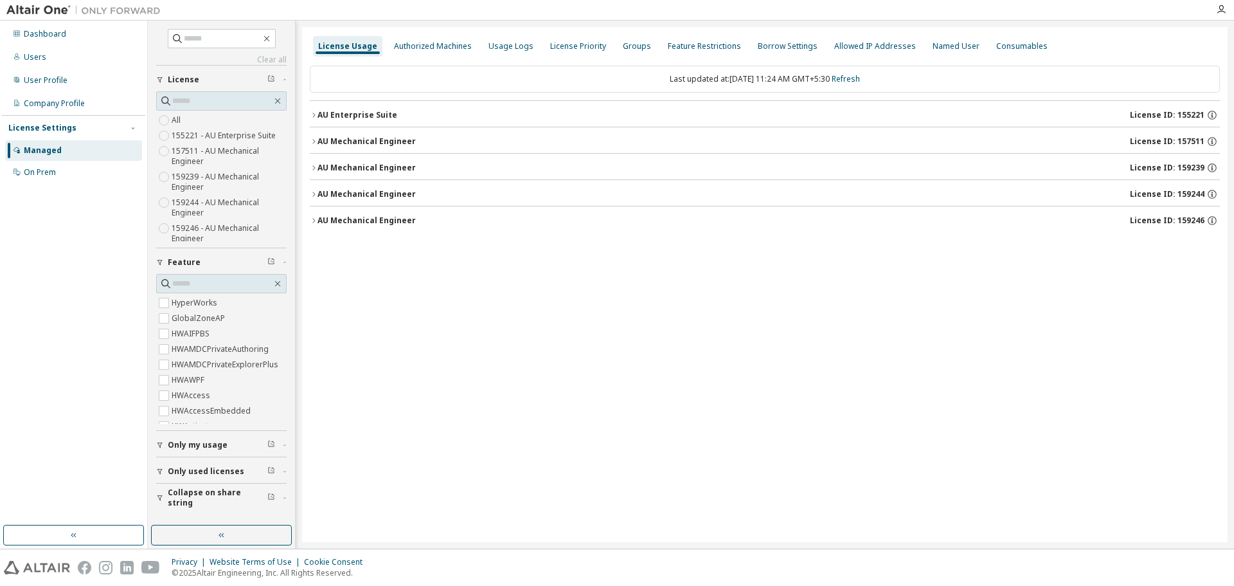
click at [314, 109] on button "AU Enterprise Suite License ID: 155221" at bounding box center [765, 115] width 910 height 28
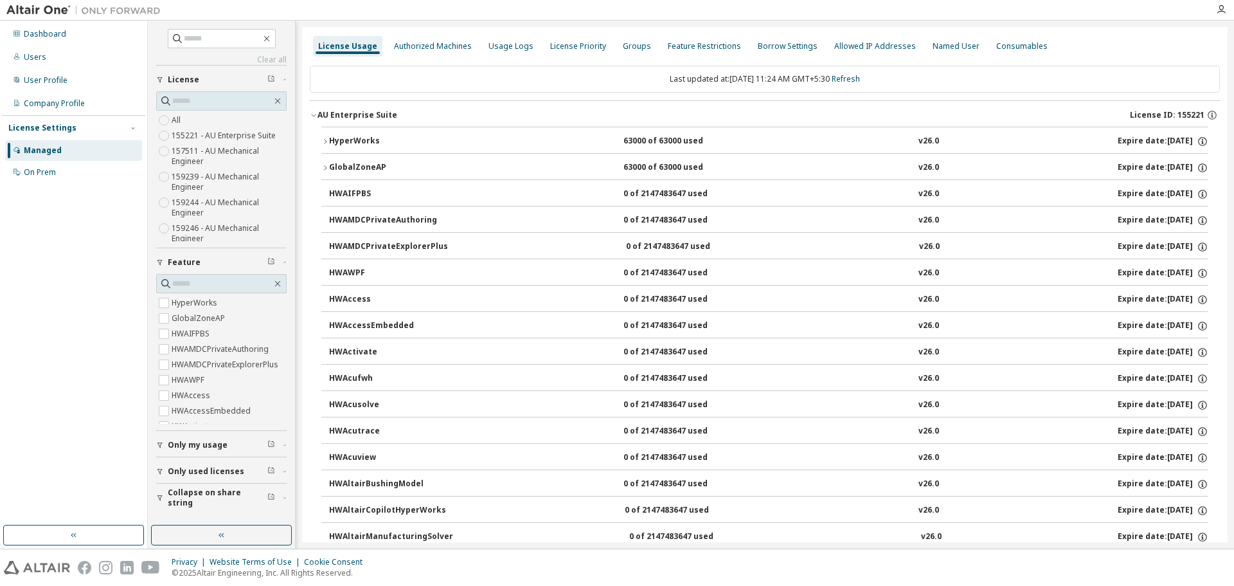
click at [332, 136] on div "HyperWorks" at bounding box center [387, 142] width 116 height 12
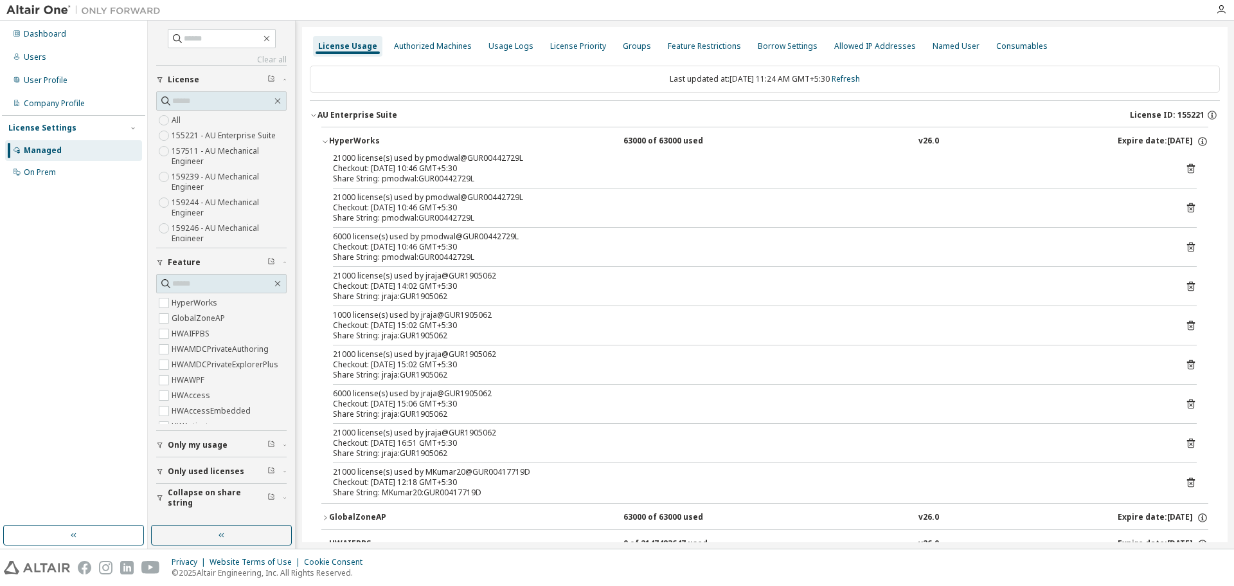
click at [327, 138] on icon "button" at bounding box center [325, 142] width 8 height 8
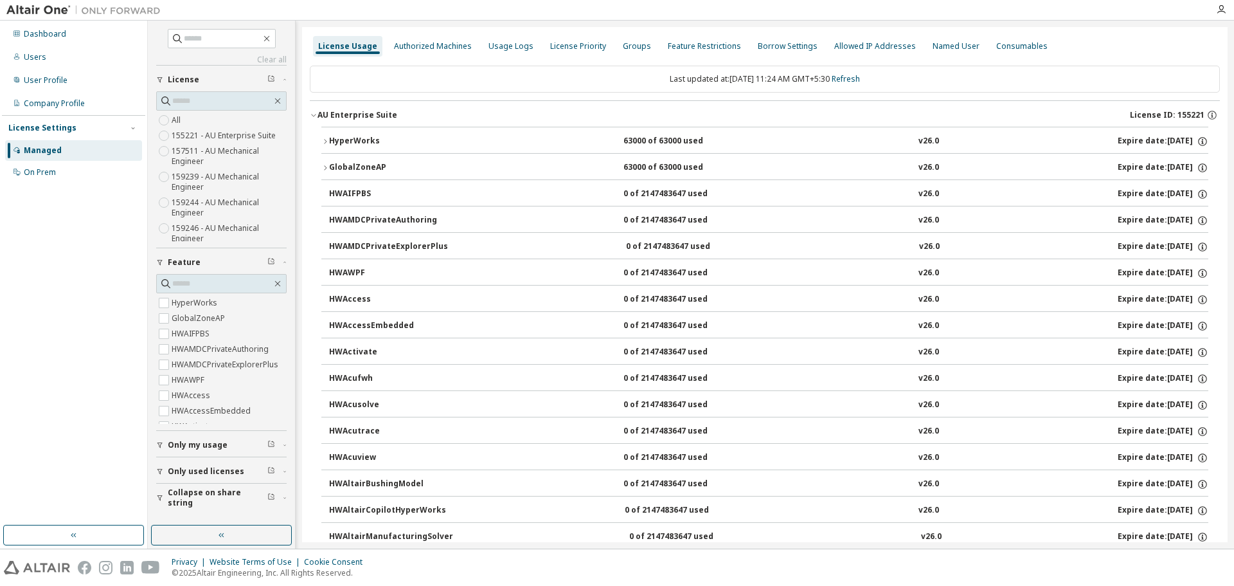
click at [317, 114] on icon "button" at bounding box center [314, 115] width 8 height 8
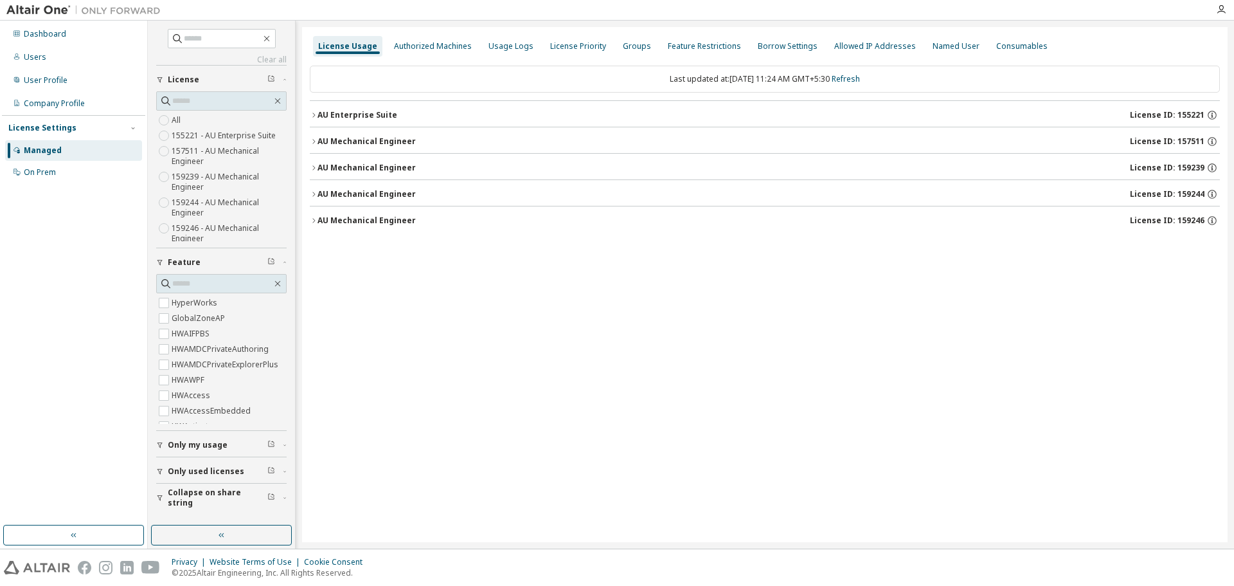
click at [318, 143] on div "AU Mechanical Engineer" at bounding box center [367, 141] width 98 height 10
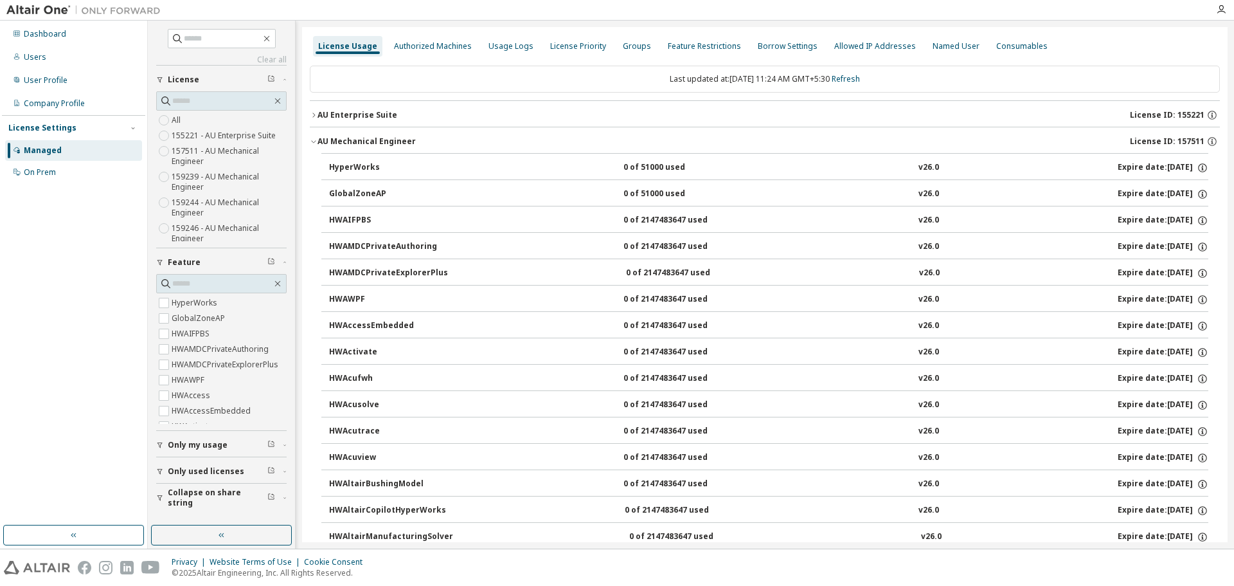
click at [318, 143] on div "AU Mechanical Engineer" at bounding box center [367, 141] width 98 height 10
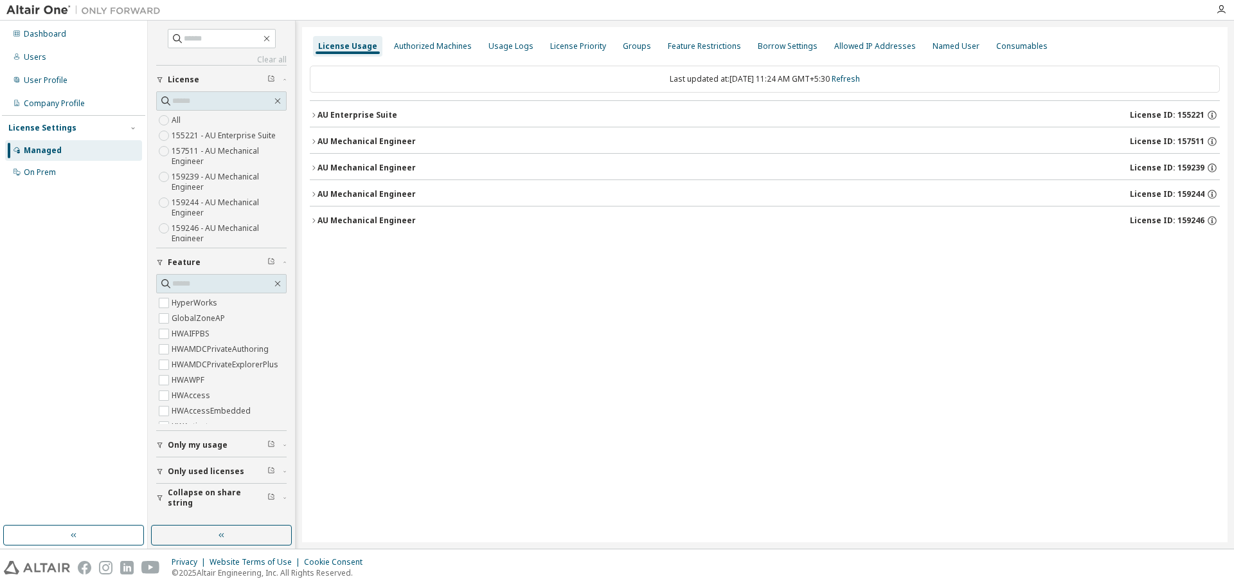
click at [318, 169] on div "AU Mechanical Engineer" at bounding box center [367, 168] width 98 height 10
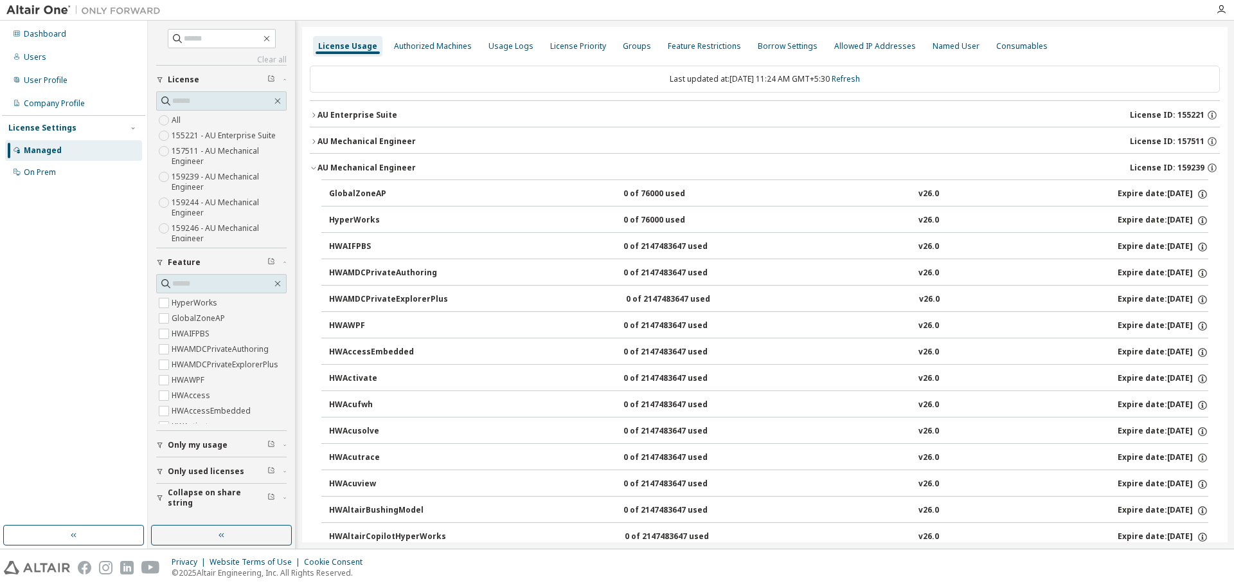
click at [318, 169] on div "AU Mechanical Engineer" at bounding box center [367, 168] width 98 height 10
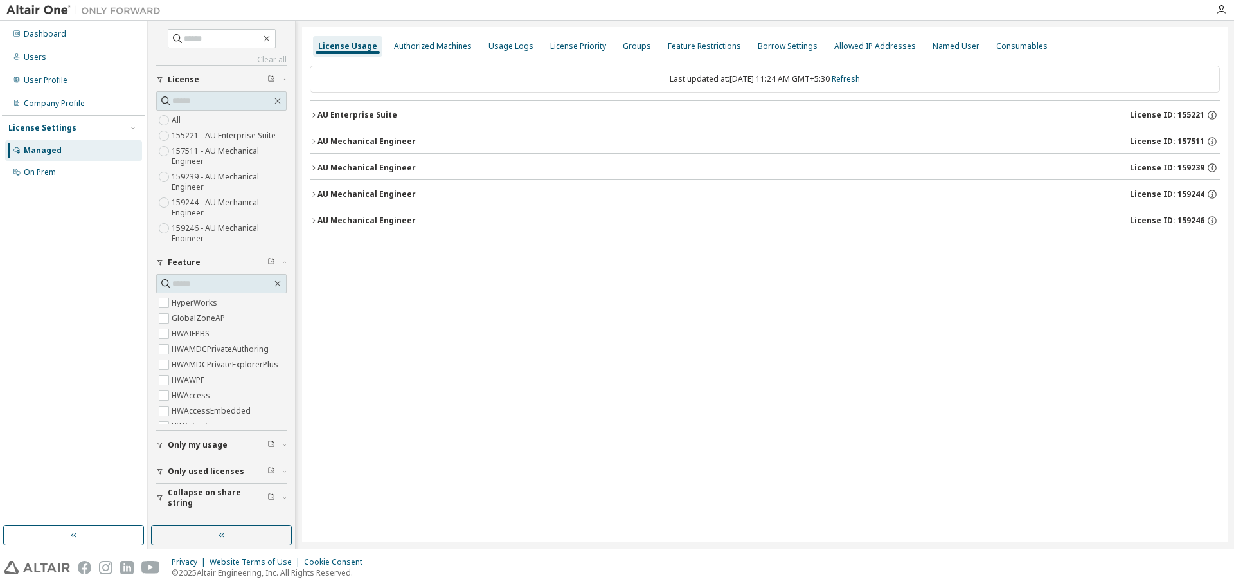
click at [325, 156] on button "AU Mechanical Engineer License ID: 159239" at bounding box center [765, 168] width 910 height 28
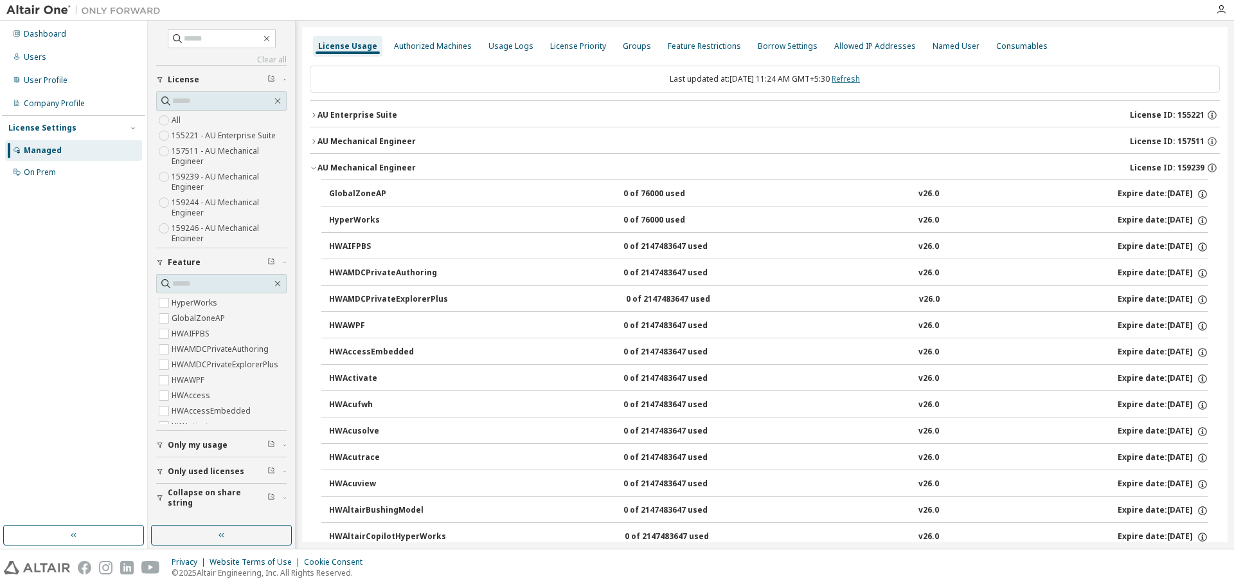
click at [855, 79] on link "Refresh" at bounding box center [846, 78] width 28 height 11
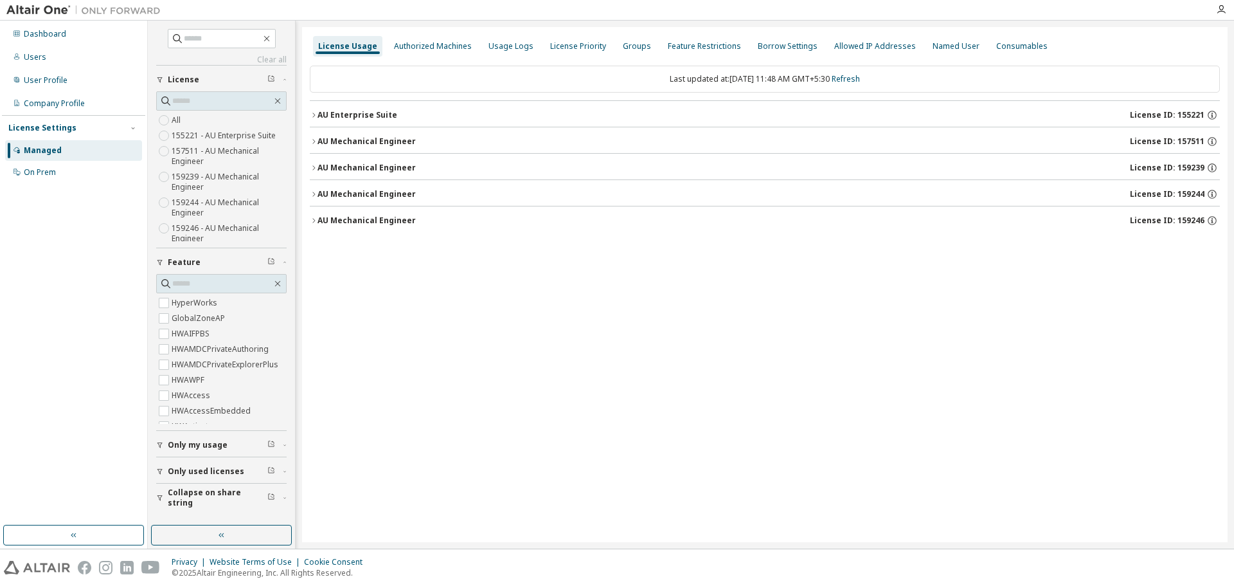
click at [349, 166] on div "AU Mechanical Engineer" at bounding box center [367, 168] width 98 height 10
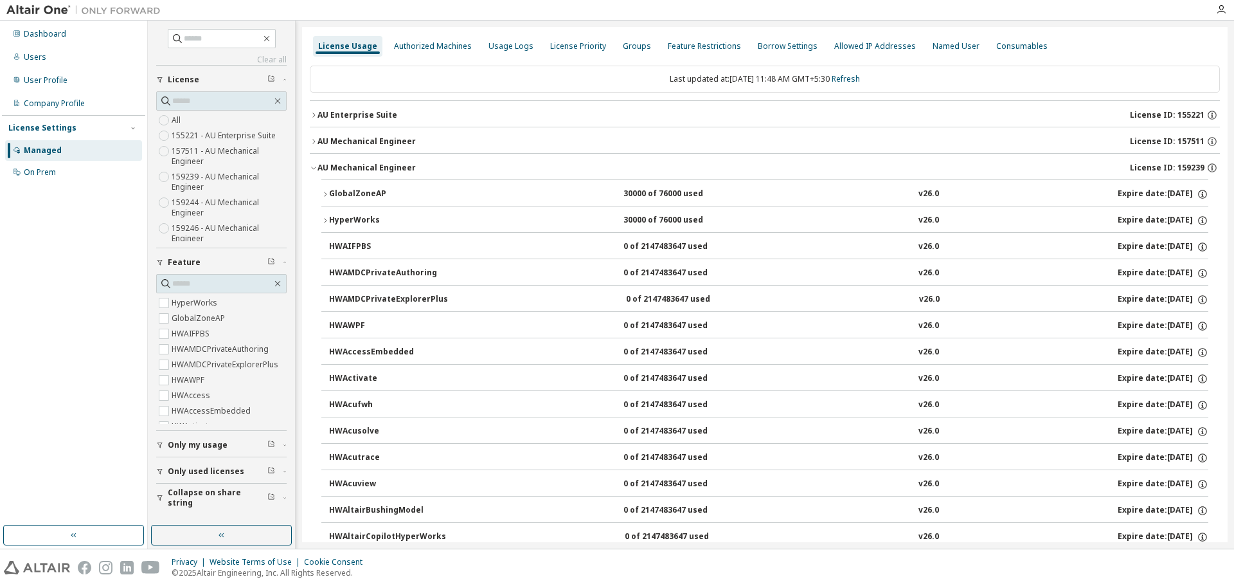
click at [352, 197] on div "GlobalZoneAP" at bounding box center [387, 194] width 116 height 12
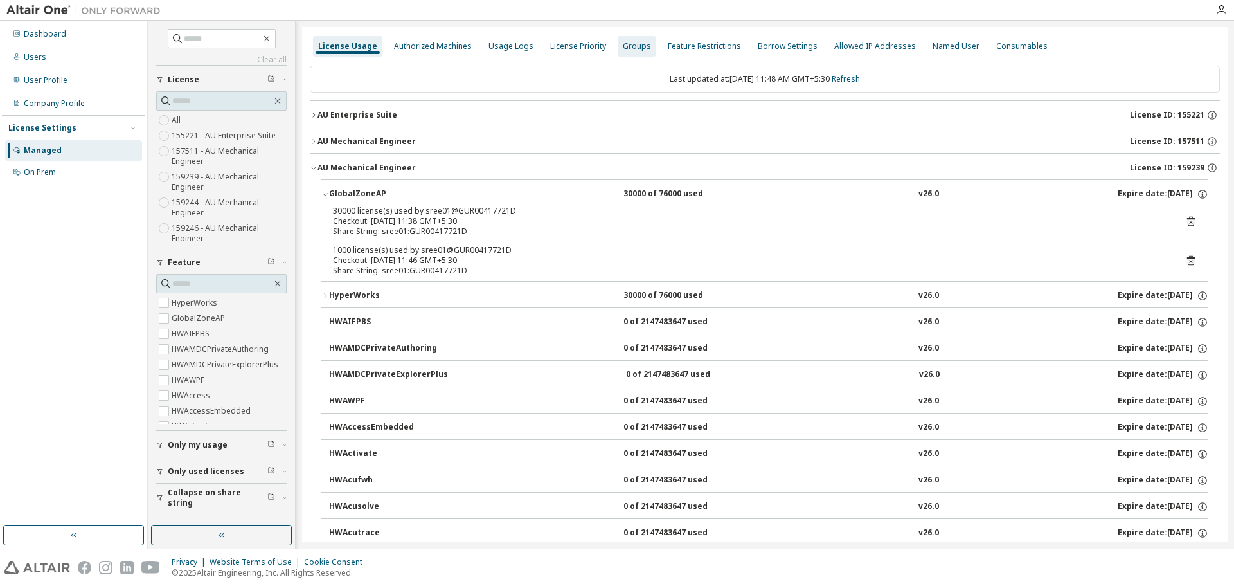
click at [635, 49] on div "Groups" at bounding box center [637, 46] width 28 height 10
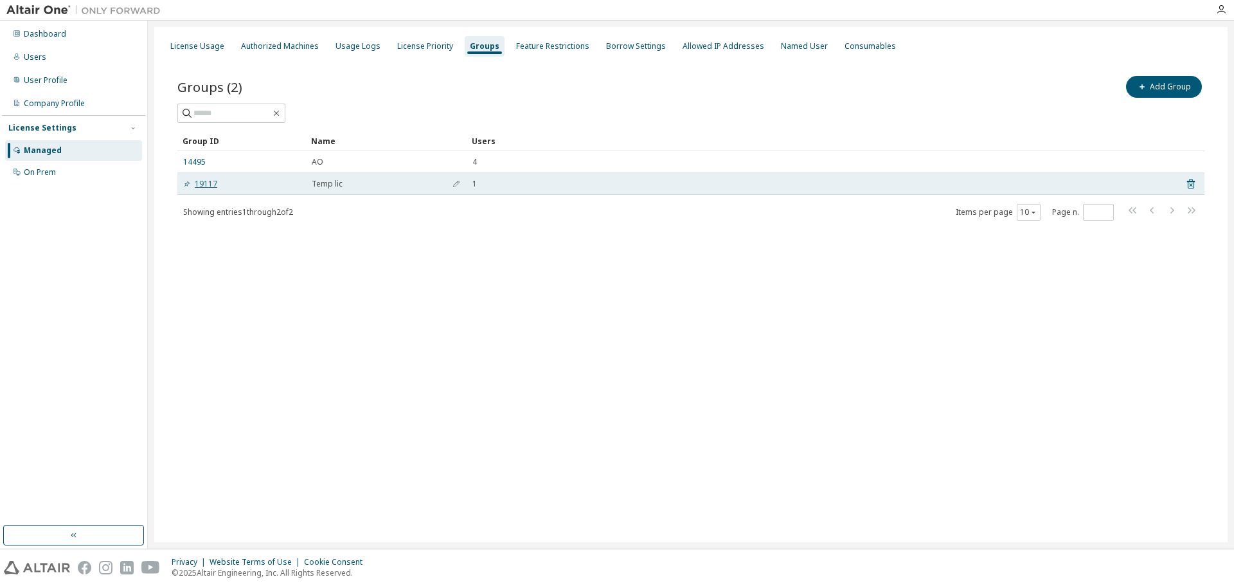
click at [201, 179] on link "19117" at bounding box center [200, 184] width 34 height 10
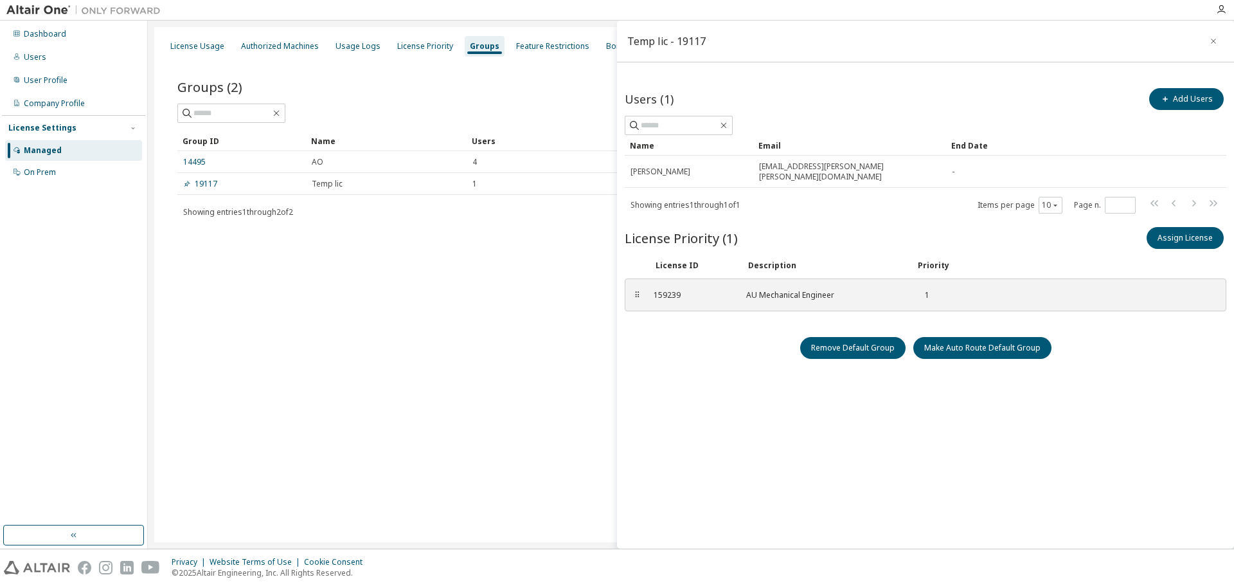
click at [469, 359] on div "License Usage Authorized Machines Usage Logs License Priority Groups Feature Re…" at bounding box center [690, 284] width 1073 height 515
click at [1210, 42] on icon "button" at bounding box center [1213, 41] width 9 height 10
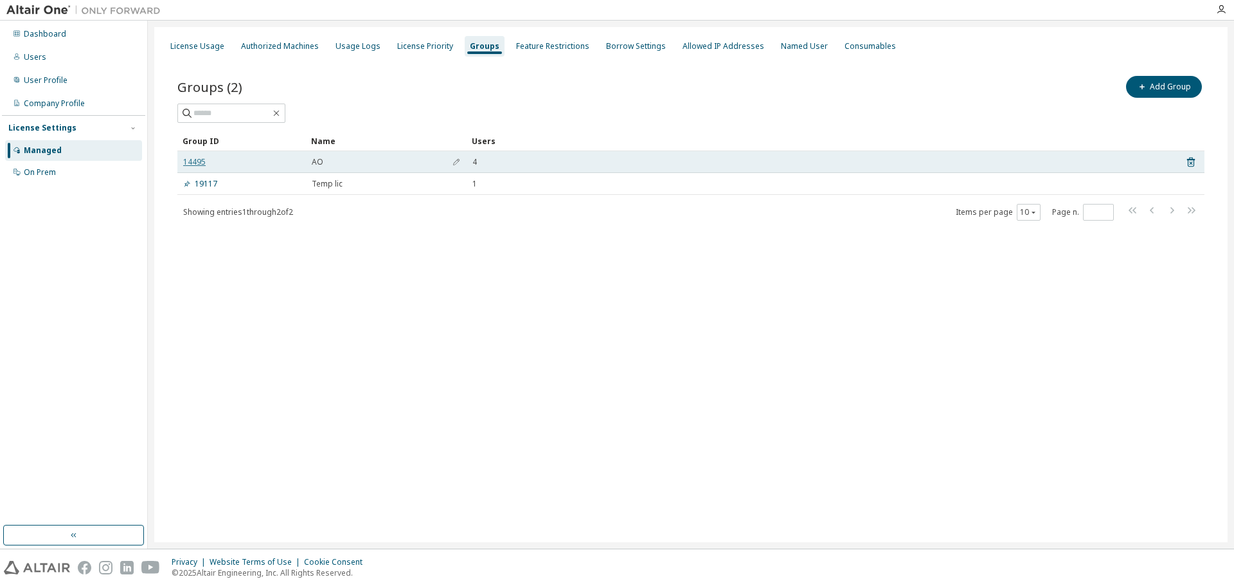
click at [202, 161] on link "14495" at bounding box center [194, 162] width 22 height 10
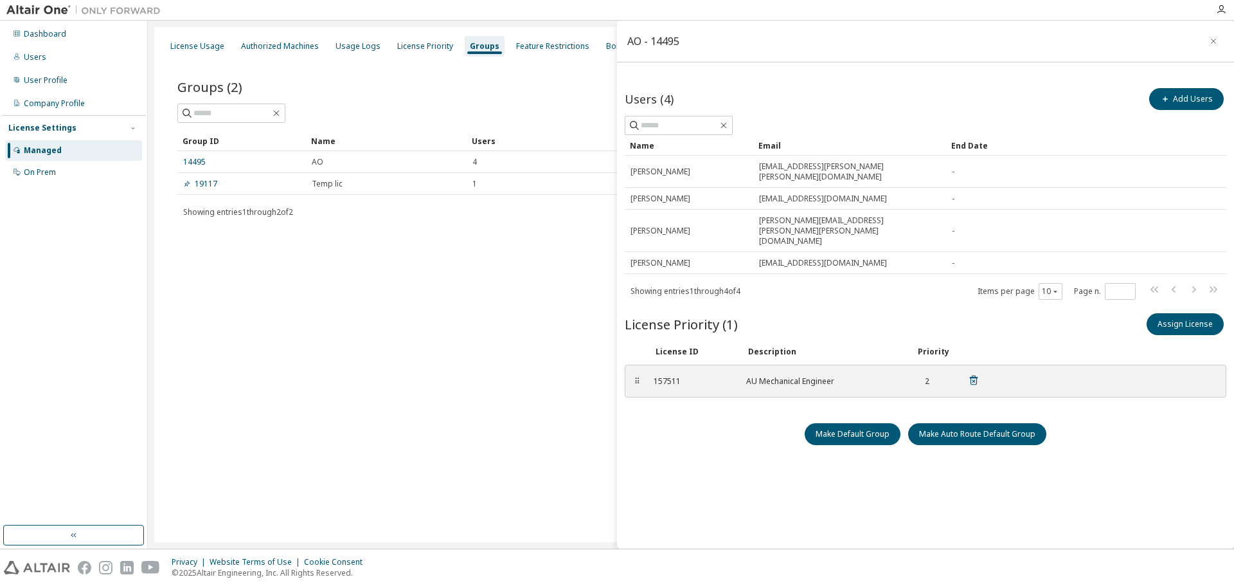
click at [928, 376] on div "2" at bounding box center [922, 381] width 13 height 10
click at [476, 321] on div "License Usage Authorized Machines Usage Logs License Priority Groups Feature Re…" at bounding box center [690, 284] width 1073 height 515
click at [1216, 45] on icon "button" at bounding box center [1213, 41] width 9 height 10
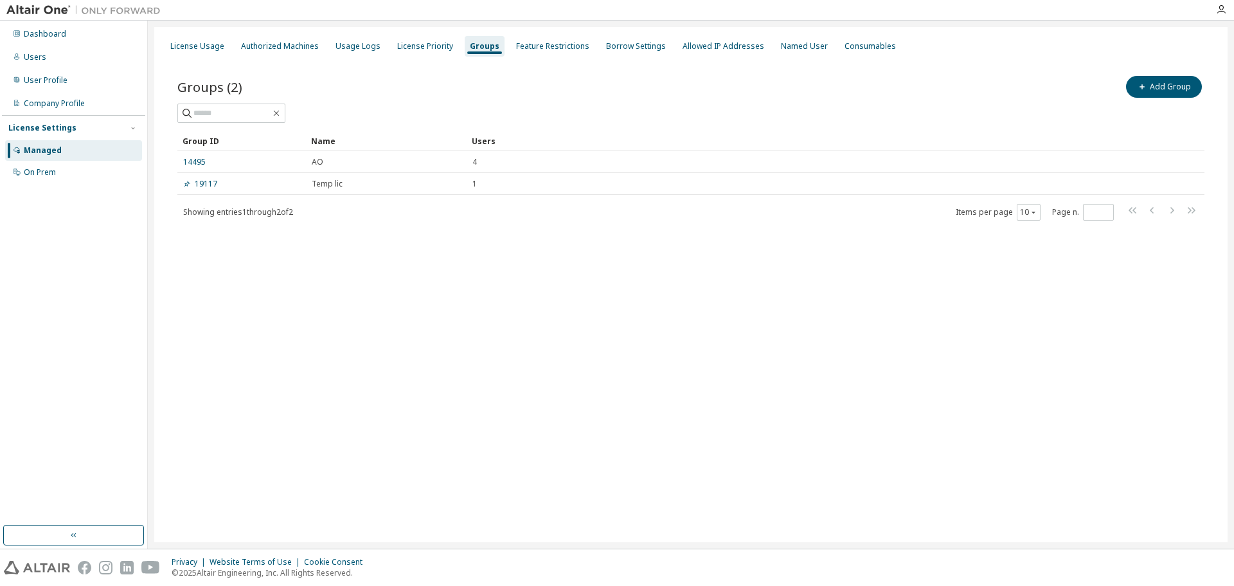
drag, startPoint x: 197, startPoint y: 46, endPoint x: 371, endPoint y: 93, distance: 179.8
click at [199, 46] on div "License Usage" at bounding box center [197, 46] width 54 height 10
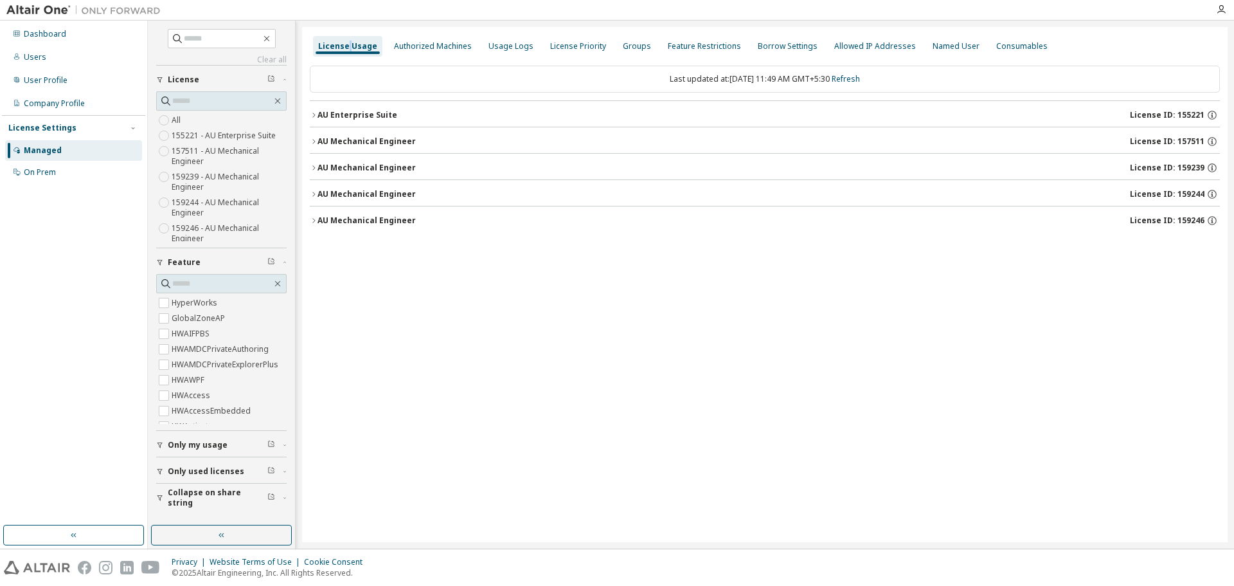
click at [334, 166] on div "AU Mechanical Engineer" at bounding box center [367, 168] width 98 height 10
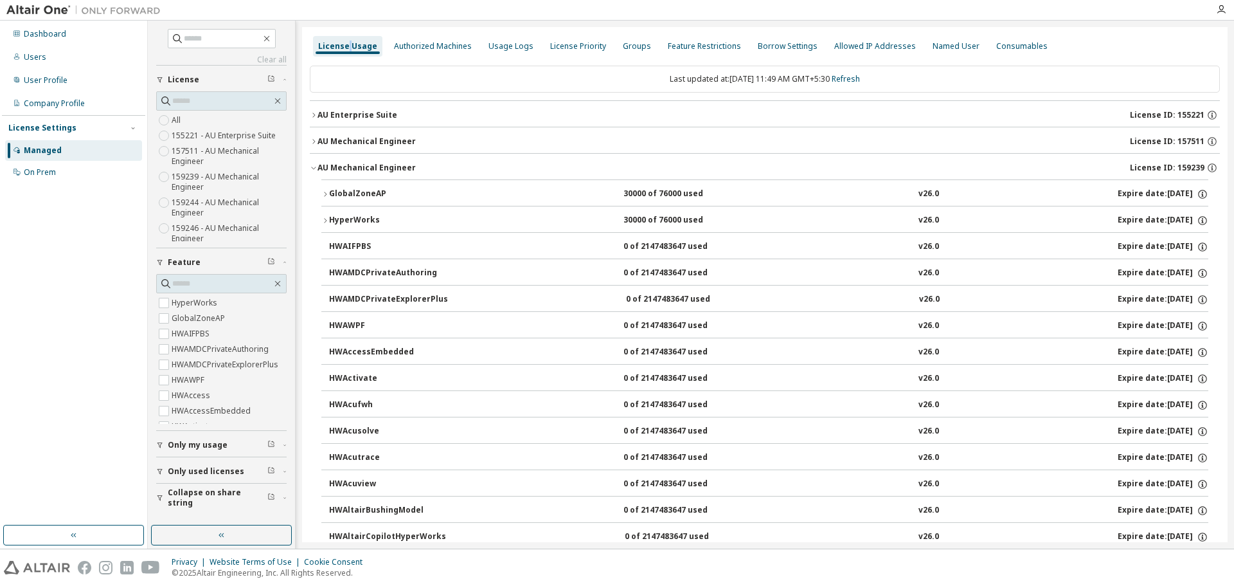
click at [357, 204] on button "GlobalZoneAP 30000 of 76000 used v26.0 Expire date: 2025-10-23" at bounding box center [764, 194] width 887 height 28
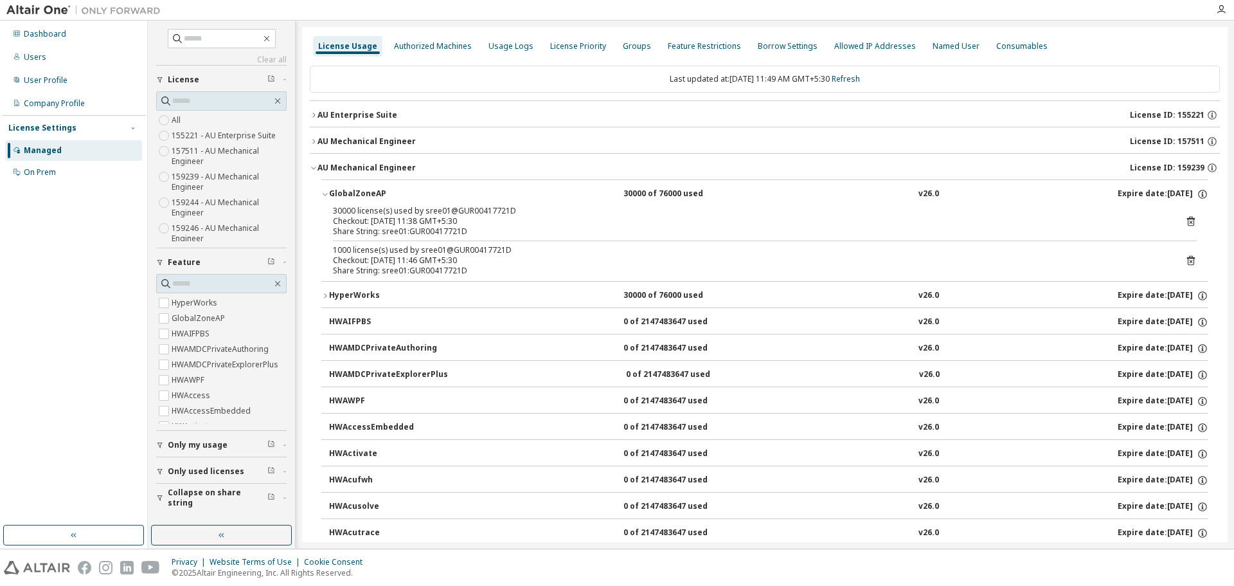
click at [1187, 222] on icon at bounding box center [1191, 221] width 12 height 12
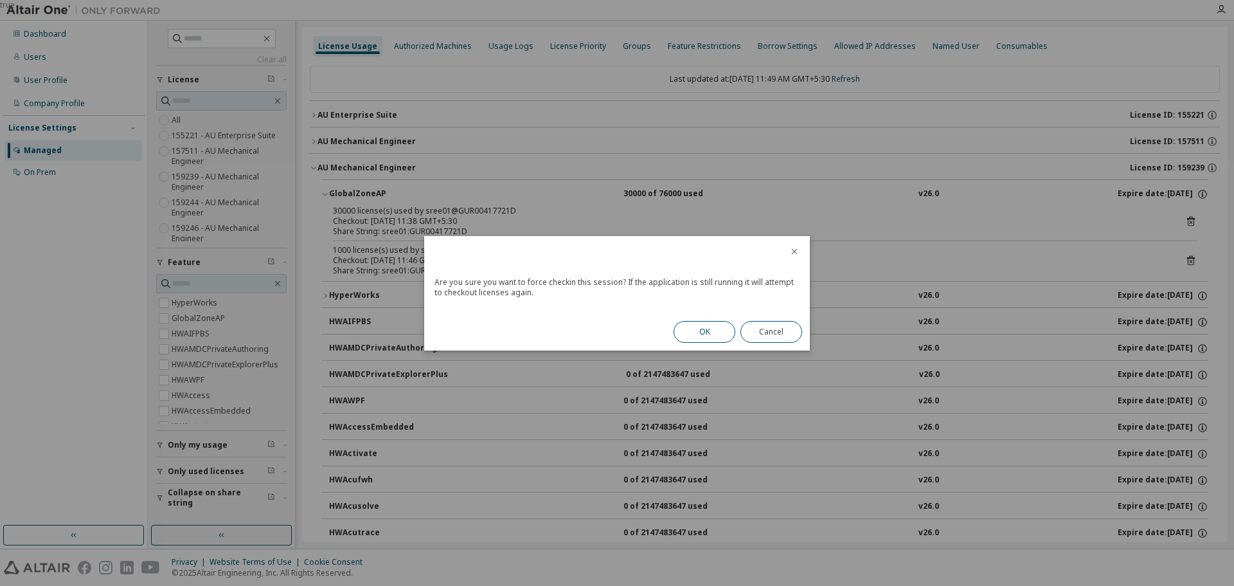
click at [701, 324] on button "OK" at bounding box center [705, 332] width 62 height 22
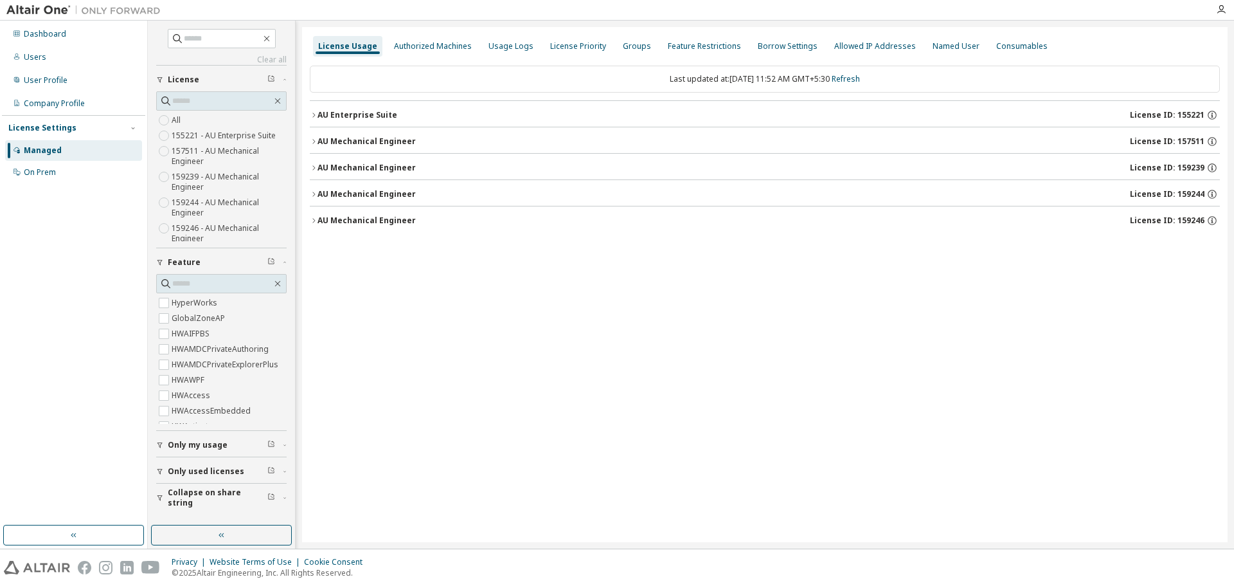
click at [334, 165] on div "AU Mechanical Engineer" at bounding box center [367, 168] width 98 height 10
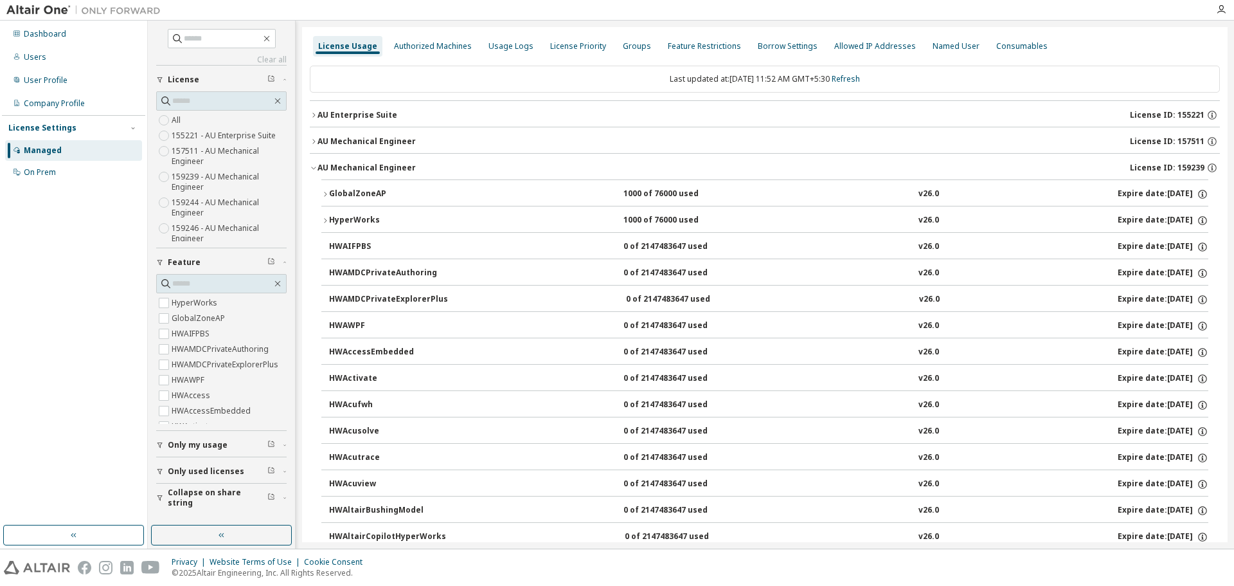
click at [343, 194] on div "GlobalZoneAP" at bounding box center [387, 194] width 116 height 12
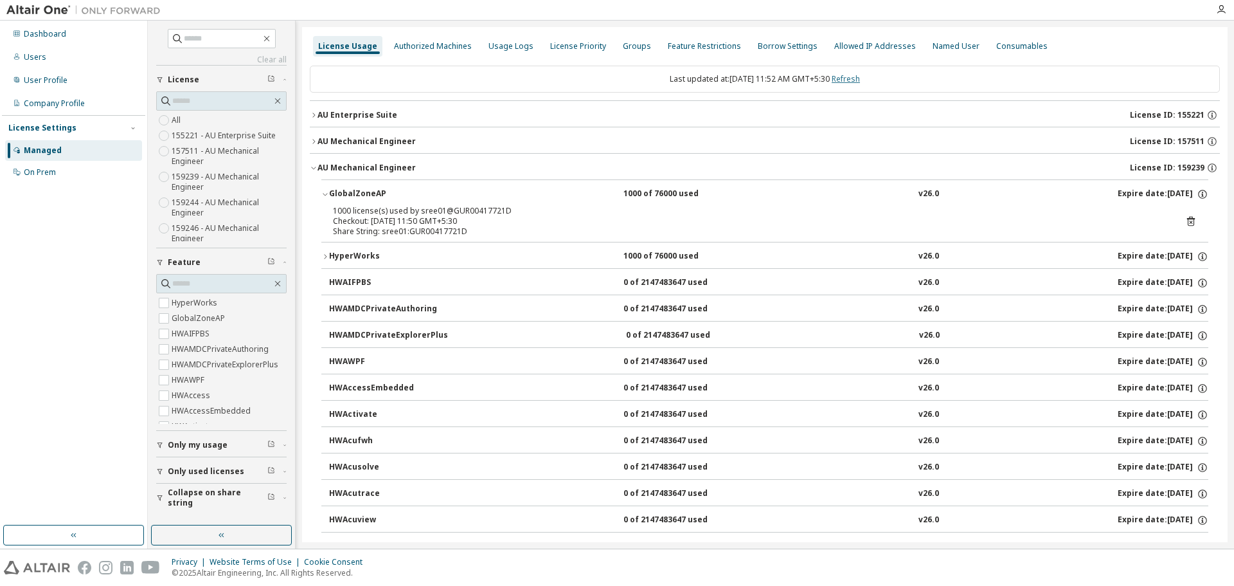
click at [855, 84] on link "Refresh" at bounding box center [846, 78] width 28 height 11
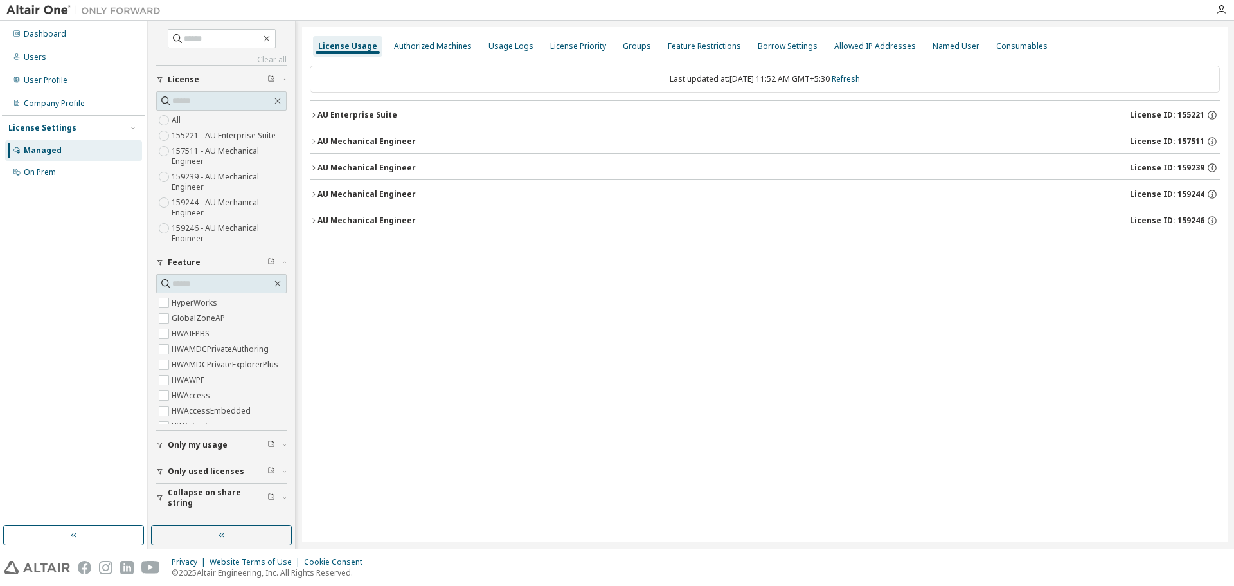
click at [356, 168] on div "AU Mechanical Engineer" at bounding box center [367, 168] width 98 height 10
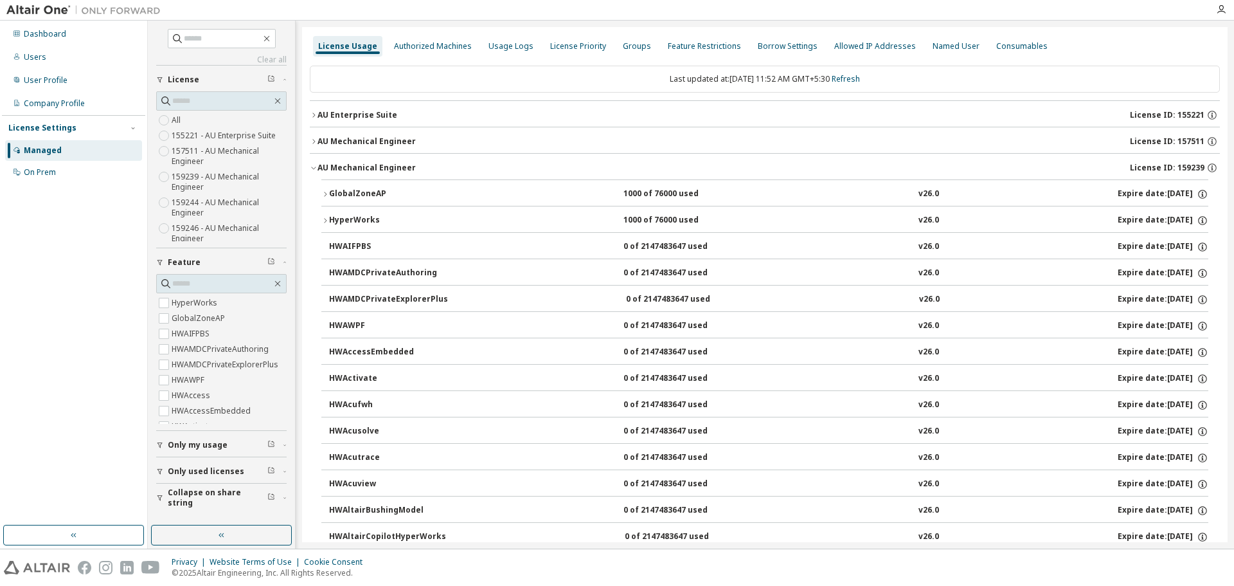
click at [359, 164] on div "AU Mechanical Engineer" at bounding box center [367, 168] width 98 height 10
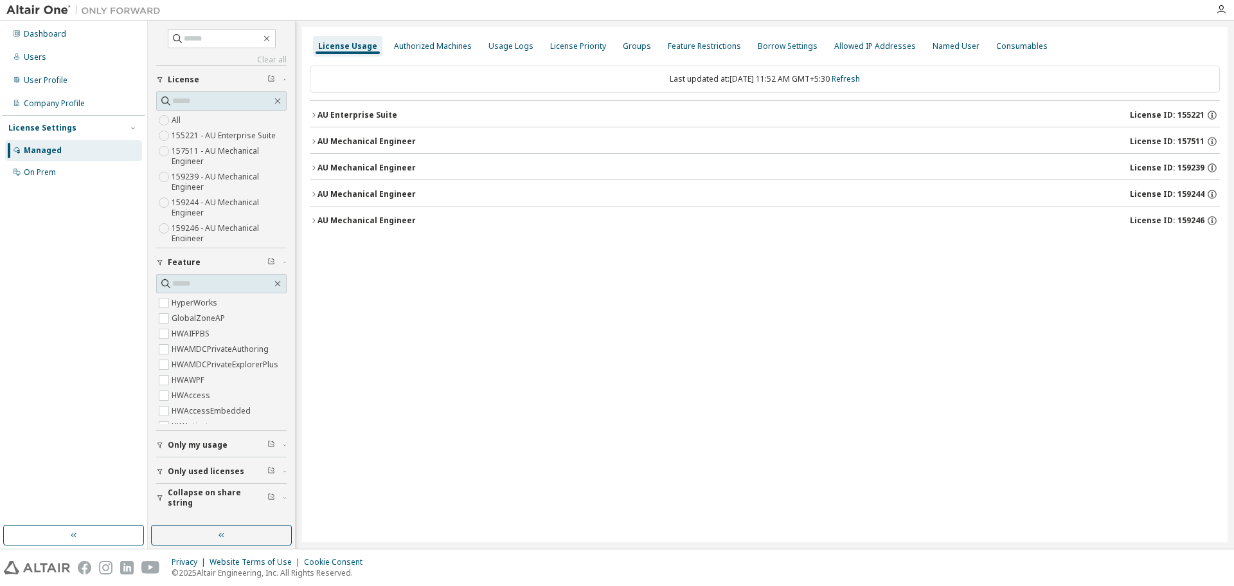
click at [371, 131] on button "AU Mechanical Engineer License ID: 157511" at bounding box center [765, 141] width 910 height 28
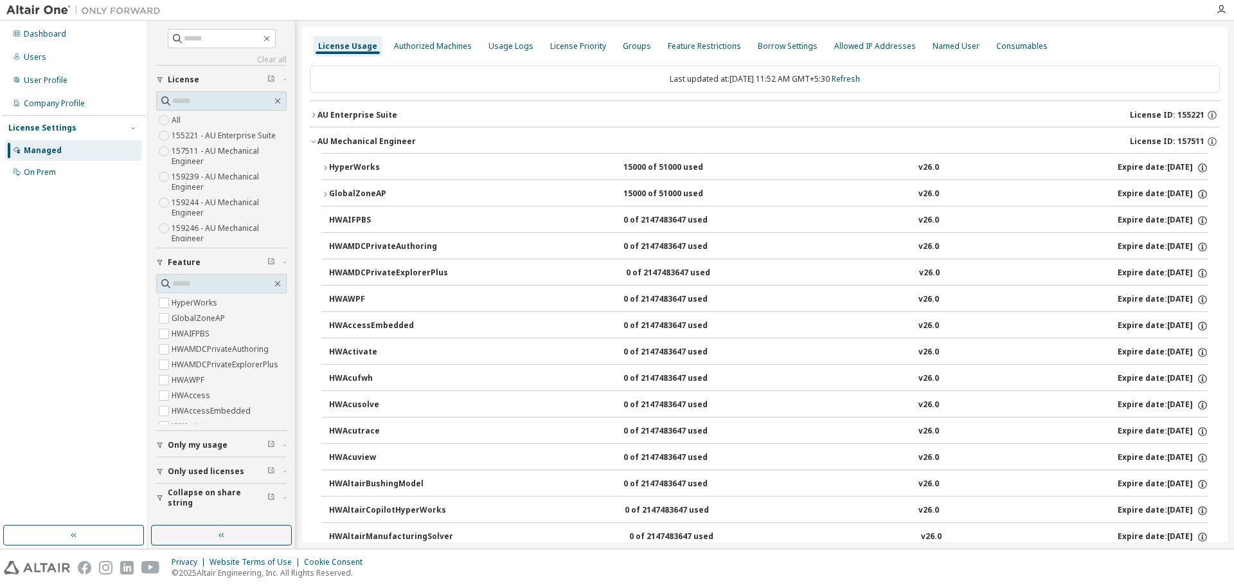
click at [327, 163] on button "HyperWorks 15000 of 51000 used v26.0 Expire date: 2026-08-19" at bounding box center [764, 168] width 887 height 28
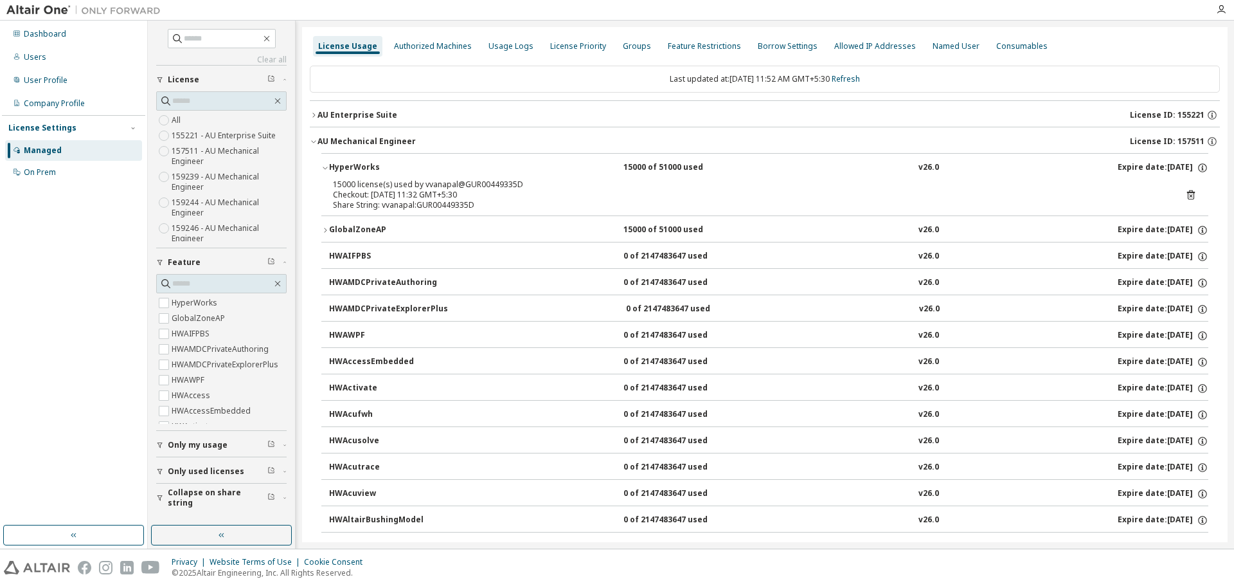
click at [327, 163] on button "HyperWorks 15000 of 51000 used v26.0 Expire date: 2026-08-19" at bounding box center [764, 168] width 887 height 28
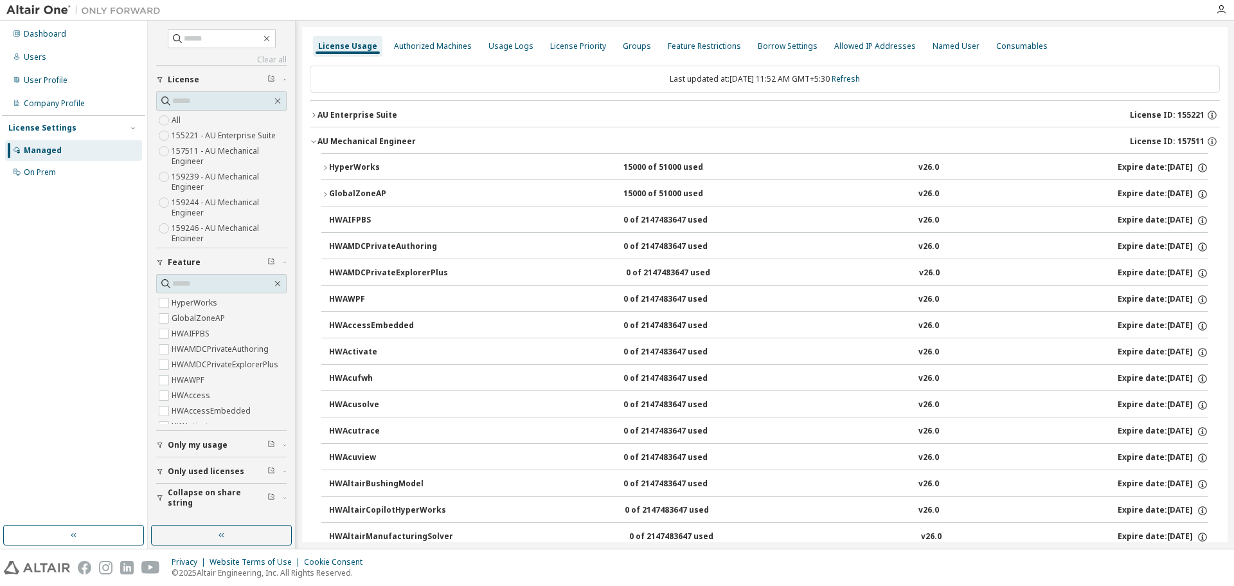
click at [334, 201] on button "GlobalZoneAP 15000 of 51000 used v26.0 Expire date: 2026-08-19" at bounding box center [764, 194] width 887 height 28
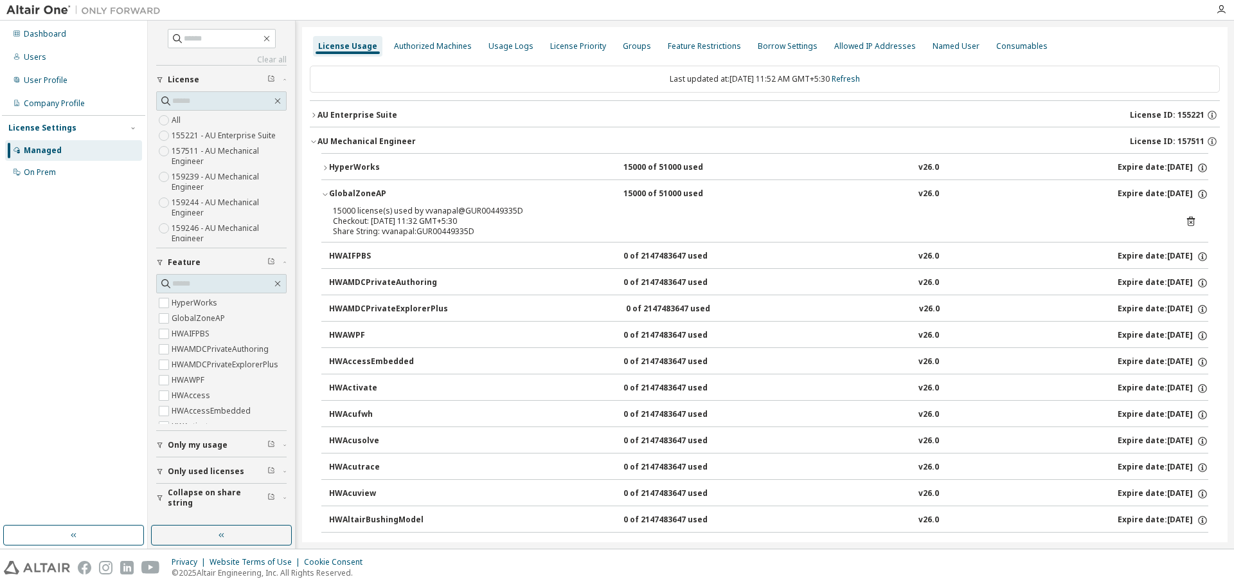
click at [336, 188] on div "GlobalZoneAP" at bounding box center [387, 194] width 116 height 12
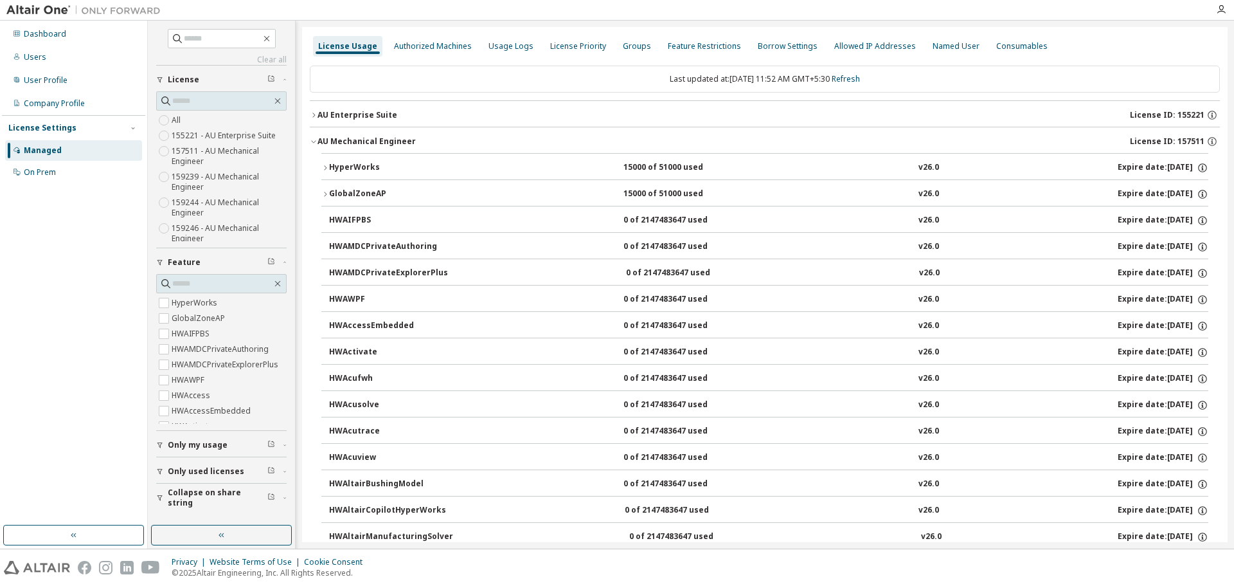
click at [320, 141] on div "AU Mechanical Engineer" at bounding box center [367, 141] width 98 height 10
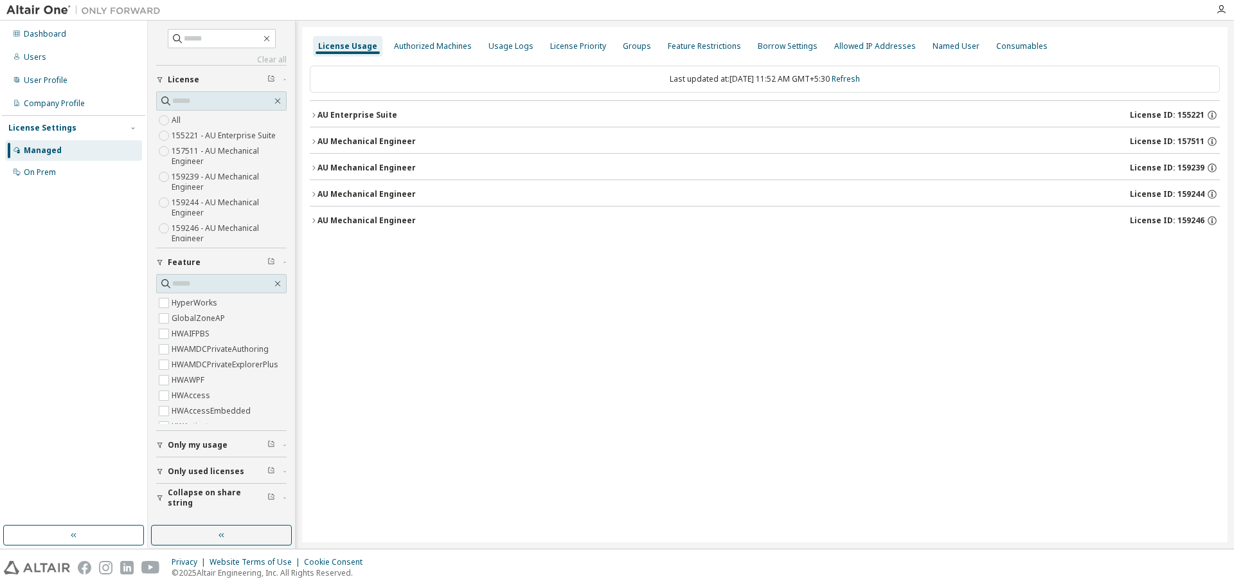
click at [319, 163] on div "AU Mechanical Engineer" at bounding box center [367, 168] width 98 height 10
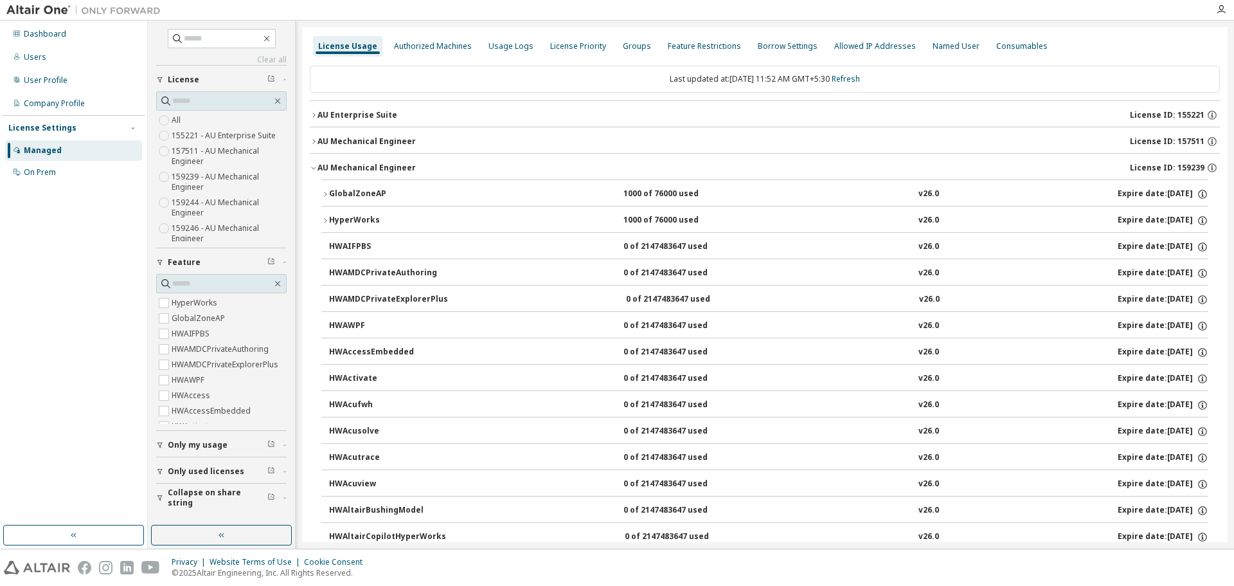
click at [336, 183] on button "GlobalZoneAP 1000 of 76000 used v26.0 Expire date: 2025-10-23" at bounding box center [764, 194] width 887 height 28
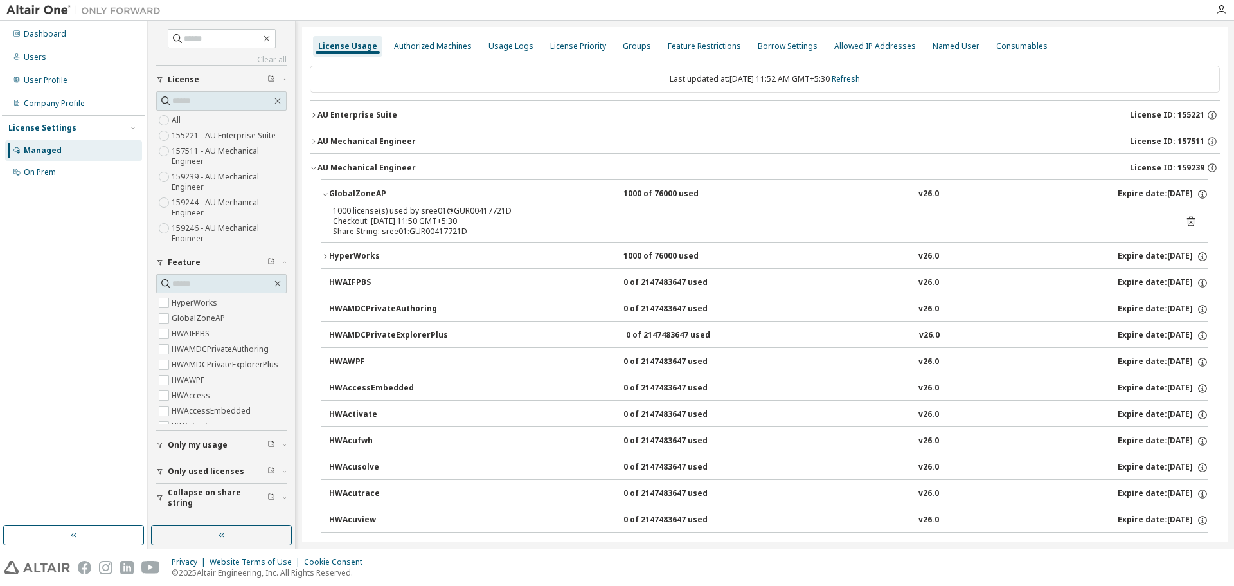
click at [1185, 220] on icon at bounding box center [1191, 221] width 12 height 12
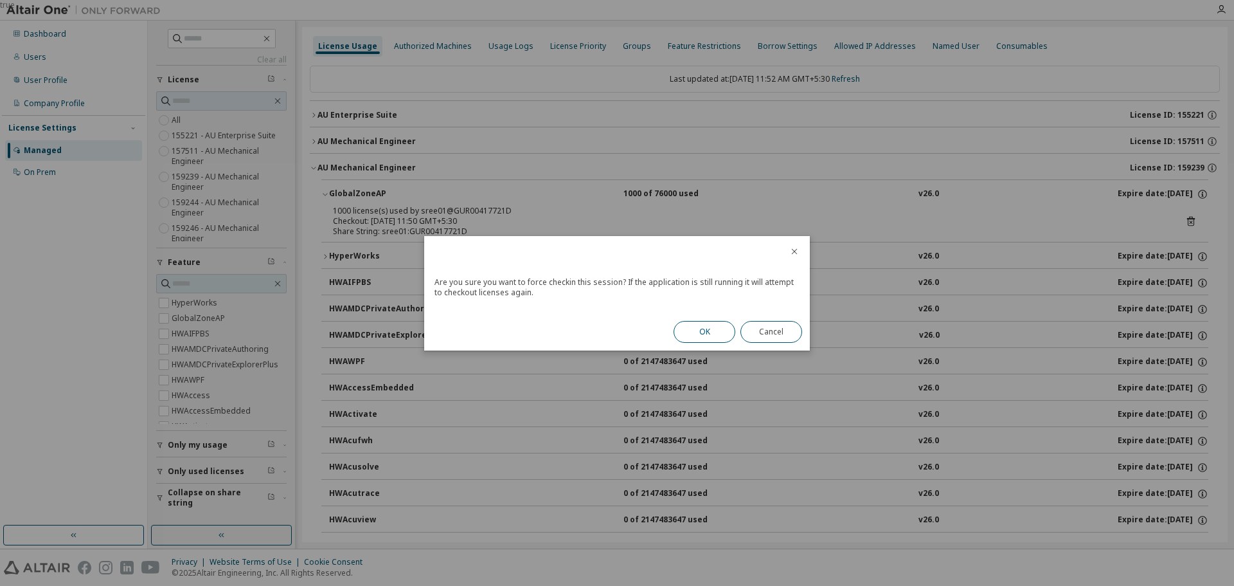
click at [708, 324] on button "OK" at bounding box center [705, 332] width 62 height 22
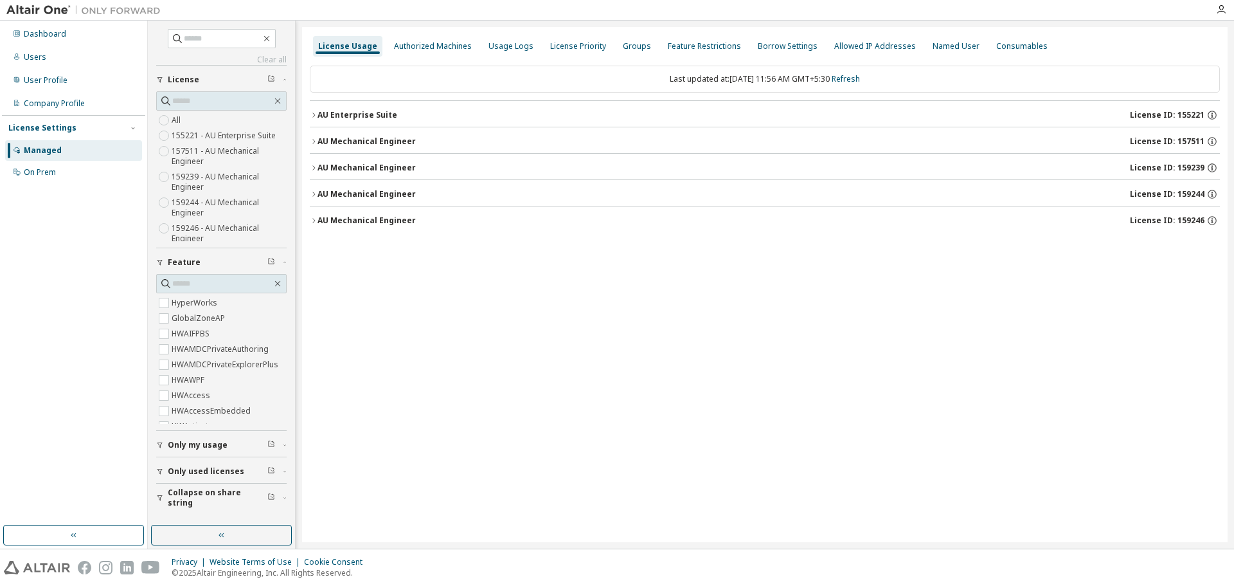
click at [337, 165] on div "AU Mechanical Engineer" at bounding box center [367, 168] width 98 height 10
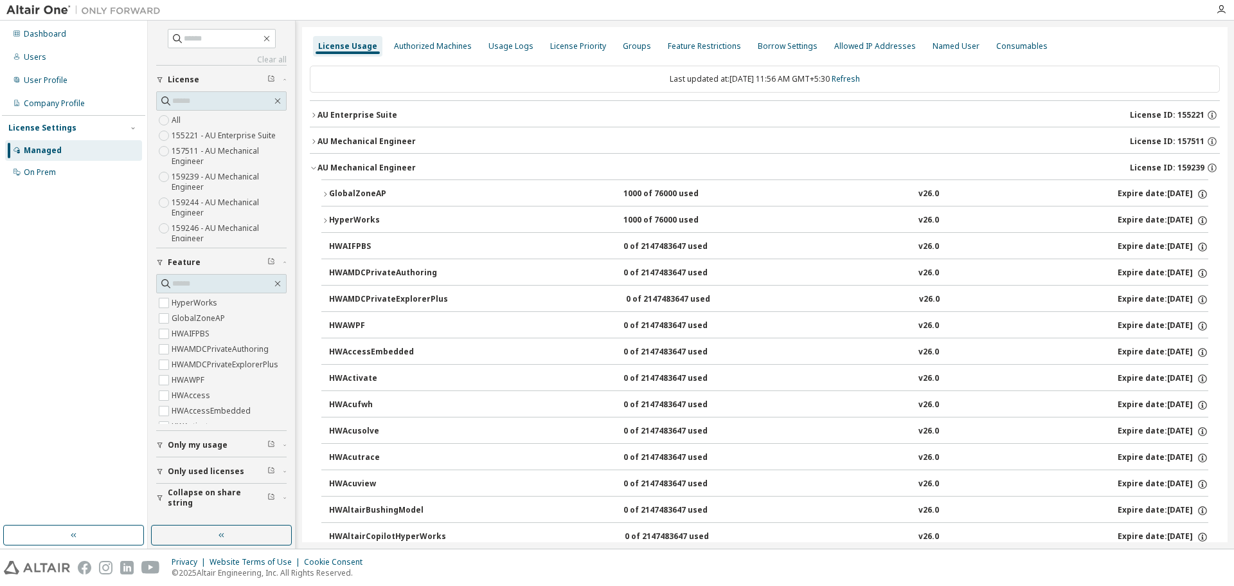
click at [337, 165] on div "AU Mechanical Engineer" at bounding box center [367, 168] width 98 height 10
